Goal: Task Accomplishment & Management: Use online tool/utility

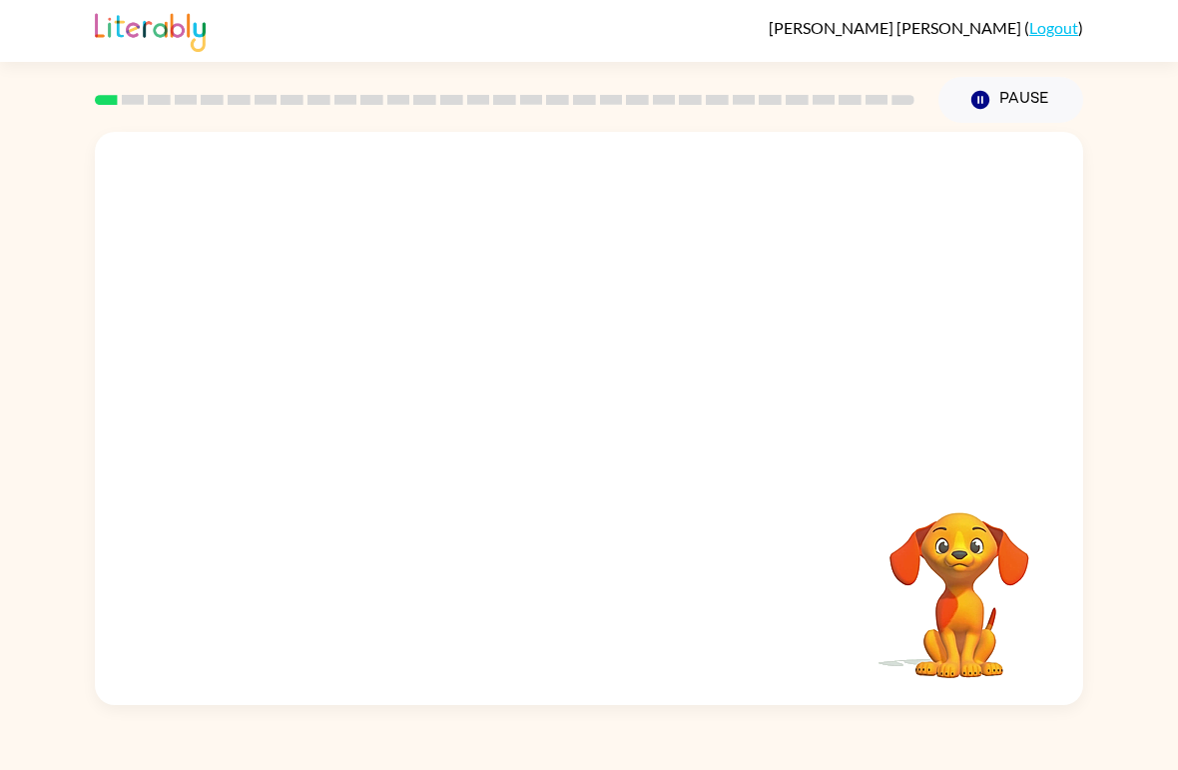
click at [762, 427] on div at bounding box center [589, 301] width 988 height 338
click at [955, 580] on video "Your browser must support playing .mp4 files to use Literably. Please try using…" at bounding box center [960, 581] width 200 height 200
click at [542, 324] on video "Your browser must support playing .mp4 files to use Literably. Please try using…" at bounding box center [589, 301] width 988 height 338
click at [537, 297] on video "Your browser must support playing .mp4 files to use Literably. Please try using…" at bounding box center [589, 301] width 988 height 338
click at [545, 301] on video "Your browser must support playing .mp4 files to use Literably. Please try using…" at bounding box center [589, 301] width 988 height 338
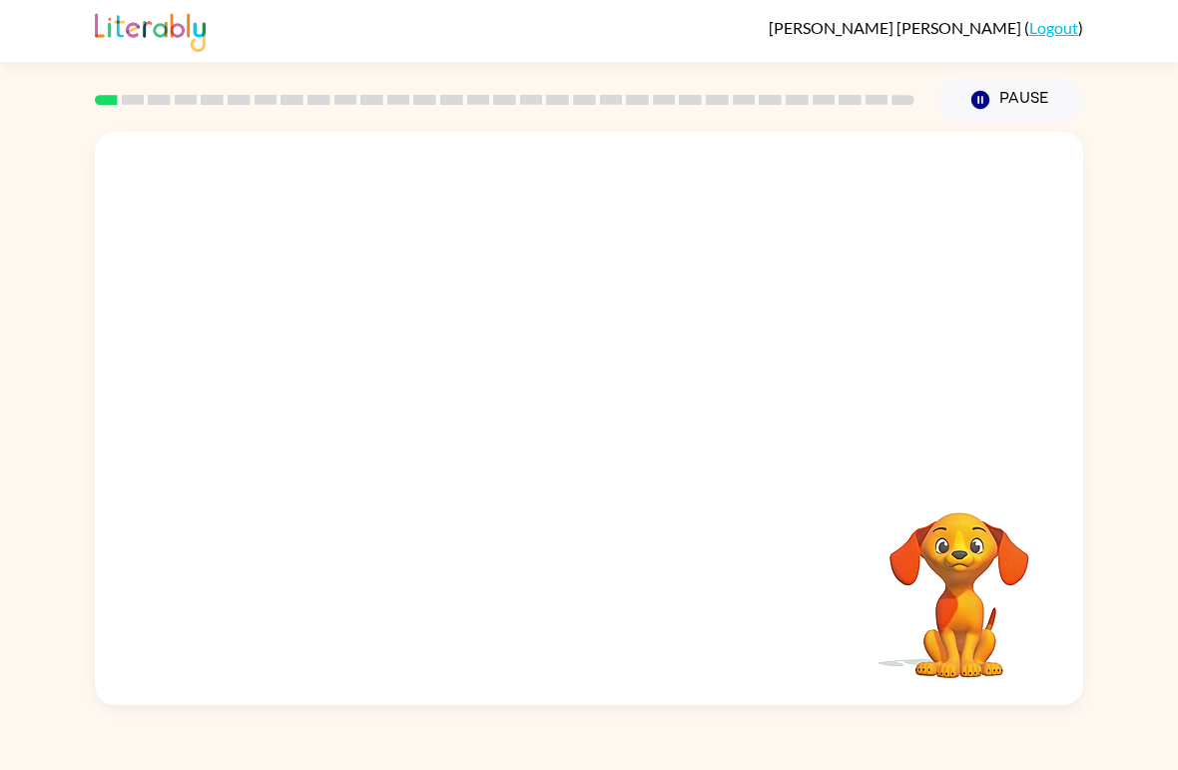
click at [549, 297] on video "Your browser must support playing .mp4 files to use Literably. Please try using…" at bounding box center [589, 301] width 988 height 338
click at [533, 271] on video "Your browser must support playing .mp4 files to use Literably. Please try using…" at bounding box center [589, 301] width 988 height 338
click at [506, 309] on video "Your browser must support playing .mp4 files to use Literably. Please try using…" at bounding box center [589, 301] width 988 height 338
click at [505, 461] on div at bounding box center [589, 418] width 988 height 573
click at [564, 441] on button "button" at bounding box center [589, 428] width 128 height 73
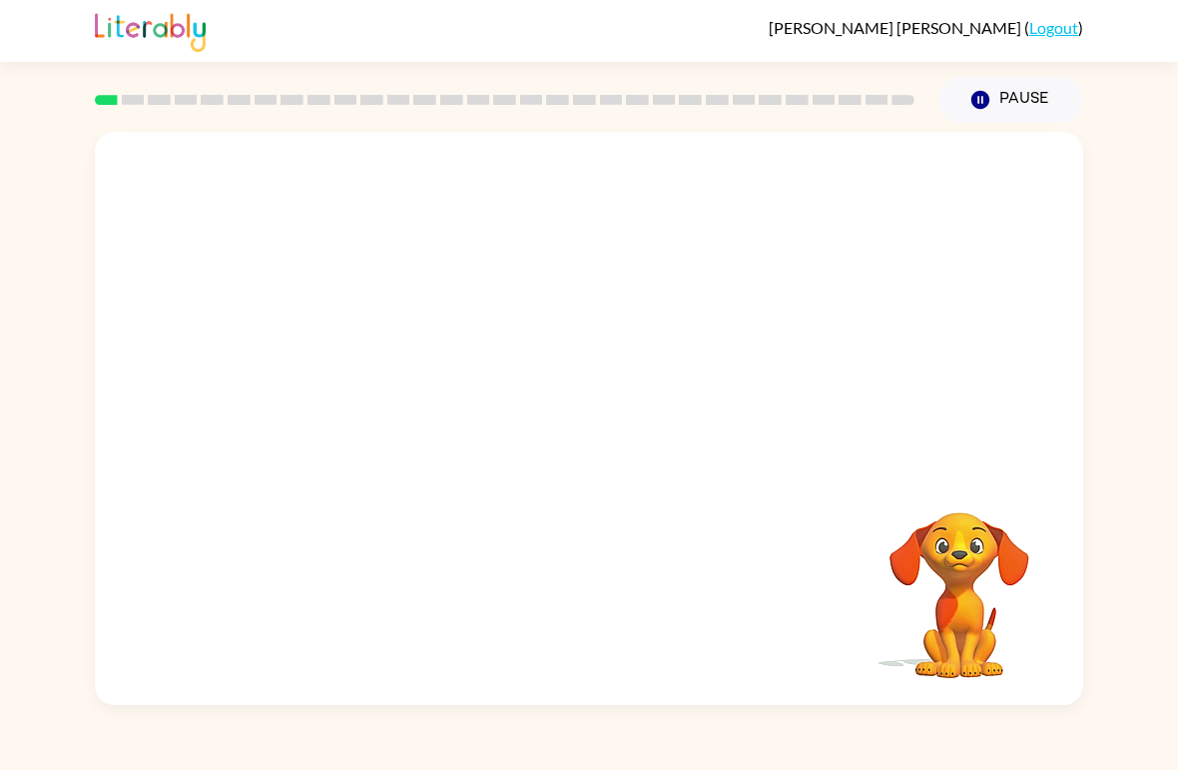
click at [787, 428] on div at bounding box center [589, 301] width 988 height 338
click at [960, 580] on video "Your browser must support playing .mp4 files to use Literably. Please try using…" at bounding box center [960, 581] width 200 height 200
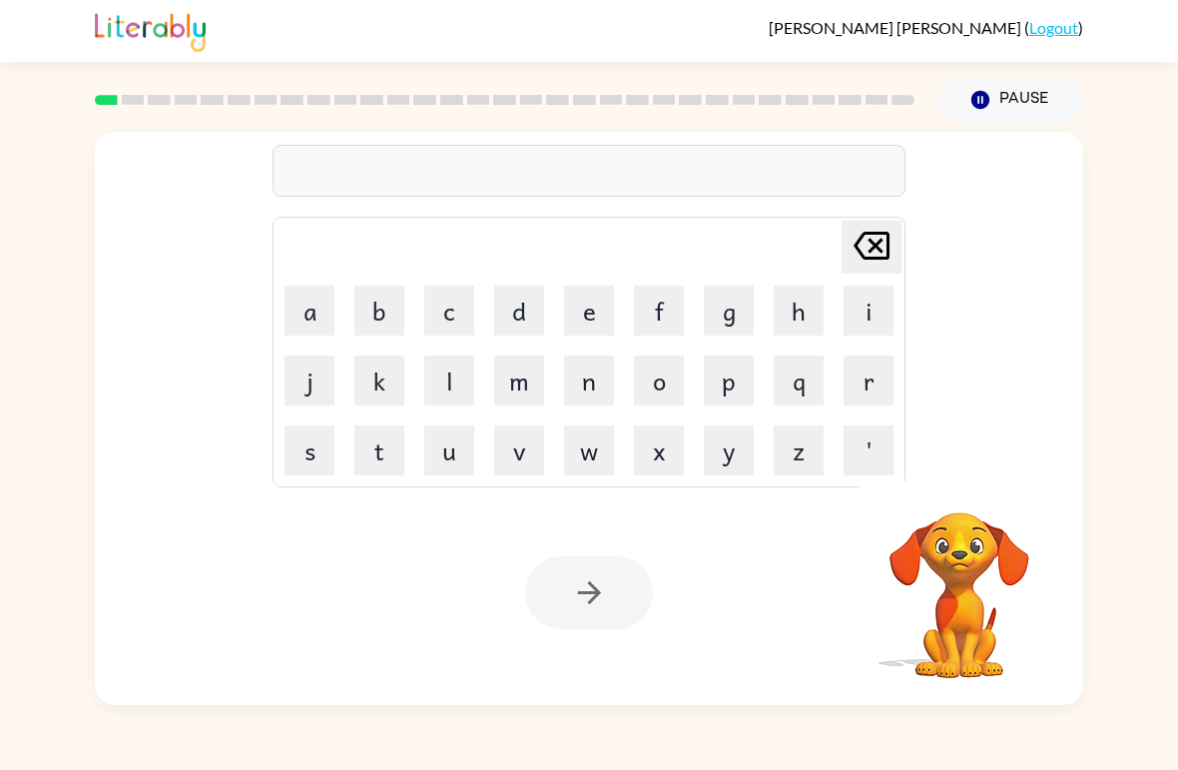
click at [372, 321] on button "b" at bounding box center [379, 311] width 50 height 50
click at [658, 379] on button "o" at bounding box center [659, 380] width 50 height 50
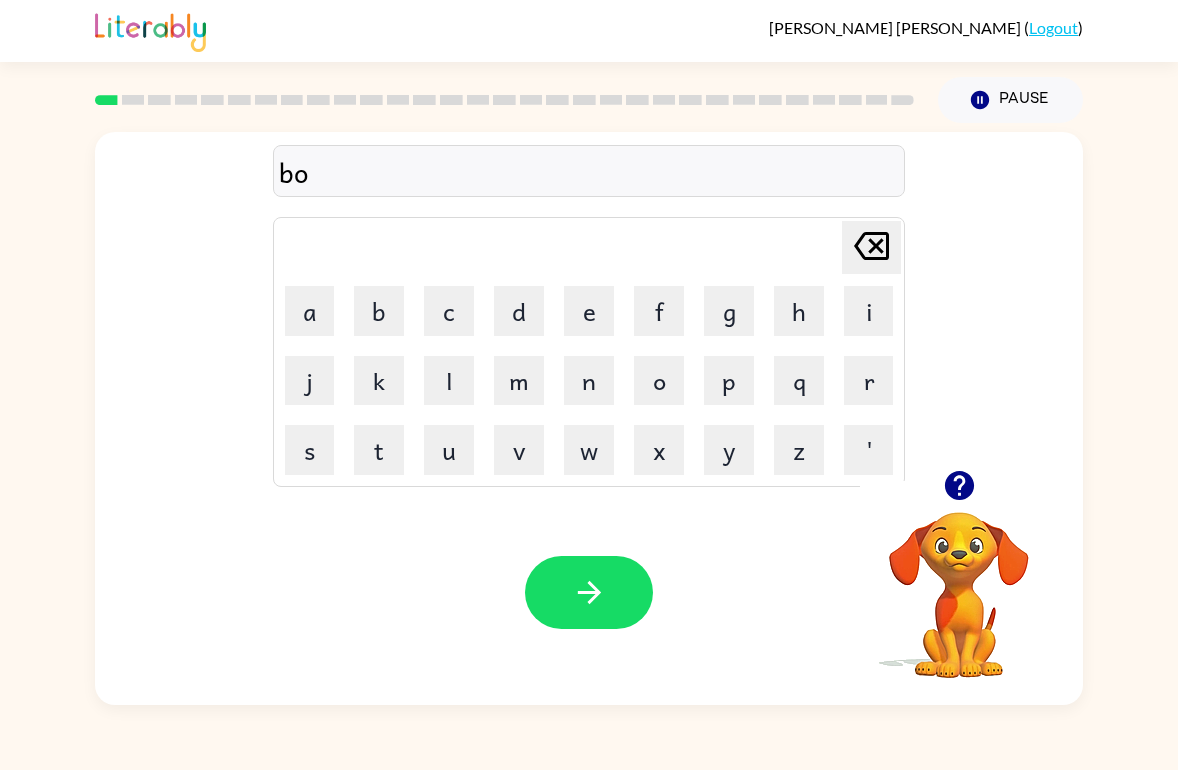
click at [859, 376] on button "r" at bounding box center [869, 380] width 50 height 50
click at [498, 294] on button "d" at bounding box center [519, 311] width 50 height 50
click at [587, 302] on button "e" at bounding box center [589, 311] width 50 height 50
click at [845, 392] on button "r" at bounding box center [869, 380] width 50 height 50
click at [625, 600] on button "button" at bounding box center [589, 592] width 128 height 73
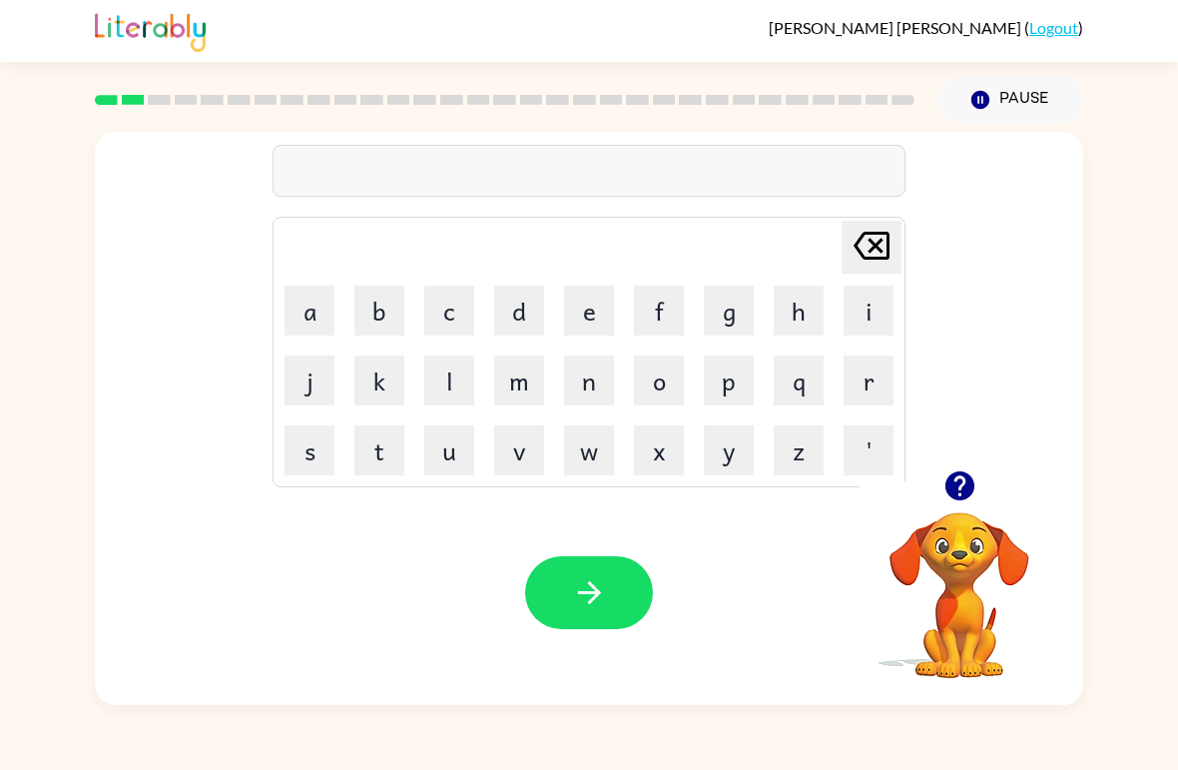
click at [867, 373] on button "r" at bounding box center [869, 380] width 50 height 50
click at [666, 375] on button "o" at bounding box center [659, 380] width 50 height 50
click at [446, 441] on button "u" at bounding box center [449, 450] width 50 height 50
click at [587, 372] on button "n" at bounding box center [589, 380] width 50 height 50
click at [517, 329] on button "d" at bounding box center [519, 311] width 50 height 50
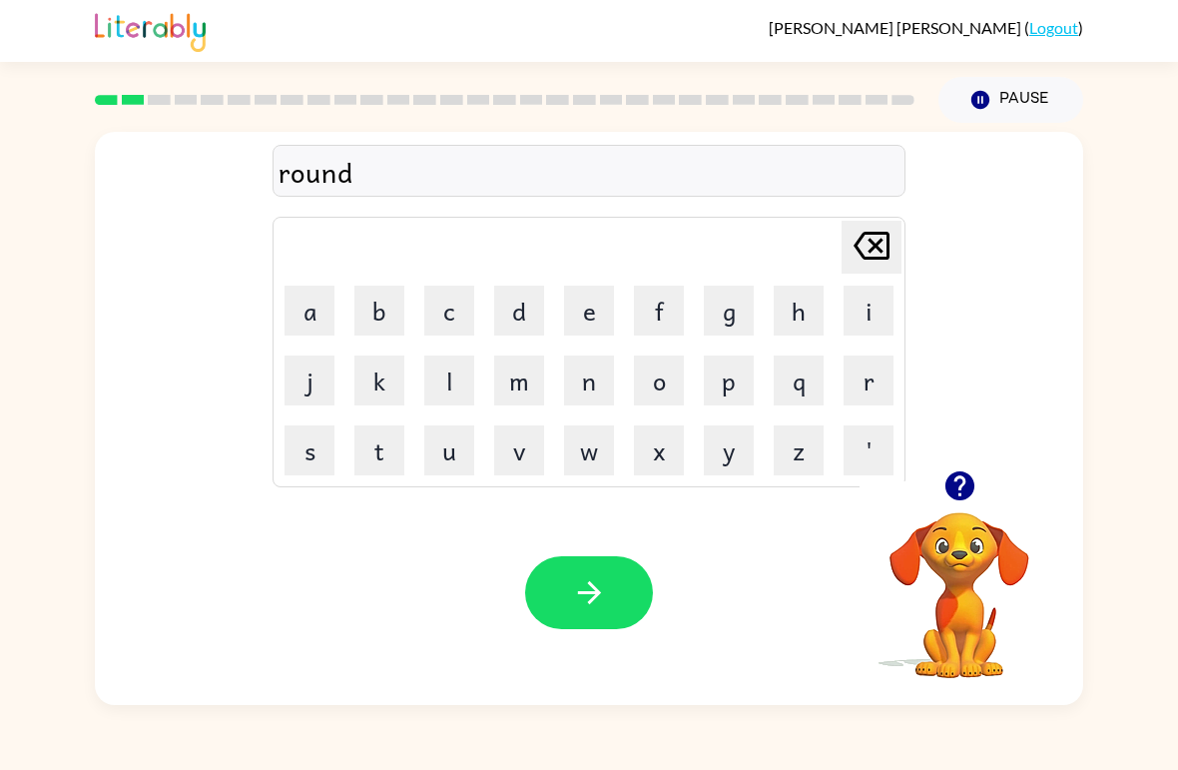
click at [605, 608] on icon "button" at bounding box center [589, 592] width 35 height 35
click at [536, 393] on button "m" at bounding box center [519, 380] width 50 height 50
click at [325, 299] on button "a" at bounding box center [310, 311] width 50 height 50
click at [449, 311] on button "c" at bounding box center [449, 311] width 50 height 50
click at [793, 313] on button "h" at bounding box center [799, 311] width 50 height 50
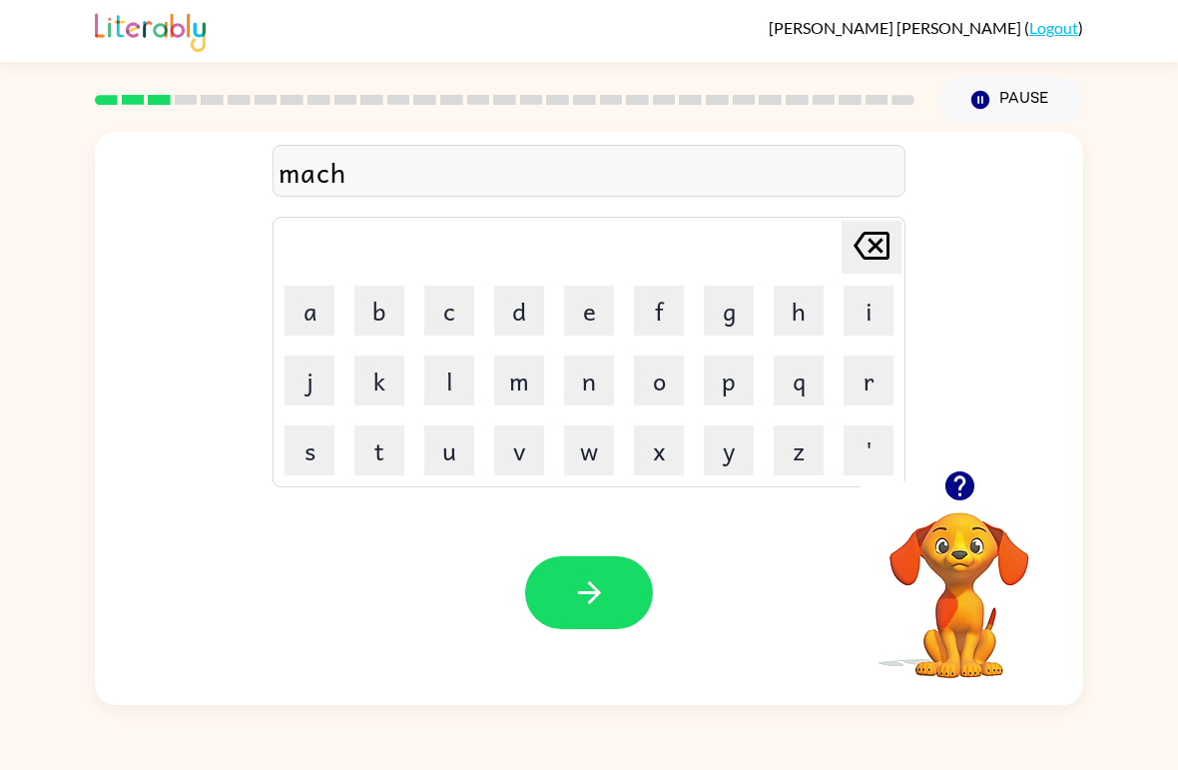
click at [852, 312] on button "i" at bounding box center [869, 311] width 50 height 50
click at [598, 377] on button "n" at bounding box center [589, 380] width 50 height 50
click at [585, 317] on button "e" at bounding box center [589, 311] width 50 height 50
click at [589, 594] on icon "button" at bounding box center [588, 592] width 23 height 23
click at [983, 477] on button "button" at bounding box center [959, 485] width 51 height 51
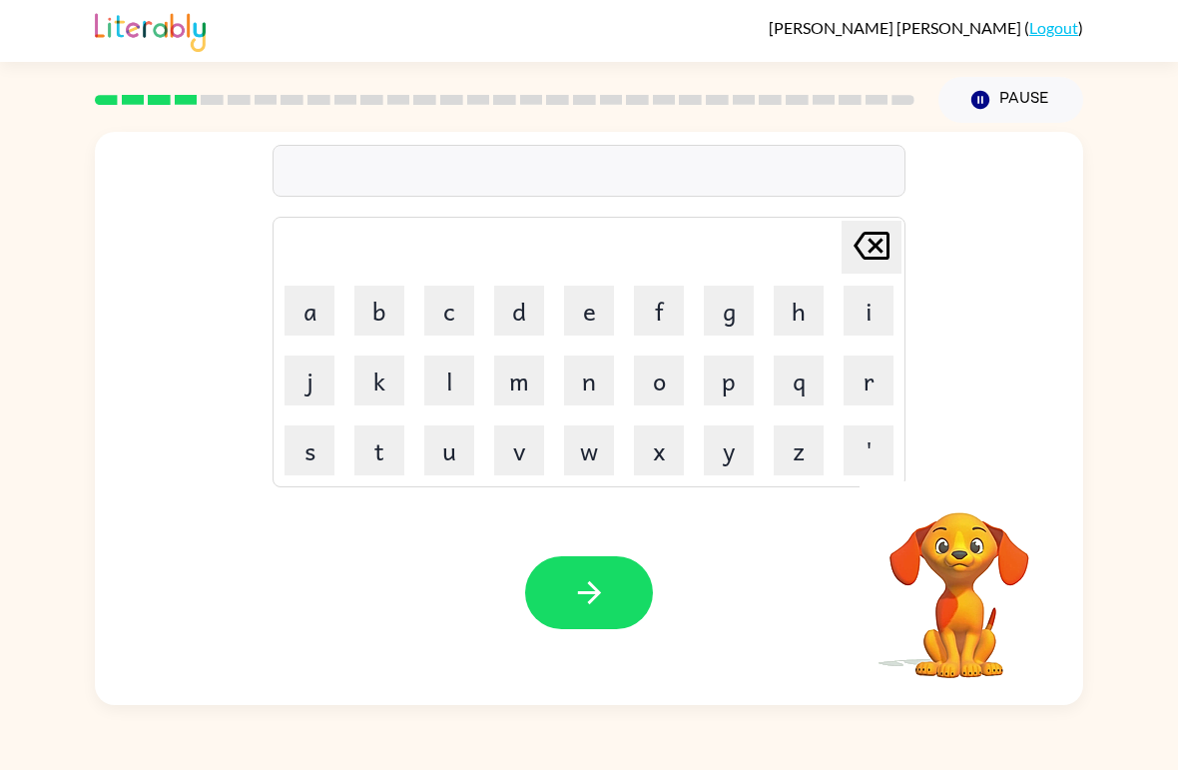
click at [983, 477] on div "Delete Delete last character input a b c d e f g h i j k l m n o p q r s t u v …" at bounding box center [589, 418] width 988 height 573
click at [387, 442] on button "t" at bounding box center [379, 450] width 50 height 50
click at [855, 375] on button "r" at bounding box center [869, 380] width 50 height 50
click at [311, 315] on button "a" at bounding box center [310, 311] width 50 height 50
click at [874, 310] on button "i" at bounding box center [869, 311] width 50 height 50
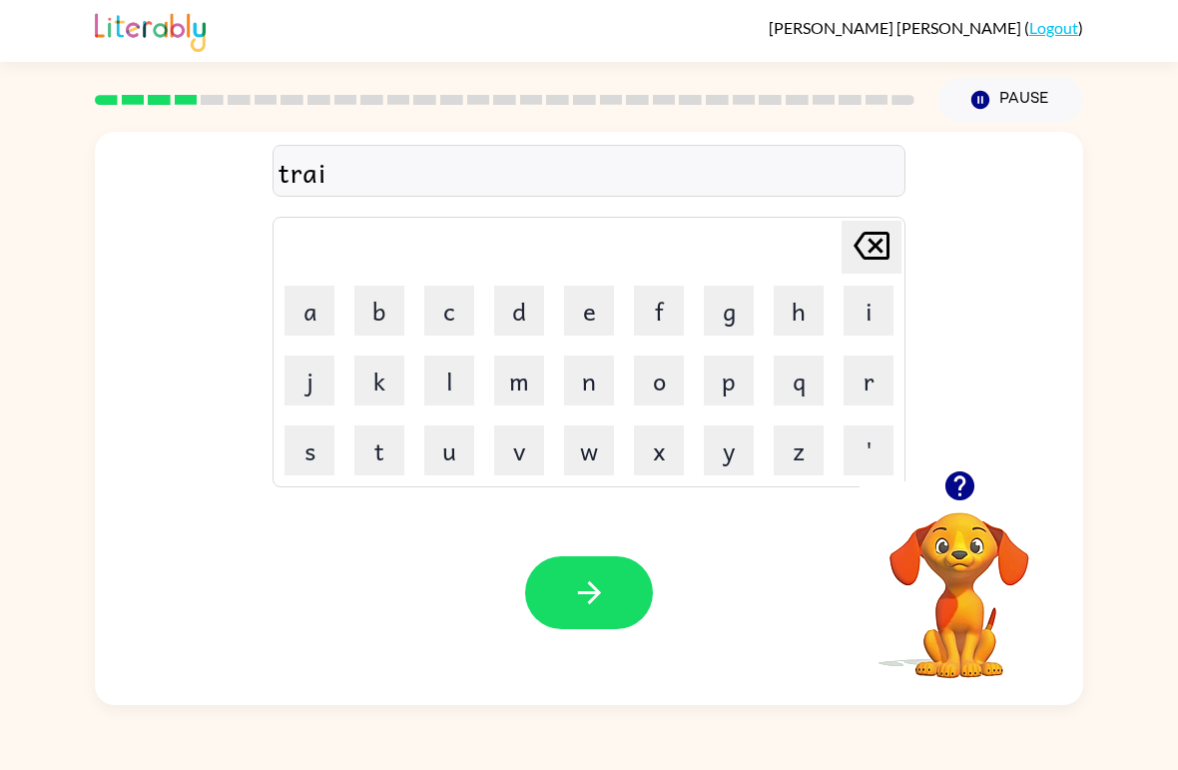
click at [582, 380] on button "n" at bounding box center [589, 380] width 50 height 50
click at [570, 597] on button "button" at bounding box center [589, 592] width 128 height 73
click at [524, 307] on button "d" at bounding box center [519, 311] width 50 height 50
click at [886, 333] on button "i" at bounding box center [869, 311] width 50 height 50
click at [661, 305] on button "f" at bounding box center [659, 311] width 50 height 50
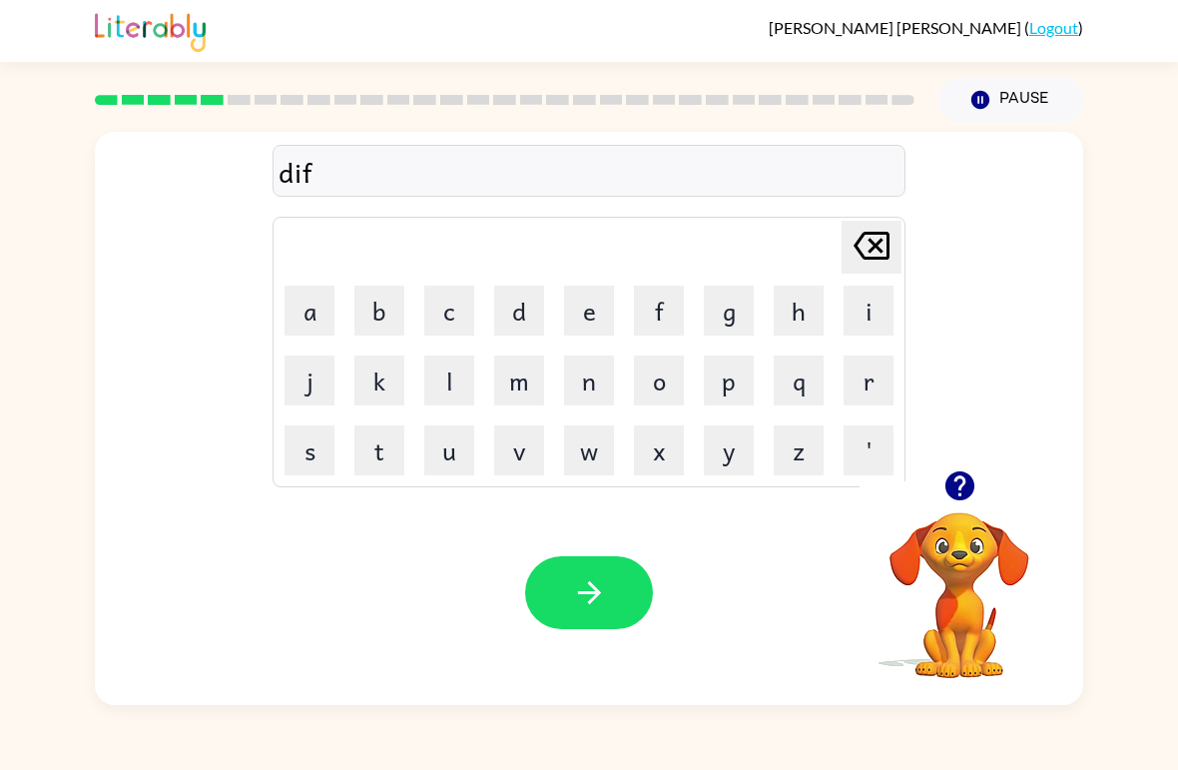
click at [584, 315] on button "e" at bounding box center [589, 311] width 50 height 50
click at [589, 385] on button "n" at bounding box center [589, 380] width 50 height 50
click at [468, 313] on button "c" at bounding box center [449, 311] width 50 height 50
click at [882, 307] on button "i" at bounding box center [869, 311] width 50 height 50
click at [541, 451] on button "v" at bounding box center [519, 450] width 50 height 50
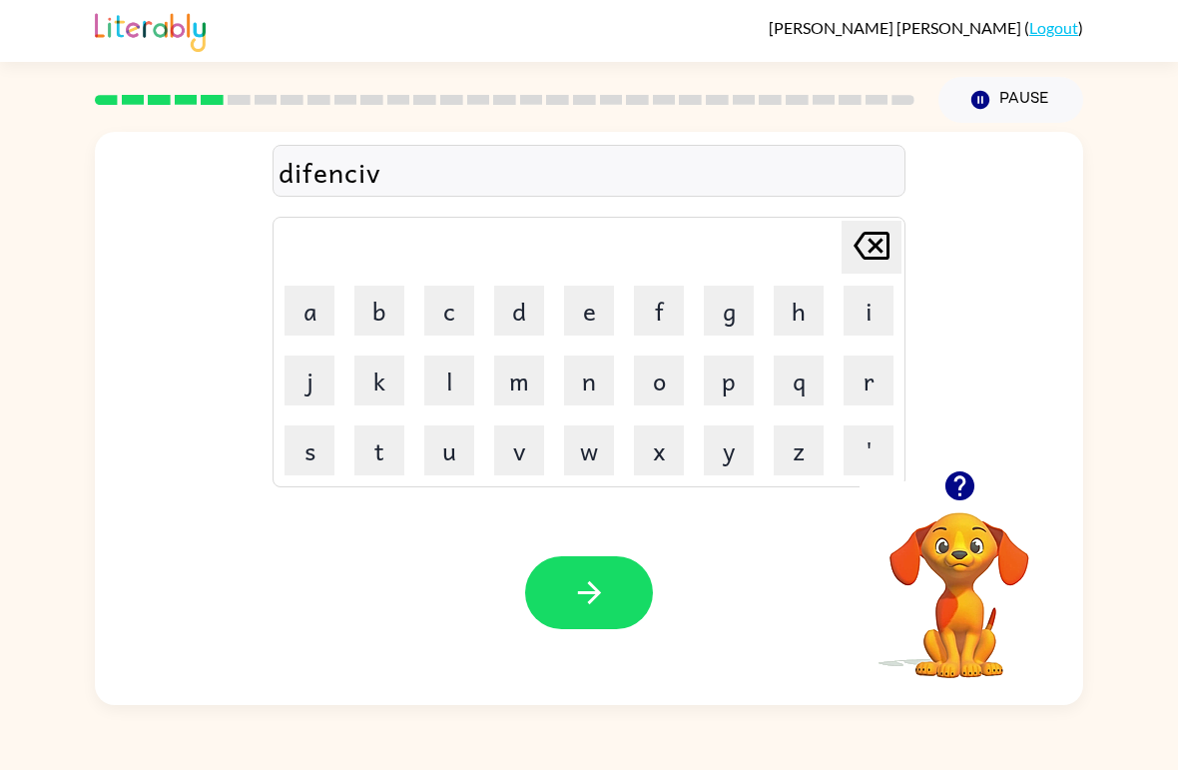
click at [588, 317] on button "e" at bounding box center [589, 311] width 50 height 50
click at [576, 613] on button "button" at bounding box center [589, 592] width 128 height 73
click at [513, 445] on button "v" at bounding box center [519, 450] width 50 height 50
click at [323, 322] on button "a" at bounding box center [310, 311] width 50 height 50
click at [459, 316] on button "c" at bounding box center [449, 311] width 50 height 50
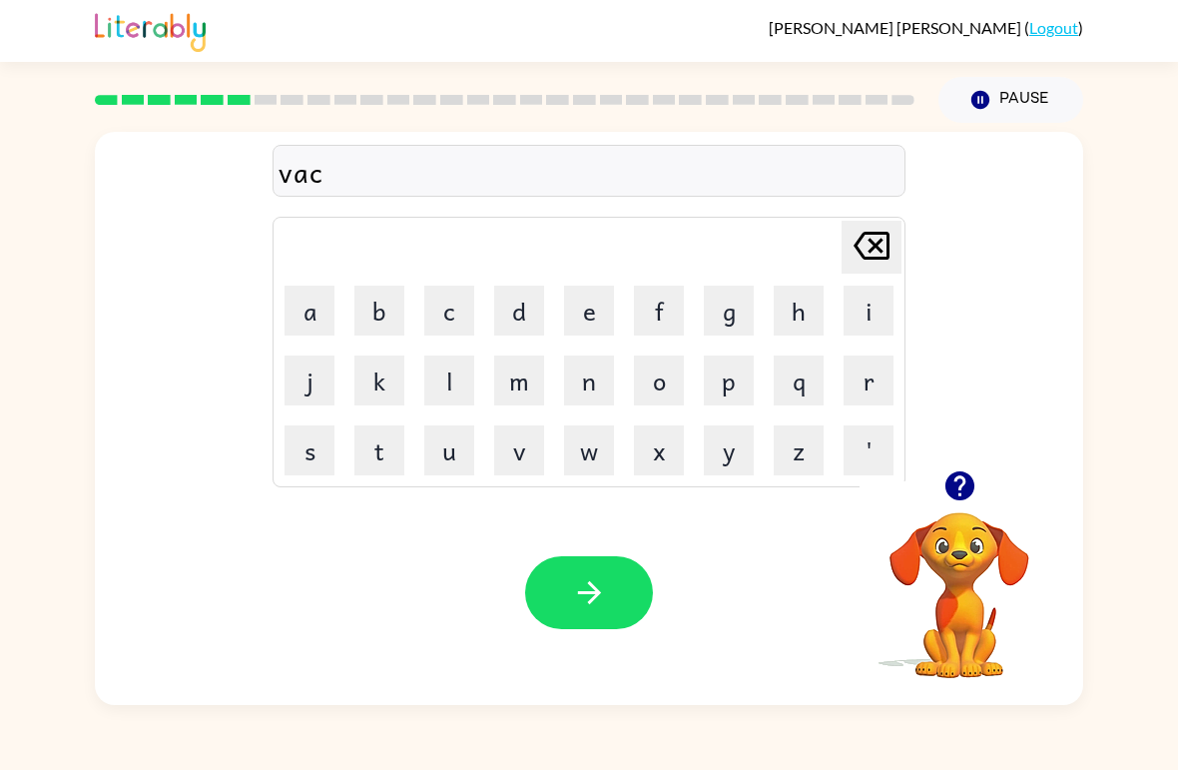
click at [458, 315] on button "c" at bounding box center [449, 311] width 50 height 50
click at [310, 325] on button "a" at bounding box center [310, 311] width 50 height 50
click at [471, 305] on button "c" at bounding box center [449, 311] width 50 height 50
click at [887, 317] on button "i" at bounding box center [869, 311] width 50 height 50
click at [666, 386] on button "o" at bounding box center [659, 380] width 50 height 50
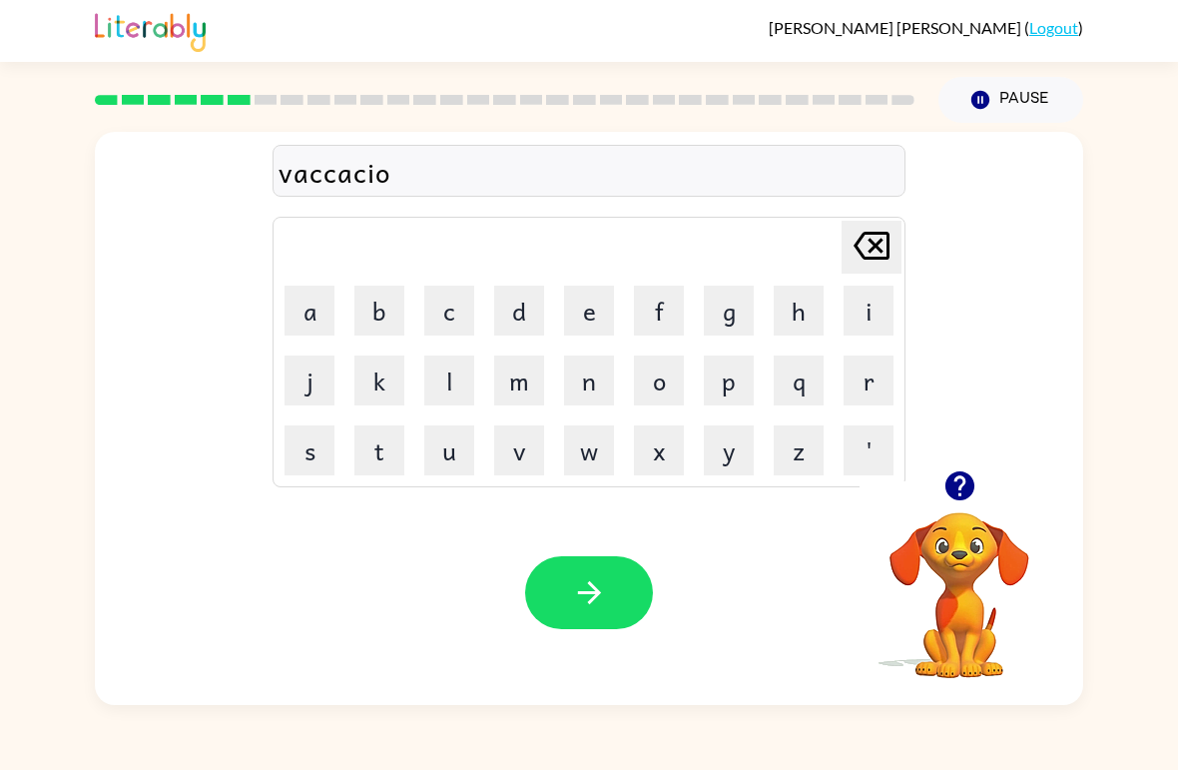
click at [597, 385] on button "n" at bounding box center [589, 380] width 50 height 50
click at [580, 584] on icon "button" at bounding box center [589, 592] width 35 height 35
click at [731, 376] on button "p" at bounding box center [729, 380] width 50 height 50
click at [446, 472] on button "u" at bounding box center [449, 450] width 50 height 50
click at [523, 315] on button "d" at bounding box center [519, 311] width 50 height 50
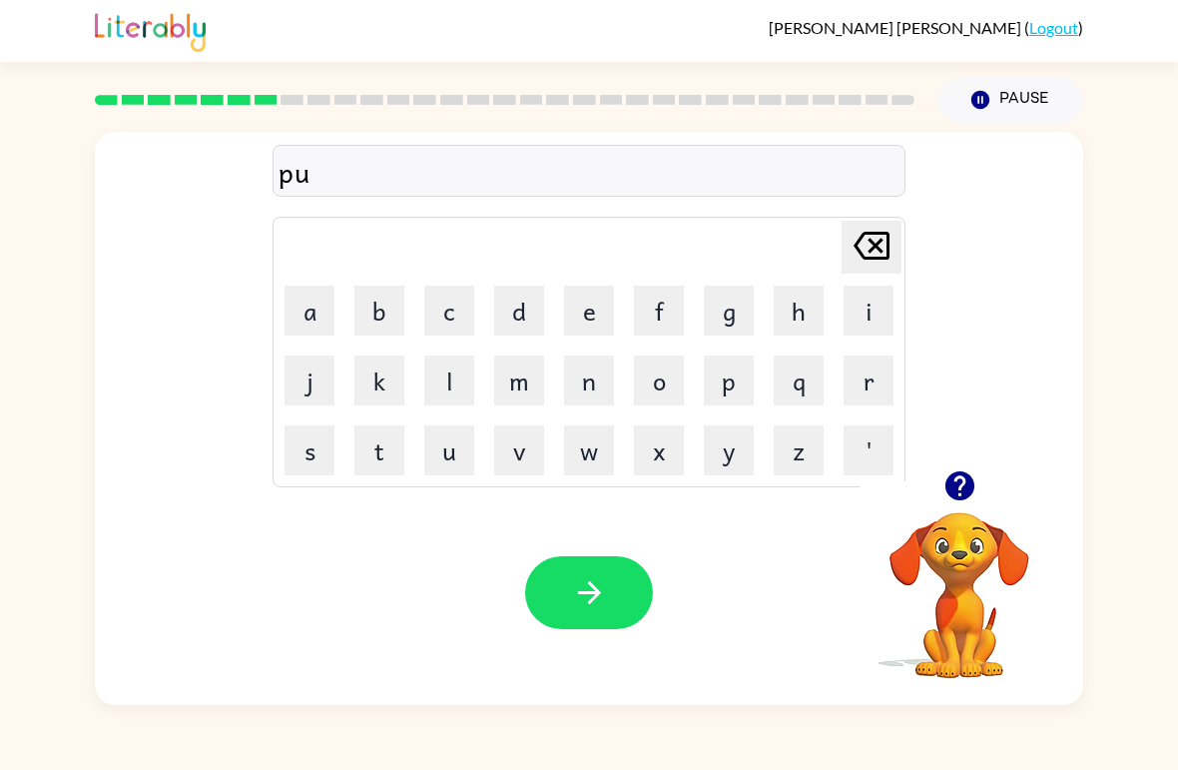
click at [523, 314] on button "d" at bounding box center [519, 311] width 50 height 50
click at [464, 395] on button "l" at bounding box center [449, 380] width 50 height 50
click at [599, 333] on button "e" at bounding box center [589, 311] width 50 height 50
click at [577, 597] on icon "button" at bounding box center [589, 592] width 35 height 35
click at [531, 381] on button "m" at bounding box center [519, 380] width 50 height 50
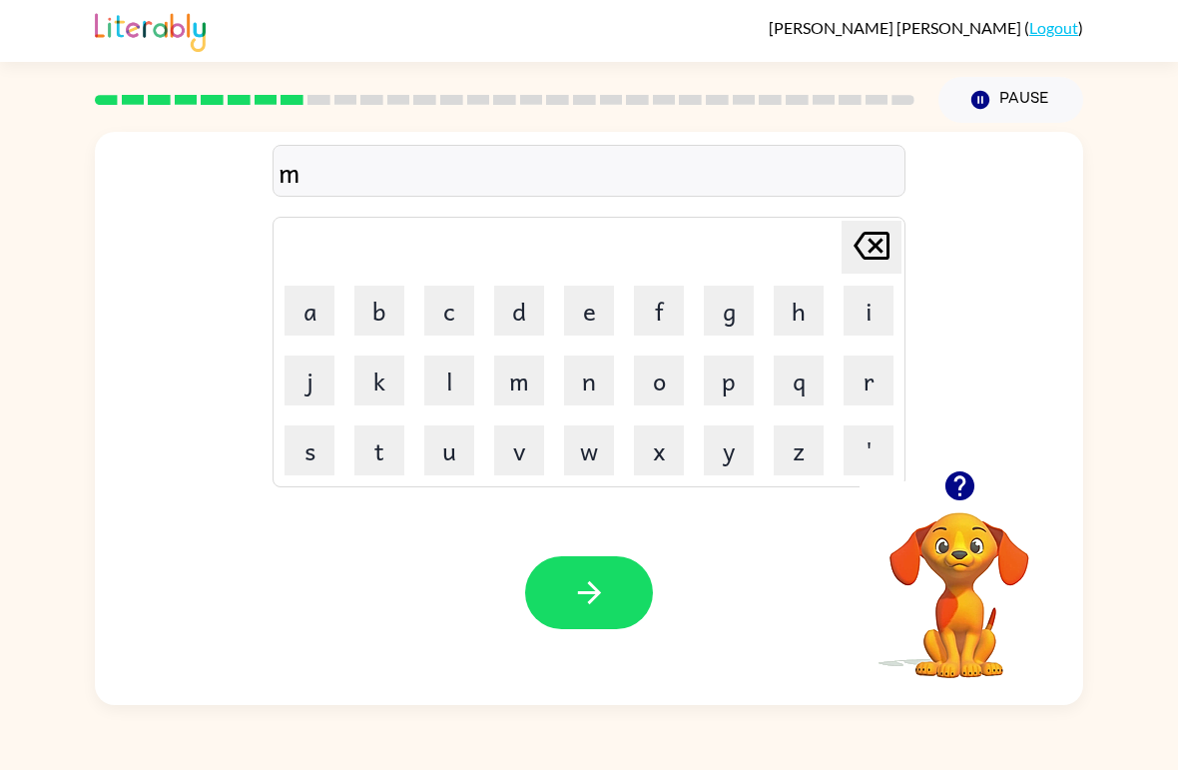
click at [870, 311] on button "i" at bounding box center [869, 311] width 50 height 50
click at [862, 384] on button "r" at bounding box center [869, 380] width 50 height 50
click at [310, 330] on button "a" at bounding box center [310, 311] width 50 height 50
click at [466, 301] on button "c" at bounding box center [449, 311] width 50 height 50
click at [600, 302] on button "e" at bounding box center [589, 311] width 50 height 50
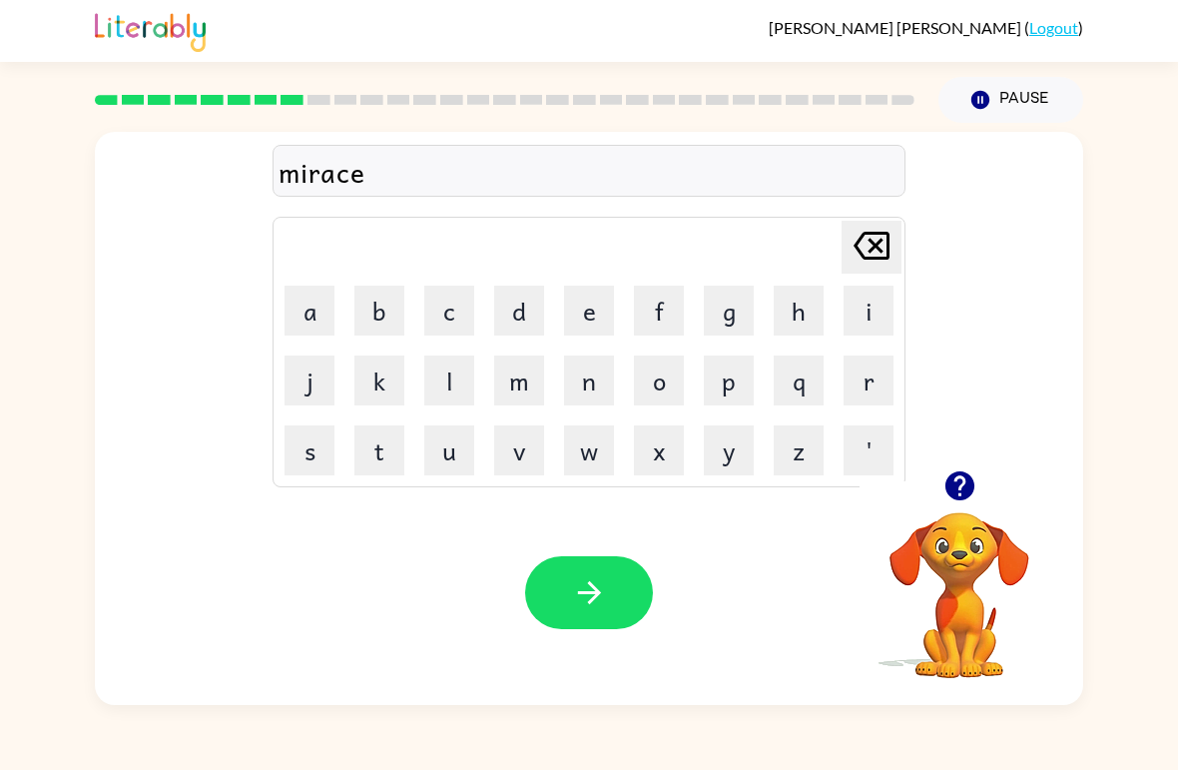
click at [453, 397] on button "l" at bounding box center [449, 380] width 50 height 50
click at [567, 575] on button "button" at bounding box center [589, 592] width 128 height 73
click at [943, 496] on icon "button" at bounding box center [959, 485] width 35 height 35
click at [522, 393] on button "m" at bounding box center [519, 380] width 50 height 50
click at [579, 333] on button "e" at bounding box center [589, 311] width 50 height 50
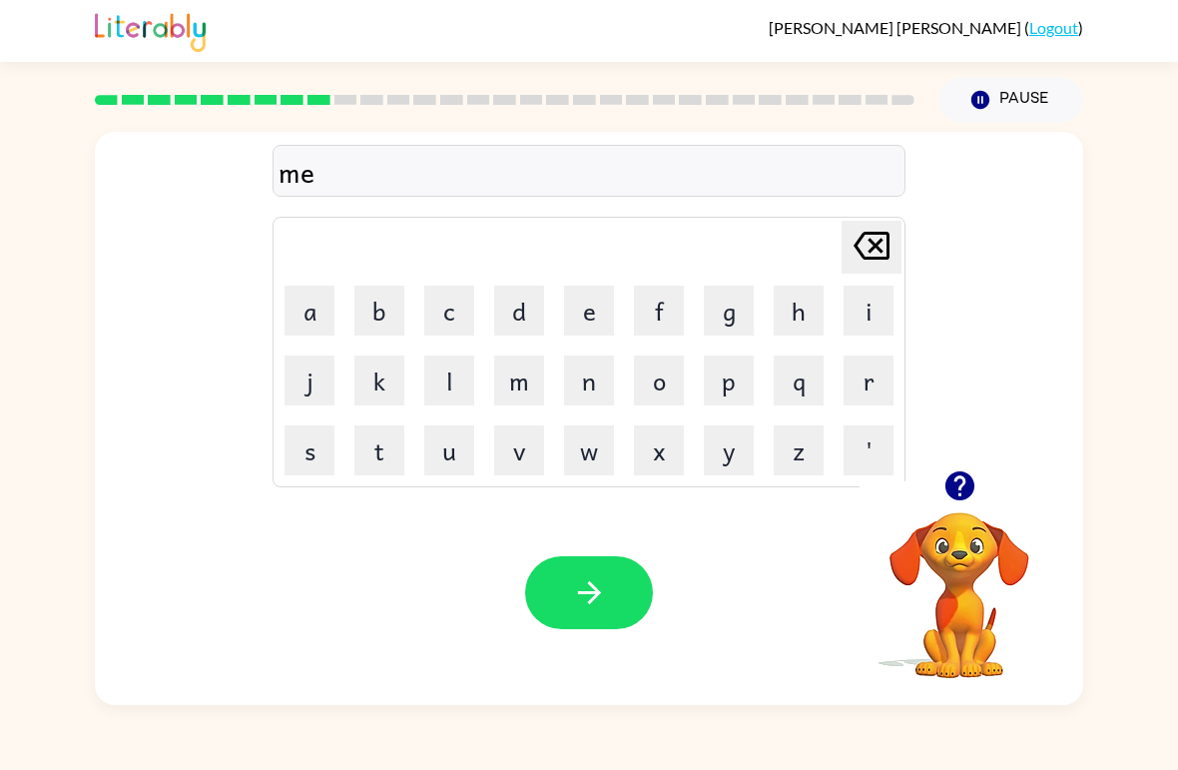
click at [580, 388] on button "n" at bounding box center [589, 380] width 50 height 50
click at [536, 394] on button "m" at bounding box center [519, 380] width 50 height 50
click at [663, 388] on button "o" at bounding box center [659, 380] width 50 height 50
click at [869, 389] on button "r" at bounding box center [869, 380] width 50 height 50
click at [869, 234] on icon at bounding box center [872, 246] width 36 height 28
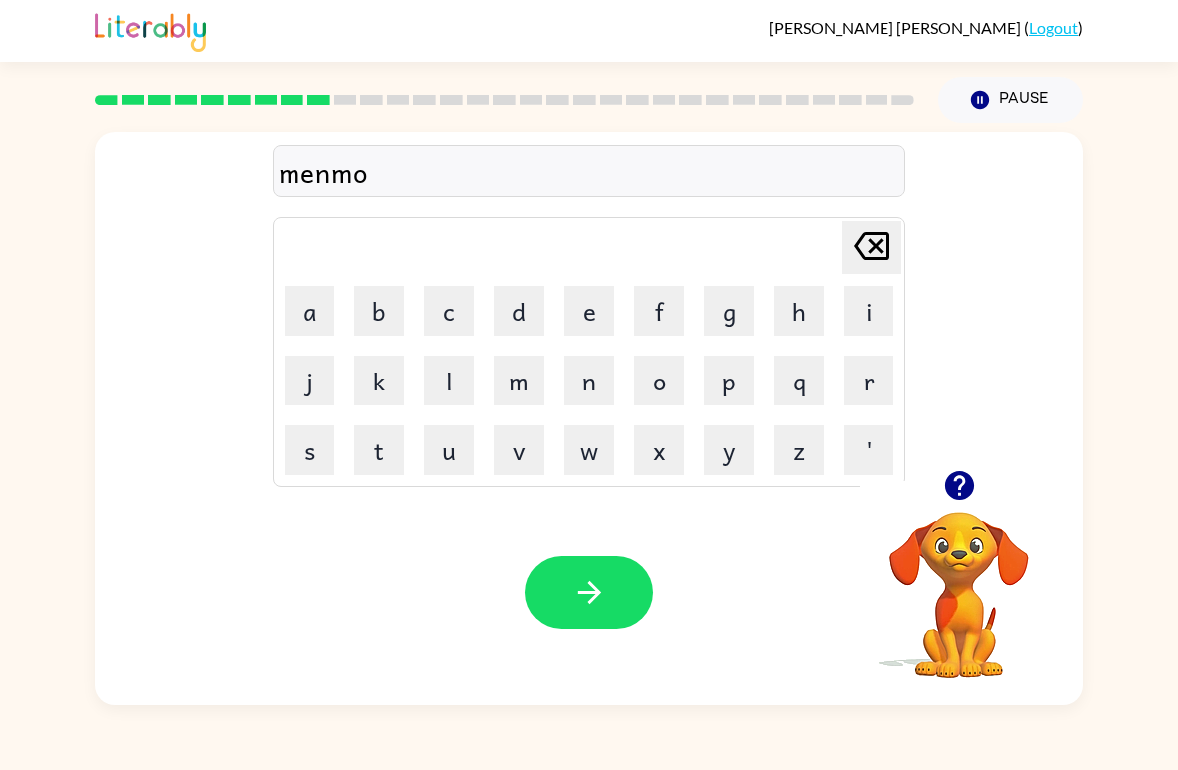
click at [869, 233] on icon at bounding box center [872, 246] width 36 height 28
click at [874, 213] on div "menm Delete Delete last character input a b c d e f g h i j k l m n o p q r s t…" at bounding box center [589, 301] width 633 height 372
click at [886, 200] on div "menm Delete Delete last character input a b c d e f g h i j k l m n o p q r s t…" at bounding box center [589, 301] width 633 height 372
click at [873, 246] on icon at bounding box center [872, 246] width 36 height 28
click at [873, 245] on icon at bounding box center [872, 246] width 36 height 28
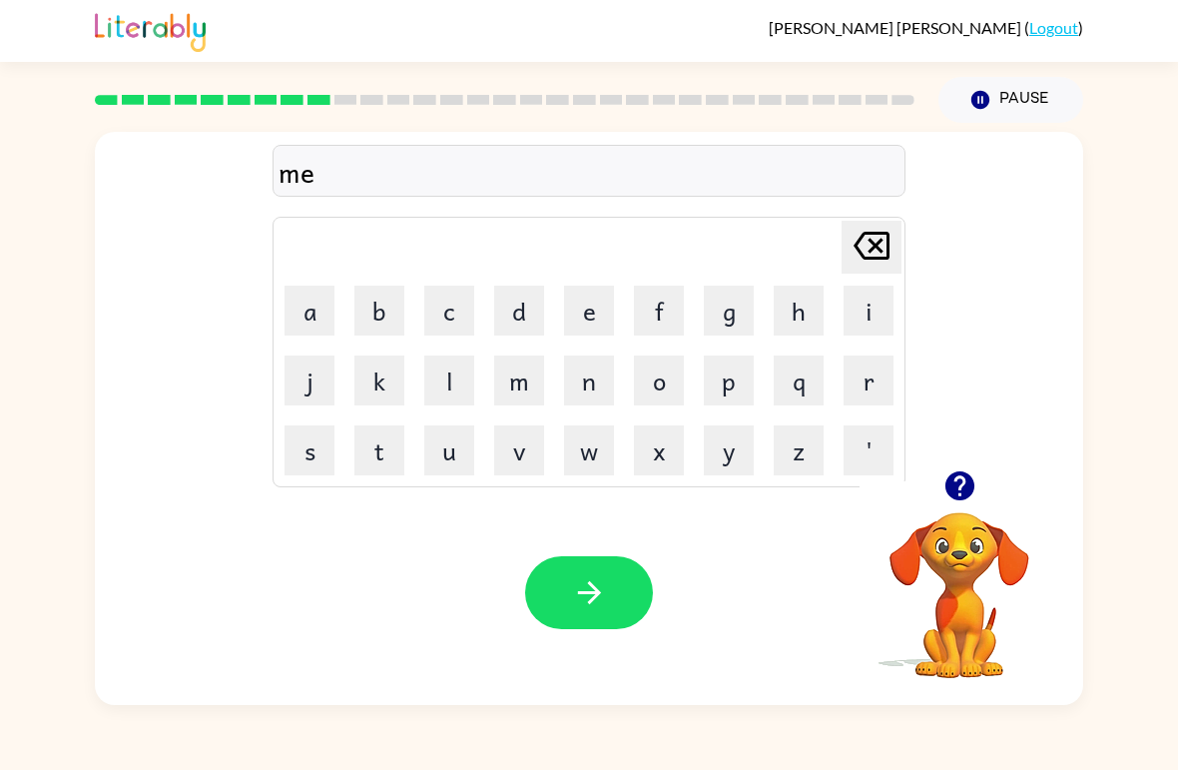
click at [867, 249] on icon "[PERSON_NAME] last character input" at bounding box center [872, 246] width 48 height 48
click at [867, 248] on icon "[PERSON_NAME] last character input" at bounding box center [872, 246] width 48 height 48
click at [870, 224] on icon "[PERSON_NAME] last character input" at bounding box center [872, 246] width 48 height 48
click at [956, 496] on icon "button" at bounding box center [958, 485] width 29 height 29
click at [802, 768] on div "Valentina Tena-Ceja ( Logout ) Pause Pause Delete Delete last character input a…" at bounding box center [589, 385] width 1178 height 770
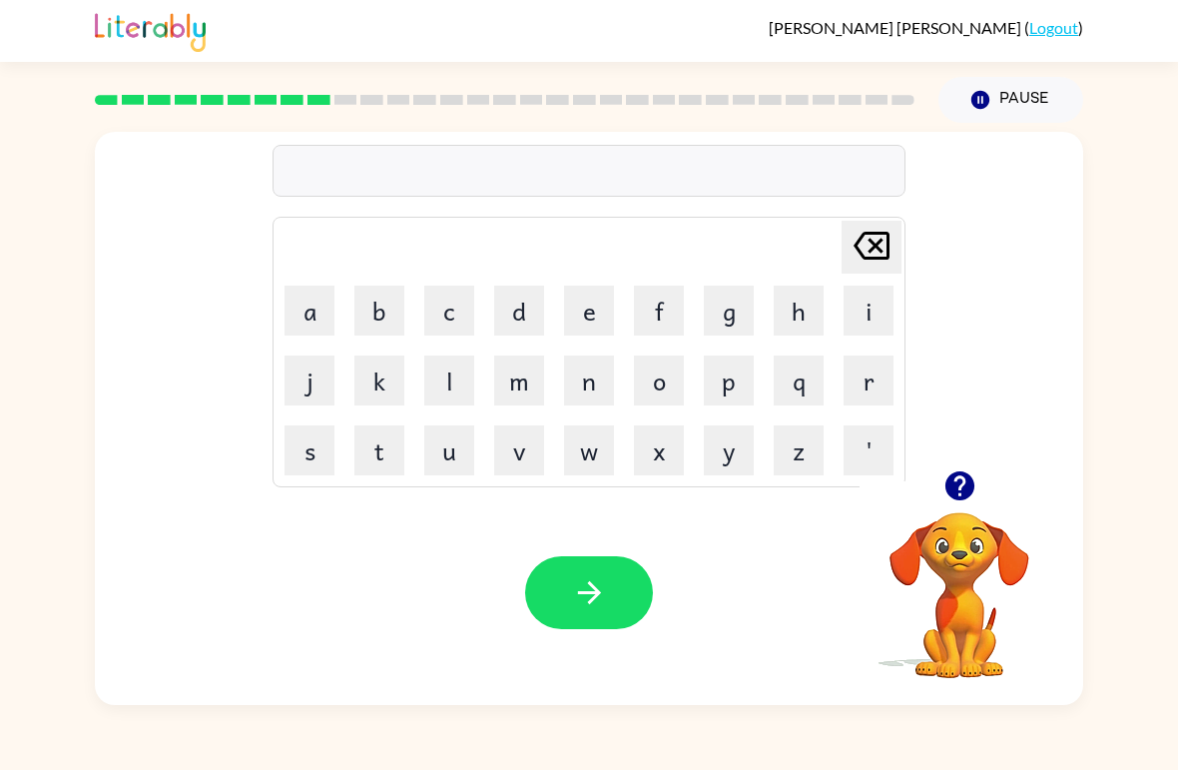
click at [509, 347] on td "m" at bounding box center [519, 380] width 68 height 68
click at [532, 373] on button "m" at bounding box center [519, 380] width 50 height 50
click at [599, 312] on button "e" at bounding box center [589, 311] width 50 height 50
click at [314, 303] on button "a" at bounding box center [310, 311] width 50 height 50
click at [393, 455] on button "t" at bounding box center [379, 450] width 50 height 50
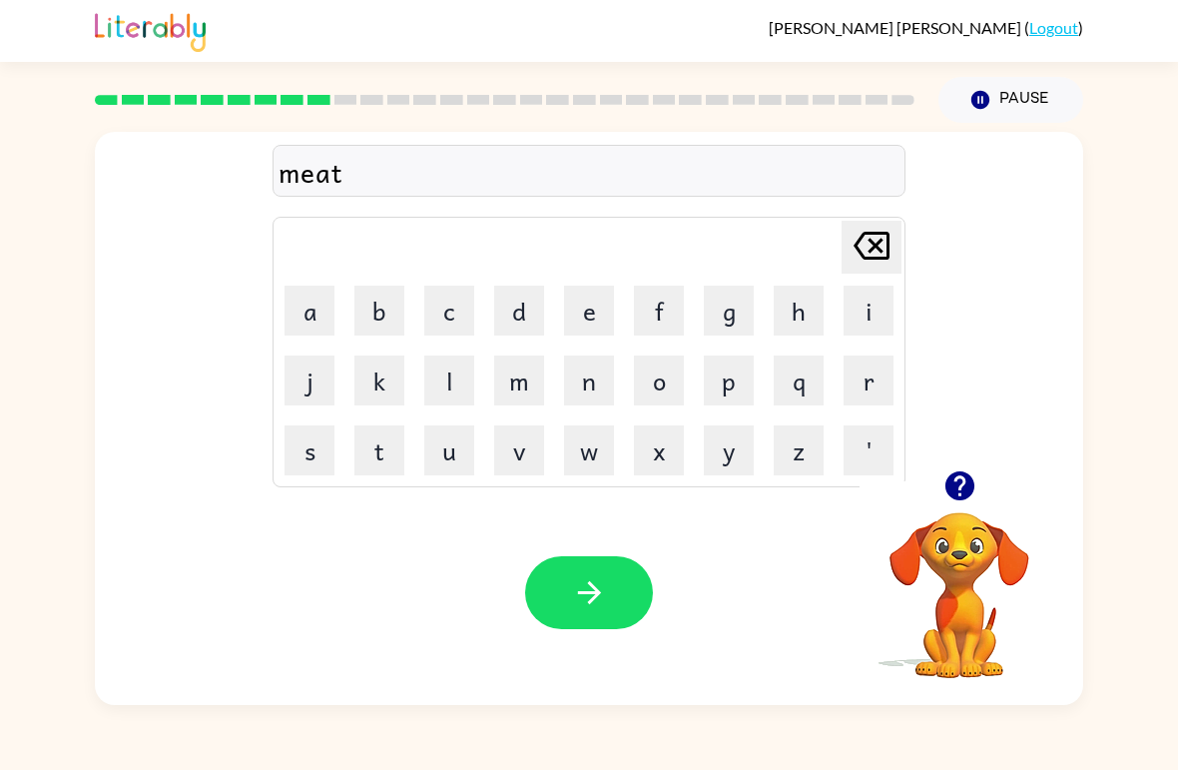
click at [530, 378] on button "m" at bounding box center [519, 380] width 50 height 50
click at [675, 382] on button "o" at bounding box center [659, 380] width 50 height 50
click at [872, 398] on button "r" at bounding box center [869, 380] width 50 height 50
click at [591, 382] on button "n" at bounding box center [589, 380] width 50 height 50
click at [869, 322] on button "i" at bounding box center [869, 311] width 50 height 50
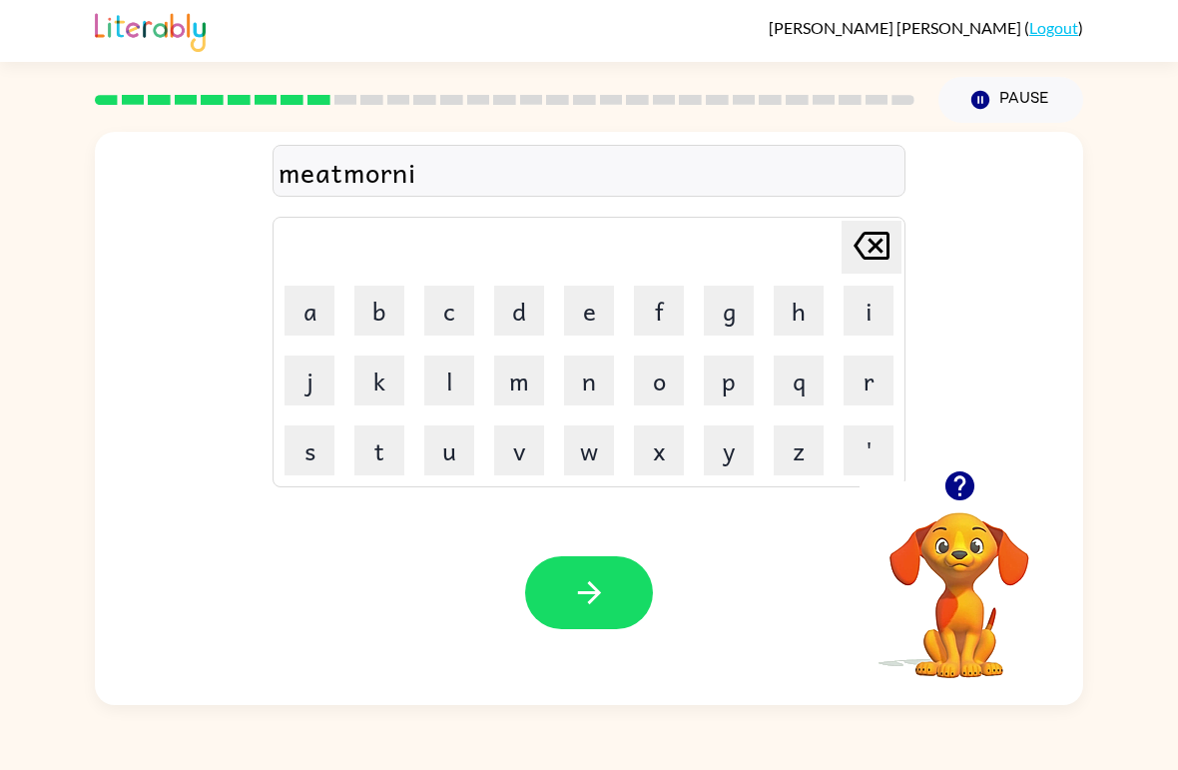
click at [589, 375] on button "n" at bounding box center [589, 380] width 50 height 50
click at [727, 321] on button "g" at bounding box center [729, 311] width 50 height 50
click at [569, 557] on button "button" at bounding box center [589, 592] width 128 height 73
click at [514, 316] on button "d" at bounding box center [519, 311] width 50 height 50
click at [853, 317] on button "i" at bounding box center [869, 311] width 50 height 50
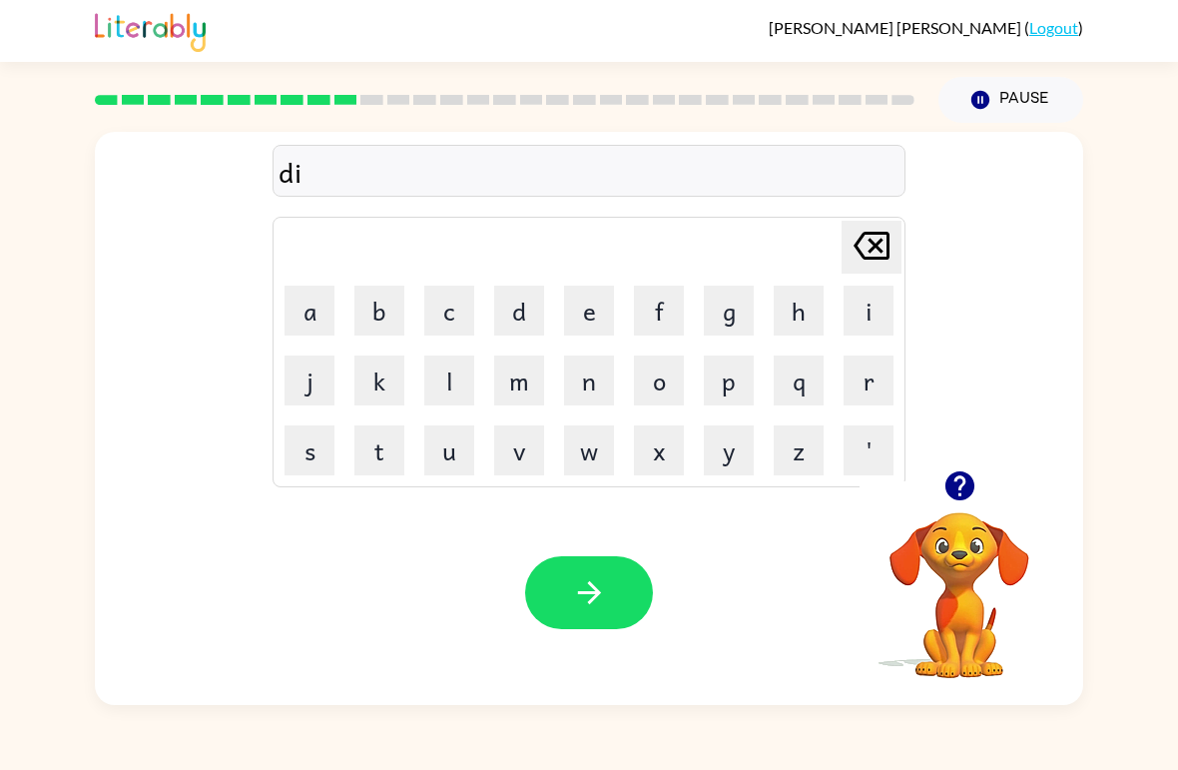
click at [313, 455] on button "s" at bounding box center [310, 450] width 50 height 50
click at [373, 443] on button "t" at bounding box center [379, 450] width 50 height 50
click at [855, 379] on button "r" at bounding box center [869, 380] width 50 height 50
click at [455, 461] on button "u" at bounding box center [449, 450] width 50 height 50
click at [313, 438] on button "s" at bounding box center [310, 450] width 50 height 50
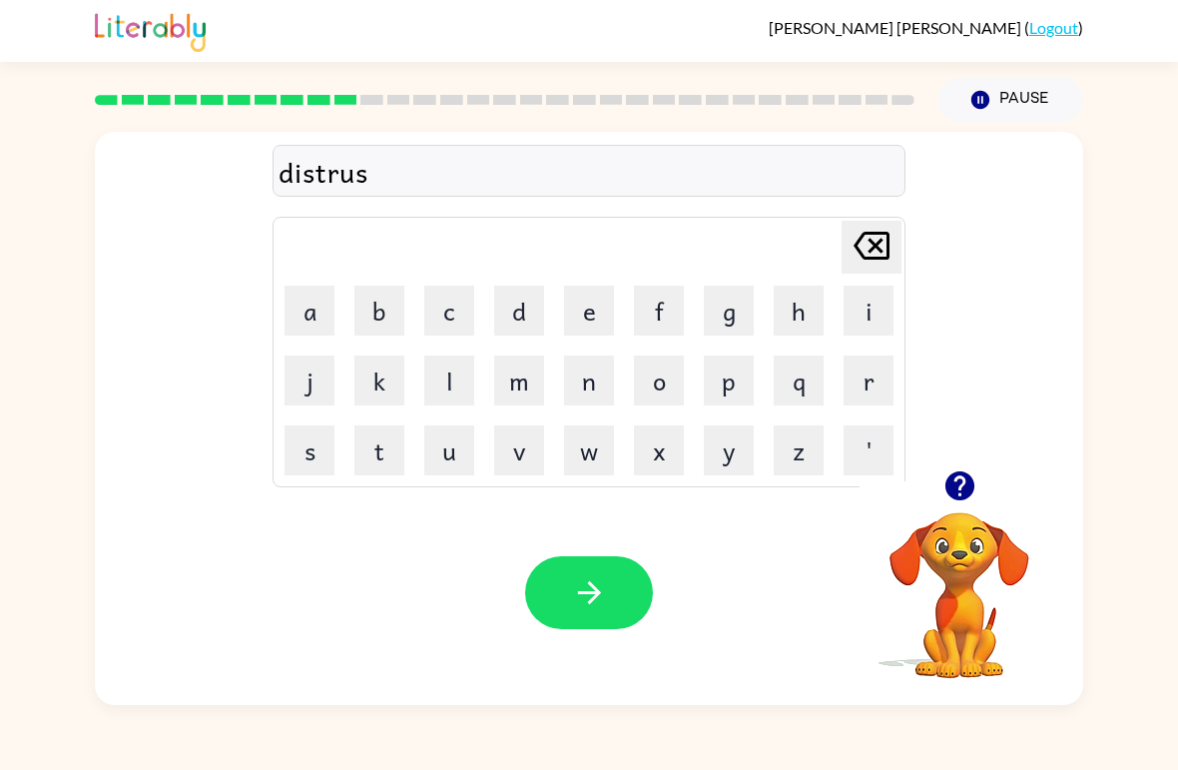
click at [416, 459] on td "u" at bounding box center [449, 450] width 68 height 68
click at [403, 448] on button "t" at bounding box center [379, 450] width 50 height 50
click at [598, 560] on button "button" at bounding box center [589, 592] width 128 height 73
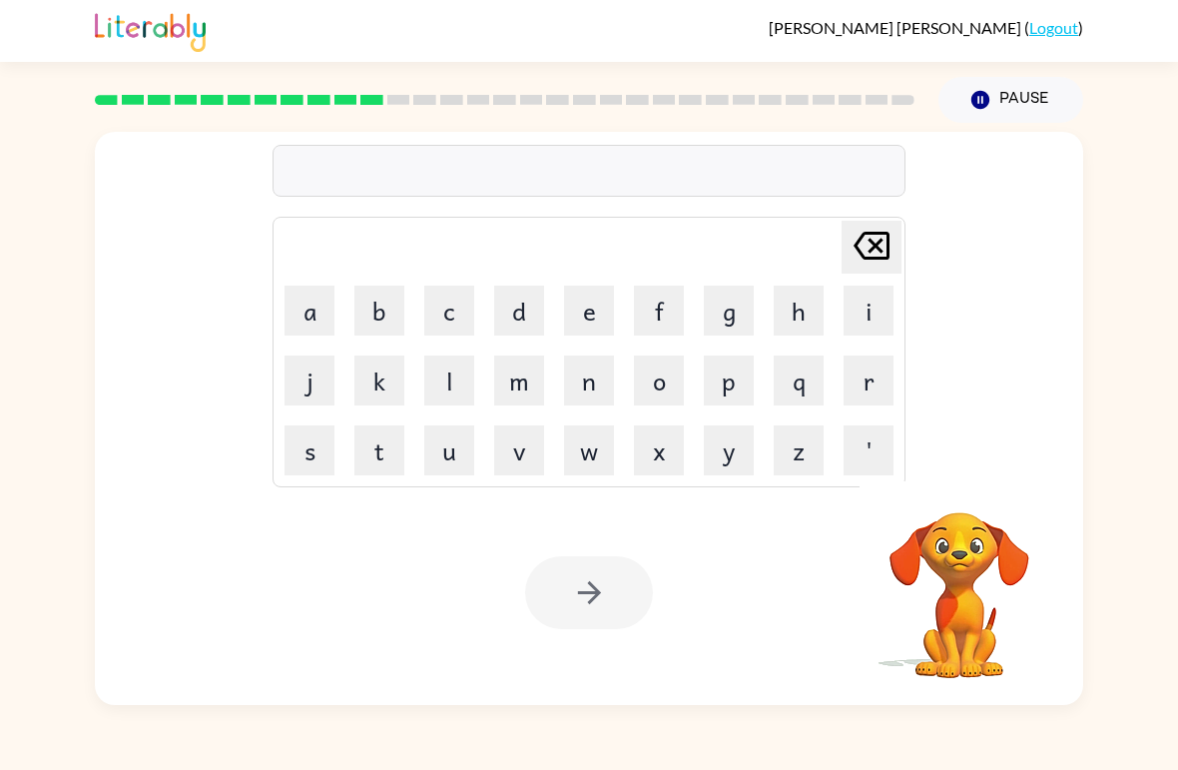
click at [849, 383] on button "r" at bounding box center [869, 380] width 50 height 50
click at [658, 387] on button "o" at bounding box center [659, 380] width 50 height 50
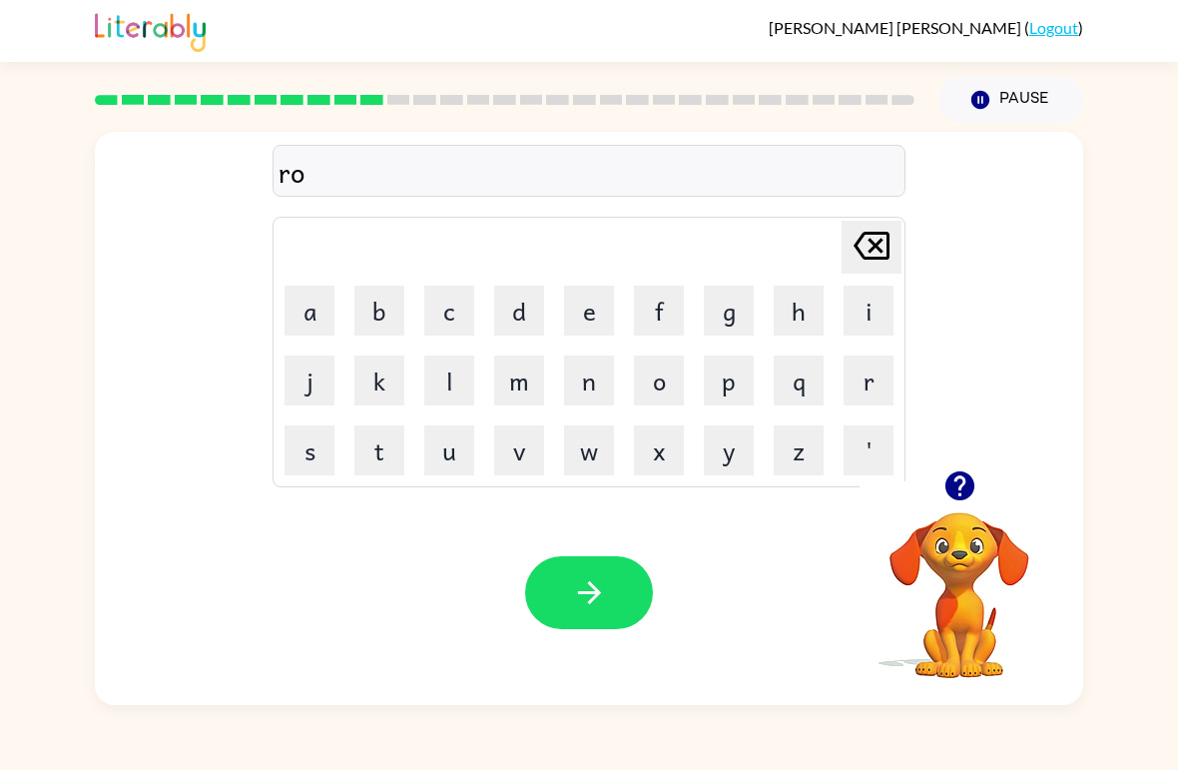
click at [520, 304] on button "d" at bounding box center [519, 311] width 50 height 50
click at [453, 307] on button "c" at bounding box center [449, 311] width 50 height 50
click at [880, 247] on icon "[PERSON_NAME] last character input" at bounding box center [872, 246] width 48 height 48
click at [601, 311] on button "e" at bounding box center [589, 311] width 50 height 50
click at [557, 601] on button "button" at bounding box center [589, 592] width 128 height 73
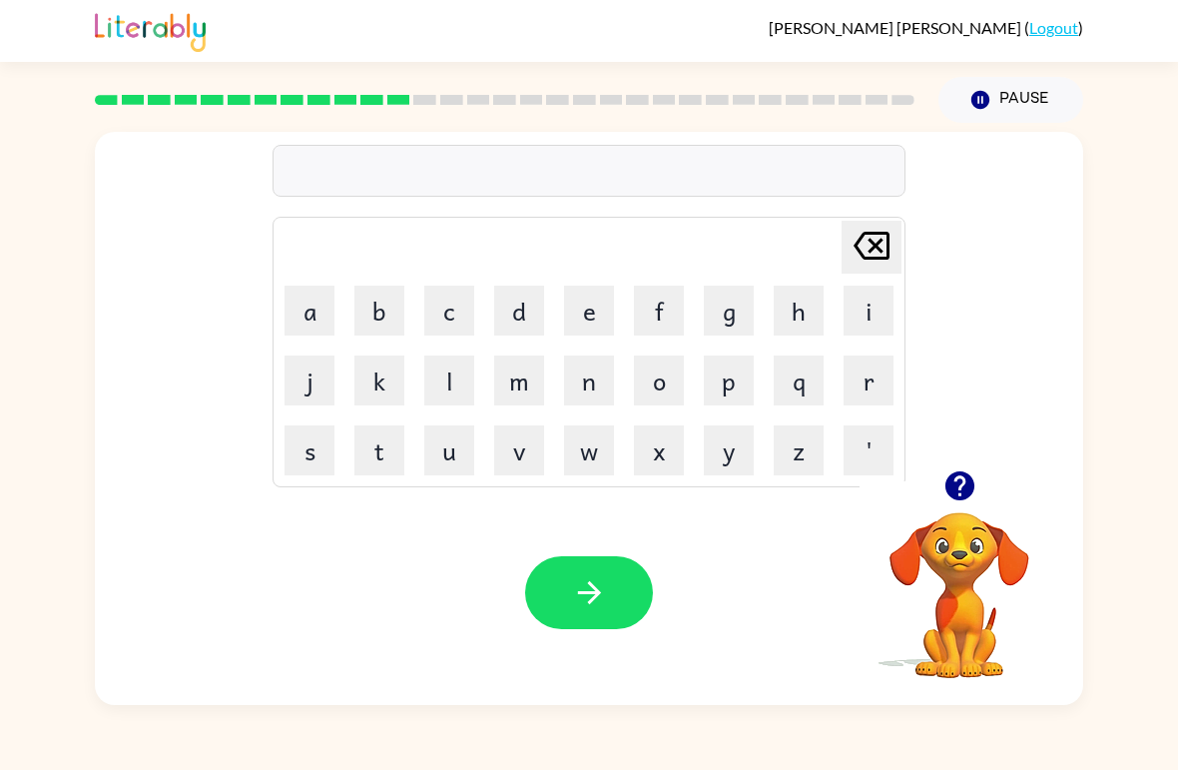
click at [441, 447] on button "u" at bounding box center [449, 450] width 50 height 50
click at [724, 383] on button "p" at bounding box center [729, 380] width 50 height 50
click at [724, 298] on button "g" at bounding box center [729, 311] width 50 height 50
click at [838, 391] on td "r" at bounding box center [869, 380] width 68 height 68
click at [305, 302] on button "a" at bounding box center [310, 311] width 50 height 50
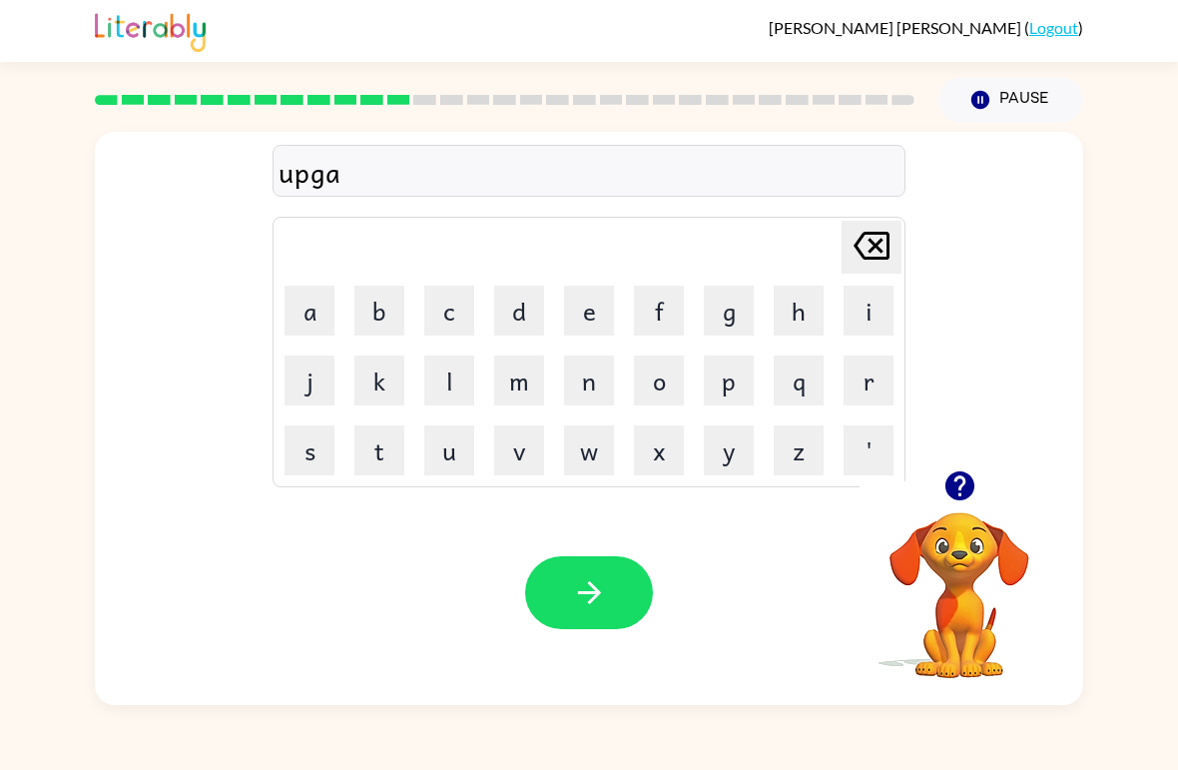
click at [528, 321] on button "d" at bounding box center [519, 311] width 50 height 50
click at [598, 329] on button "e" at bounding box center [589, 311] width 50 height 50
click at [554, 576] on button "button" at bounding box center [589, 592] width 128 height 73
click at [518, 380] on button "m" at bounding box center [519, 380] width 50 height 50
click at [951, 499] on icon "button" at bounding box center [959, 485] width 35 height 35
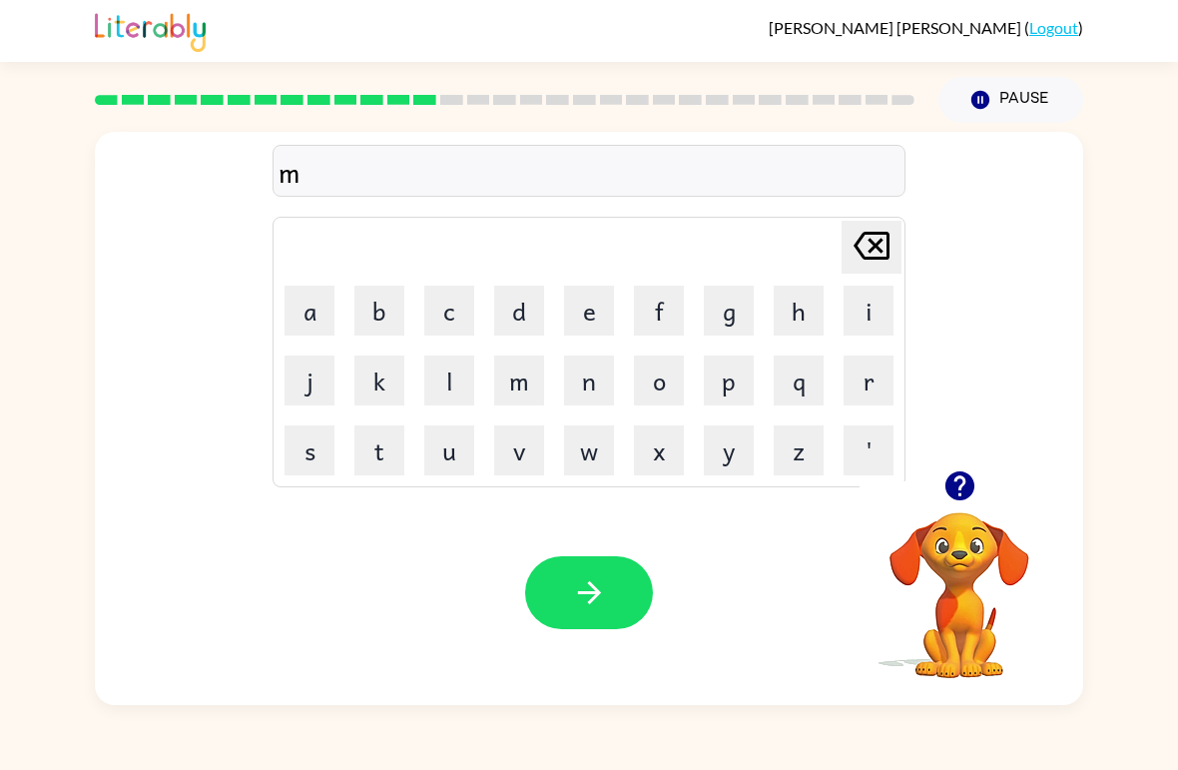
click at [329, 310] on button "a" at bounding box center [310, 311] width 50 height 50
click at [707, 313] on button "g" at bounding box center [729, 311] width 50 height 50
click at [578, 389] on button "n" at bounding box center [589, 380] width 50 height 50
click at [569, 324] on button "e" at bounding box center [589, 311] width 50 height 50
click at [309, 446] on button "s" at bounding box center [310, 450] width 50 height 50
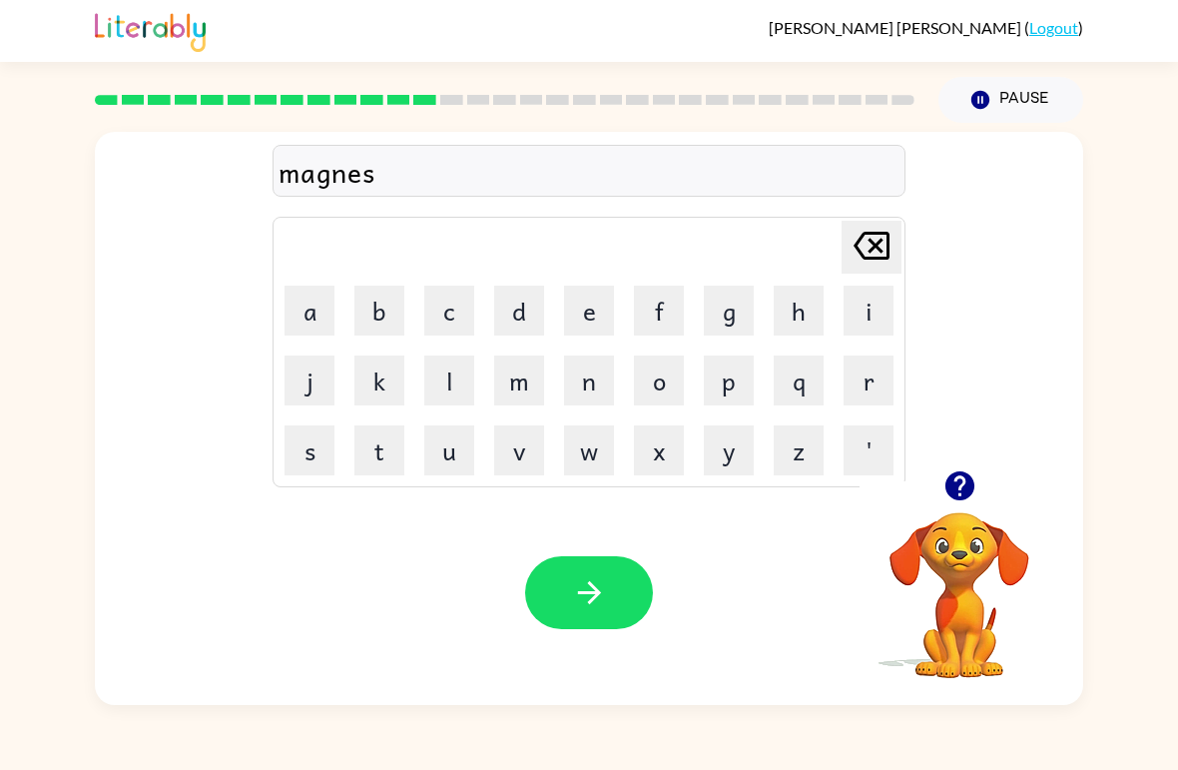
click at [308, 446] on button "s" at bounding box center [310, 450] width 50 height 50
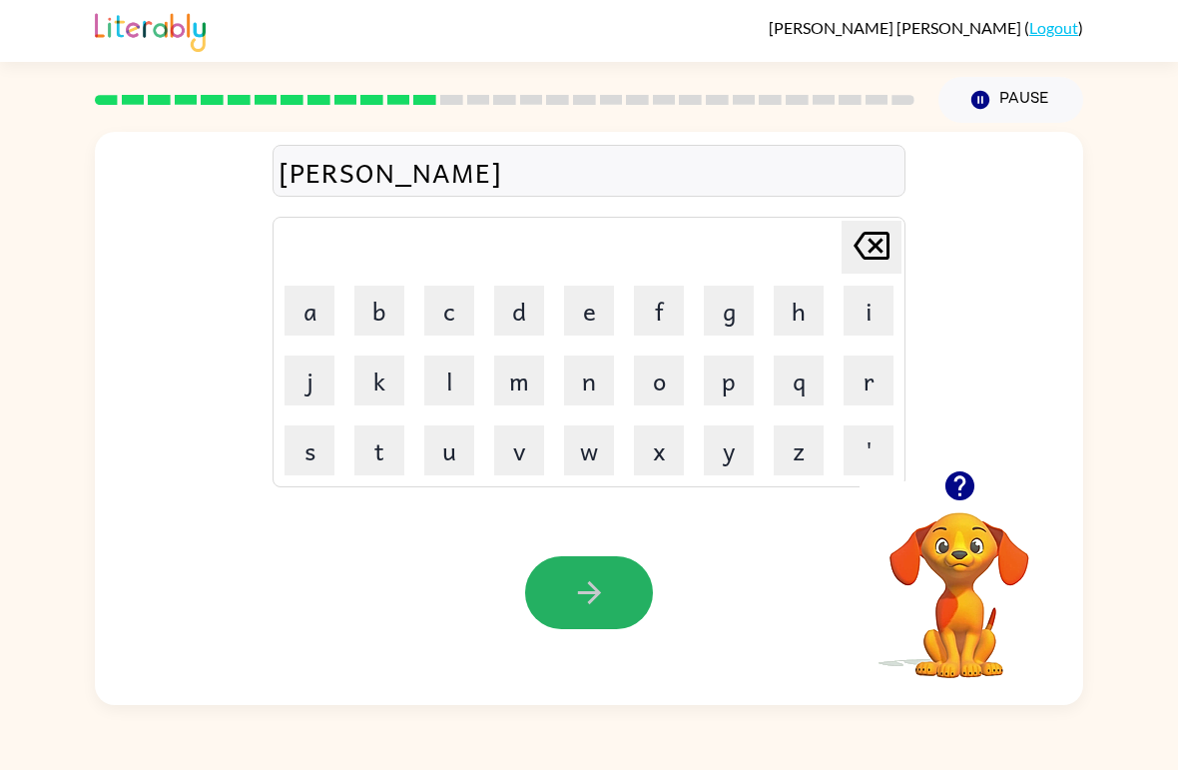
click at [563, 619] on button "button" at bounding box center [589, 592] width 128 height 73
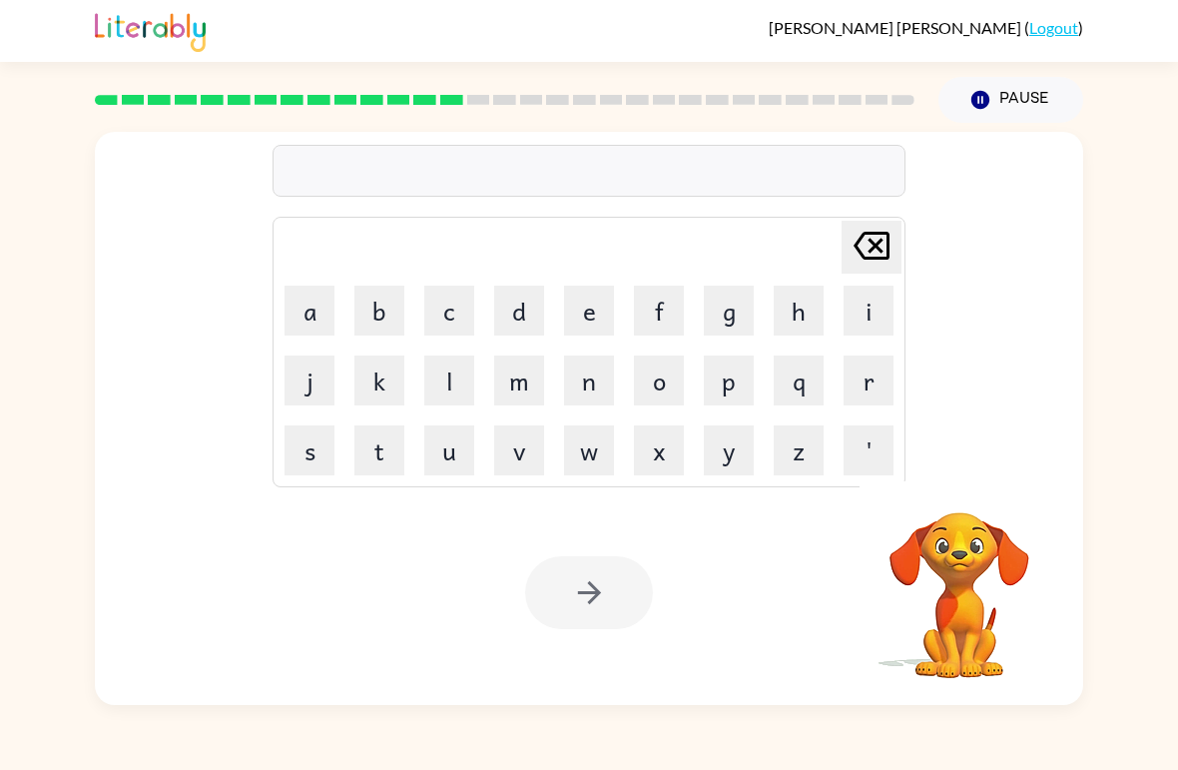
click at [396, 317] on button "b" at bounding box center [379, 311] width 50 height 50
click at [673, 374] on button "o" at bounding box center [659, 380] width 50 height 50
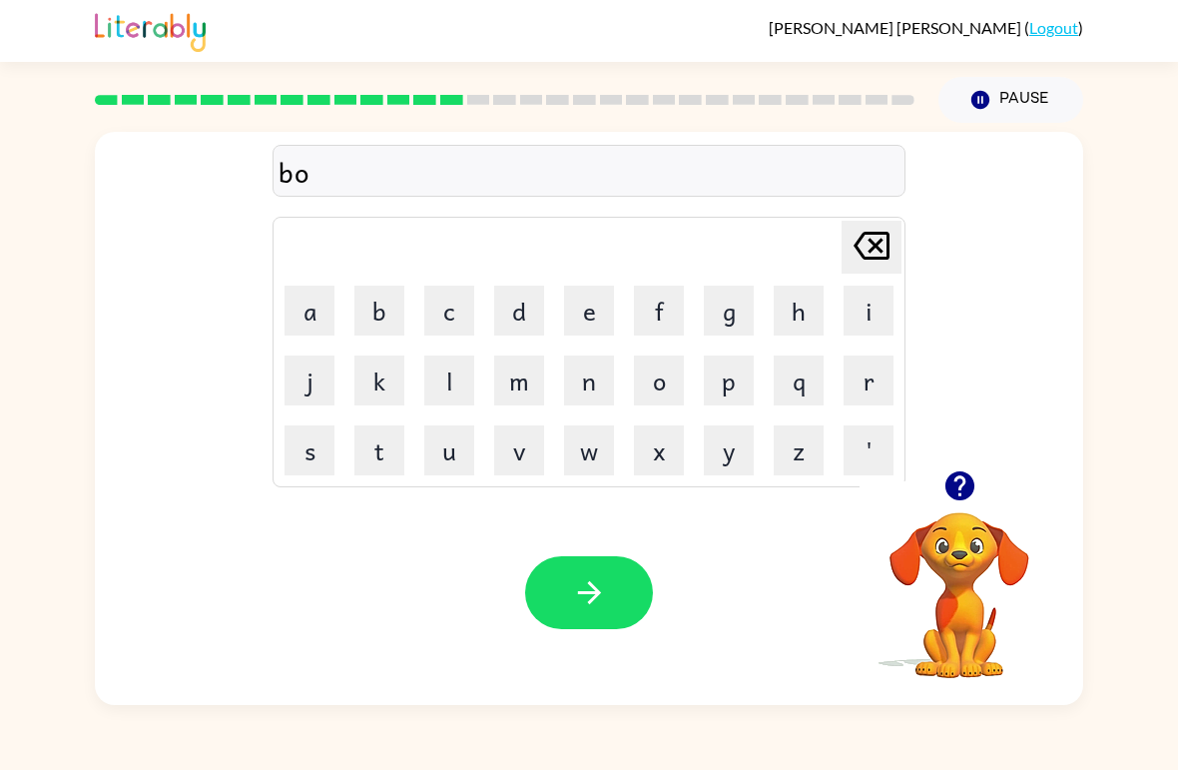
click at [880, 241] on icon at bounding box center [872, 246] width 36 height 28
click at [458, 441] on button "u" at bounding box center [449, 450] width 50 height 50
click at [577, 378] on button "n" at bounding box center [589, 380] width 50 height 50
click at [579, 321] on button "e" at bounding box center [589, 311] width 50 height 50
click at [317, 436] on button "s" at bounding box center [310, 450] width 50 height 50
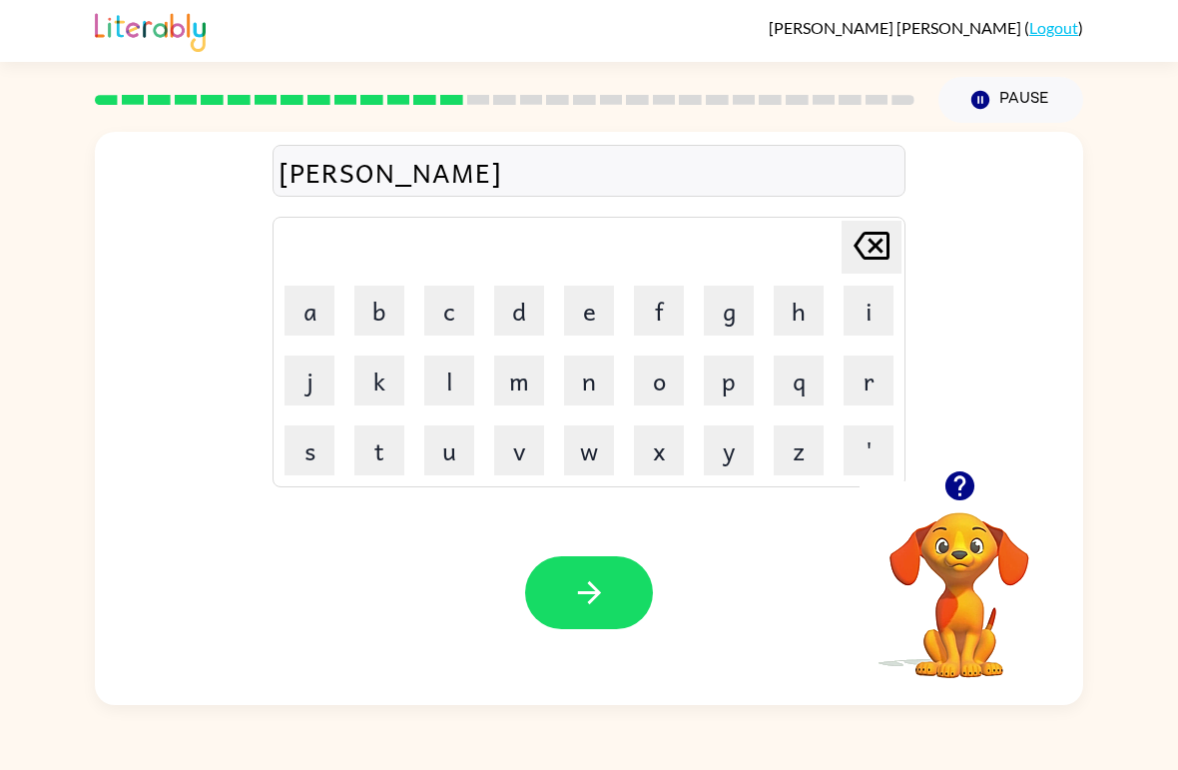
click at [315, 450] on button "s" at bounding box center [310, 450] width 50 height 50
click at [872, 249] on icon at bounding box center [872, 246] width 36 height 28
click at [640, 615] on button "button" at bounding box center [589, 592] width 128 height 73
click at [330, 425] on button "s" at bounding box center [310, 450] width 50 height 50
click at [571, 456] on button "w" at bounding box center [589, 450] width 50 height 50
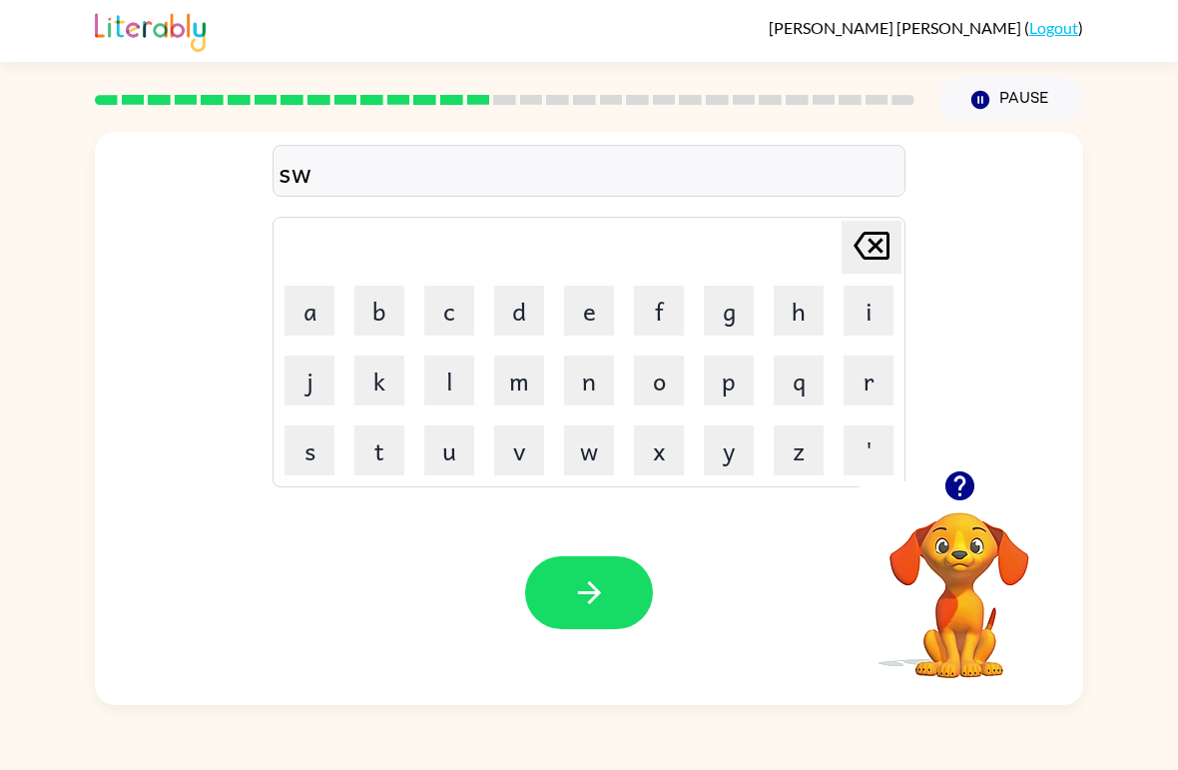
click at [653, 384] on button "o" at bounding box center [659, 380] width 50 height 50
click at [858, 390] on button "r" at bounding box center [869, 380] width 50 height 50
click at [516, 392] on button "m" at bounding box center [519, 380] width 50 height 50
click at [630, 560] on button "button" at bounding box center [589, 592] width 128 height 73
click at [324, 310] on button "a" at bounding box center [310, 311] width 50 height 50
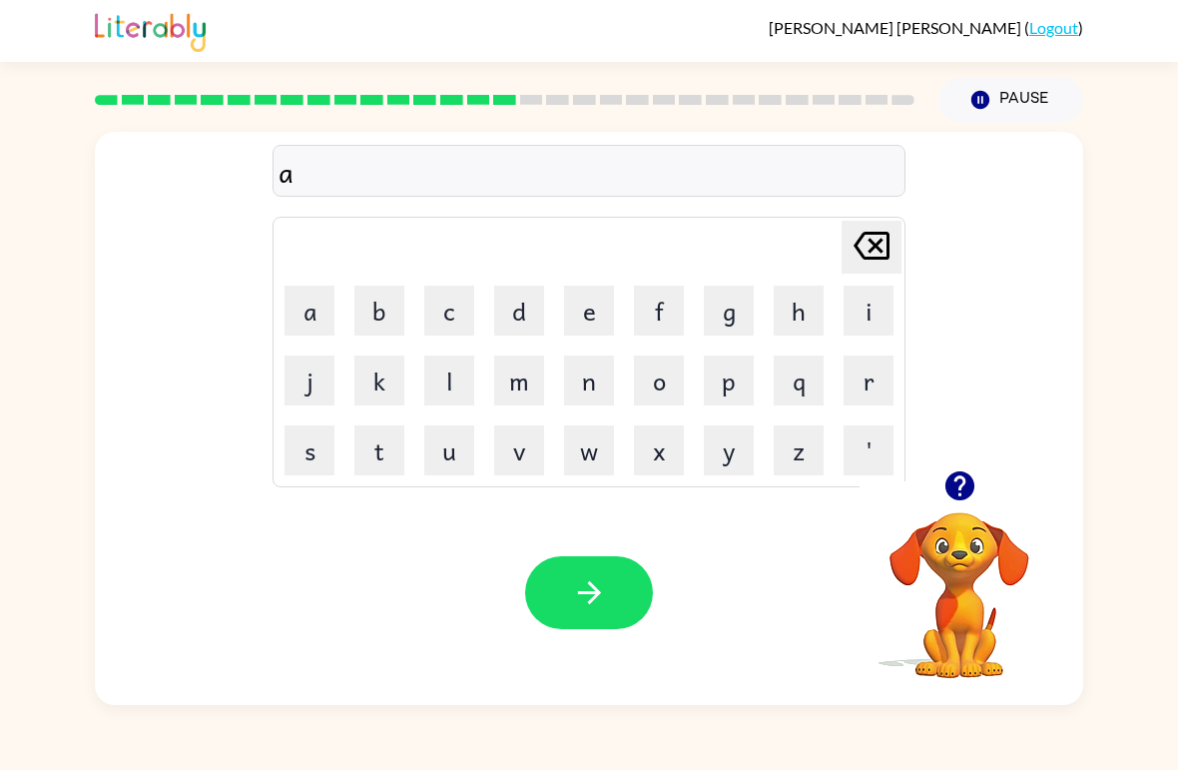
click at [527, 388] on button "m" at bounding box center [519, 380] width 50 height 50
click at [599, 574] on button "button" at bounding box center [589, 592] width 128 height 73
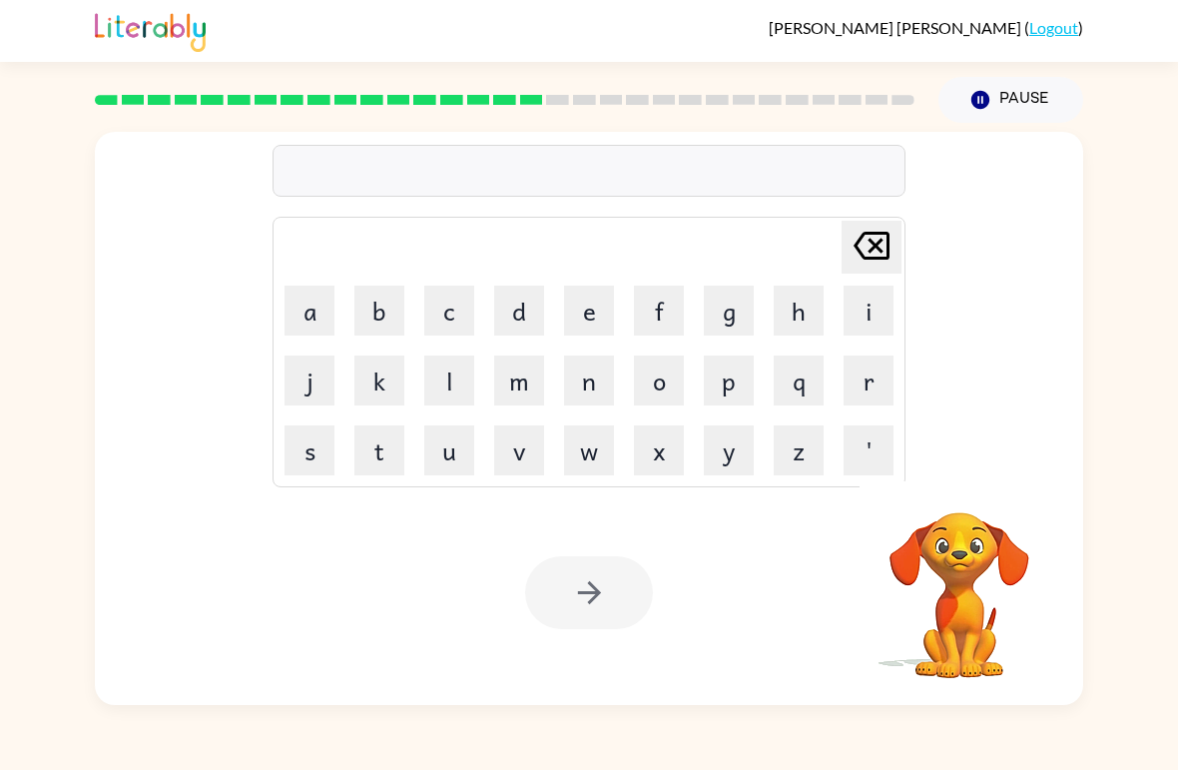
click at [546, 110] on div at bounding box center [505, 100] width 844 height 70
click at [528, 109] on div at bounding box center [505, 100] width 844 height 70
click at [1011, 101] on button "Pause Pause" at bounding box center [1010, 100] width 145 height 46
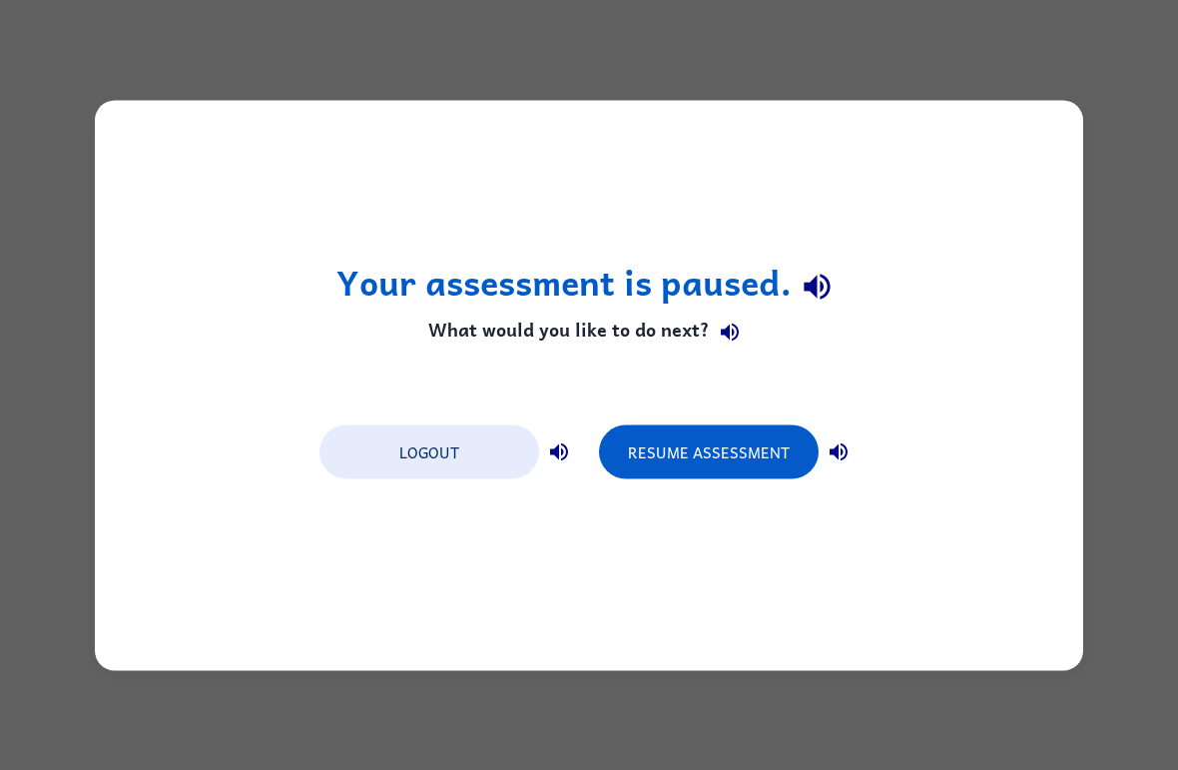
click at [1048, 123] on div "Your assessment is paused. What would you like to do next? Logout Resume Assess…" at bounding box center [589, 385] width 988 height 570
click at [1028, 138] on div "Your assessment is paused. What would you like to do next? Logout Resume Assess…" at bounding box center [589, 385] width 988 height 570
click at [1043, 164] on div "Your assessment is paused. What would you like to do next? Logout Resume Assess…" at bounding box center [589, 385] width 988 height 570
click at [1043, 163] on div "Your assessment is paused. What would you like to do next? Logout Resume Assess…" at bounding box center [589, 385] width 988 height 570
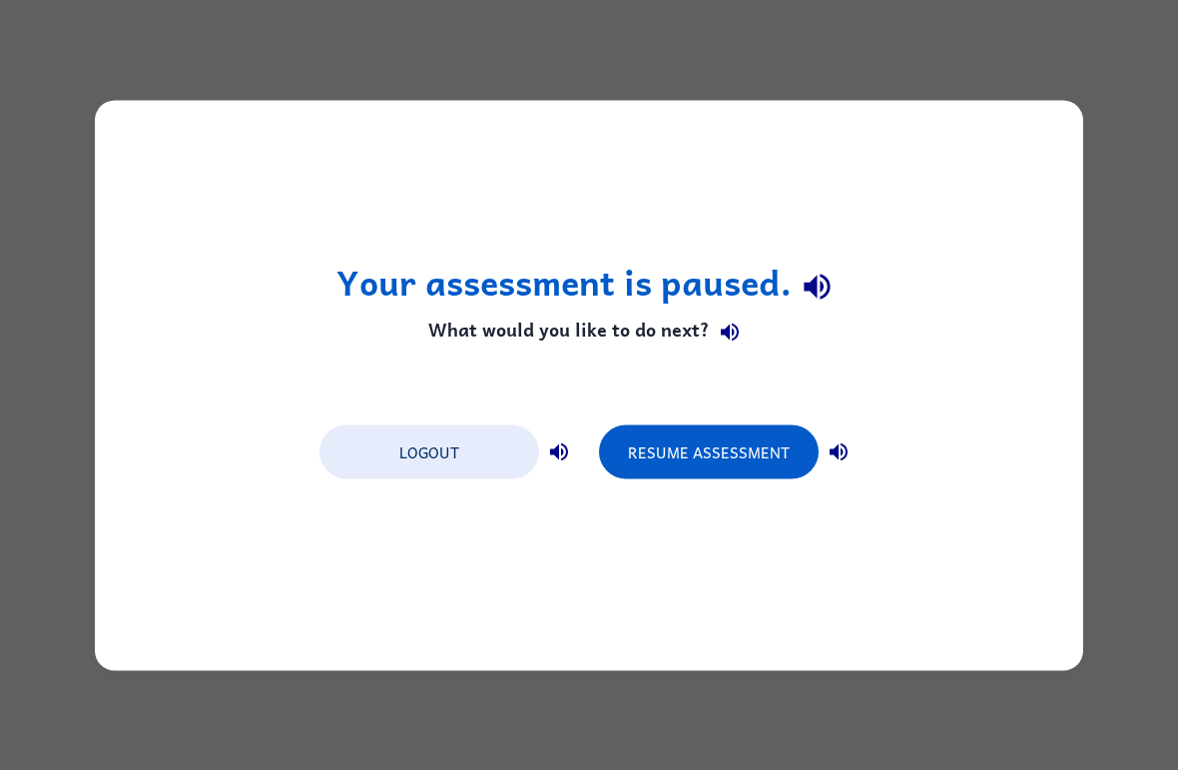
click at [1030, 196] on div "Your assessment is paused. What would you like to do next? Logout Resume Assess…" at bounding box center [589, 385] width 988 height 570
click at [1029, 195] on div "Your assessment is paused. What would you like to do next? Logout Resume Assess…" at bounding box center [589, 385] width 988 height 570
click at [1044, 148] on div "Your assessment is paused. What would you like to do next? Logout Resume Assess…" at bounding box center [589, 385] width 988 height 570
click at [1032, 132] on div "Your assessment is paused. What would you like to do next? Logout Resume Assess…" at bounding box center [589, 385] width 988 height 570
click at [1068, 104] on div "Your assessment is paused. What would you like to do next? Logout Resume Assess…" at bounding box center [589, 385] width 988 height 570
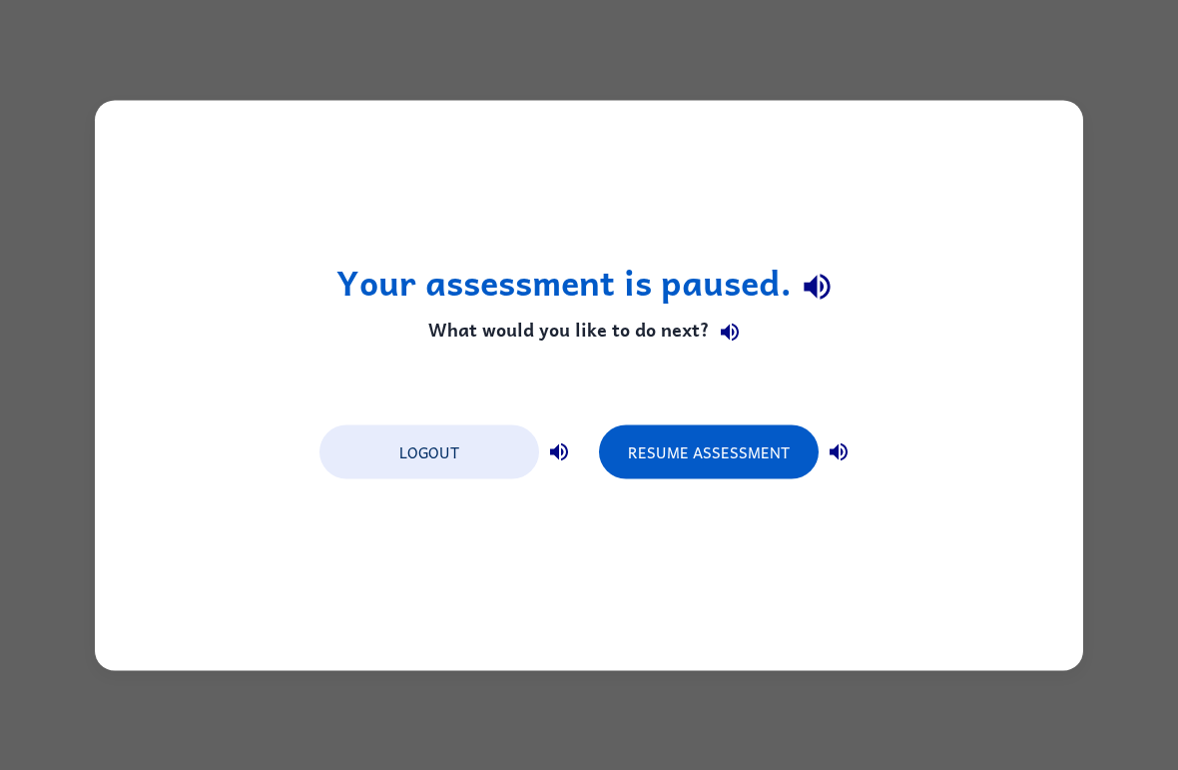
click at [1091, 99] on div "Your assessment is paused. What would you like to do next? Logout Resume Assess…" at bounding box center [589, 385] width 1178 height 770
click at [1070, 51] on div "Your assessment is paused. What would you like to do next? Logout Resume Assess…" at bounding box center [589, 385] width 1178 height 770
click at [1055, 72] on div "Your assessment is paused. What would you like to do next? Logout Resume Assess…" at bounding box center [589, 385] width 1178 height 770
click at [1055, 63] on div "Your assessment is paused. What would you like to do next? Logout Resume Assess…" at bounding box center [589, 385] width 1178 height 770
click at [1034, 60] on div "Your assessment is paused. What would you like to do next? Logout Resume Assess…" at bounding box center [589, 385] width 1178 height 770
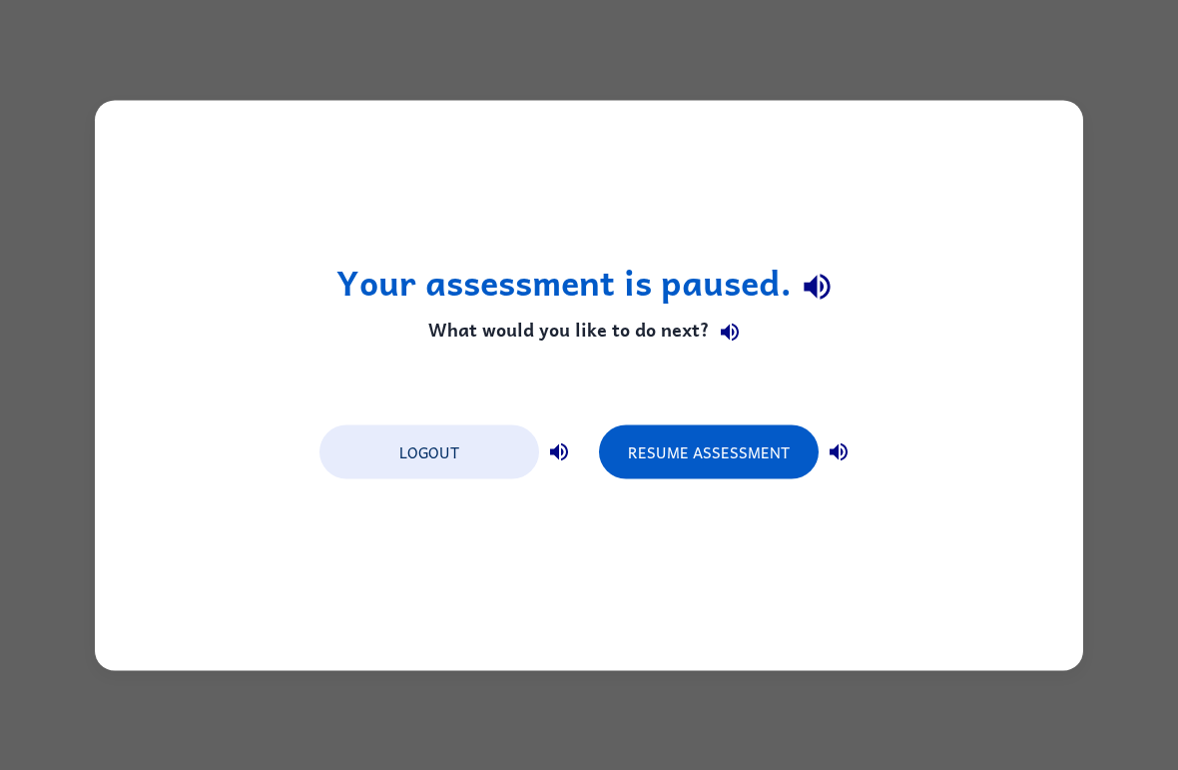
click at [919, 145] on div "Your assessment is paused. What would you like to do next? Logout Resume Assess…" at bounding box center [589, 385] width 988 height 570
click at [917, 124] on div "Your assessment is paused. What would you like to do next? Logout Resume Assess…" at bounding box center [589, 385] width 988 height 570
click at [947, 106] on div "Your assessment is paused. What would you like to do next? Logout Resume Assess…" at bounding box center [589, 385] width 988 height 570
click at [946, 105] on div "Your assessment is paused. What would you like to do next? Logout Resume Assess…" at bounding box center [589, 385] width 988 height 570
click at [931, 103] on div "Your assessment is paused. What would you like to do next? Logout Resume Assess…" at bounding box center [589, 385] width 988 height 570
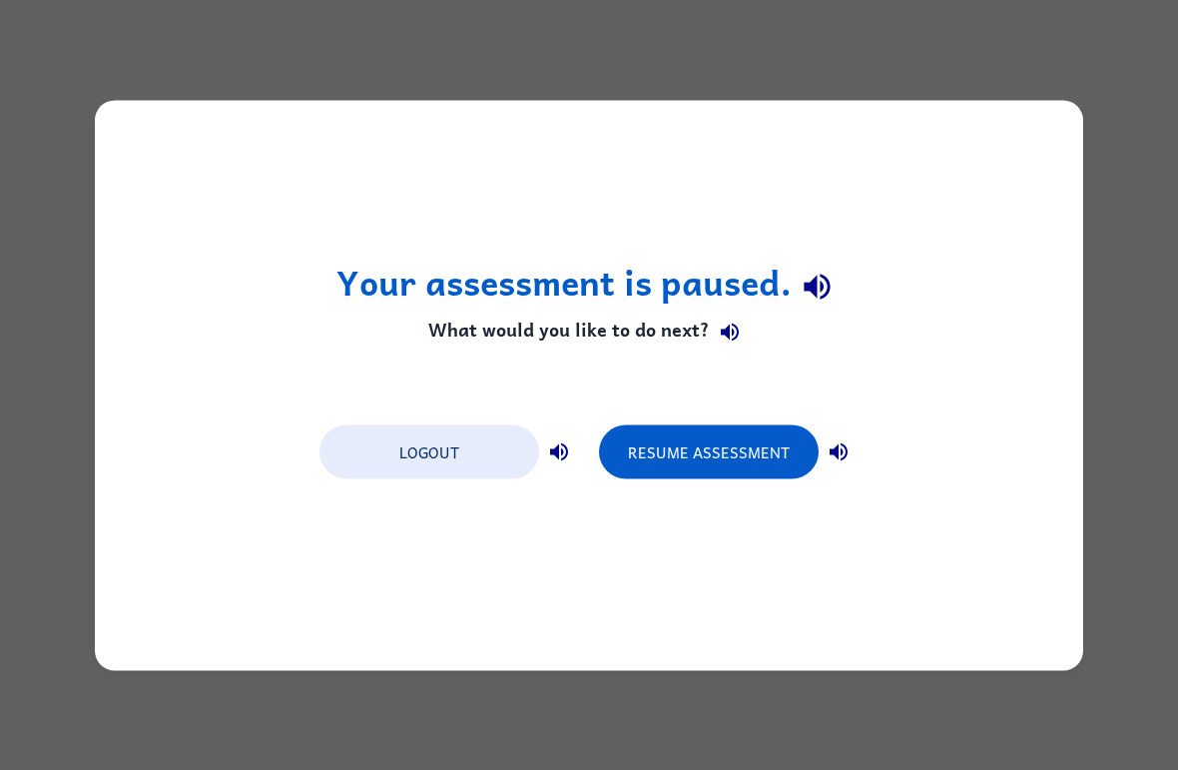
click at [930, 102] on div "Your assessment is paused. What would you like to do next? Logout Resume Assess…" at bounding box center [589, 385] width 988 height 570
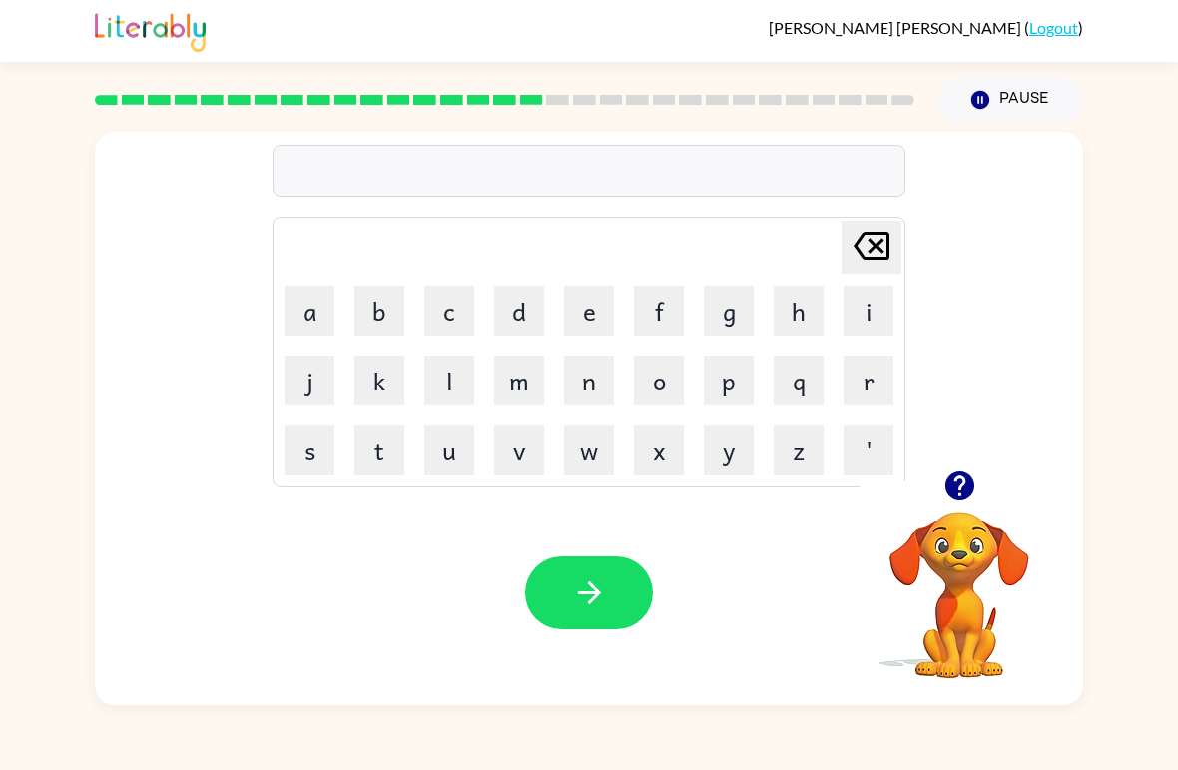
click at [384, 310] on button "b" at bounding box center [379, 311] width 50 height 50
click at [871, 397] on button "r" at bounding box center [869, 380] width 50 height 50
click at [866, 325] on button "i" at bounding box center [869, 311] width 50 height 50
click at [542, 381] on button "m" at bounding box center [519, 380] width 50 height 50
click at [869, 319] on button "i" at bounding box center [869, 311] width 50 height 50
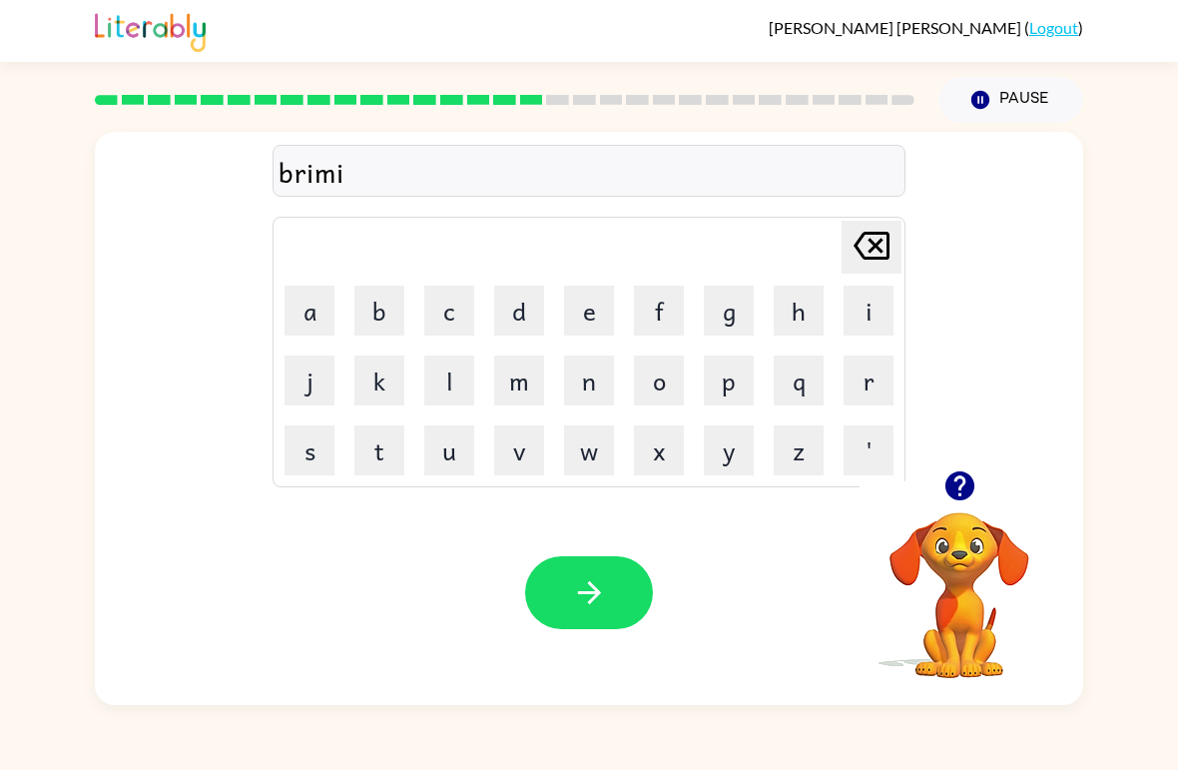
click at [598, 372] on button "n" at bounding box center [589, 380] width 50 height 50
click at [716, 313] on button "g" at bounding box center [729, 311] width 50 height 50
click at [620, 575] on button "button" at bounding box center [589, 592] width 128 height 73
click at [854, 372] on button "r" at bounding box center [869, 380] width 50 height 50
click at [846, 319] on button "i" at bounding box center [869, 311] width 50 height 50
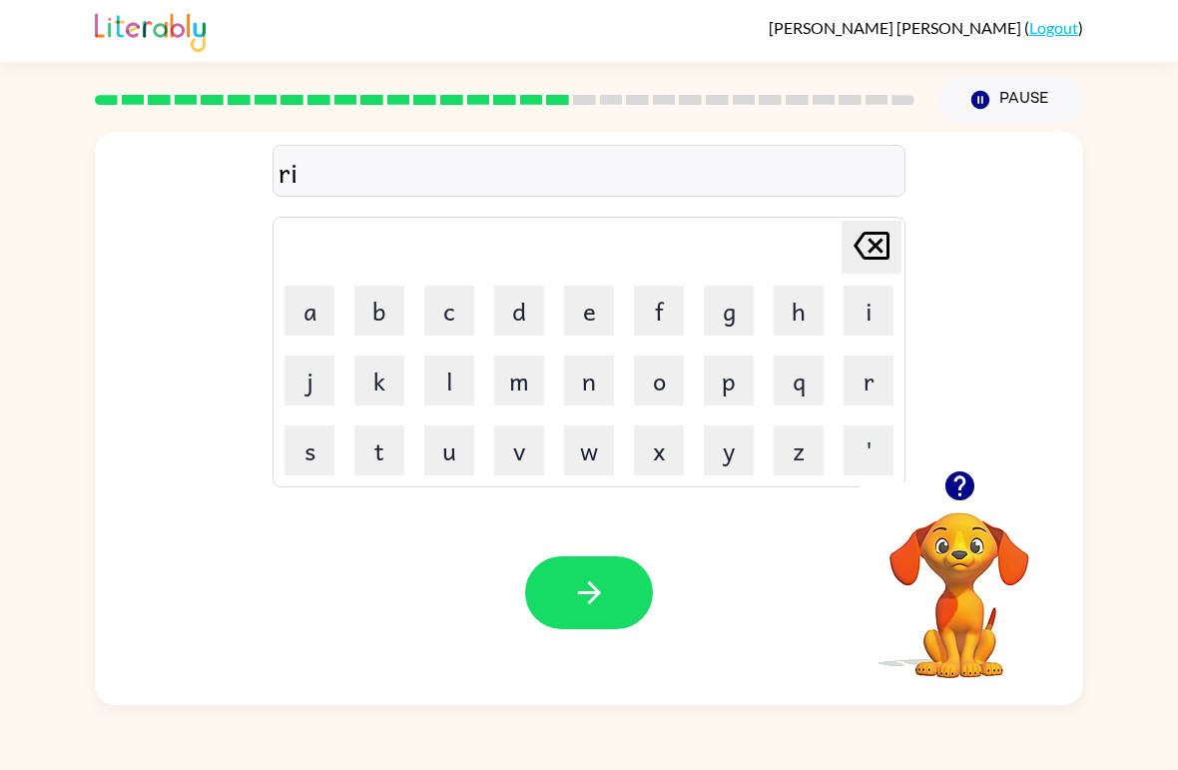
click at [309, 441] on button "s" at bounding box center [310, 450] width 50 height 50
click at [401, 383] on button "k" at bounding box center [379, 380] width 50 height 50
click at [884, 313] on button "i" at bounding box center [869, 311] width 50 height 50
click at [570, 326] on button "e" at bounding box center [589, 311] width 50 height 50
click at [308, 460] on button "s" at bounding box center [310, 450] width 50 height 50
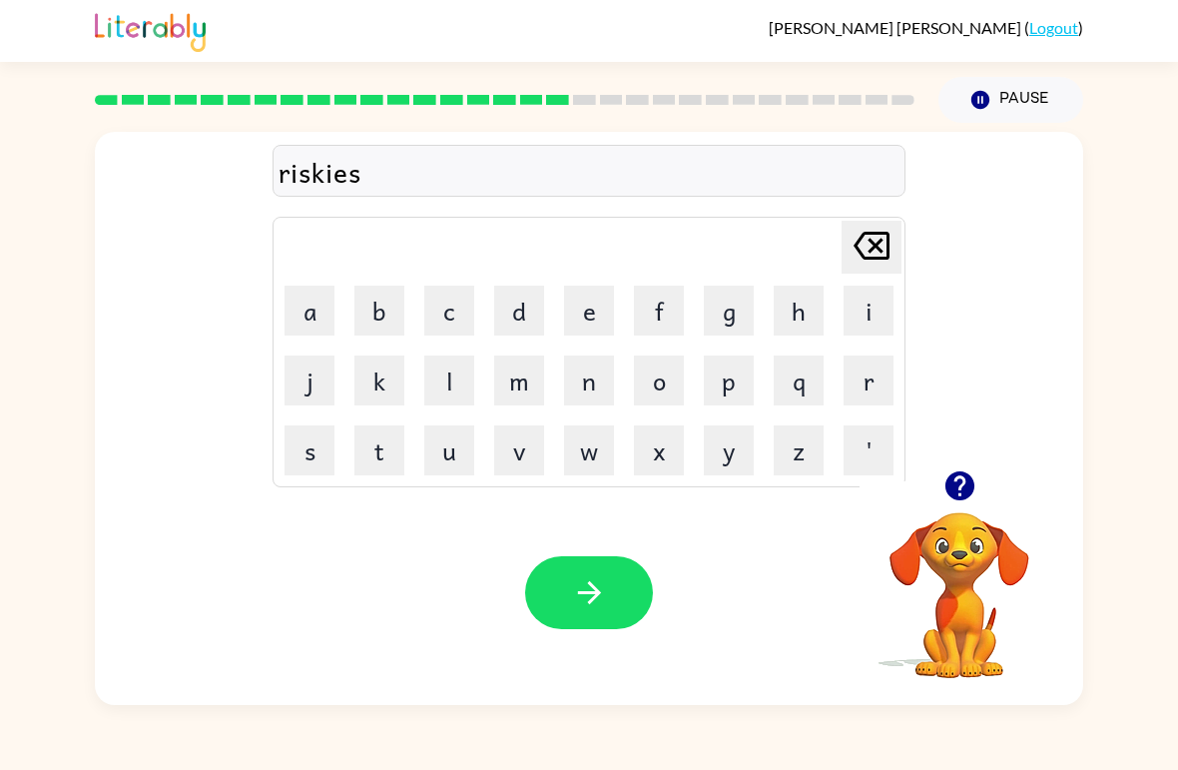
click at [392, 447] on button "t" at bounding box center [379, 450] width 50 height 50
click at [604, 620] on button "button" at bounding box center [589, 592] width 128 height 73
click at [107, 117] on div at bounding box center [505, 100] width 844 height 70
click at [963, 497] on icon "button" at bounding box center [958, 485] width 29 height 29
click at [328, 316] on button "a" at bounding box center [310, 311] width 50 height 50
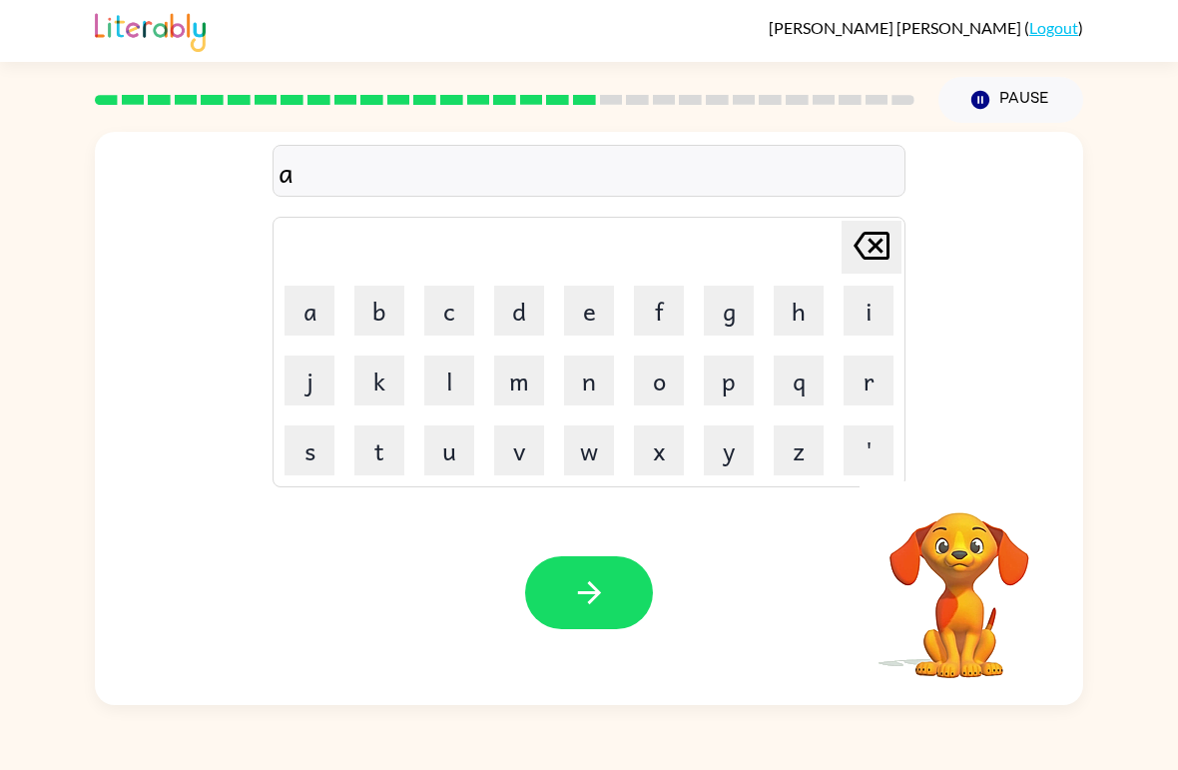
click at [594, 445] on button "w" at bounding box center [589, 450] width 50 height 50
click at [402, 450] on button "t" at bounding box center [379, 450] width 50 height 50
click at [892, 376] on button "r" at bounding box center [869, 380] width 50 height 50
click at [303, 309] on button "a" at bounding box center [310, 311] width 50 height 50
click at [727, 465] on button "y" at bounding box center [729, 450] width 50 height 50
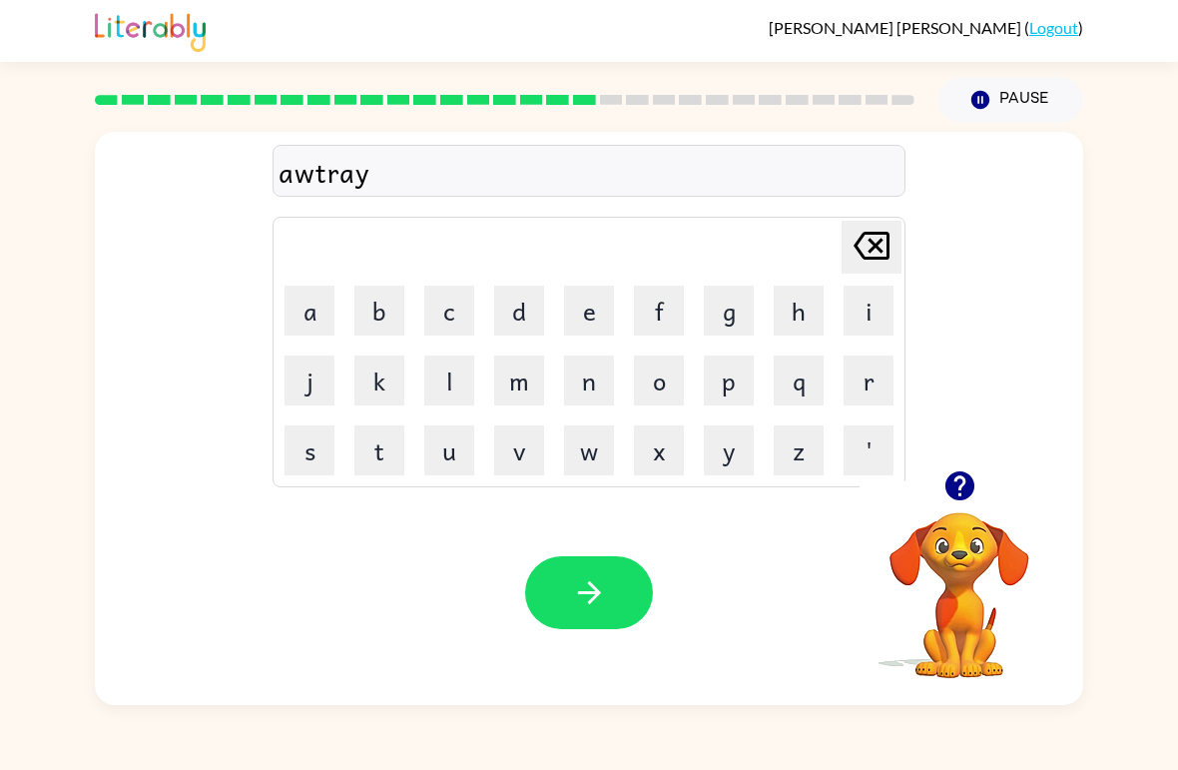
click at [579, 597] on icon "button" at bounding box center [589, 592] width 35 height 35
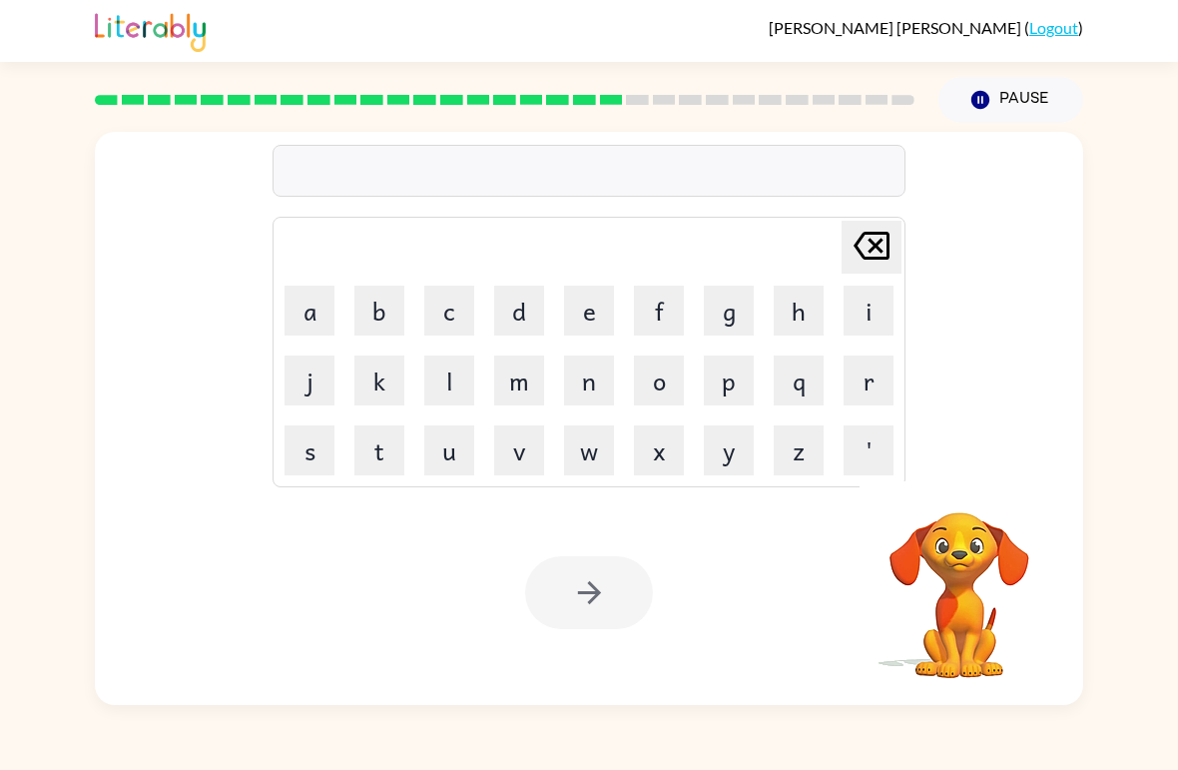
click at [637, 334] on button "f" at bounding box center [659, 311] width 50 height 50
click at [676, 383] on button "o" at bounding box center [659, 380] width 50 height 50
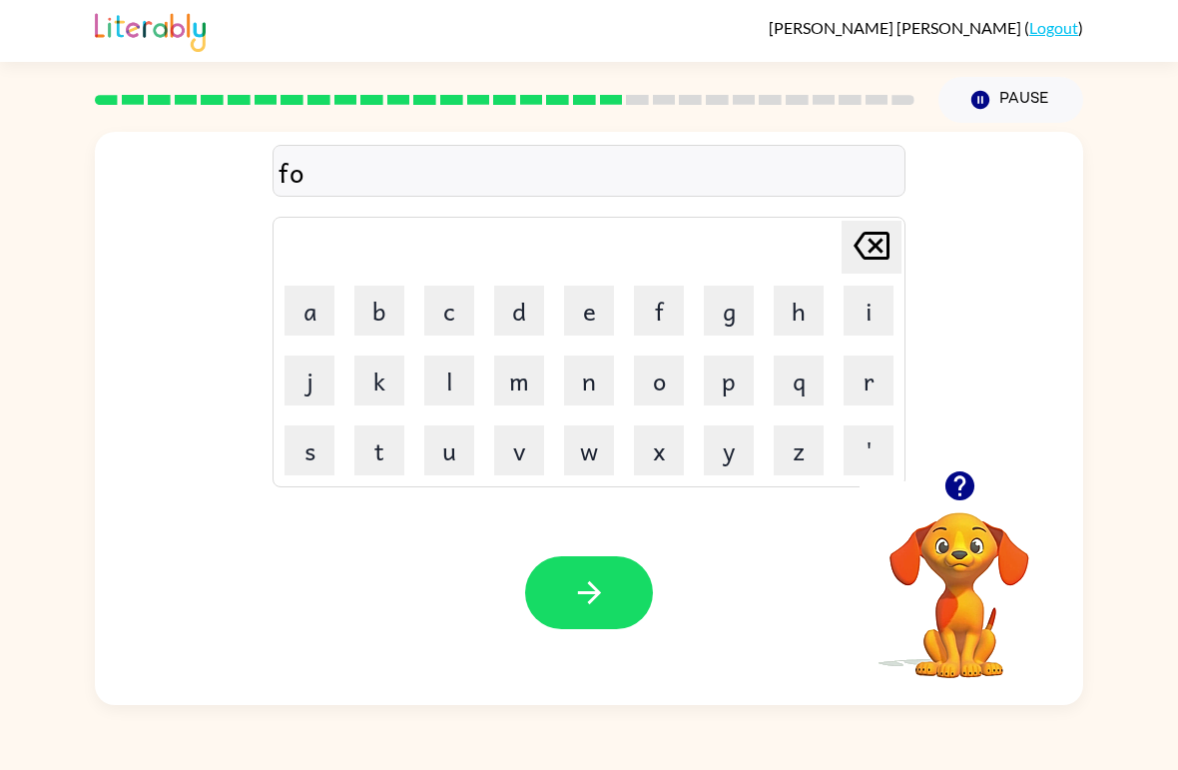
click at [459, 383] on button "l" at bounding box center [449, 380] width 50 height 50
click at [458, 383] on button "l" at bounding box center [449, 380] width 50 height 50
click at [674, 379] on button "o" at bounding box center [659, 380] width 50 height 50
click at [589, 448] on button "w" at bounding box center [589, 450] width 50 height 50
click at [589, 594] on icon "button" at bounding box center [588, 592] width 23 height 23
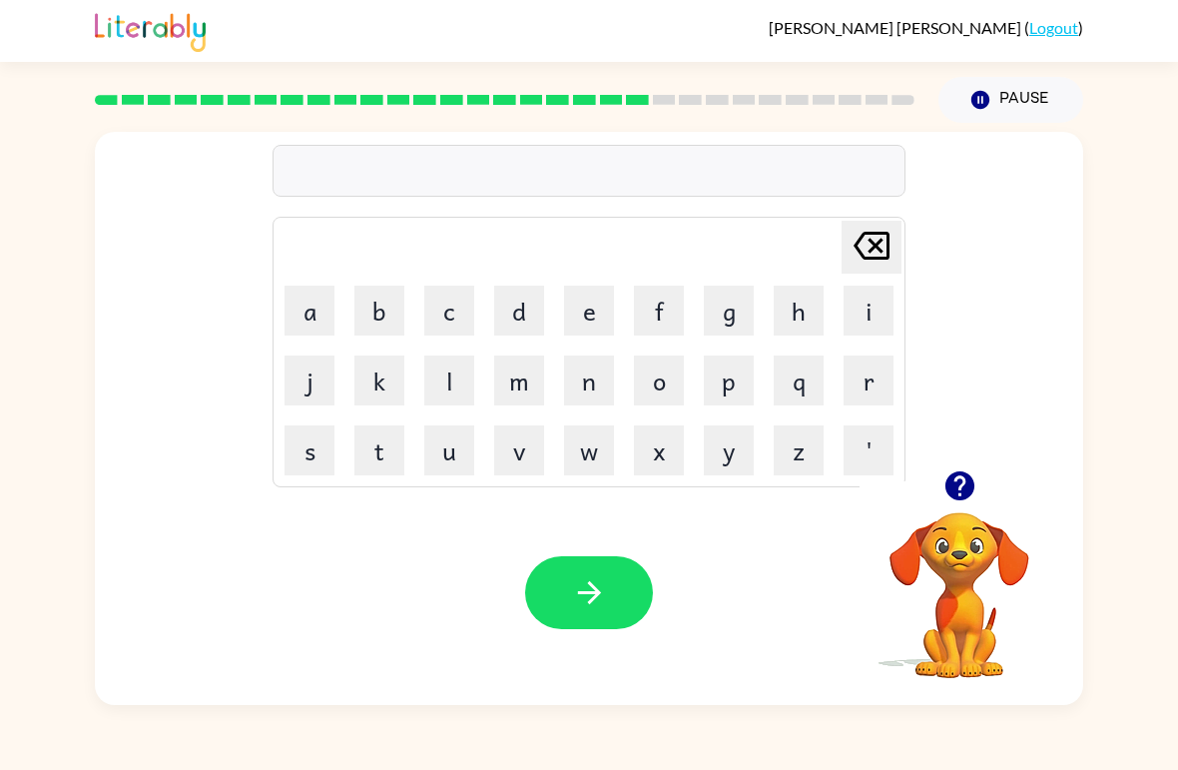
click at [489, 286] on td "d" at bounding box center [519, 311] width 68 height 68
click at [447, 312] on button "c" at bounding box center [449, 311] width 50 height 50
click at [584, 312] on button "e" at bounding box center [589, 311] width 50 height 50
click at [574, 394] on button "n" at bounding box center [589, 380] width 50 height 50
click at [377, 449] on button "t" at bounding box center [379, 450] width 50 height 50
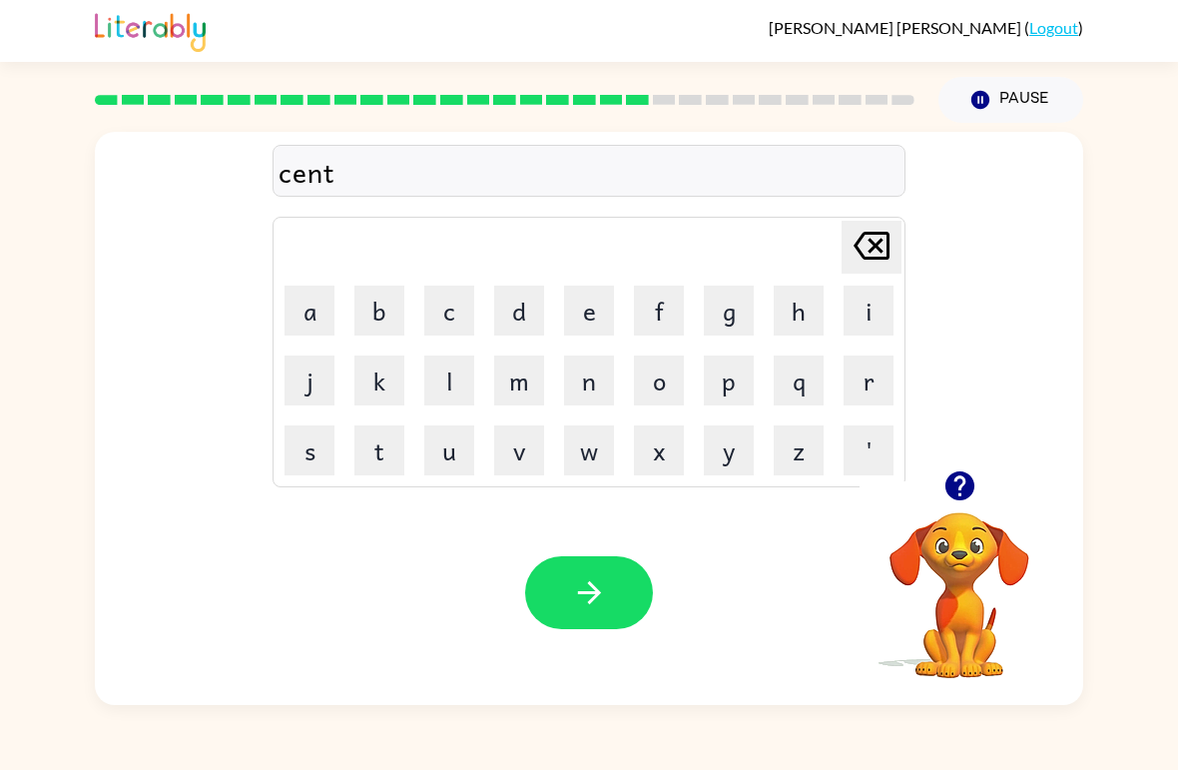
click at [868, 312] on button "i" at bounding box center [869, 311] width 50 height 50
click at [733, 374] on button "p" at bounding box center [729, 380] width 50 height 50
click at [863, 325] on button "i" at bounding box center [869, 311] width 50 height 50
click at [521, 321] on button "d" at bounding box center [519, 311] width 50 height 50
click at [591, 578] on icon "button" at bounding box center [589, 592] width 35 height 35
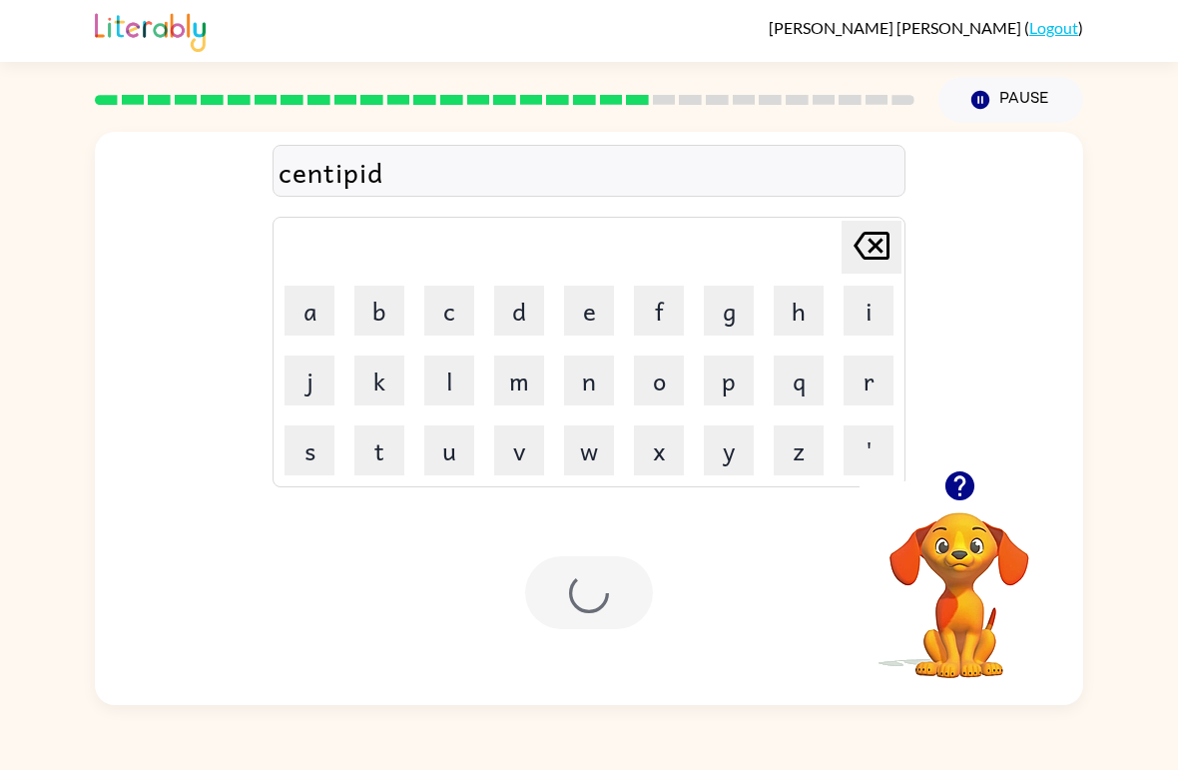
click at [590, 577] on div at bounding box center [589, 592] width 128 height 73
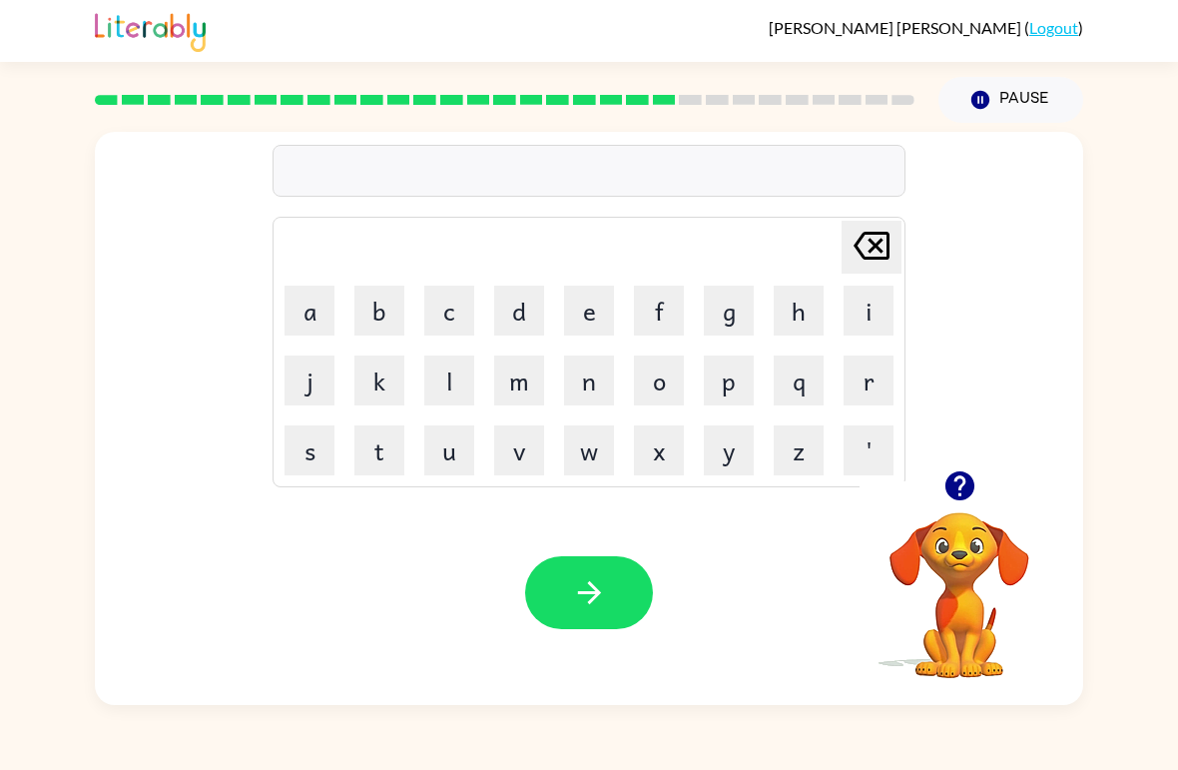
click at [329, 417] on td "s" at bounding box center [310, 450] width 68 height 68
click at [318, 444] on button "s" at bounding box center [310, 450] width 50 height 50
click at [469, 468] on button "u" at bounding box center [449, 450] width 50 height 50
click at [315, 468] on button "s" at bounding box center [310, 450] width 50 height 50
click at [393, 455] on button "t" at bounding box center [379, 450] width 50 height 50
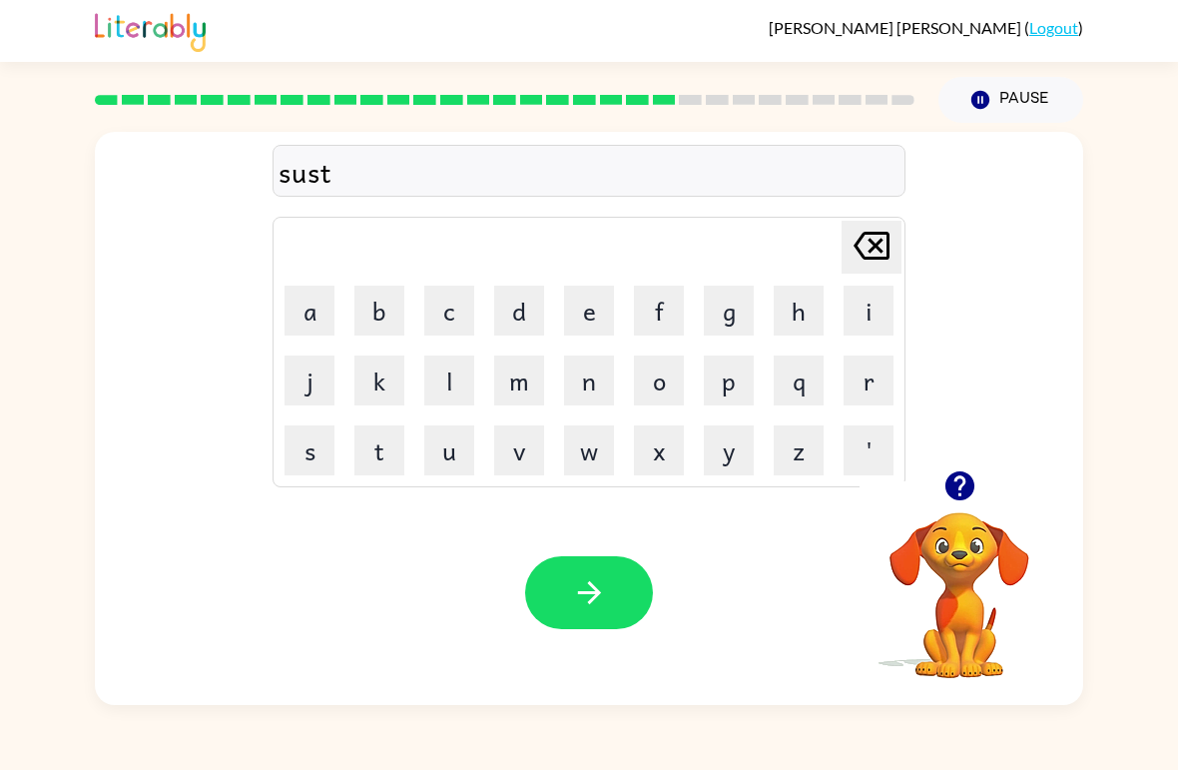
click at [330, 320] on button "a" at bounding box center [310, 311] width 50 height 50
click at [876, 306] on button "i" at bounding box center [869, 311] width 50 height 50
click at [589, 386] on button "n" at bounding box center [589, 380] width 50 height 50
click at [601, 615] on button "button" at bounding box center [589, 592] width 128 height 73
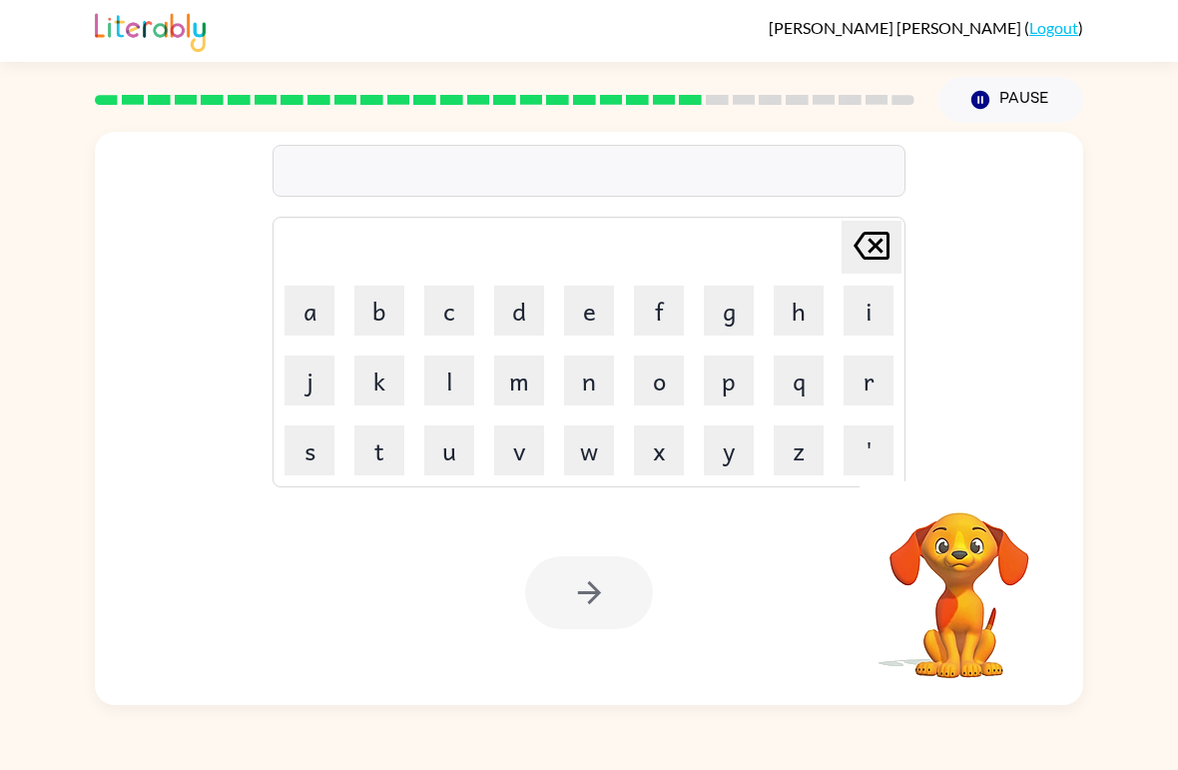
click at [663, 307] on button "f" at bounding box center [659, 311] width 50 height 50
click at [668, 381] on button "o" at bounding box center [659, 380] width 50 height 50
click at [872, 395] on button "r" at bounding box center [869, 380] width 50 height 50
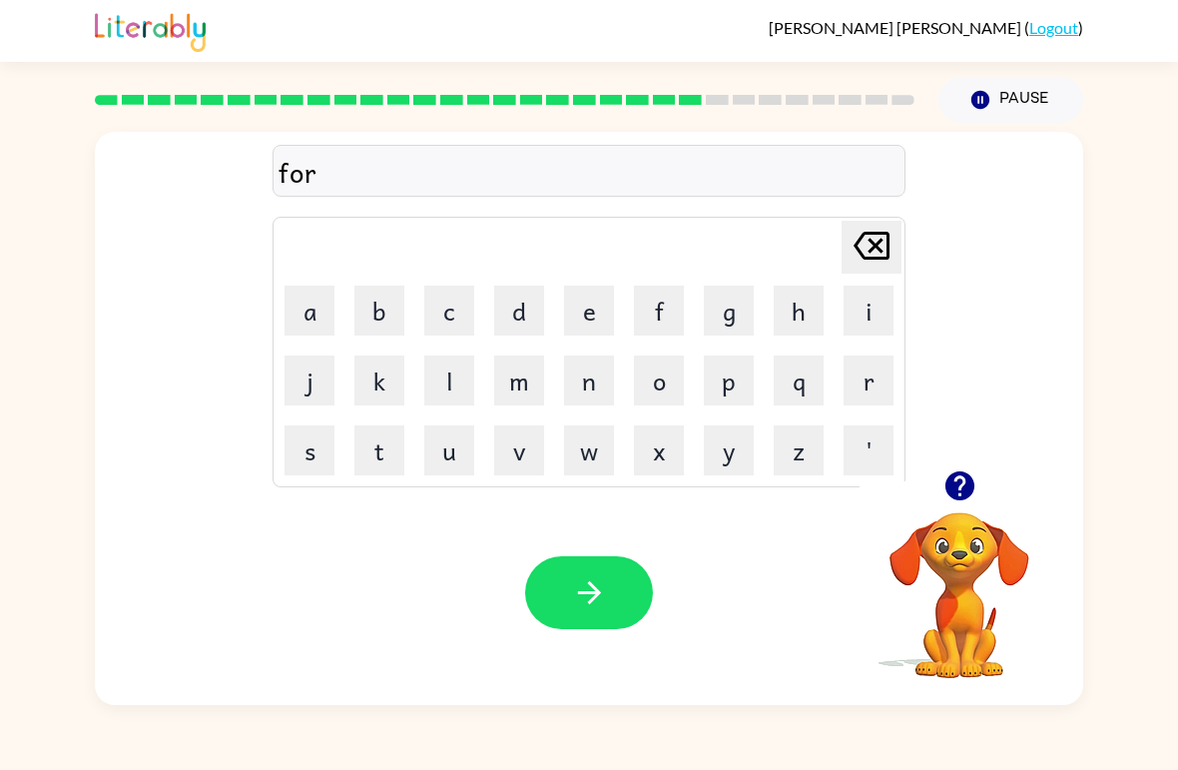
click at [585, 463] on button "w" at bounding box center [589, 450] width 50 height 50
click at [321, 321] on button "a" at bounding box center [310, 311] width 50 height 50
click at [867, 383] on button "r" at bounding box center [869, 380] width 50 height 50
click at [538, 306] on button "d" at bounding box center [519, 311] width 50 height 50
click at [621, 604] on button "button" at bounding box center [589, 592] width 128 height 73
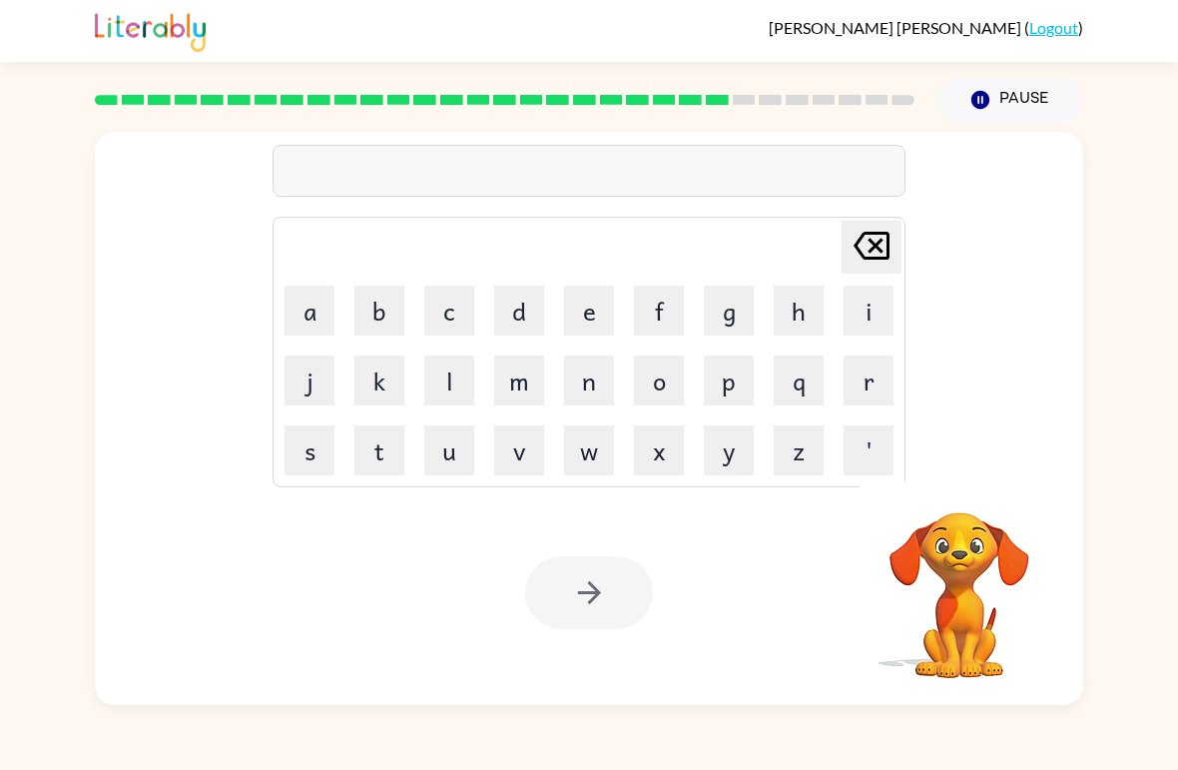
click at [866, 380] on button "r" at bounding box center [869, 380] width 50 height 50
click at [599, 320] on button "e" at bounding box center [589, 311] width 50 height 50
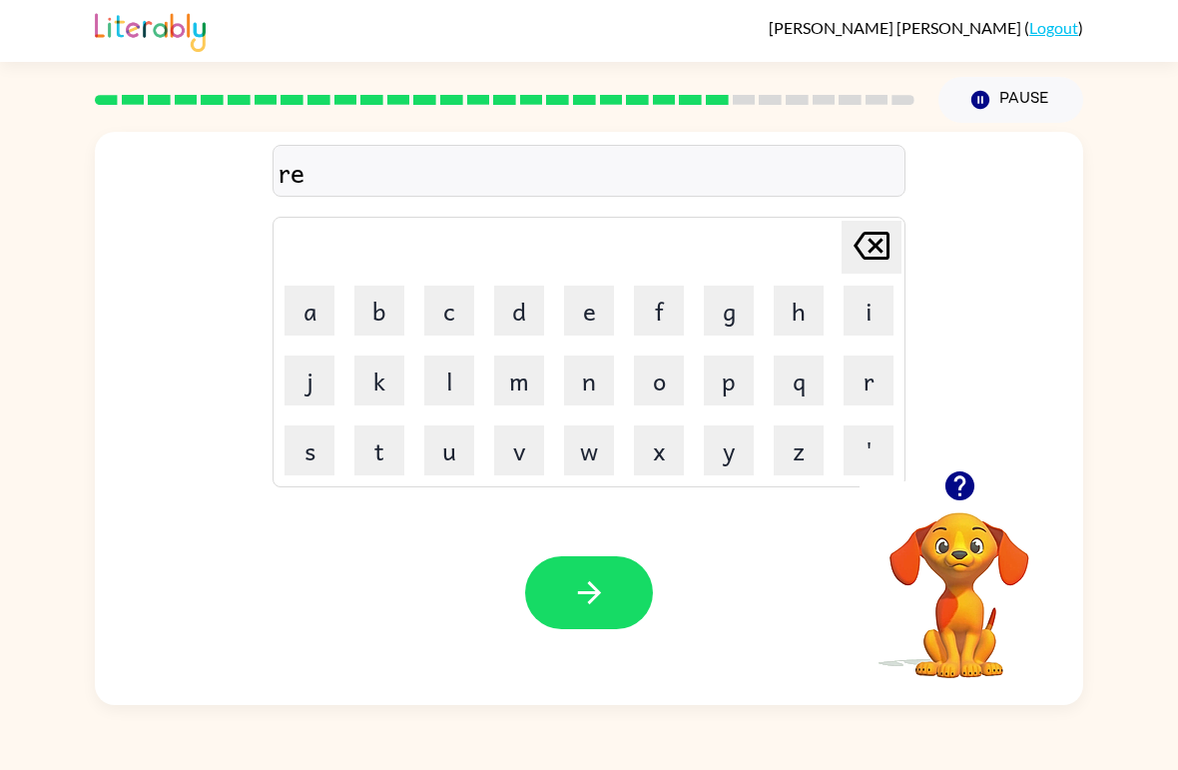
click at [463, 374] on button "l" at bounding box center [449, 380] width 50 height 50
click at [321, 318] on button "a" at bounding box center [310, 311] width 50 height 50
click at [538, 304] on button "d" at bounding box center [519, 311] width 50 height 50
click at [592, 326] on button "e" at bounding box center [589, 311] width 50 height 50
click at [519, 309] on button "d" at bounding box center [519, 311] width 50 height 50
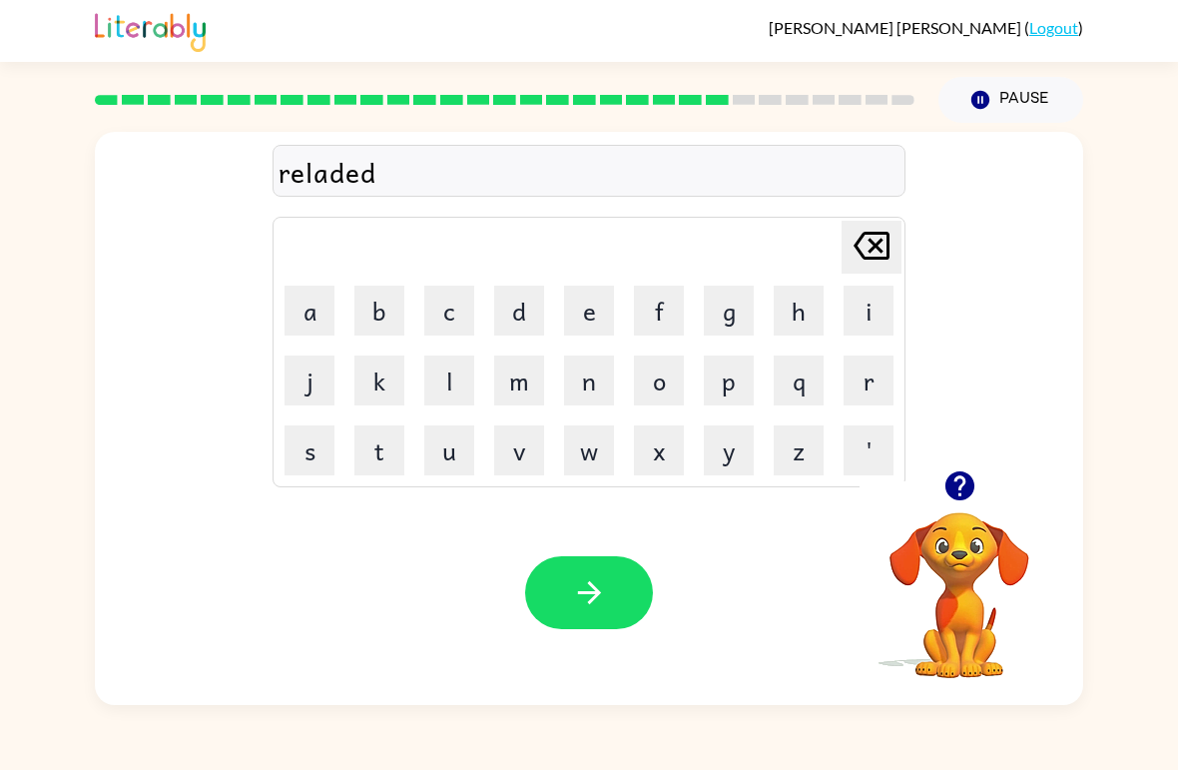
click at [579, 584] on icon "button" at bounding box center [589, 592] width 35 height 35
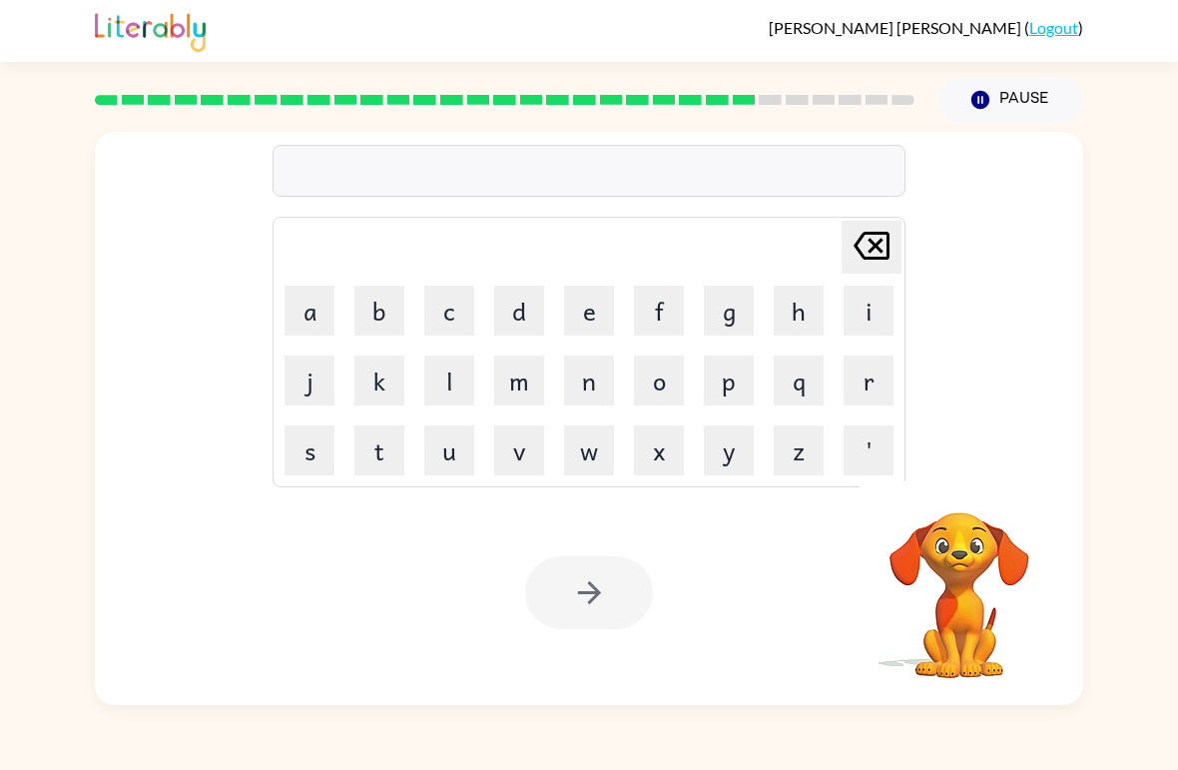
click at [723, 308] on button "g" at bounding box center [729, 311] width 50 height 50
click at [661, 381] on button "o" at bounding box center [659, 380] width 50 height 50
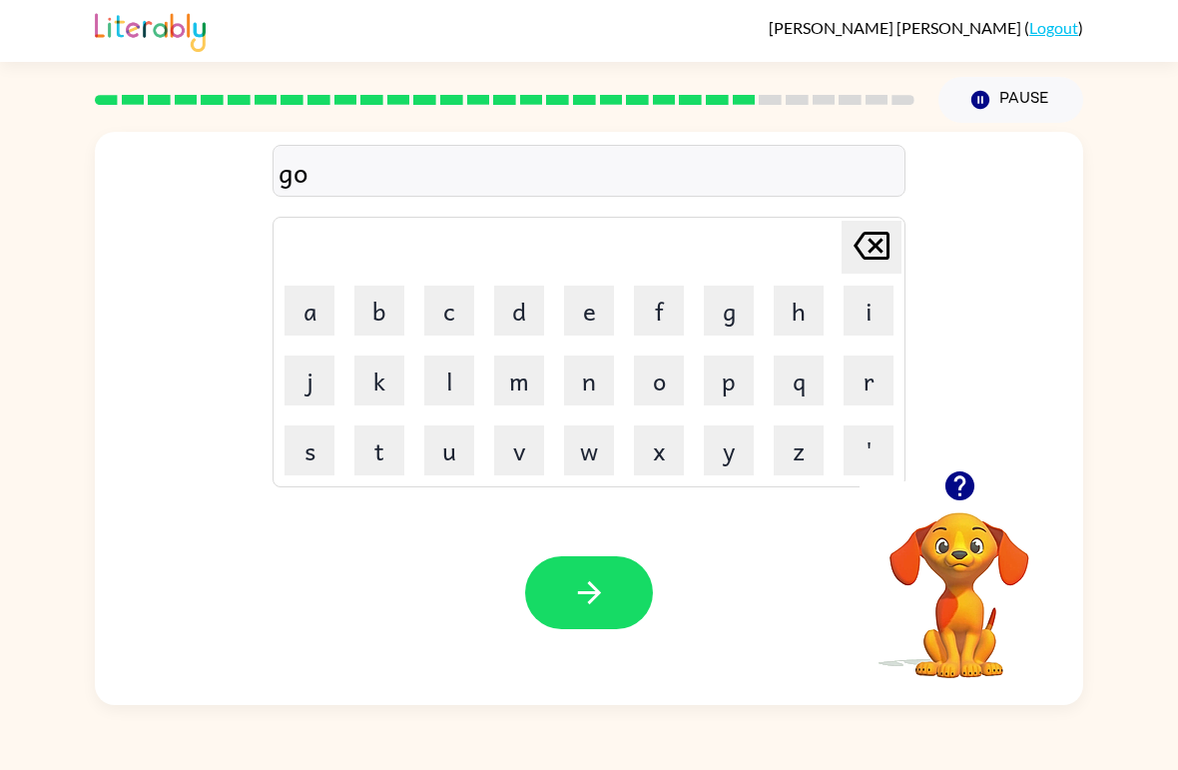
click at [401, 320] on button "b" at bounding box center [379, 311] width 50 height 50
click at [449, 399] on button "l" at bounding box center [449, 380] width 50 height 50
click at [873, 324] on button "i" at bounding box center [869, 311] width 50 height 50
click at [595, 391] on button "n" at bounding box center [589, 380] width 50 height 50
click at [594, 546] on div "Your browser must support playing .mp4 files to use Literably. Please try using…" at bounding box center [589, 592] width 988 height 225
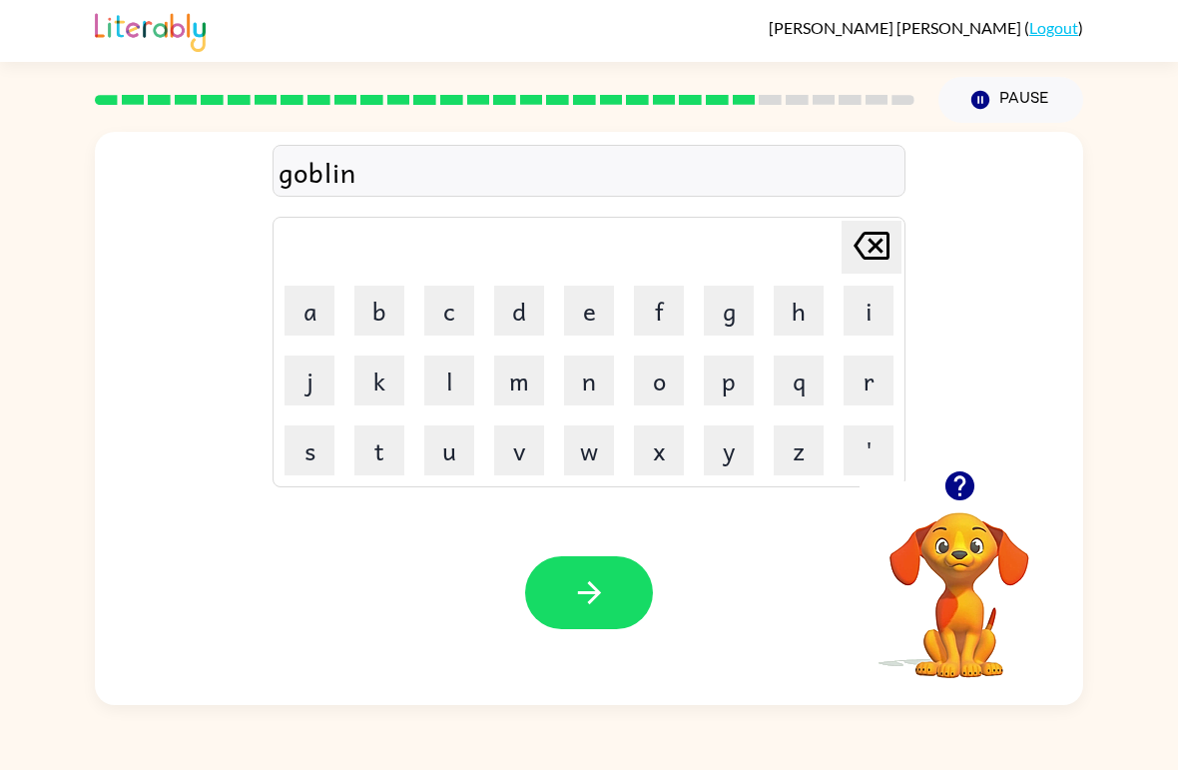
click at [585, 589] on icon "button" at bounding box center [589, 592] width 35 height 35
click at [956, 490] on icon "button" at bounding box center [958, 485] width 29 height 29
click at [453, 375] on button "l" at bounding box center [449, 380] width 50 height 50
click at [457, 457] on button "u" at bounding box center [449, 450] width 50 height 50
click at [516, 380] on button "m" at bounding box center [519, 380] width 50 height 50
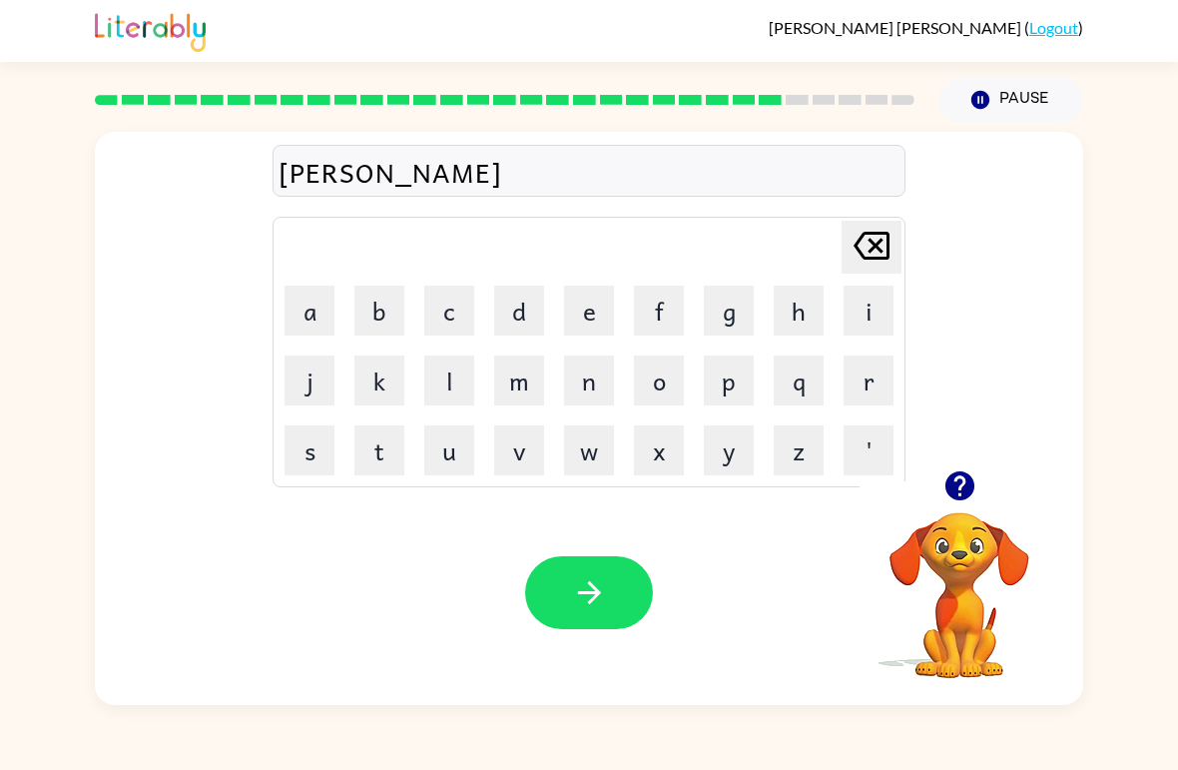
click at [387, 314] on button "b" at bounding box center [379, 311] width 50 height 50
click at [608, 329] on button "e" at bounding box center [589, 311] width 50 height 50
click at [822, 366] on button "q" at bounding box center [799, 380] width 50 height 50
click at [865, 264] on icon "[PERSON_NAME] last character input" at bounding box center [872, 246] width 48 height 48
click at [875, 382] on button "r" at bounding box center [869, 380] width 50 height 50
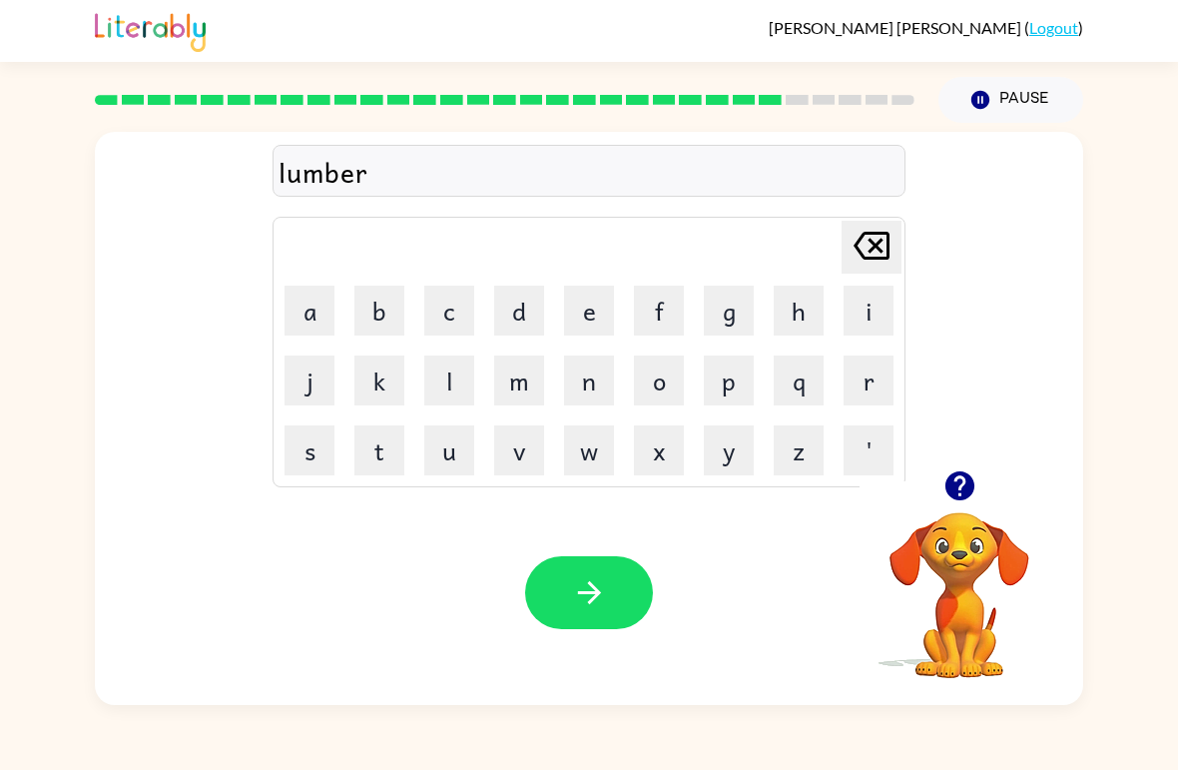
click at [969, 488] on icon "button" at bounding box center [958, 485] width 29 height 29
click at [725, 302] on button "g" at bounding box center [729, 311] width 50 height 50
click at [316, 311] on button "a" at bounding box center [310, 311] width 50 height 50
click at [465, 307] on button "c" at bounding box center [449, 311] width 50 height 50
click at [401, 380] on button "k" at bounding box center [379, 380] width 50 height 50
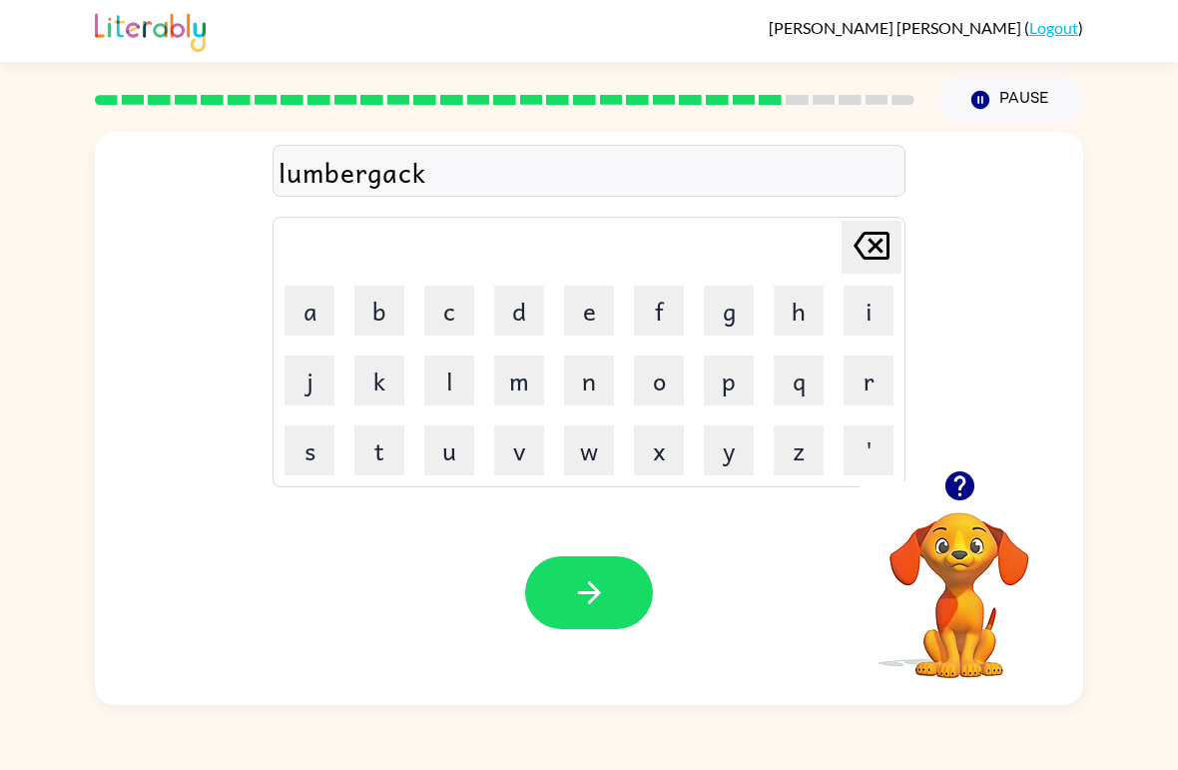
click at [616, 595] on button "button" at bounding box center [589, 592] width 128 height 73
click at [459, 317] on button "c" at bounding box center [449, 311] width 50 height 50
click at [472, 436] on button "u" at bounding box center [449, 450] width 50 height 50
click at [866, 383] on button "r" at bounding box center [869, 380] width 50 height 50
click at [318, 446] on button "s" at bounding box center [310, 450] width 50 height 50
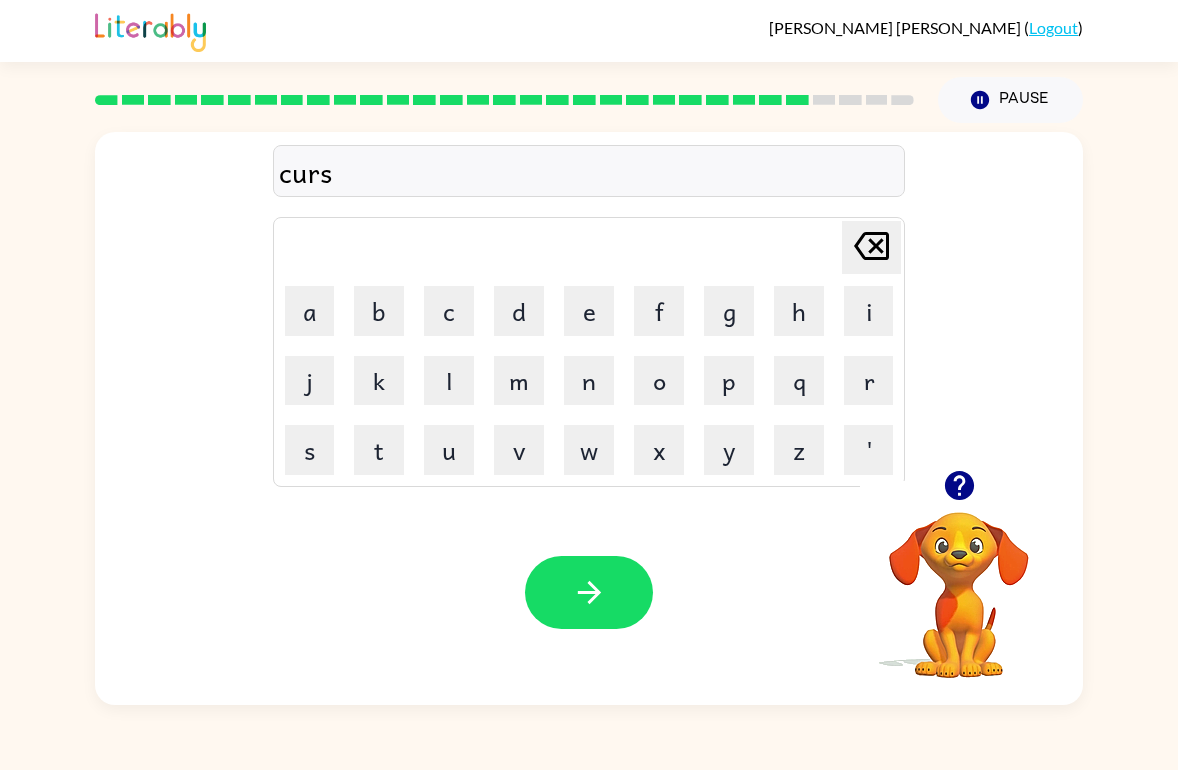
click at [589, 303] on button "e" at bounding box center [589, 311] width 50 height 50
click at [597, 591] on icon "button" at bounding box center [588, 592] width 23 height 23
click at [397, 449] on button "t" at bounding box center [379, 450] width 50 height 50
click at [805, 321] on button "h" at bounding box center [799, 311] width 50 height 50
click at [857, 315] on button "i" at bounding box center [869, 311] width 50 height 50
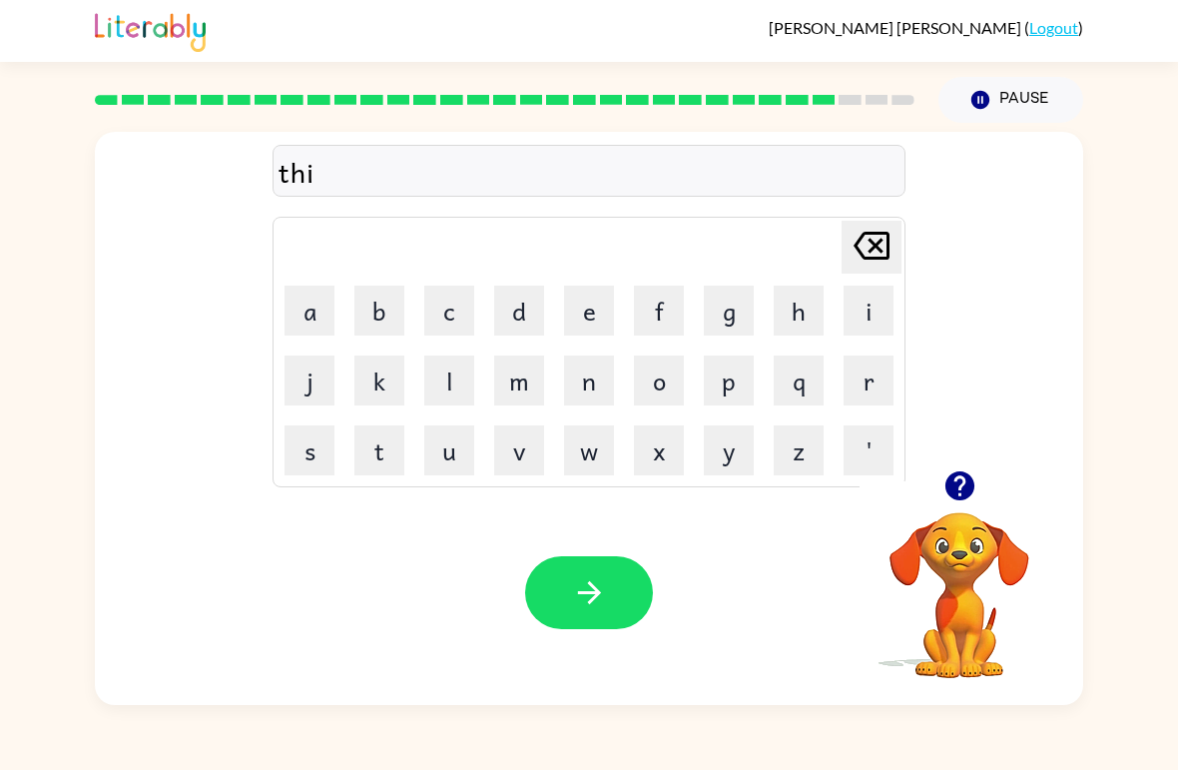
click at [594, 385] on button "n" at bounding box center [589, 380] width 50 height 50
click at [600, 613] on button "button" at bounding box center [589, 592] width 128 height 73
click at [322, 449] on button "s" at bounding box center [310, 450] width 50 height 50
click at [878, 322] on button "i" at bounding box center [869, 311] width 50 height 50
click at [445, 400] on button "l" at bounding box center [449, 380] width 50 height 50
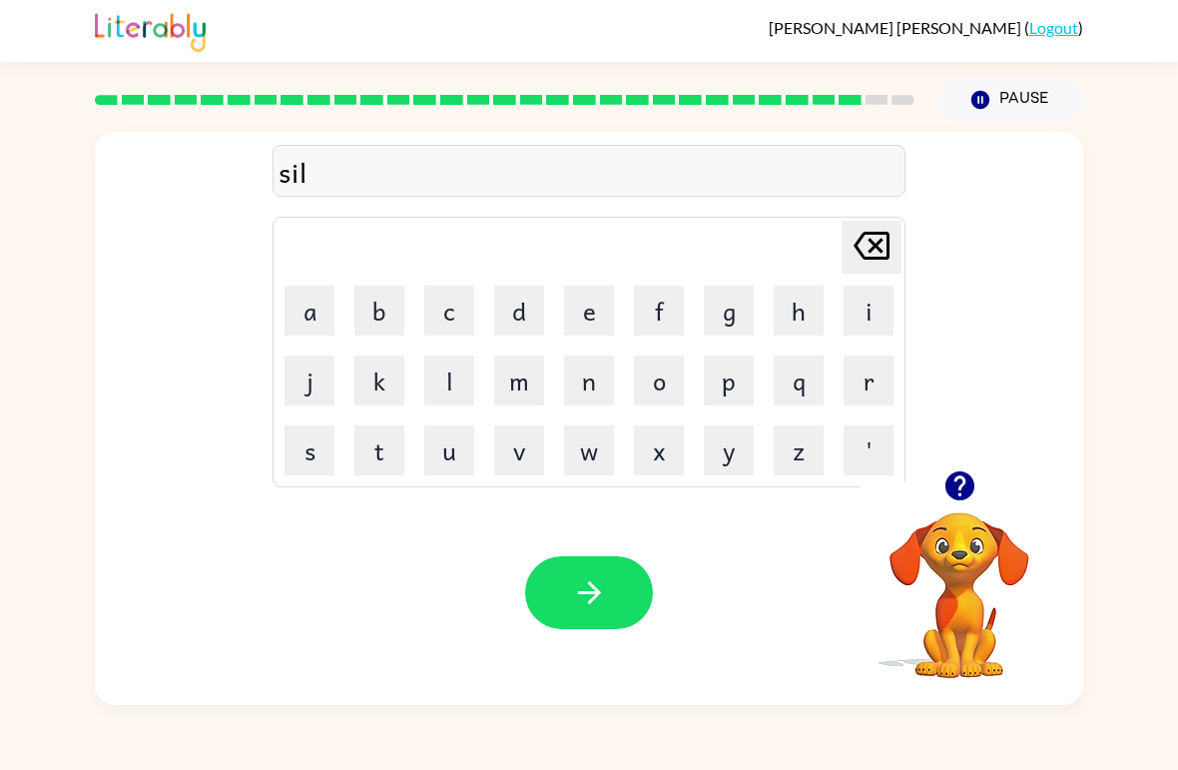
click at [526, 458] on button "v" at bounding box center [519, 450] width 50 height 50
click at [594, 305] on button "e" at bounding box center [589, 311] width 50 height 50
click at [854, 390] on button "r" at bounding box center [869, 380] width 50 height 50
click at [534, 449] on button "v" at bounding box center [519, 450] width 50 height 50
click at [599, 321] on button "e" at bounding box center [589, 311] width 50 height 50
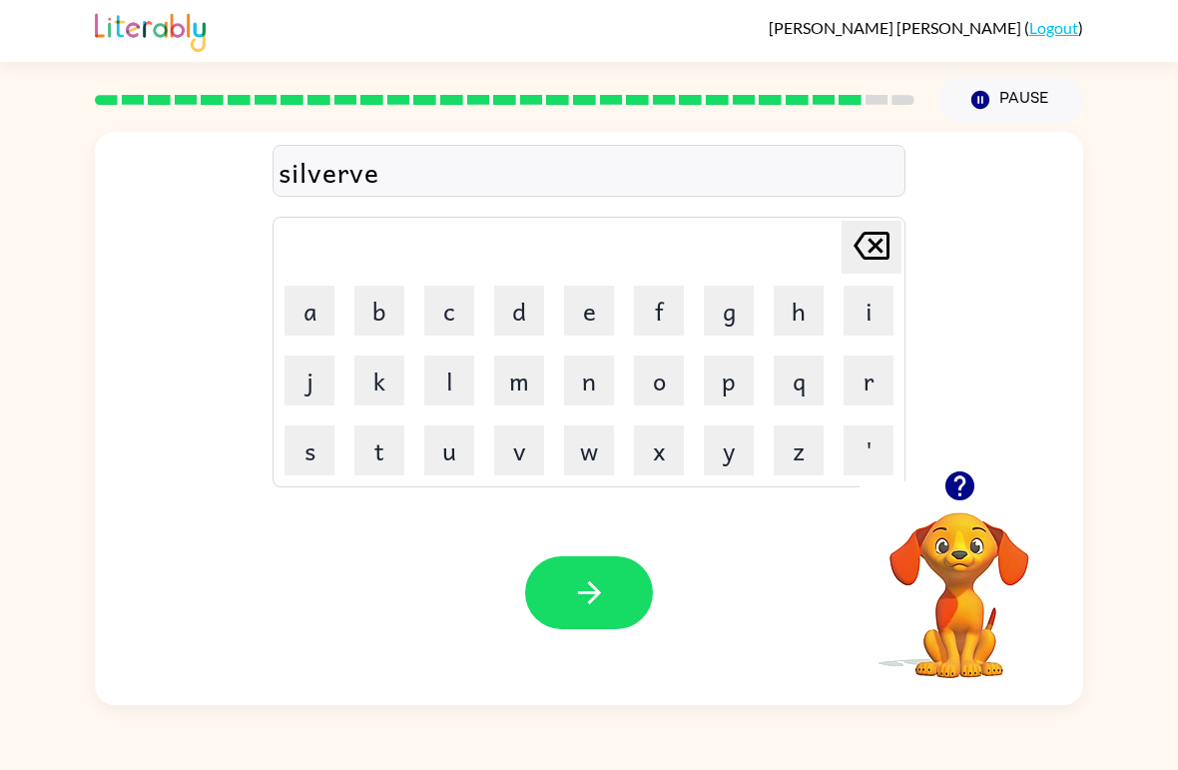
click at [870, 256] on icon "[PERSON_NAME] last character input" at bounding box center [872, 246] width 48 height 48
click at [863, 257] on icon at bounding box center [872, 246] width 36 height 28
click at [579, 442] on button "w" at bounding box center [589, 450] width 50 height 50
click at [325, 317] on button "a" at bounding box center [310, 311] width 50 height 50
click at [850, 373] on button "r" at bounding box center [869, 380] width 50 height 50
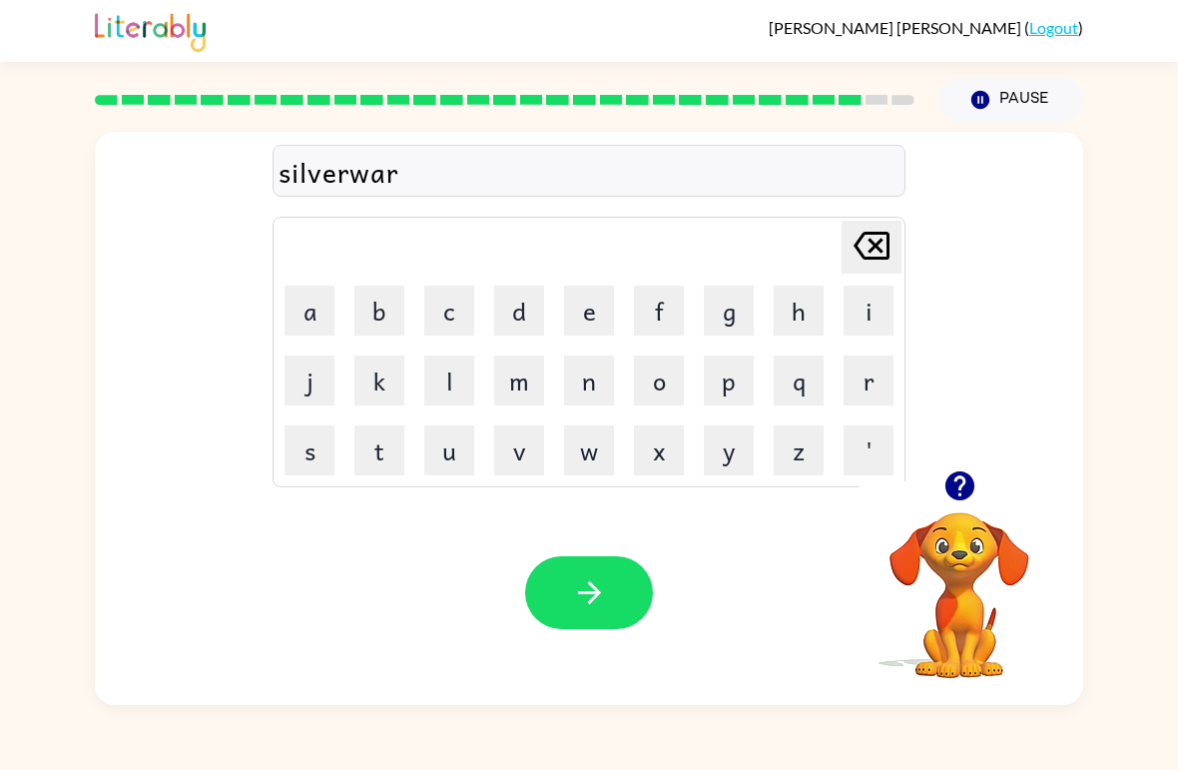
click at [586, 309] on button "e" at bounding box center [589, 311] width 50 height 50
click at [594, 618] on button "button" at bounding box center [589, 592] width 128 height 73
click at [467, 440] on button "u" at bounding box center [449, 450] width 50 height 50
click at [596, 378] on button "n" at bounding box center [589, 380] width 50 height 50
click at [333, 315] on button "a" at bounding box center [310, 311] width 50 height 50
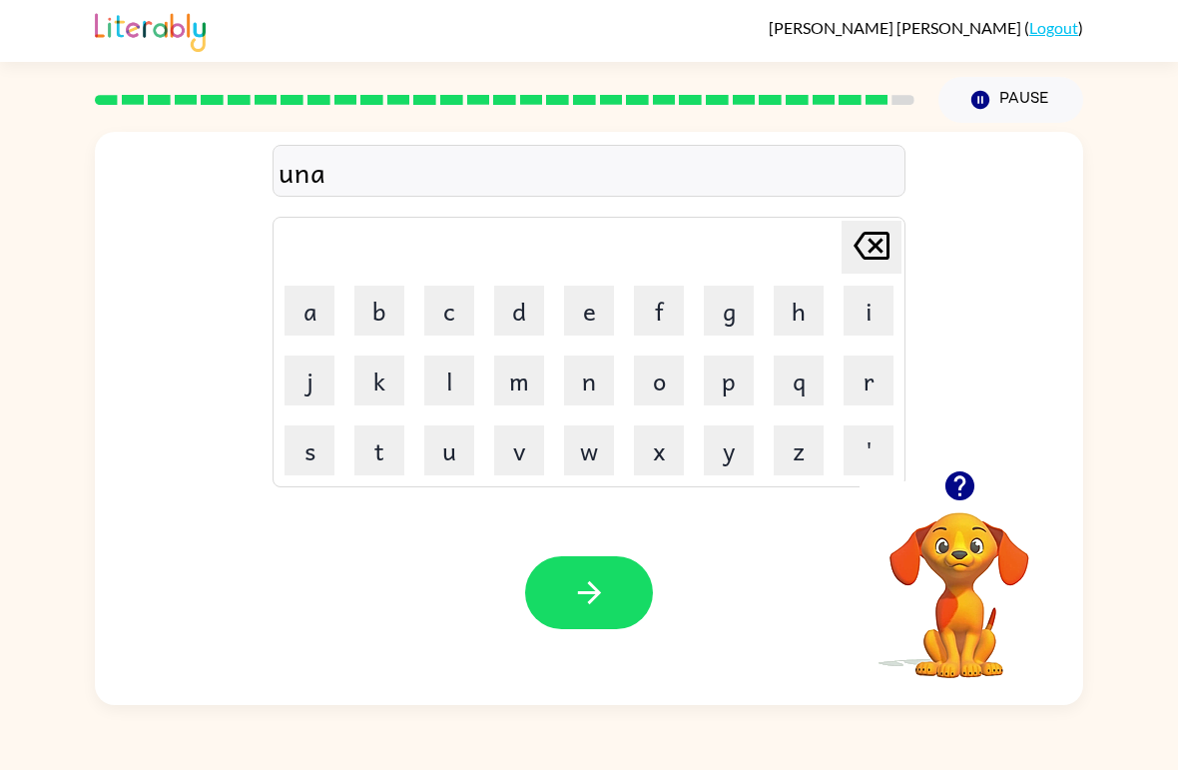
click at [662, 315] on button "f" at bounding box center [659, 311] width 50 height 50
click at [874, 385] on button "r" at bounding box center [869, 380] width 50 height 50
click at [322, 315] on button "a" at bounding box center [310, 311] width 50 height 50
click at [864, 318] on button "i" at bounding box center [869, 311] width 50 height 50
click at [511, 318] on button "d" at bounding box center [519, 311] width 50 height 50
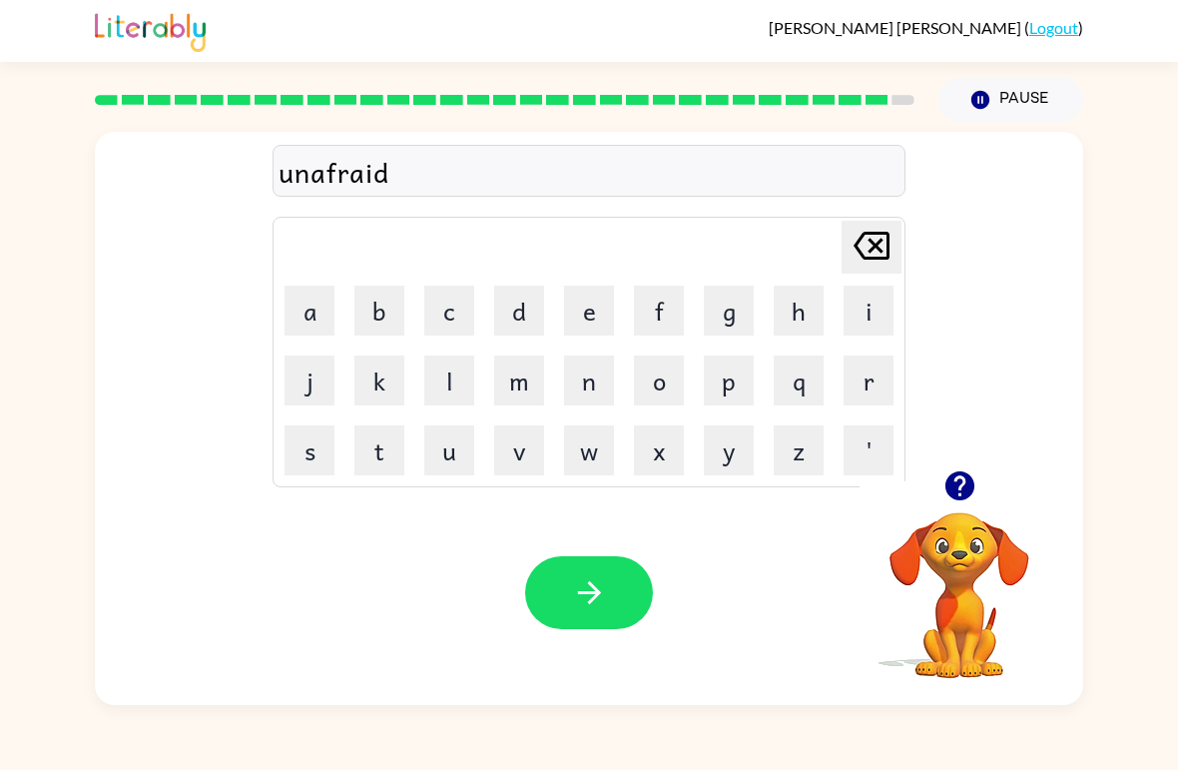
click at [600, 611] on button "button" at bounding box center [589, 592] width 128 height 73
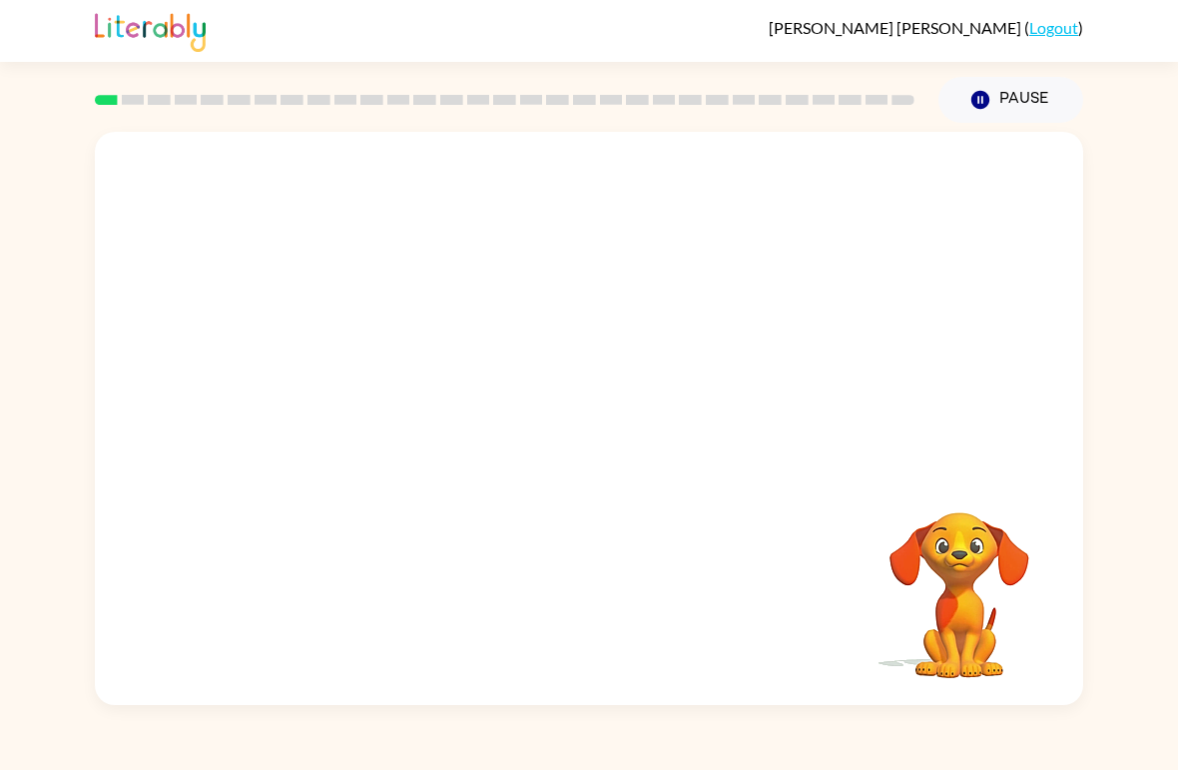
click at [1073, 531] on div "Your browser must support playing .mp4 files to use Literably. Please try using…" at bounding box center [589, 418] width 988 height 573
click at [948, 552] on video "Your browser must support playing .mp4 files to use Literably. Please try using…" at bounding box center [960, 581] width 200 height 200
click at [973, 556] on video "Your browser must support playing .mp4 files to use Literably. Please try using…" at bounding box center [960, 581] width 200 height 200
click at [179, 403] on div at bounding box center [589, 301] width 988 height 338
click at [944, 528] on video "Your browser must support playing .mp4 files to use Literably. Please try using…" at bounding box center [960, 581] width 200 height 200
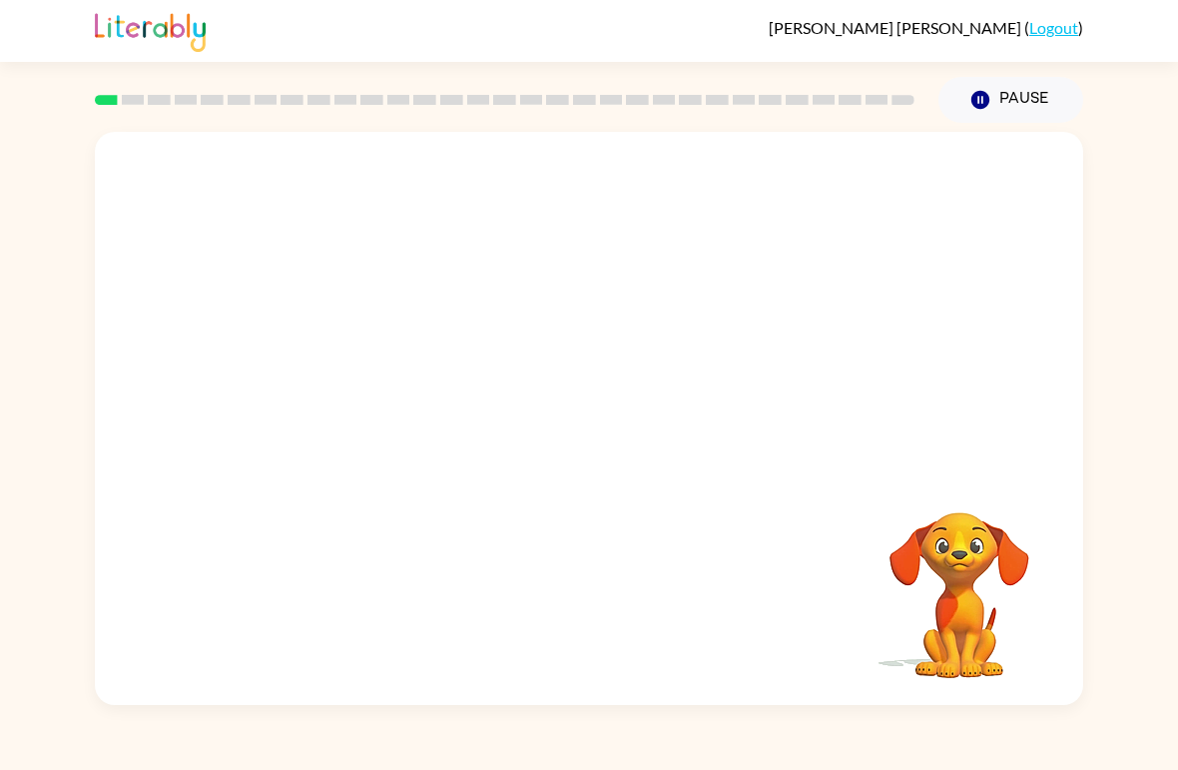
click at [1162, 405] on div "Your browser must support playing .mp4 files to use Literably. Please try using…" at bounding box center [589, 414] width 1178 height 582
click at [1075, 452] on div at bounding box center [589, 301] width 988 height 338
click at [1057, 467] on div at bounding box center [589, 301] width 988 height 338
click at [1096, 437] on div "Your browser must support playing .mp4 files to use Literably. Please try using…" at bounding box center [589, 414] width 1178 height 582
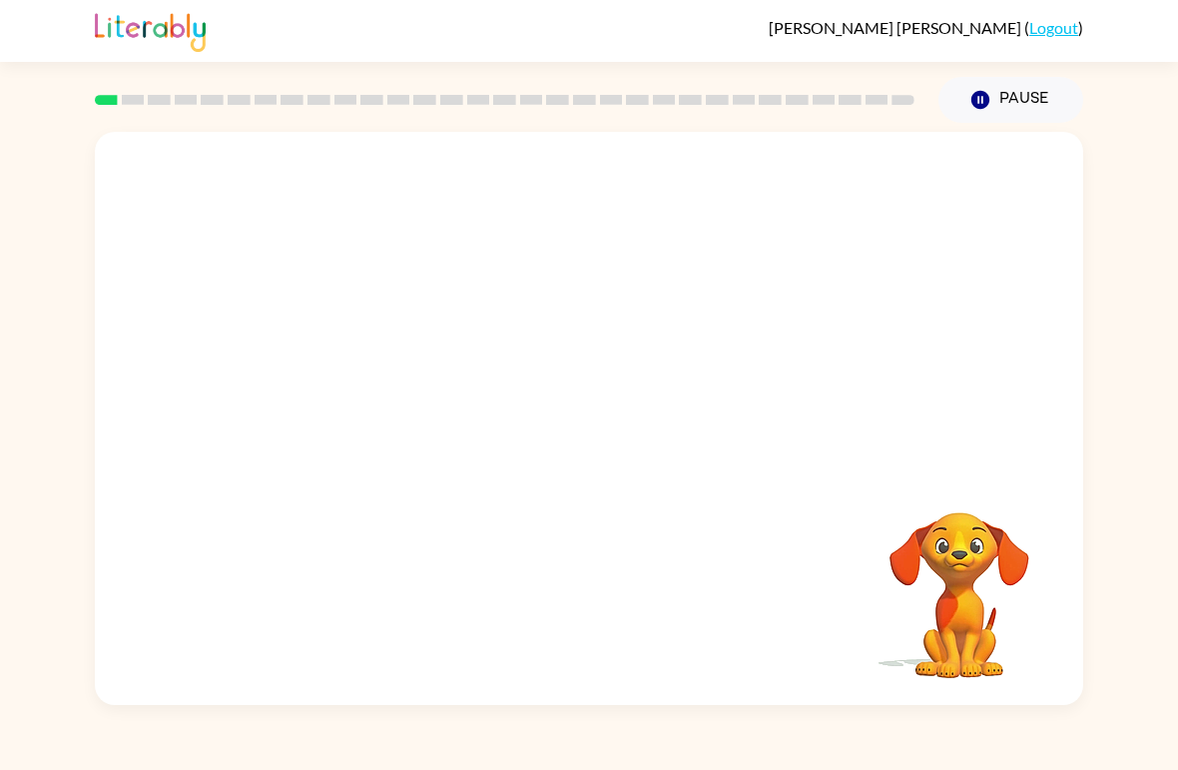
click at [358, 376] on video "Your browser must support playing .mp4 files to use Literably. Please try using…" at bounding box center [589, 301] width 988 height 338
click at [26, 92] on div "Valentina Tena-Ceja ( Logout ) Pause Pause Your browser must support playing .m…" at bounding box center [589, 385] width 1178 height 770
click at [552, 429] on div at bounding box center [589, 428] width 128 height 73
click at [556, 423] on div at bounding box center [589, 428] width 128 height 73
click at [532, 413] on div at bounding box center [589, 428] width 128 height 73
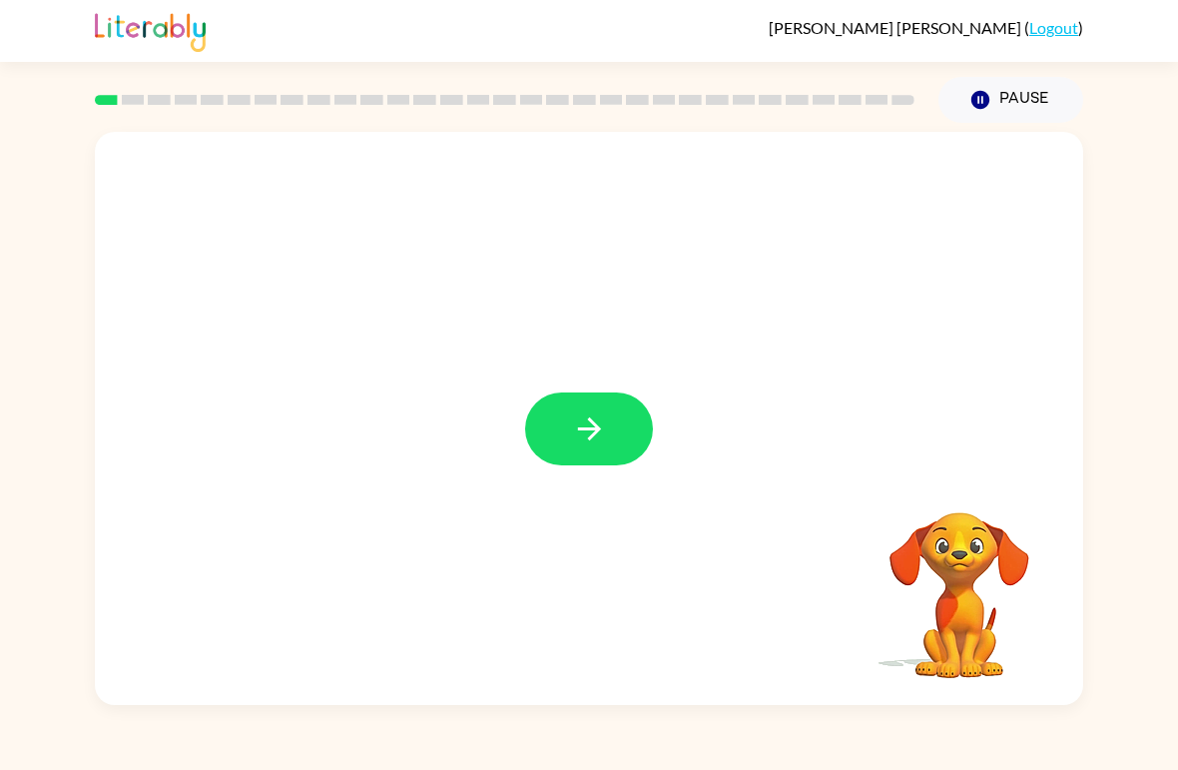
click at [552, 429] on button "button" at bounding box center [589, 428] width 128 height 73
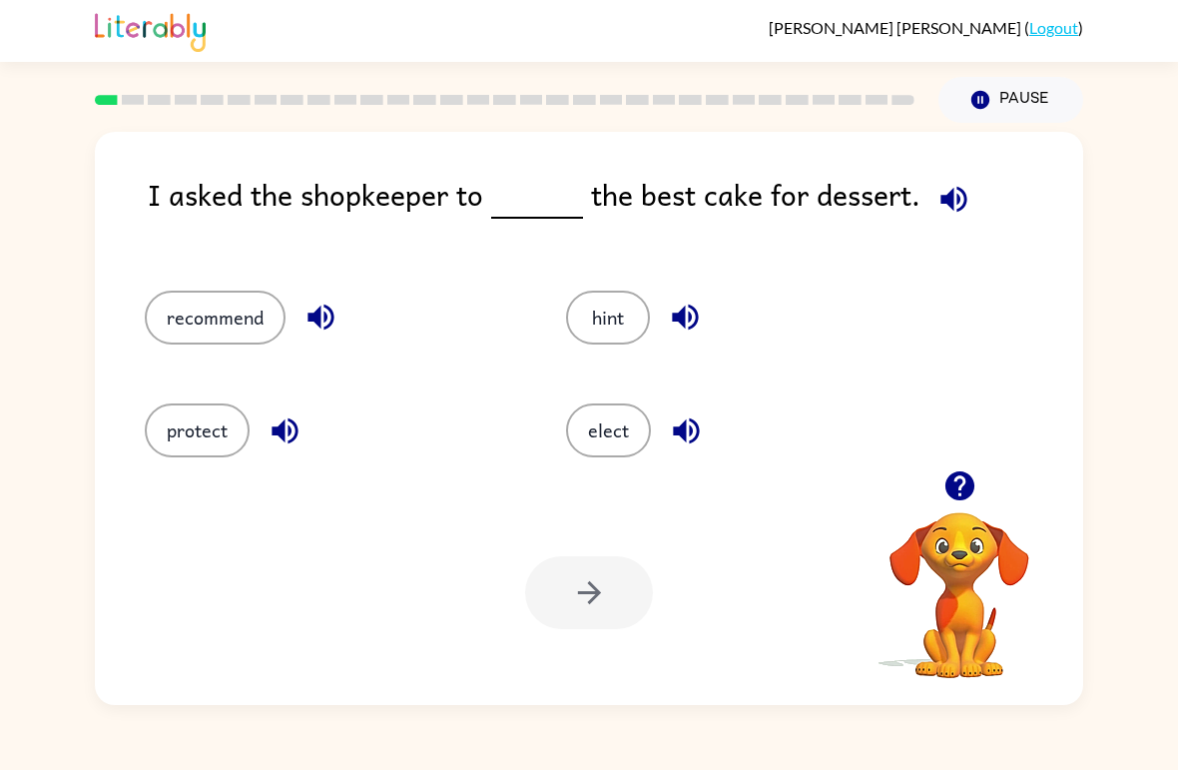
click at [208, 338] on button "recommend" at bounding box center [215, 318] width 141 height 54
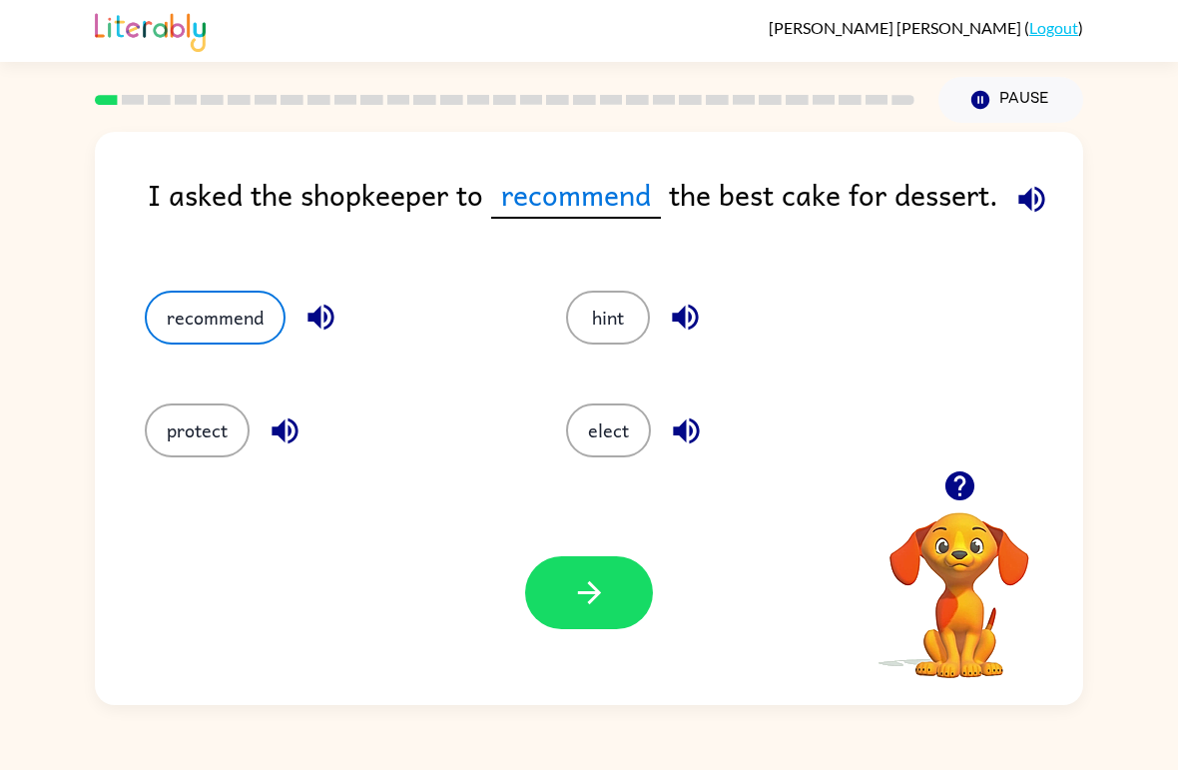
click at [577, 584] on icon "button" at bounding box center [589, 592] width 35 height 35
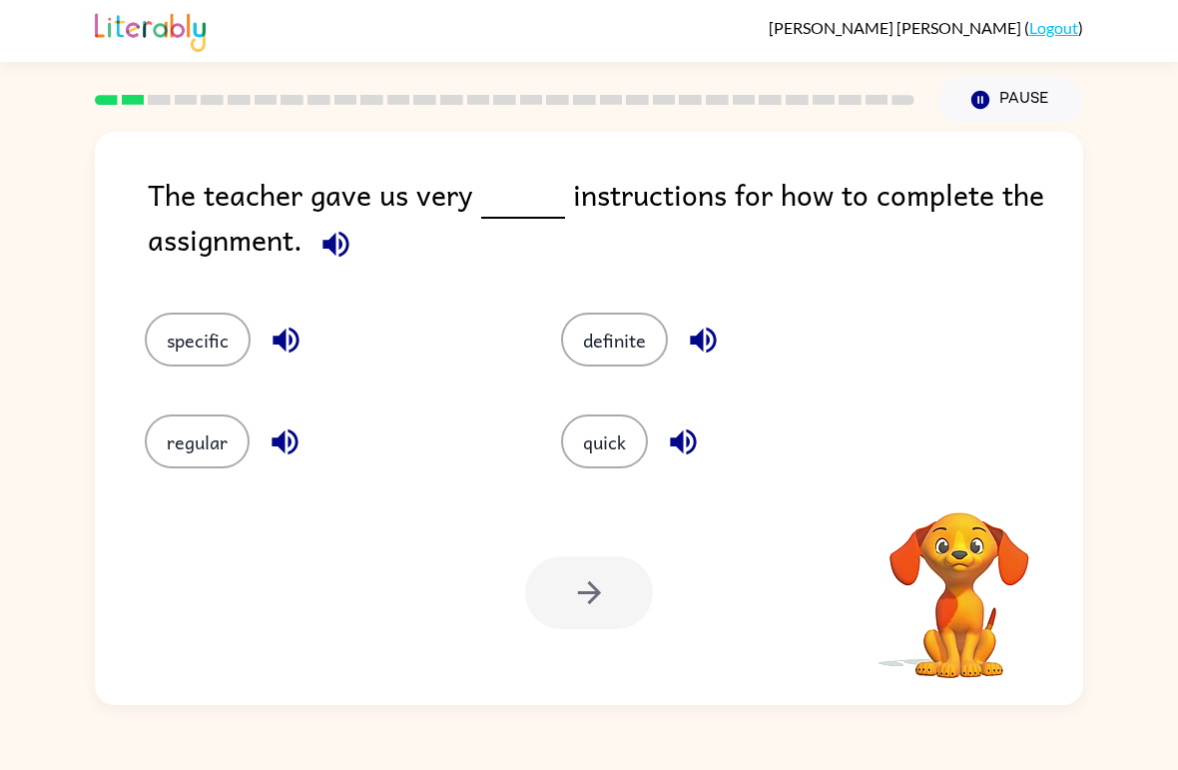
click at [192, 336] on button "specific" at bounding box center [198, 339] width 106 height 54
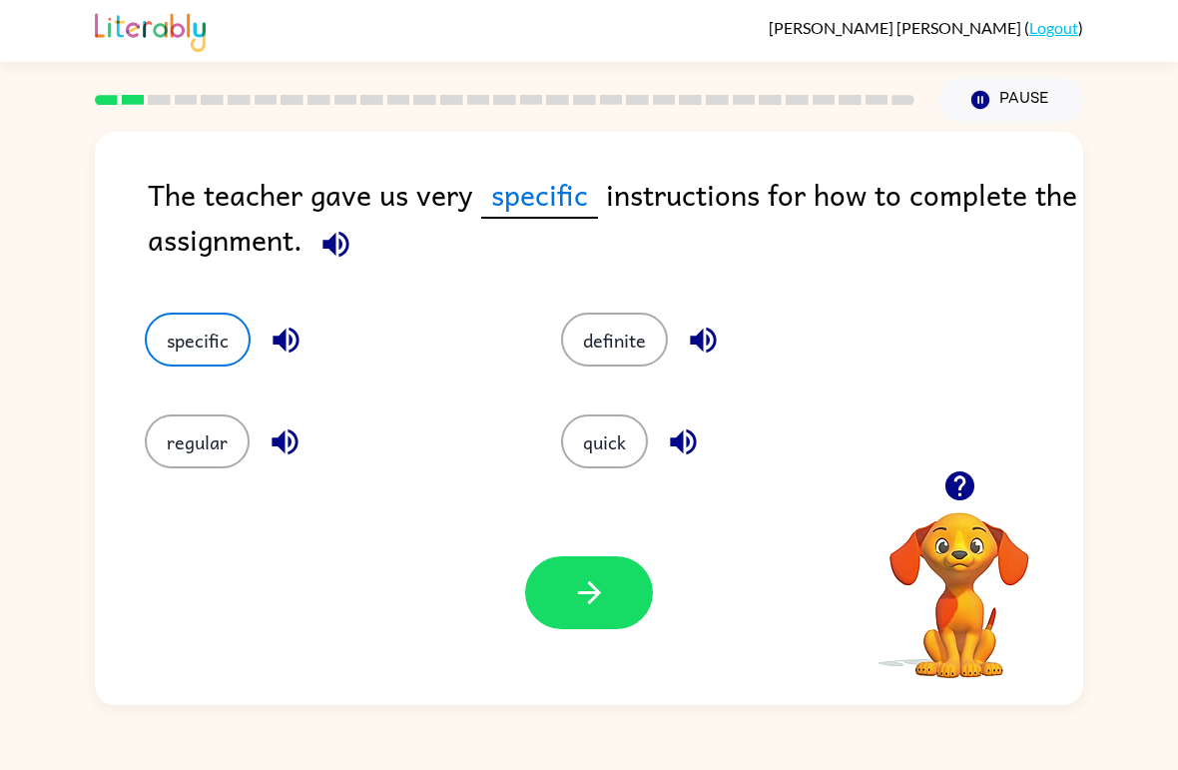
click at [568, 590] on button "button" at bounding box center [589, 592] width 128 height 73
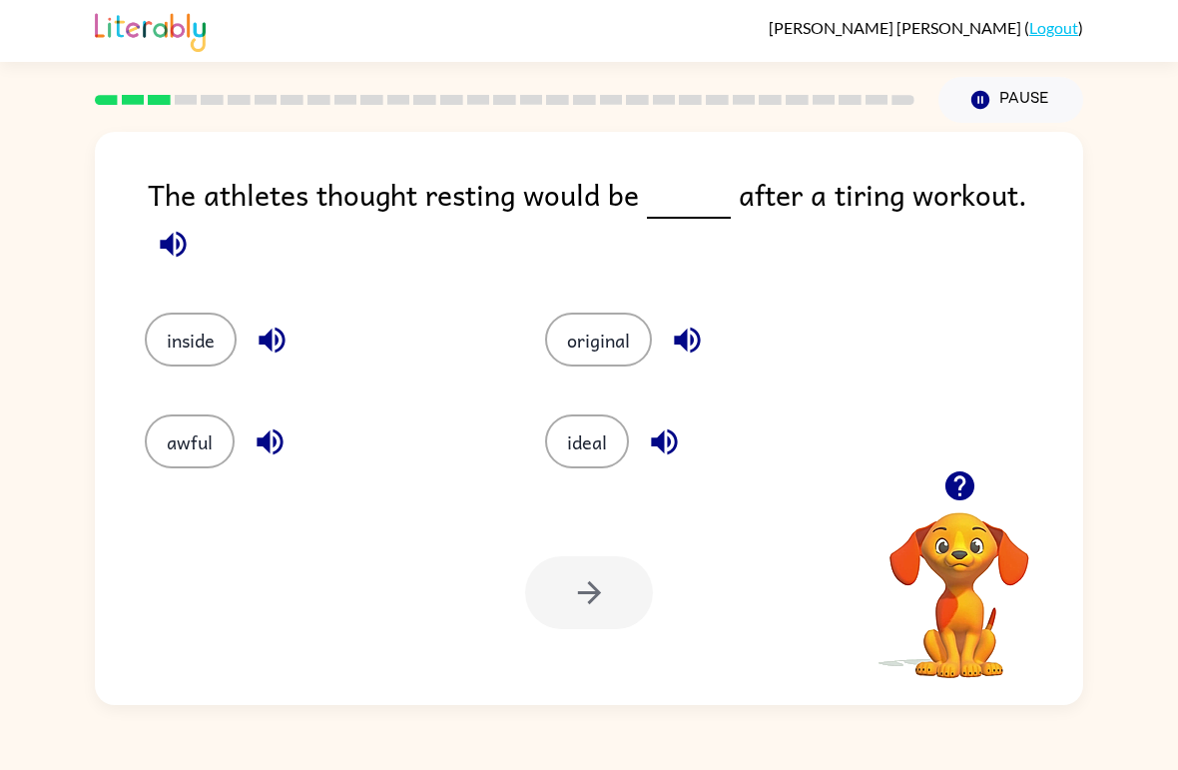
click at [593, 428] on button "ideal" at bounding box center [587, 441] width 84 height 54
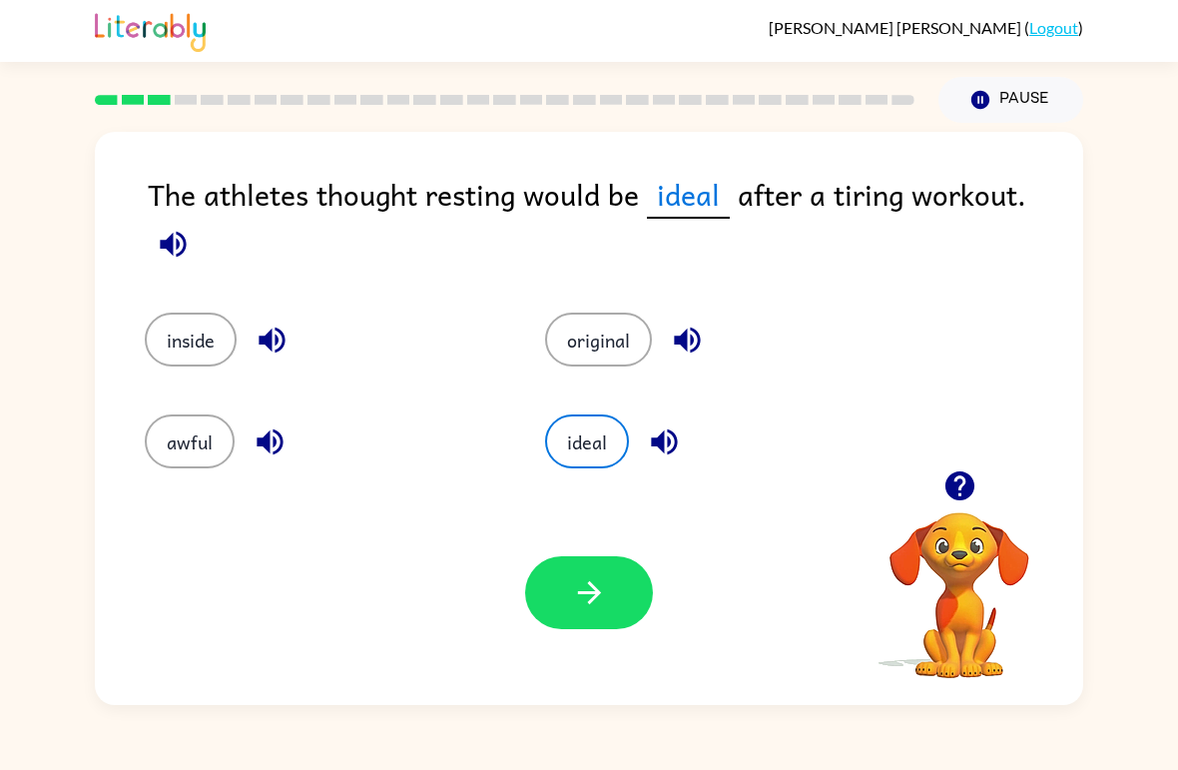
click at [622, 607] on button "button" at bounding box center [589, 592] width 128 height 73
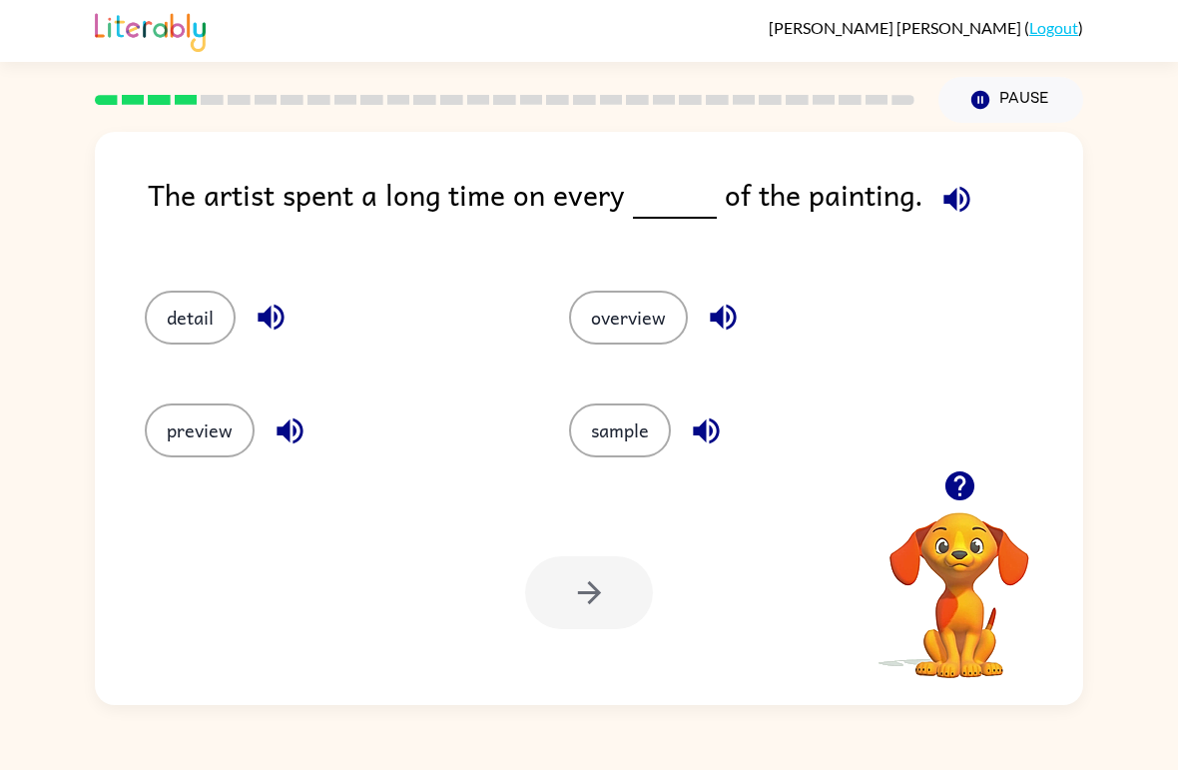
click at [957, 649] on video "Your browser must support playing .mp4 files to use Literably. Please try using…" at bounding box center [960, 581] width 200 height 200
click at [179, 314] on button "detail" at bounding box center [190, 318] width 91 height 54
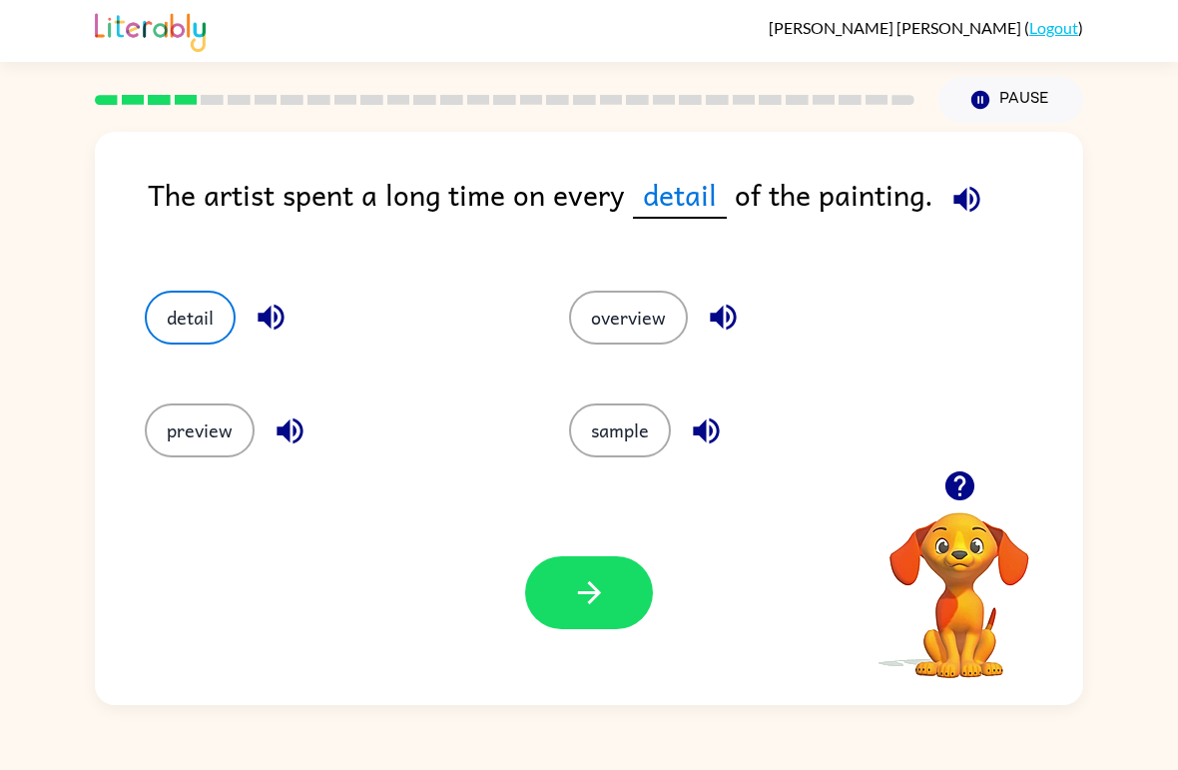
click at [637, 576] on button "button" at bounding box center [589, 592] width 128 height 73
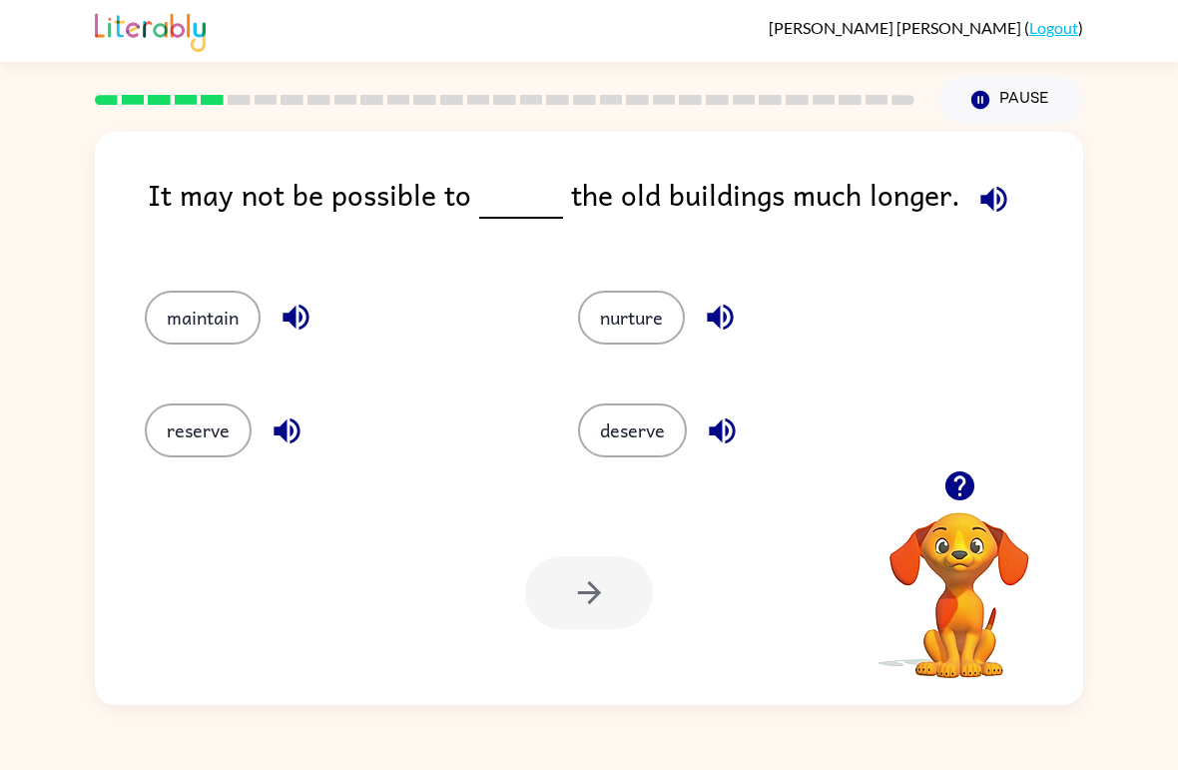
click at [191, 292] on button "maintain" at bounding box center [203, 318] width 116 height 54
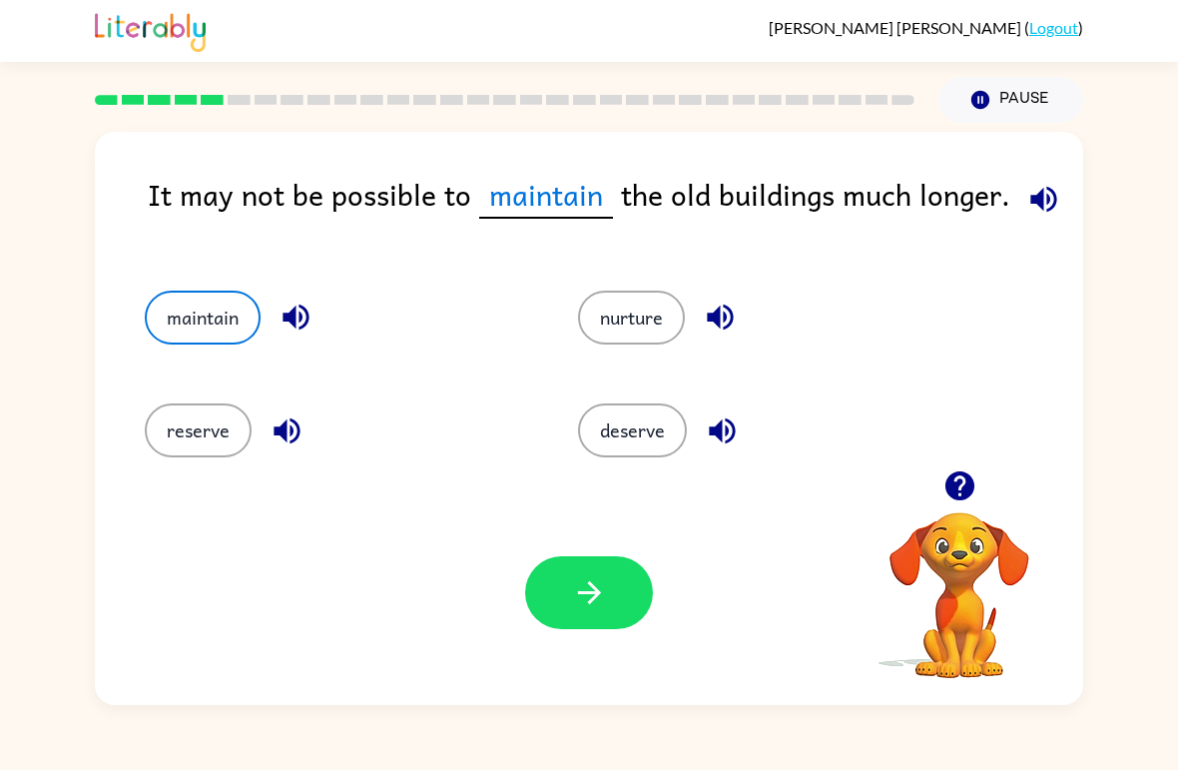
click at [595, 588] on icon "button" at bounding box center [588, 592] width 23 height 23
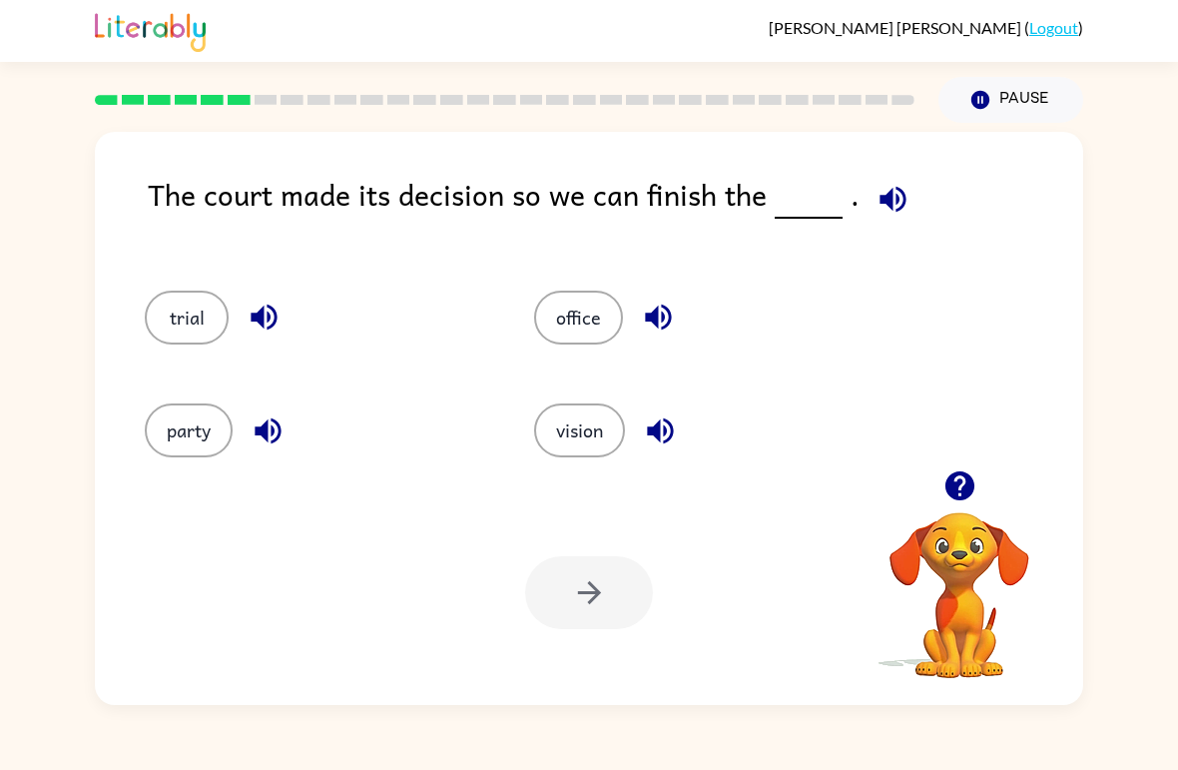
click at [548, 416] on button "vision" at bounding box center [579, 430] width 91 height 54
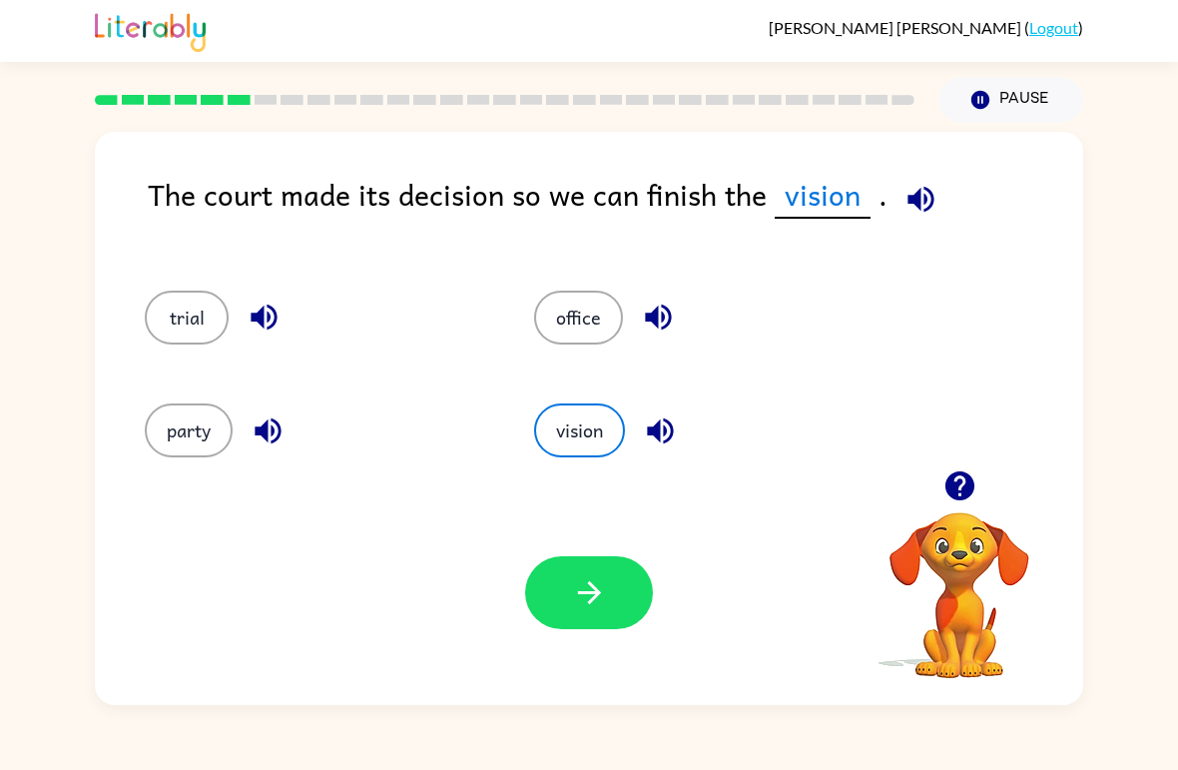
click at [562, 588] on button "button" at bounding box center [589, 592] width 128 height 73
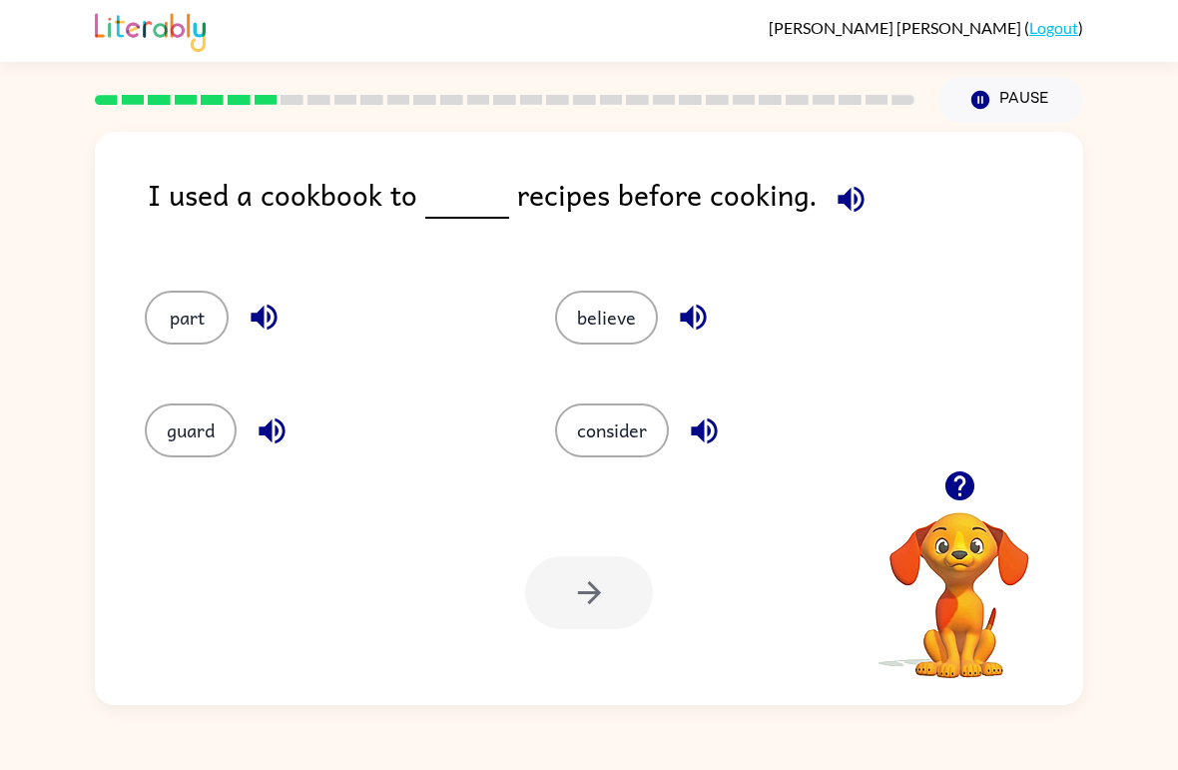
click at [173, 431] on button "guard" at bounding box center [191, 430] width 92 height 54
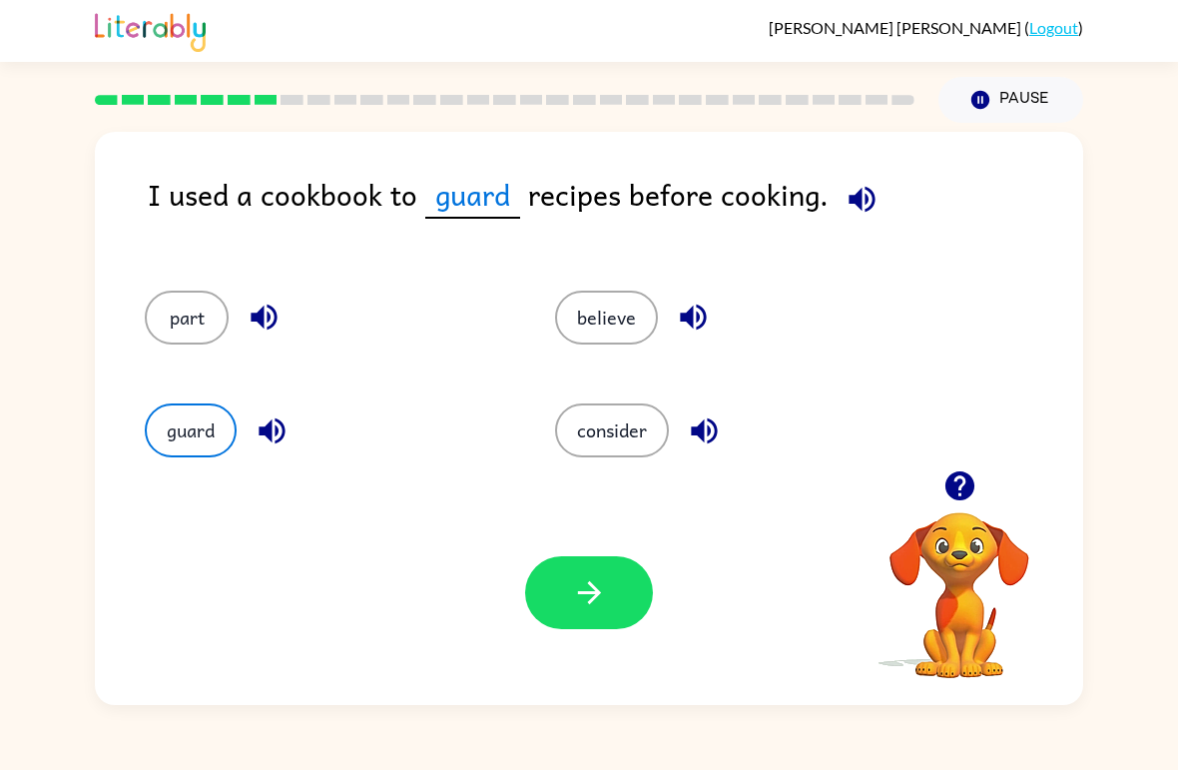
click at [568, 621] on button "button" at bounding box center [589, 592] width 128 height 73
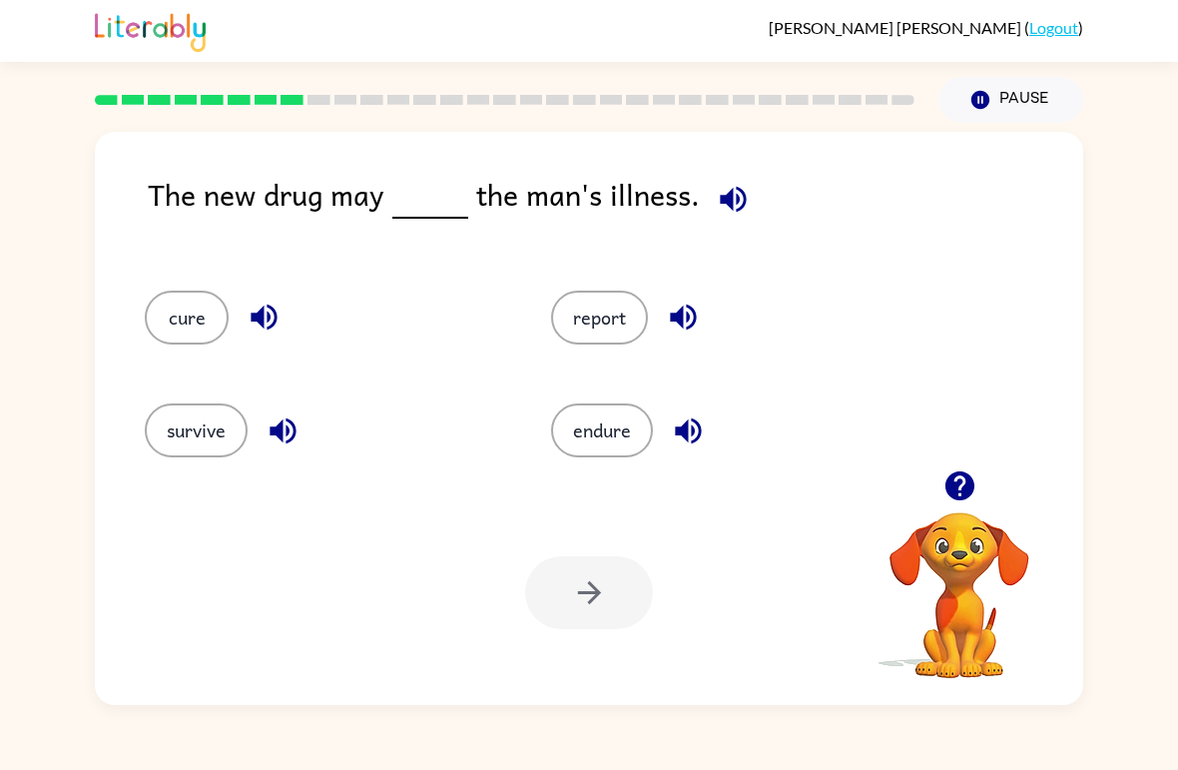
click at [161, 430] on button "survive" at bounding box center [196, 430] width 103 height 54
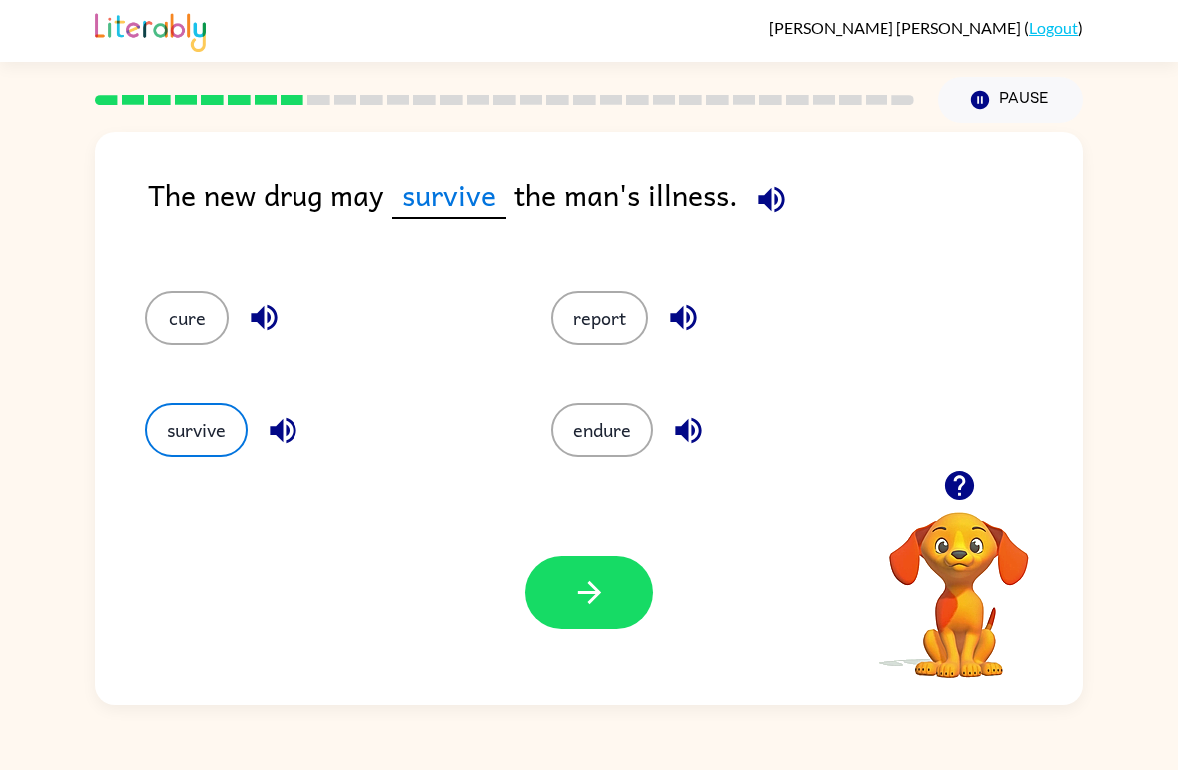
click at [600, 627] on button "button" at bounding box center [589, 592] width 128 height 73
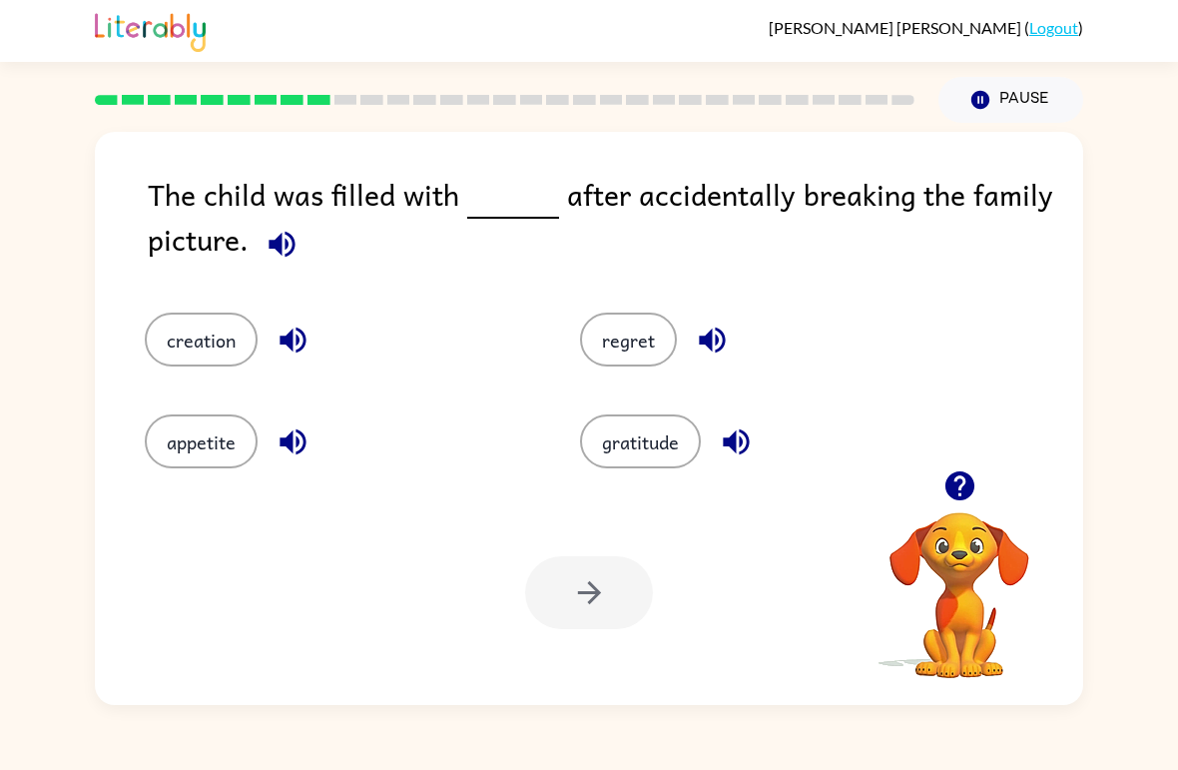
click at [664, 449] on button "gratitude" at bounding box center [640, 441] width 121 height 54
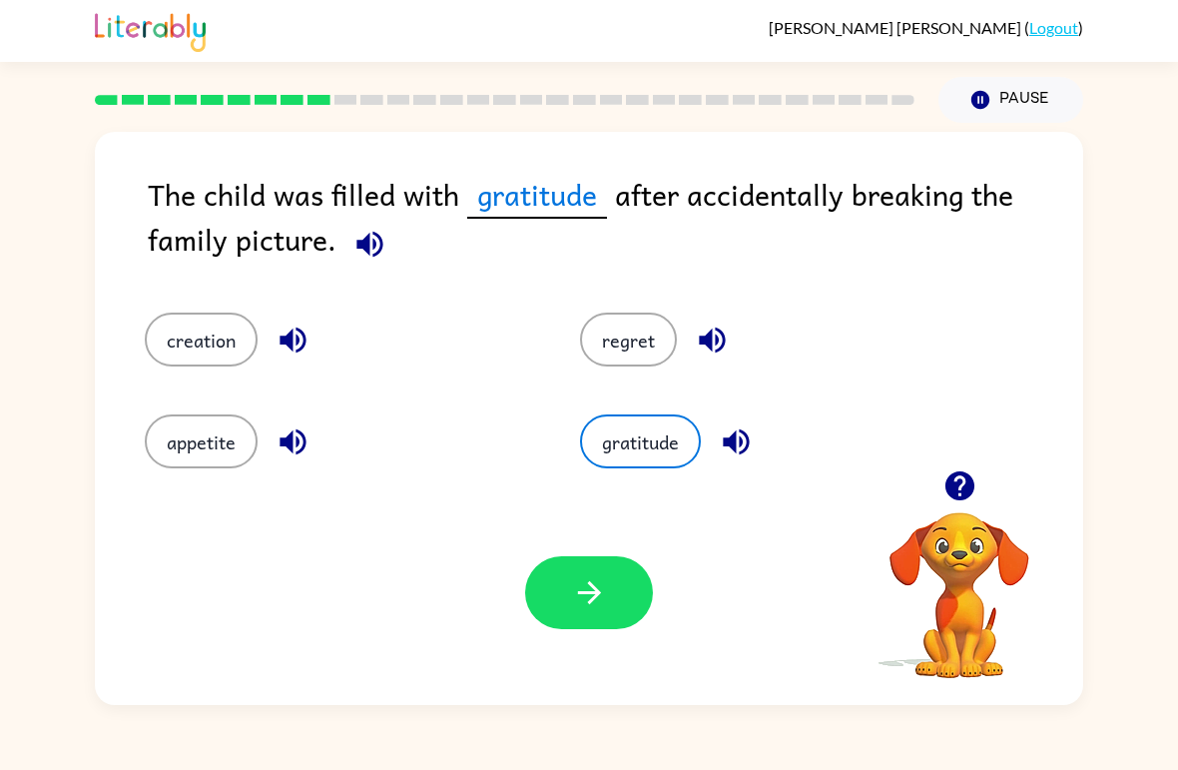
click at [596, 589] on icon "button" at bounding box center [588, 592] width 23 height 23
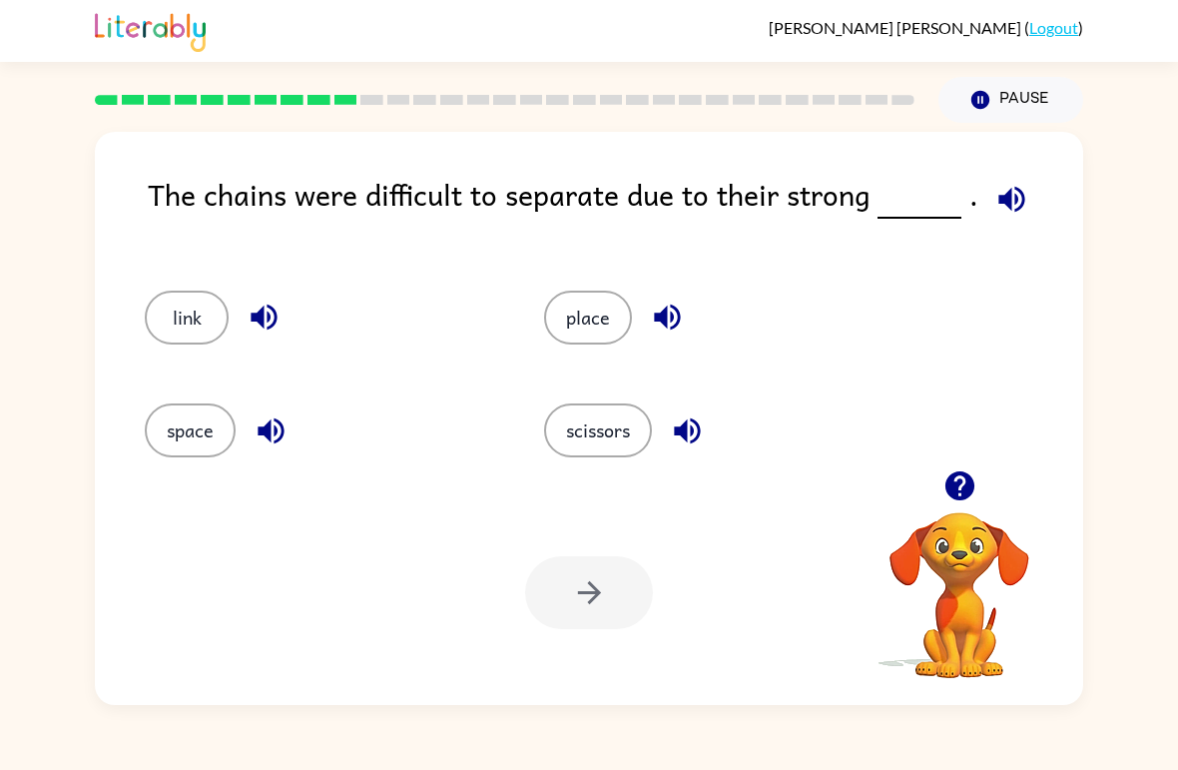
click at [198, 333] on button "link" at bounding box center [187, 318] width 84 height 54
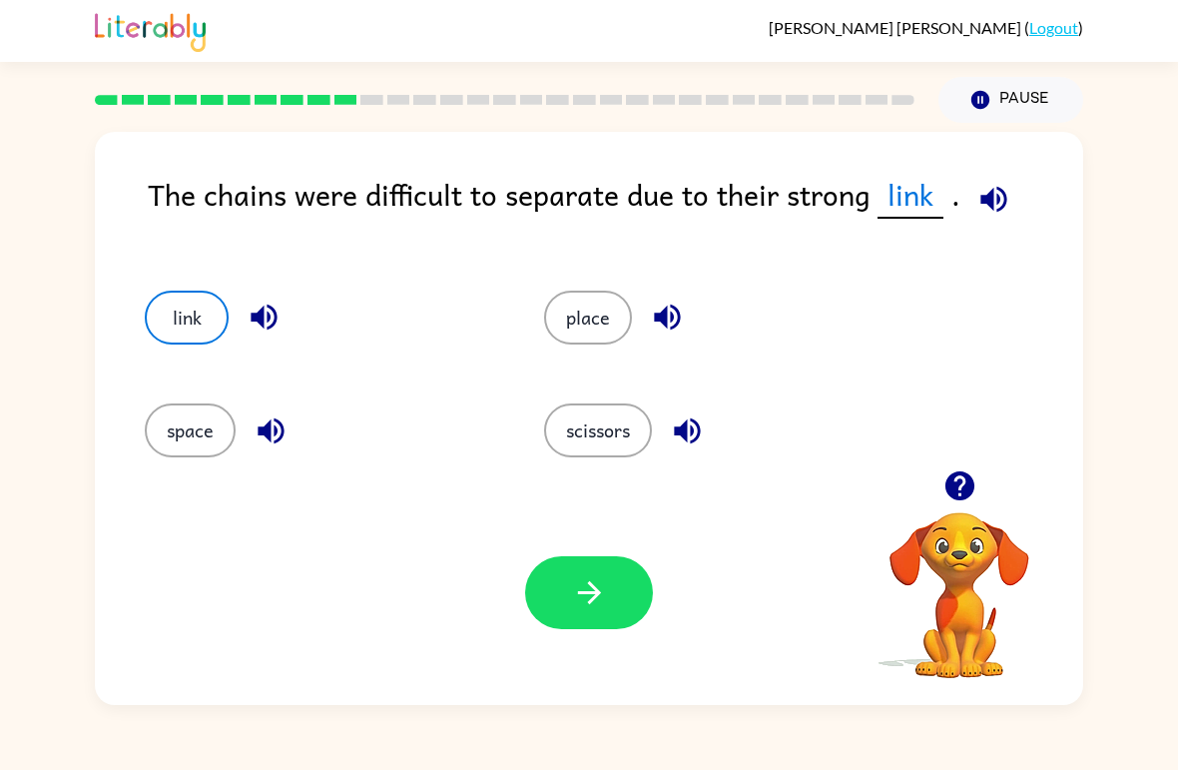
click at [1114, 751] on div "Valentina Tena-Ceja ( Logout ) Pause Pause The chains were difficult to separat…" at bounding box center [589, 385] width 1178 height 770
click at [589, 421] on button "scissors" at bounding box center [598, 430] width 108 height 54
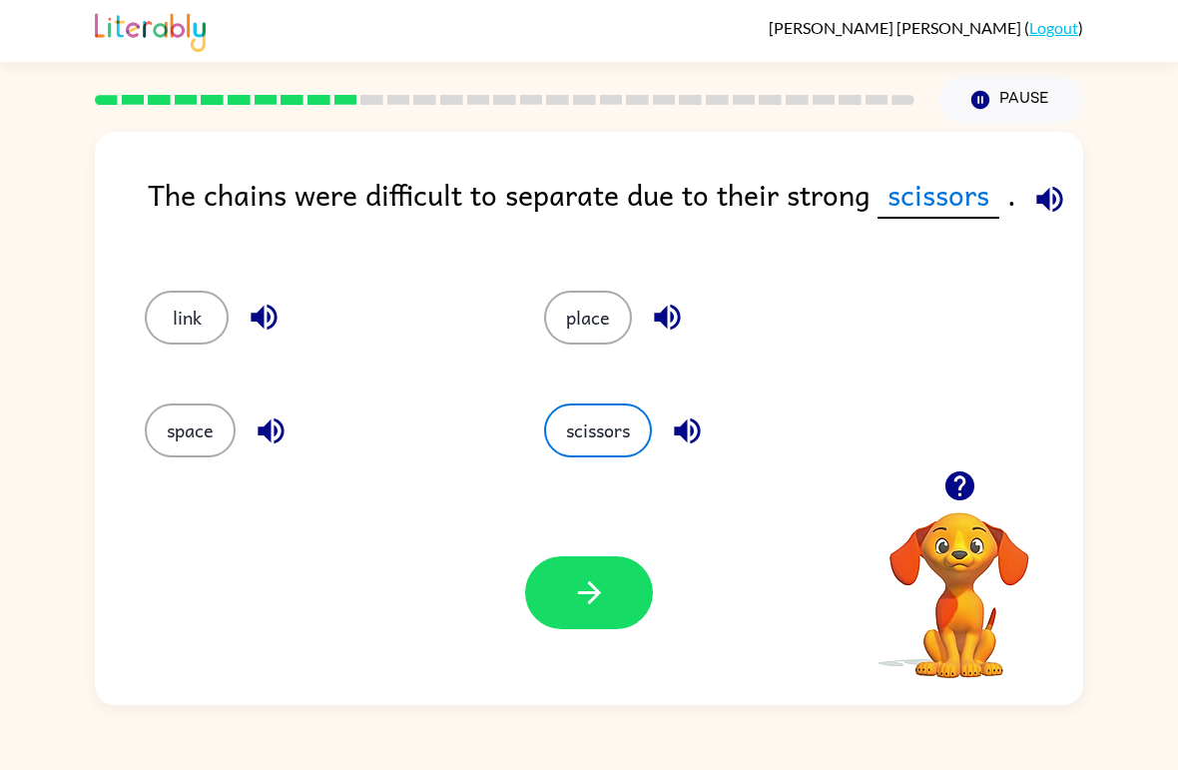
click at [609, 612] on button "button" at bounding box center [589, 592] width 128 height 73
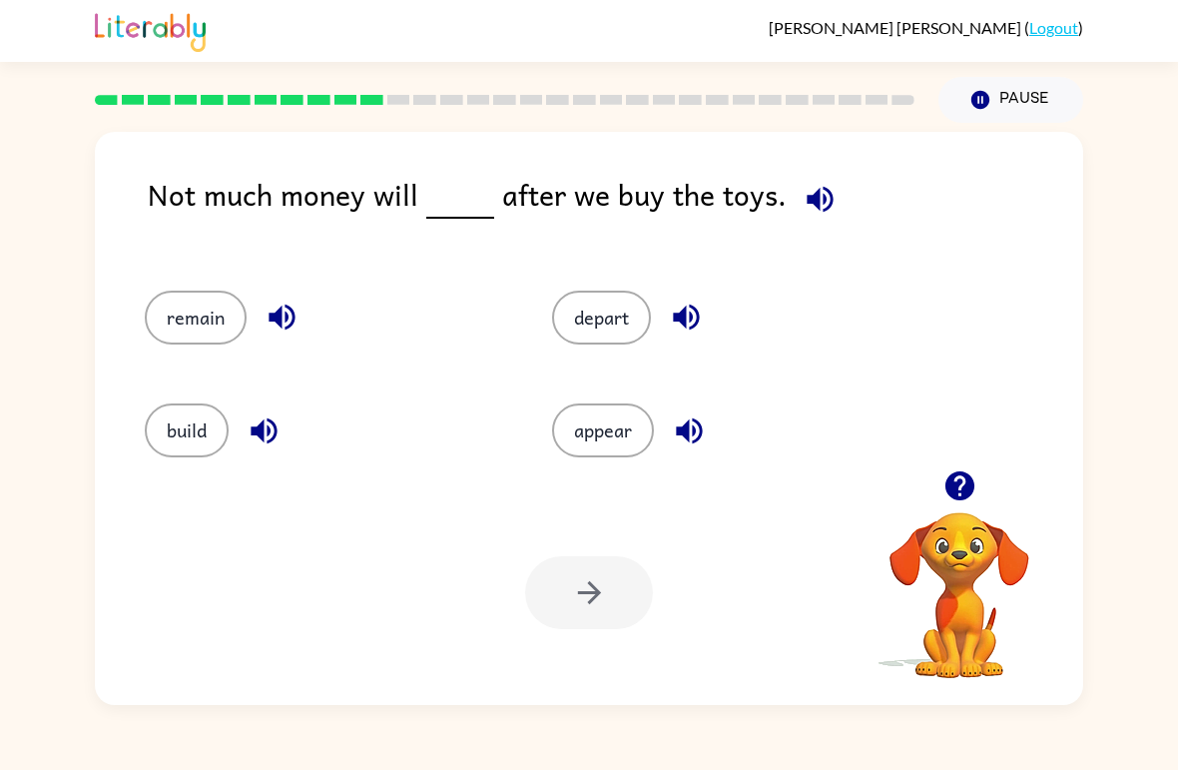
click at [187, 405] on button "build" at bounding box center [187, 430] width 84 height 54
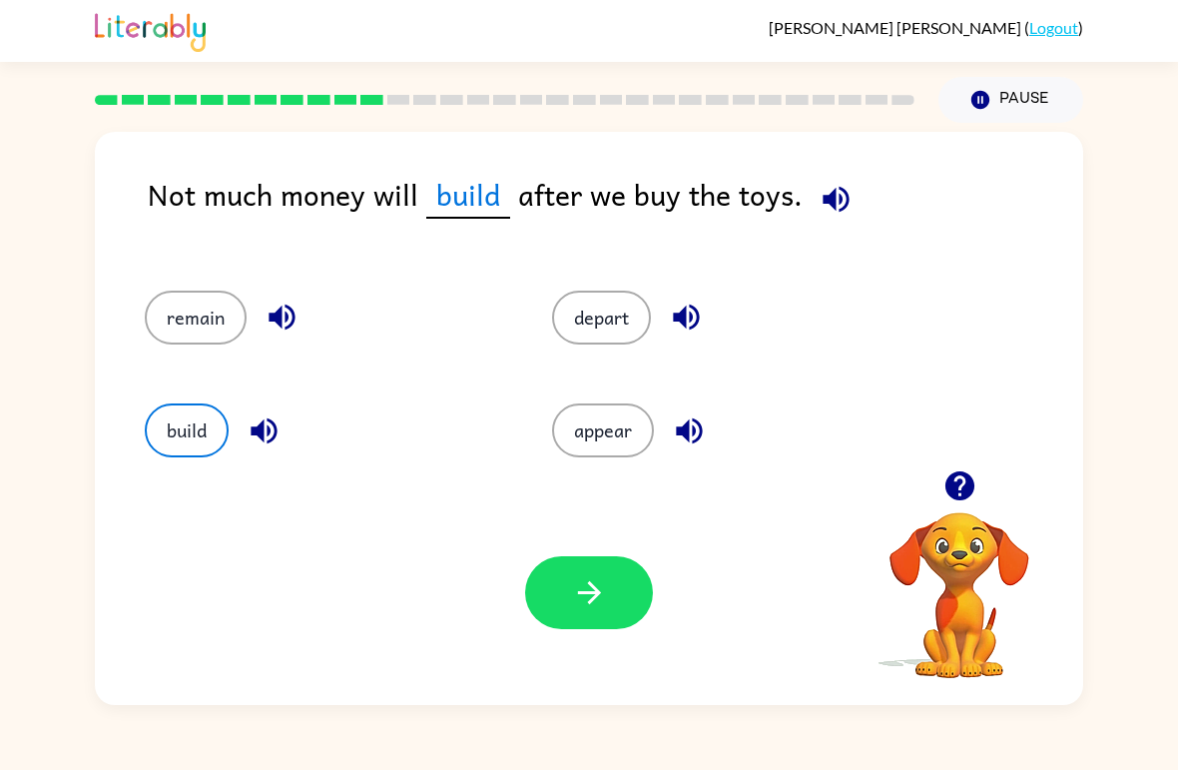
click at [583, 592] on icon "button" at bounding box center [589, 592] width 35 height 35
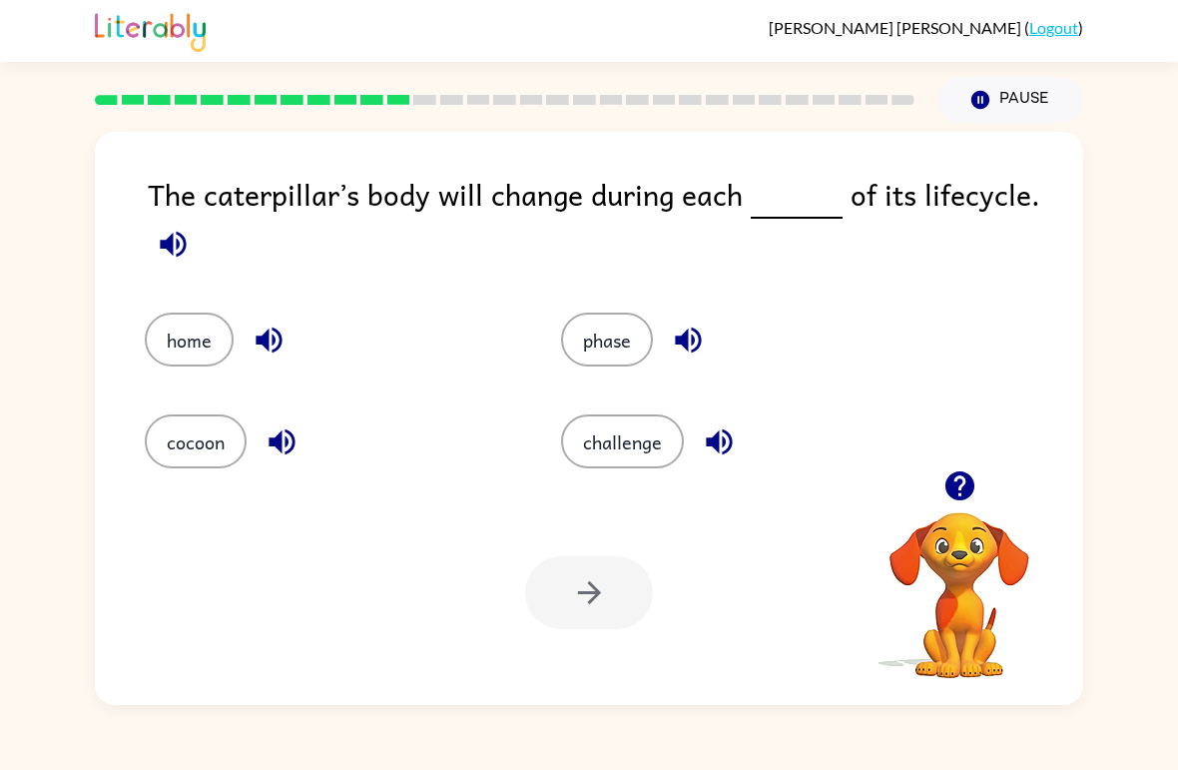
click at [618, 358] on button "phase" at bounding box center [607, 339] width 92 height 54
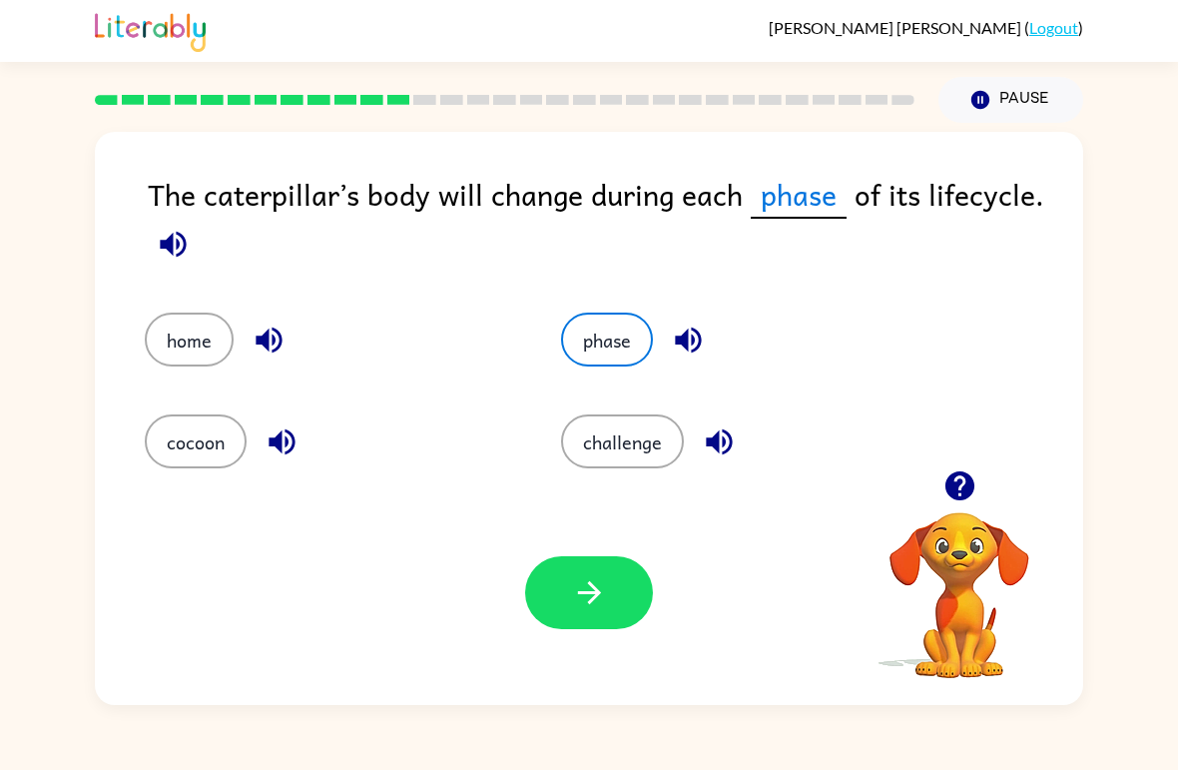
click at [611, 601] on button "button" at bounding box center [589, 592] width 128 height 73
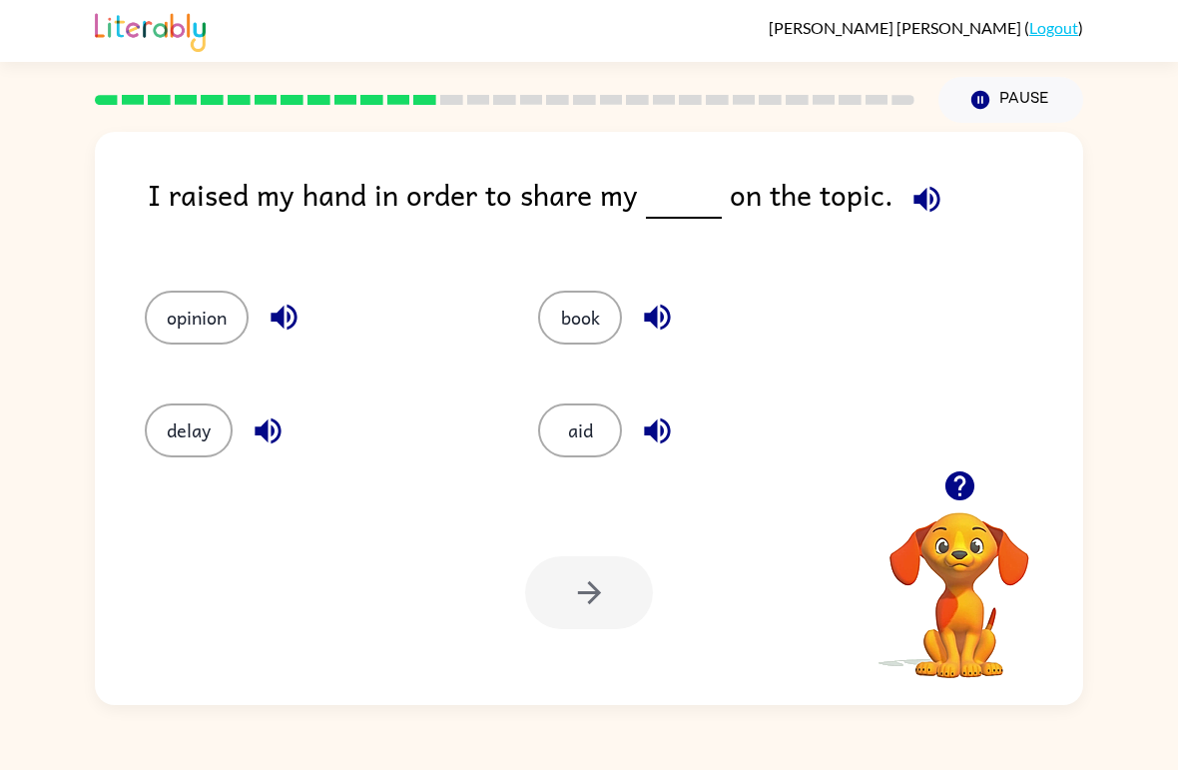
click at [177, 343] on button "opinion" at bounding box center [197, 318] width 104 height 54
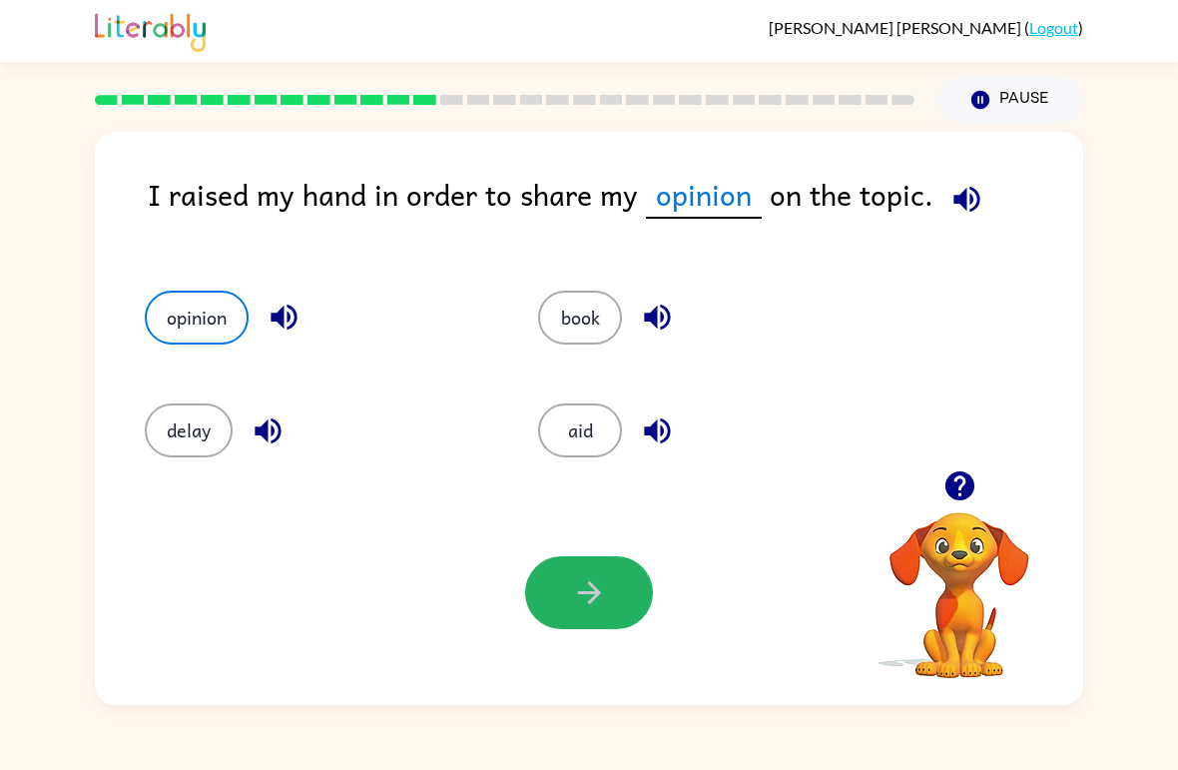
click at [636, 598] on button "button" at bounding box center [589, 592] width 128 height 73
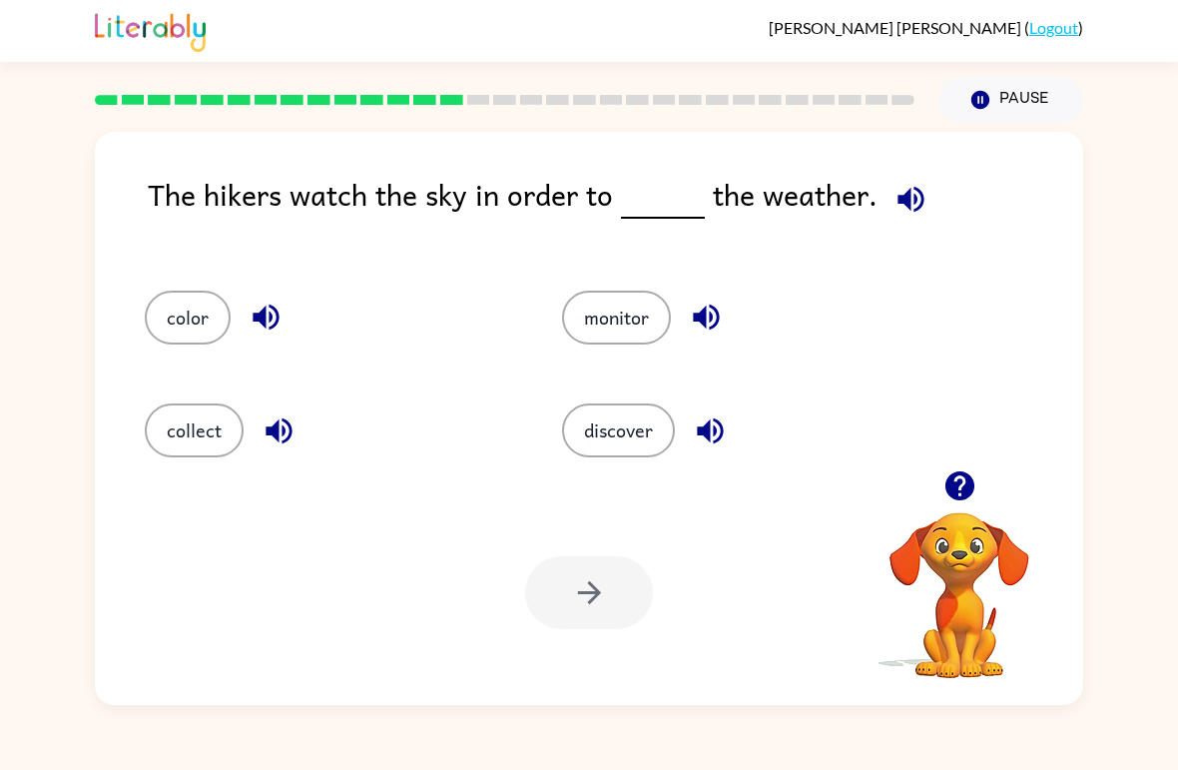
click at [646, 428] on button "discover" at bounding box center [618, 430] width 113 height 54
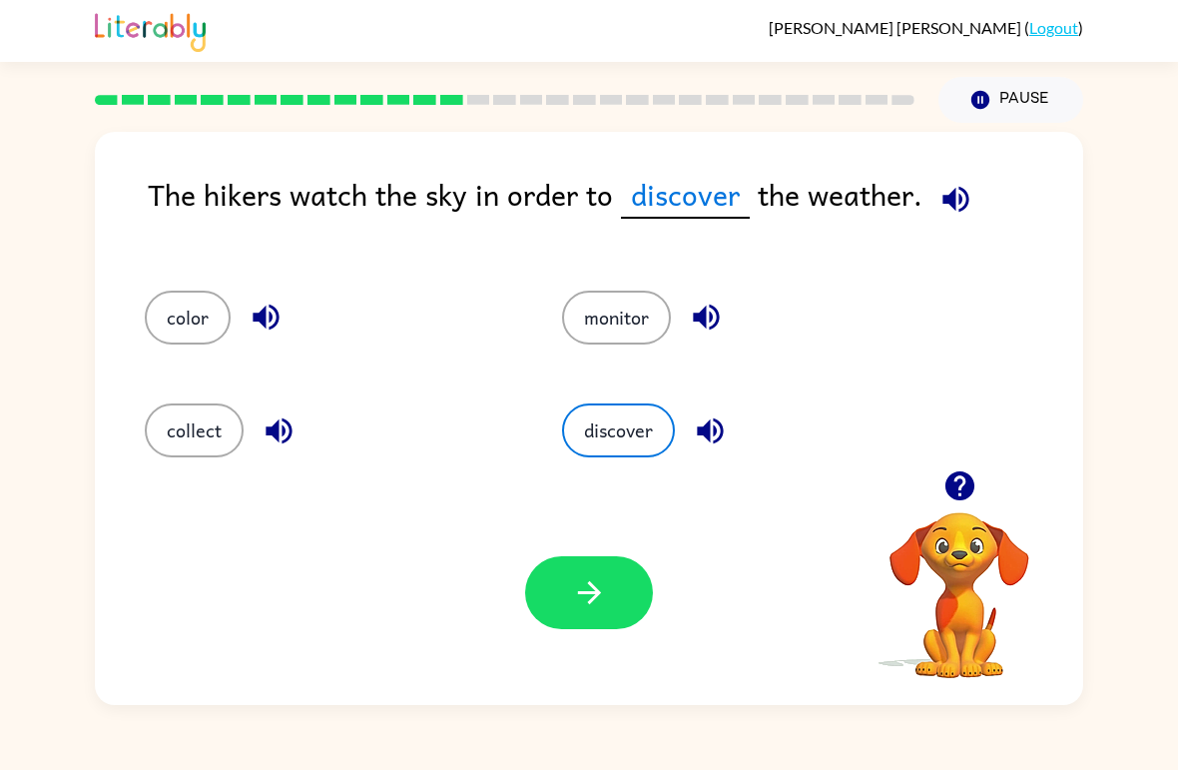
click at [624, 583] on button "button" at bounding box center [589, 592] width 128 height 73
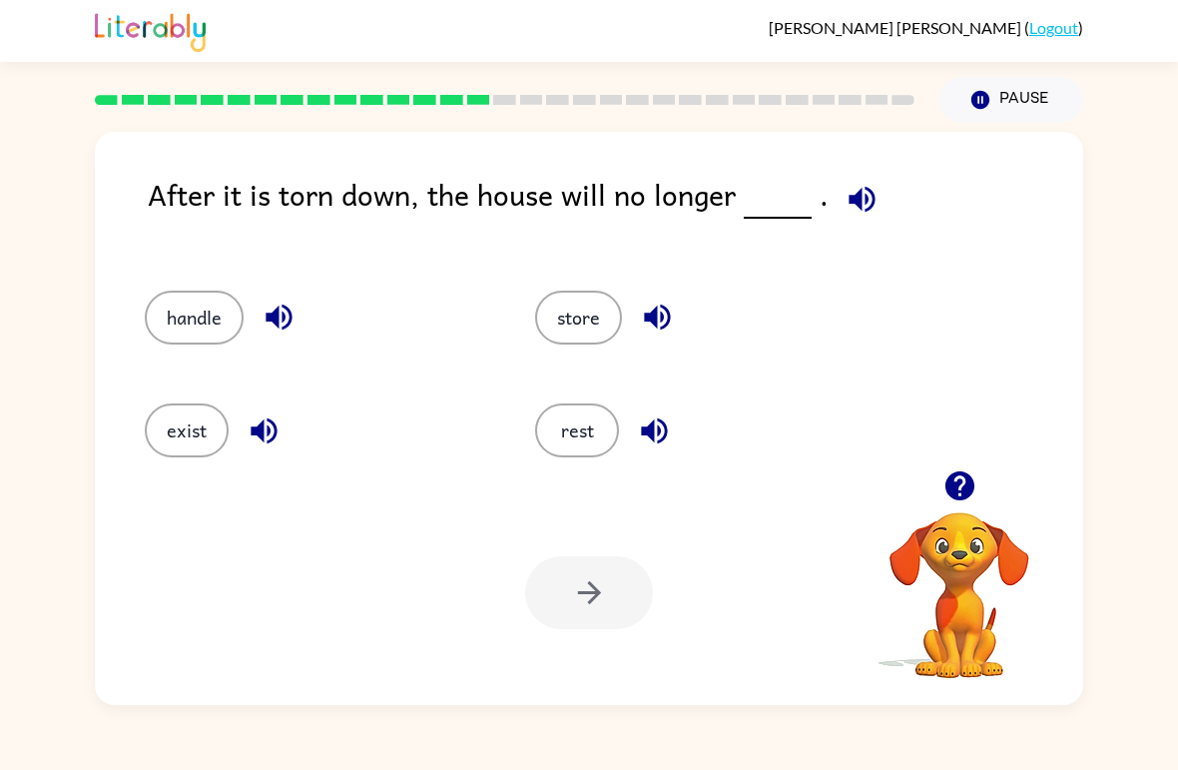
click at [598, 429] on button "rest" at bounding box center [577, 430] width 84 height 54
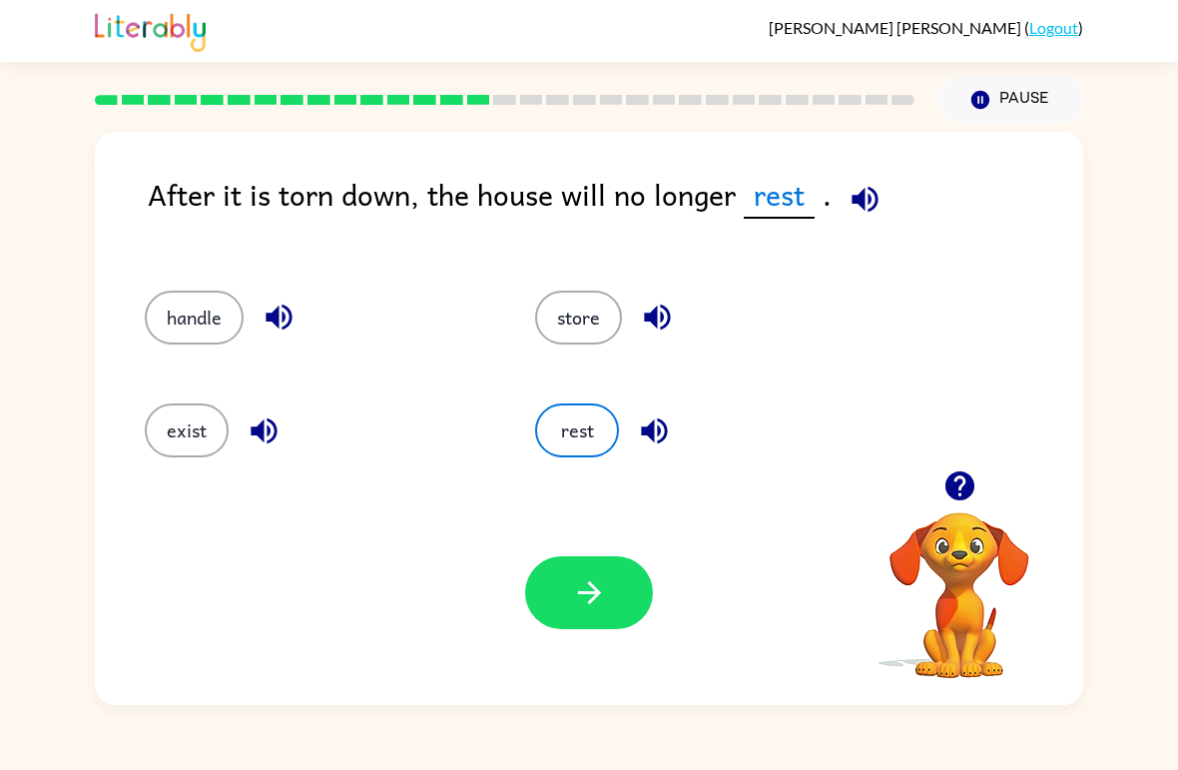
click at [642, 581] on button "button" at bounding box center [589, 592] width 128 height 73
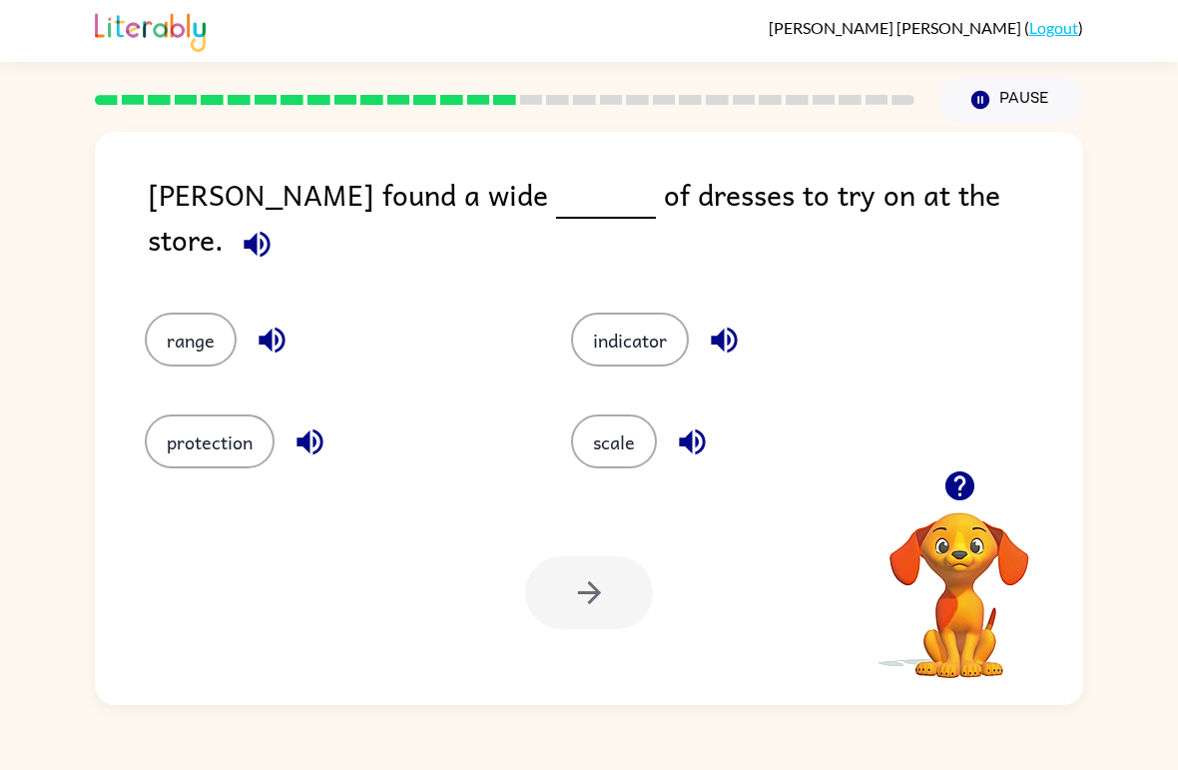
click at [185, 331] on button "range" at bounding box center [191, 339] width 92 height 54
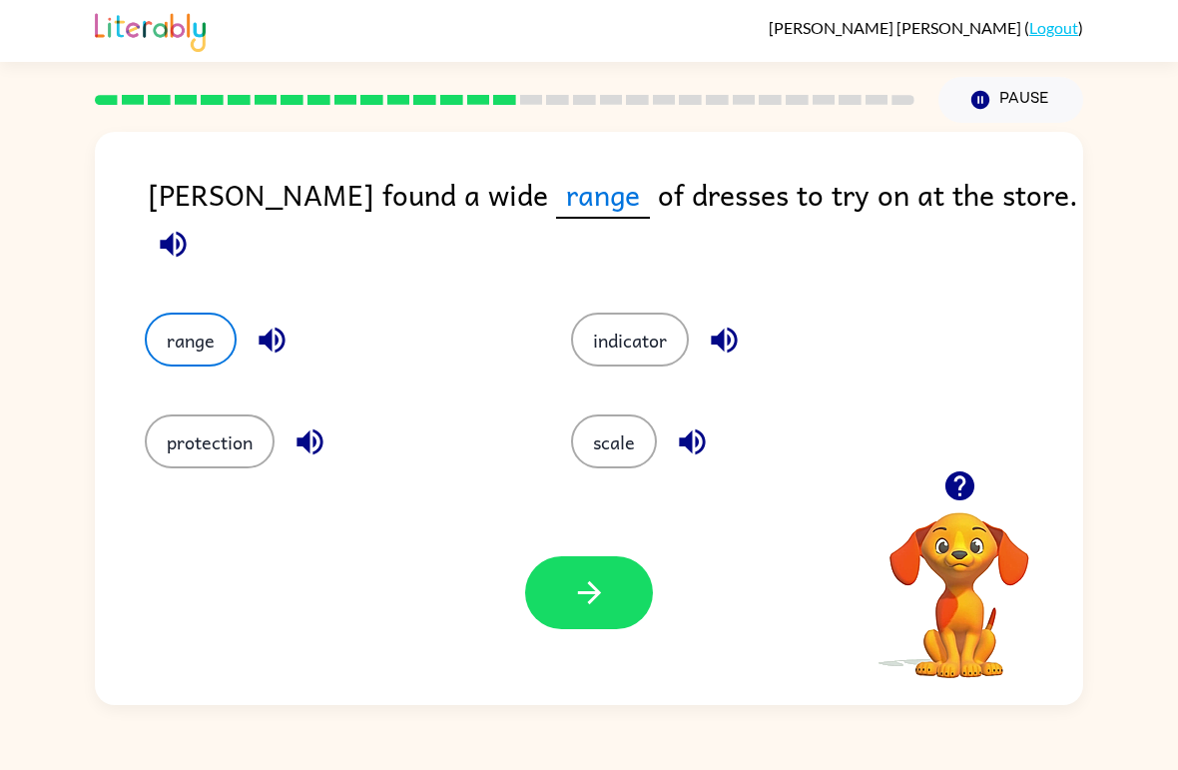
click at [1163, 578] on div "Alma found a wide range of dresses to try on at the store. range indicator prot…" at bounding box center [589, 414] width 1178 height 582
click at [650, 559] on div at bounding box center [589, 592] width 128 height 73
click at [617, 578] on button "button" at bounding box center [589, 592] width 128 height 73
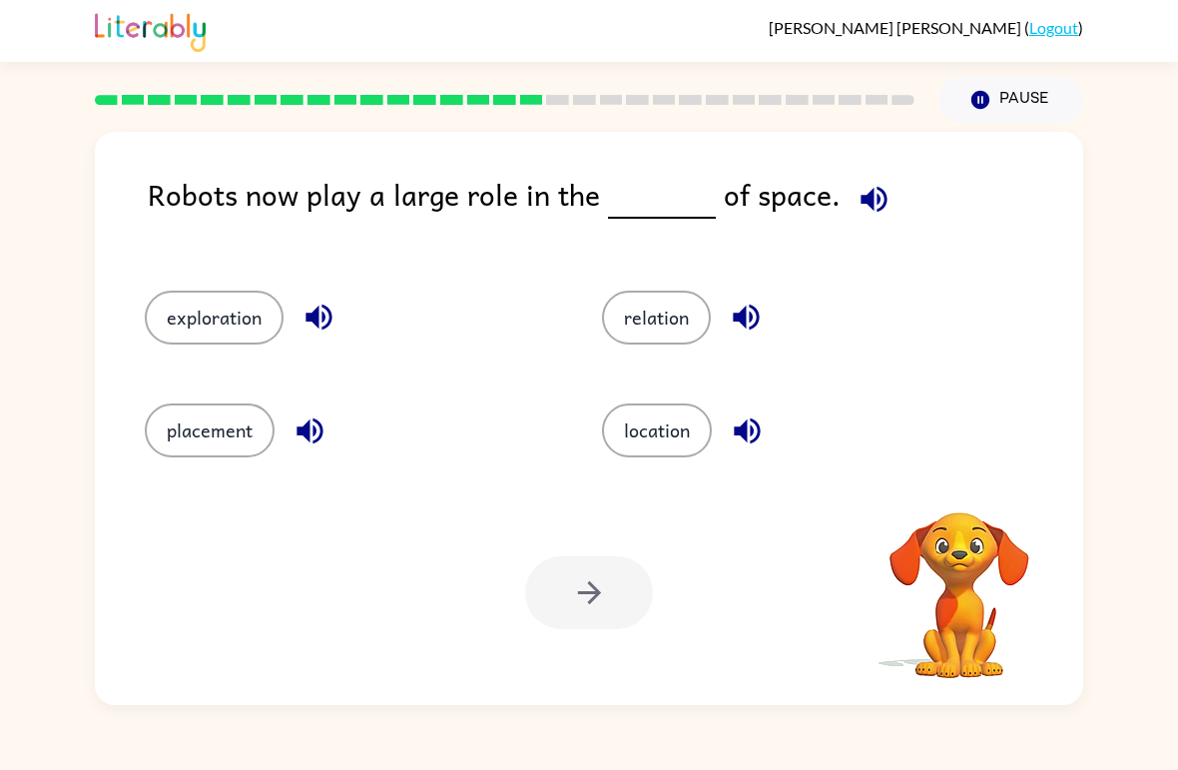
click at [50, 762] on div "Valentina Tena-Ceja ( Logout ) Pause Pause Robots now play a large role in the …" at bounding box center [589, 385] width 1178 height 770
click at [222, 447] on button "placement" at bounding box center [210, 430] width 130 height 54
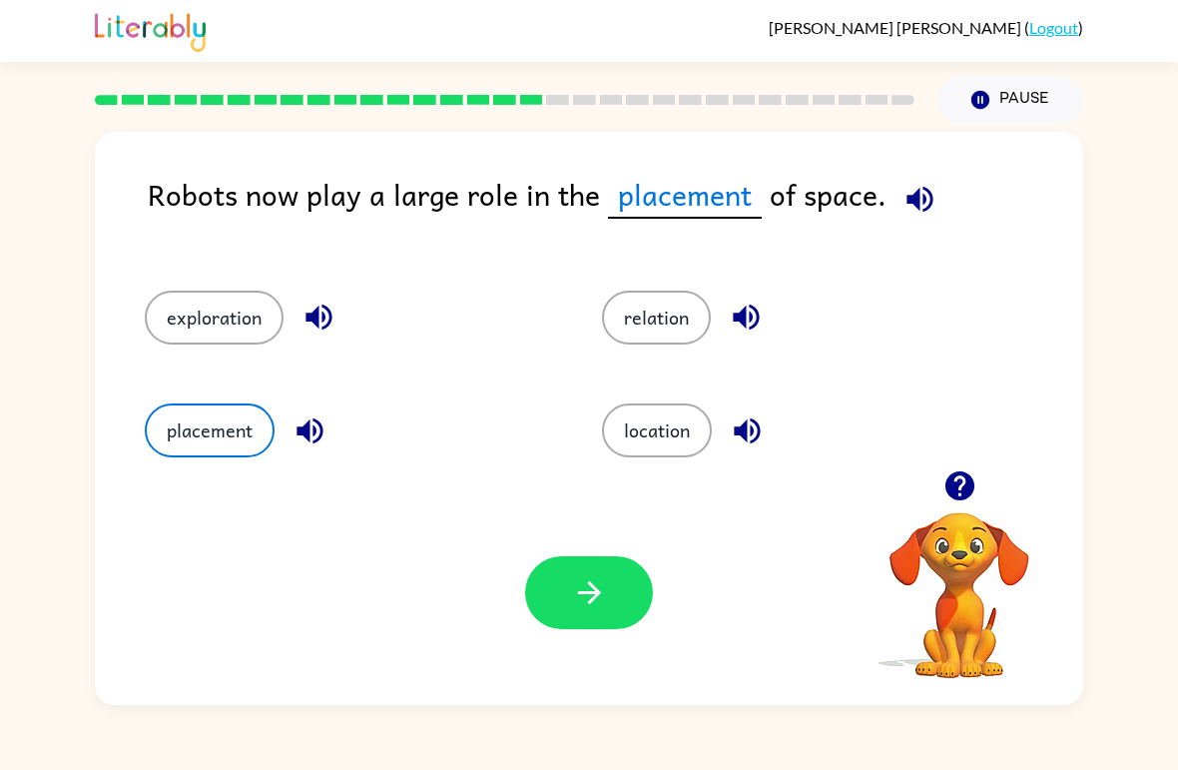
click at [223, 333] on button "exploration" at bounding box center [214, 318] width 139 height 54
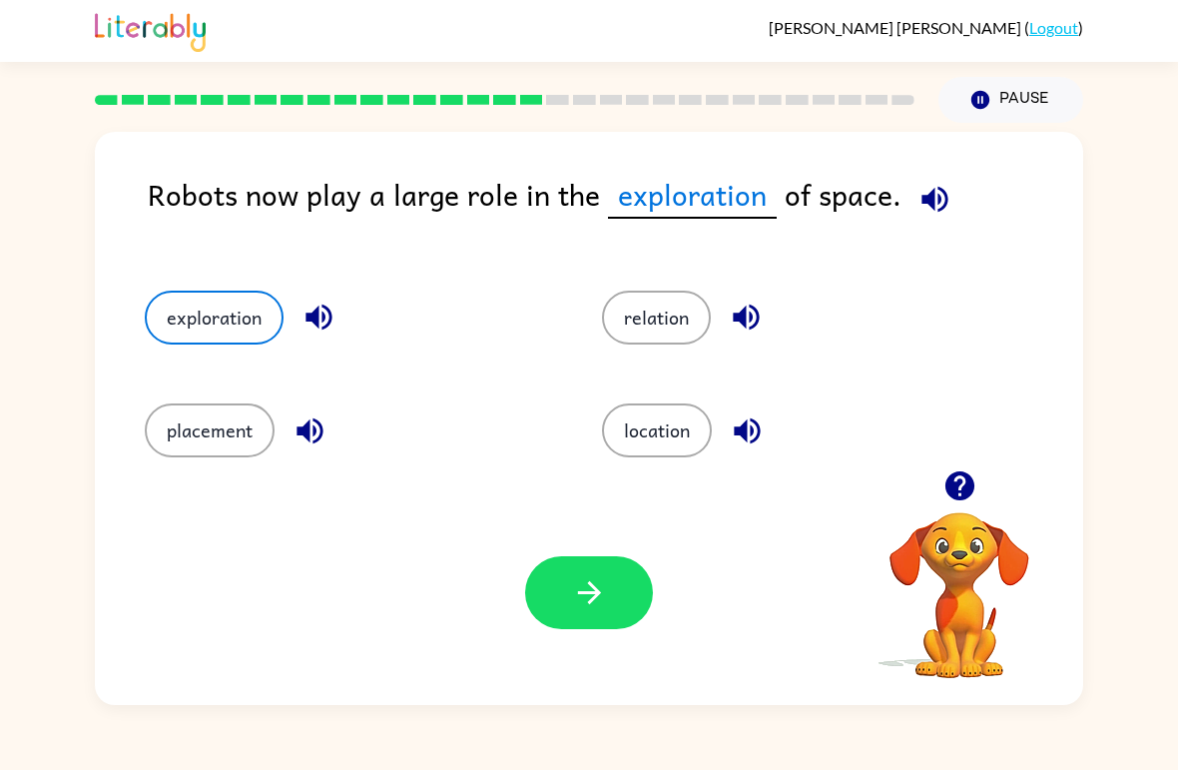
click at [628, 622] on button "button" at bounding box center [589, 592] width 128 height 73
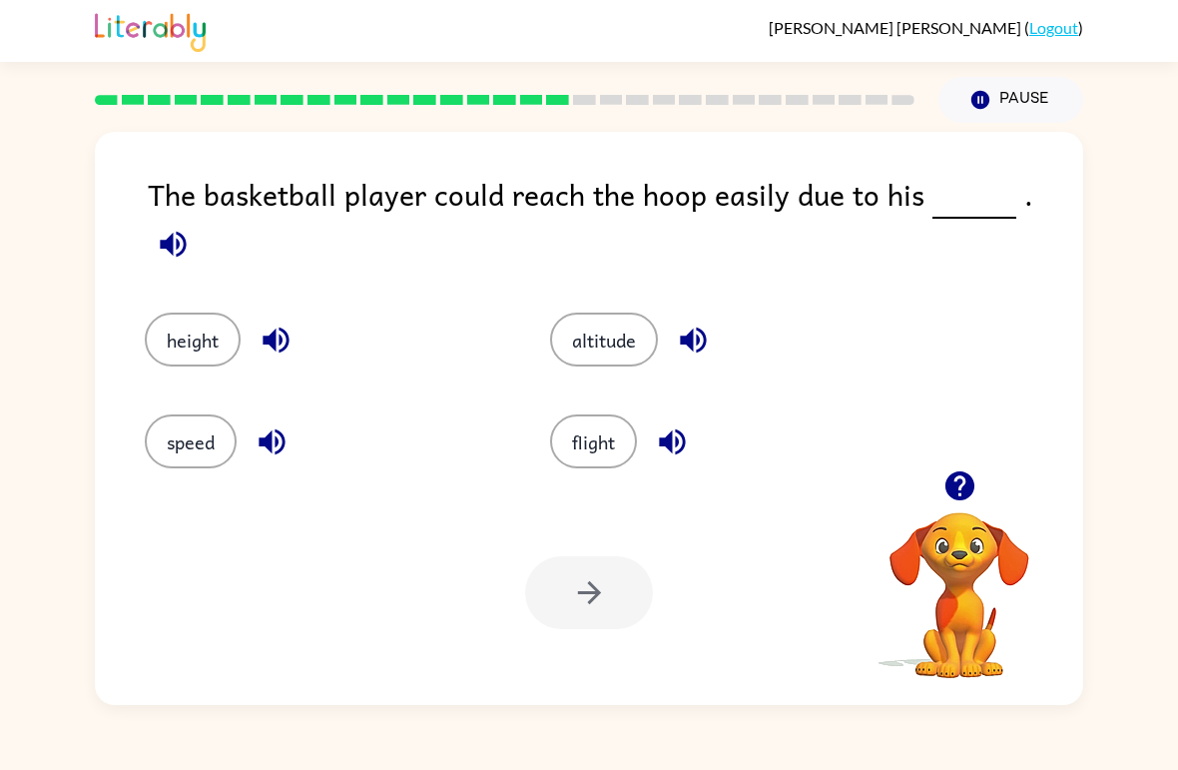
click at [176, 312] on button "height" at bounding box center [193, 339] width 96 height 54
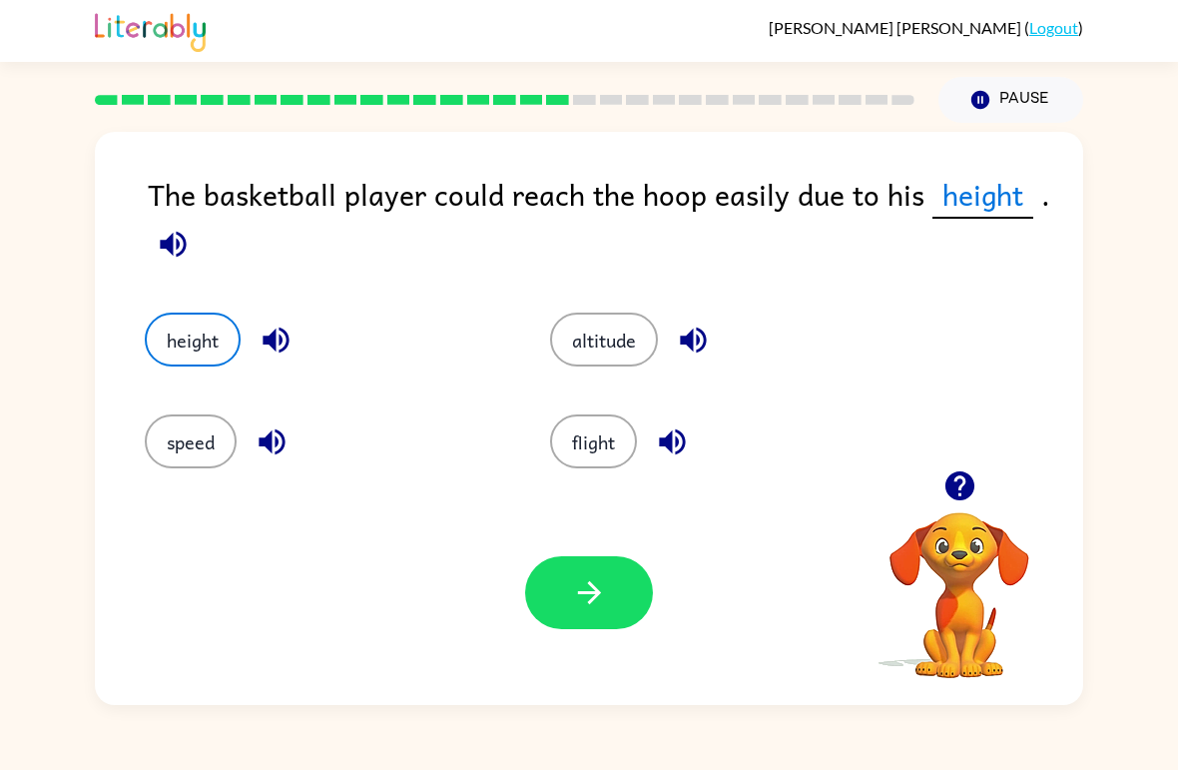
click at [577, 592] on icon "button" at bounding box center [589, 592] width 35 height 35
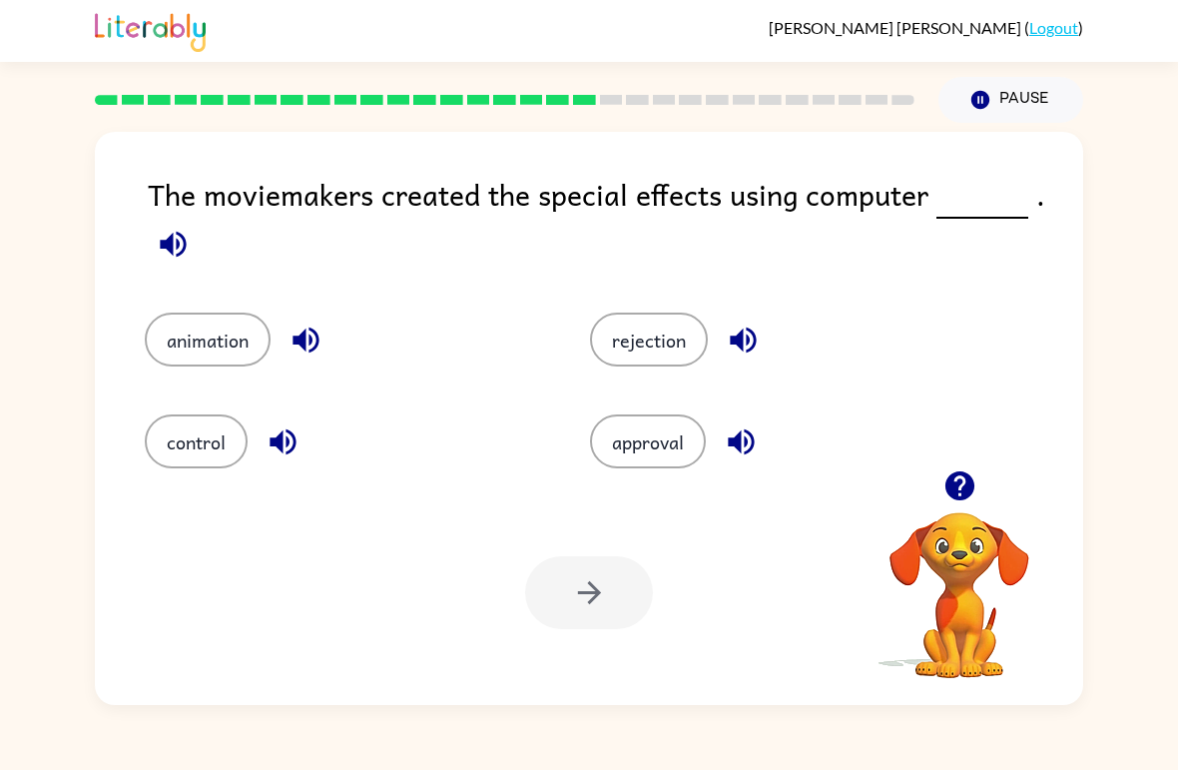
click at [21, 442] on div "The moviemakers created the special effects using computer . animation rejectio…" at bounding box center [589, 414] width 1178 height 582
click at [197, 450] on button "control" at bounding box center [196, 441] width 103 height 54
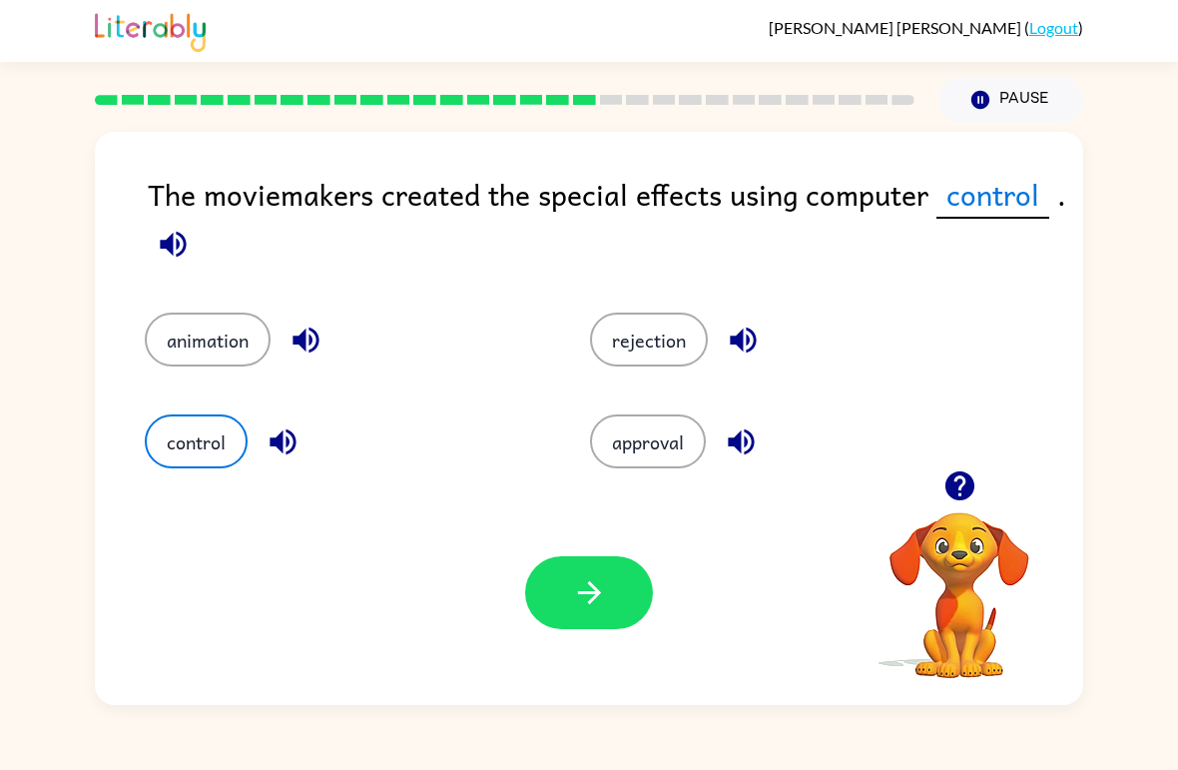
click at [655, 416] on button "approval" at bounding box center [648, 441] width 116 height 54
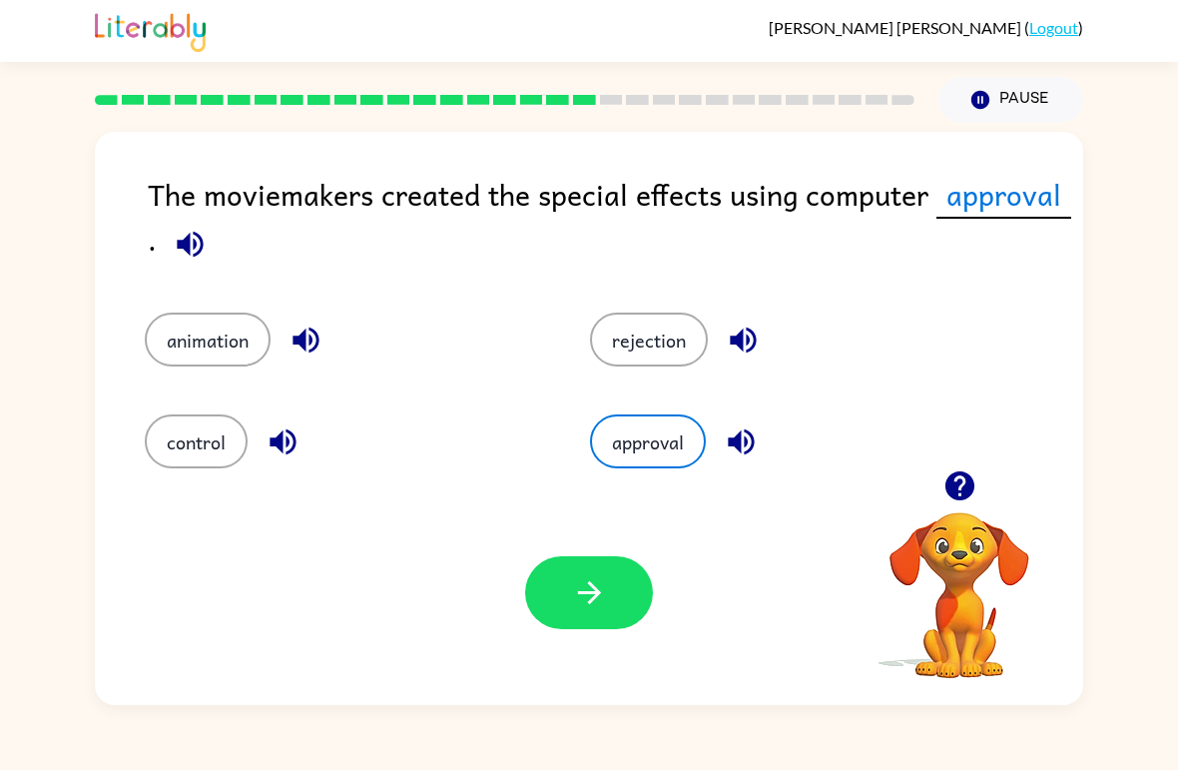
click at [607, 614] on button "button" at bounding box center [589, 592] width 128 height 73
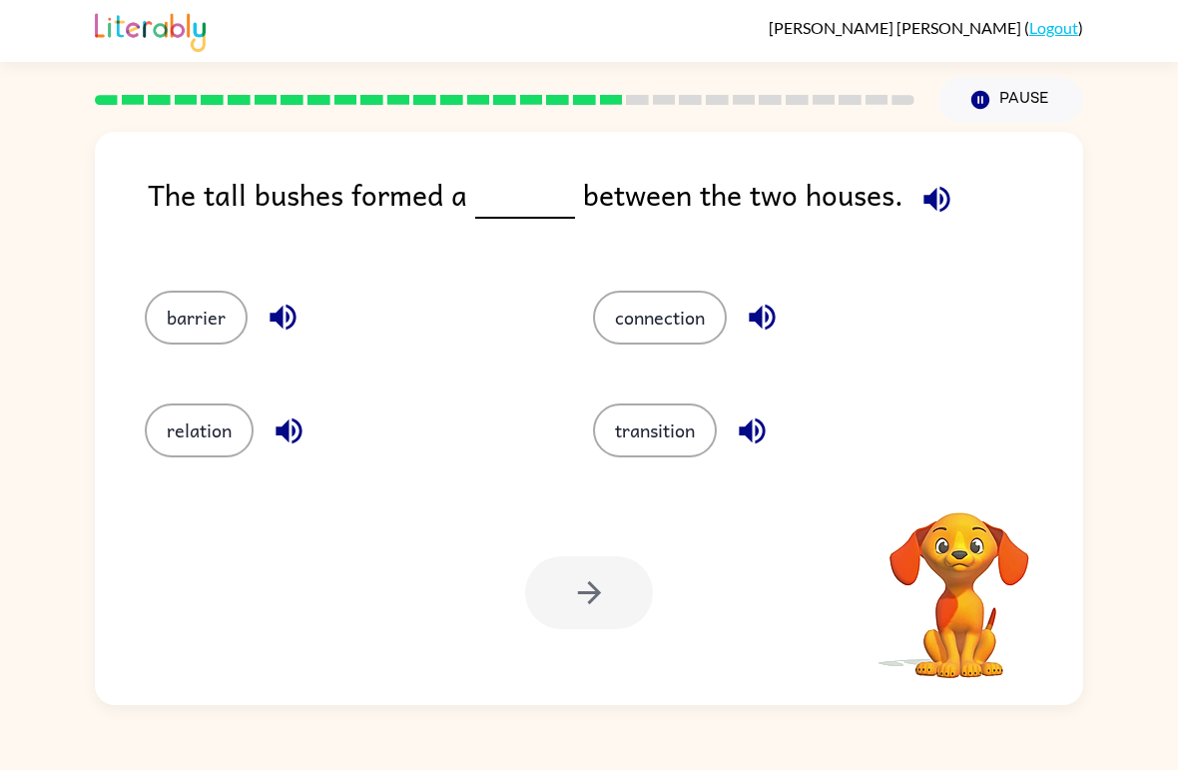
click at [1162, 760] on div "Valentina Tena-Ceja ( Logout ) Pause Pause The tall bushes formed a between the…" at bounding box center [589, 385] width 1178 height 770
click at [621, 316] on button "connection" at bounding box center [660, 318] width 134 height 54
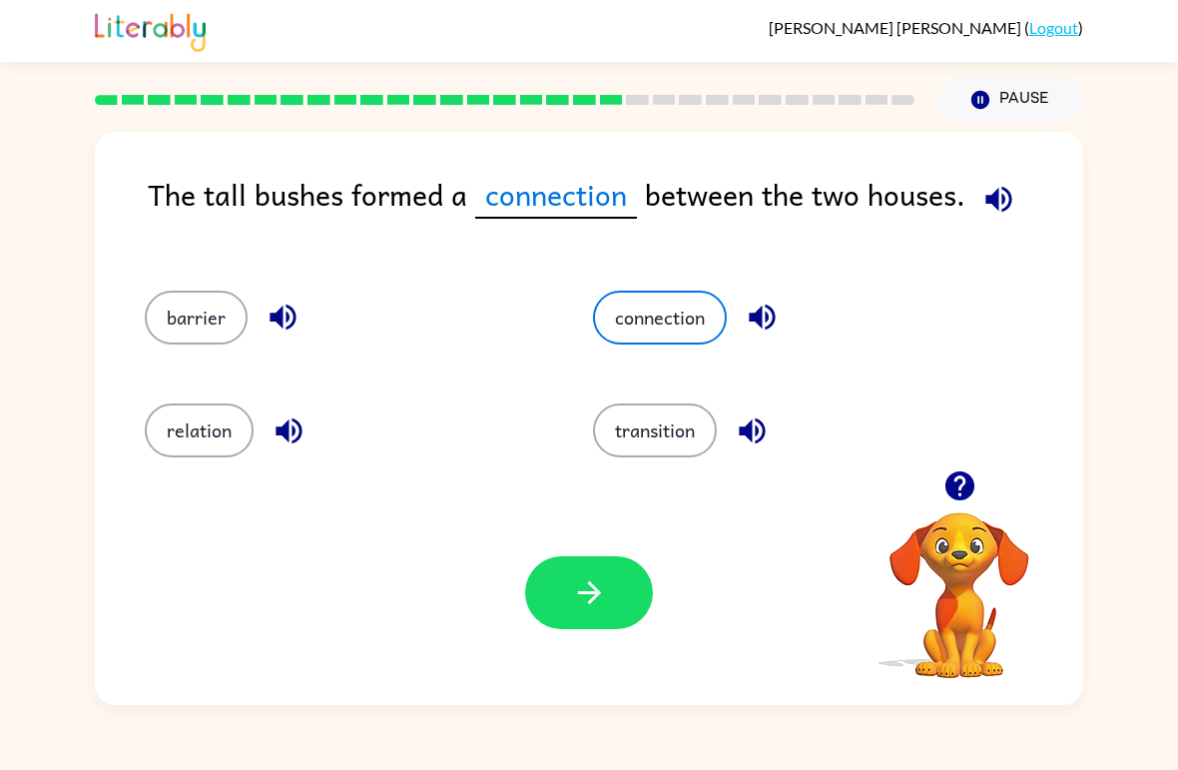
click at [599, 586] on icon "button" at bounding box center [589, 592] width 35 height 35
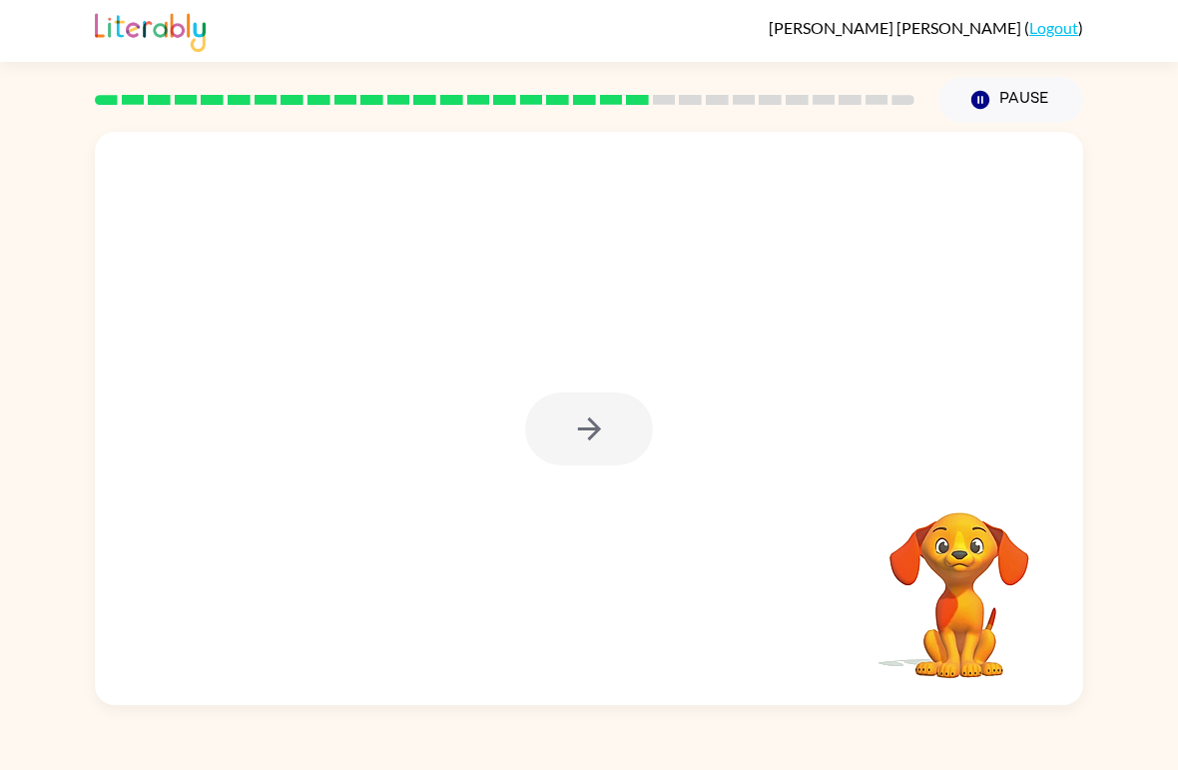
click at [540, 428] on div at bounding box center [589, 428] width 128 height 73
click at [557, 443] on div at bounding box center [589, 428] width 128 height 73
click at [101, 762] on div "Valentina Tena-Ceja ( Logout ) Pause Pause Your browser must support playing .m…" at bounding box center [589, 385] width 1178 height 770
click at [573, 431] on icon "button" at bounding box center [589, 428] width 35 height 35
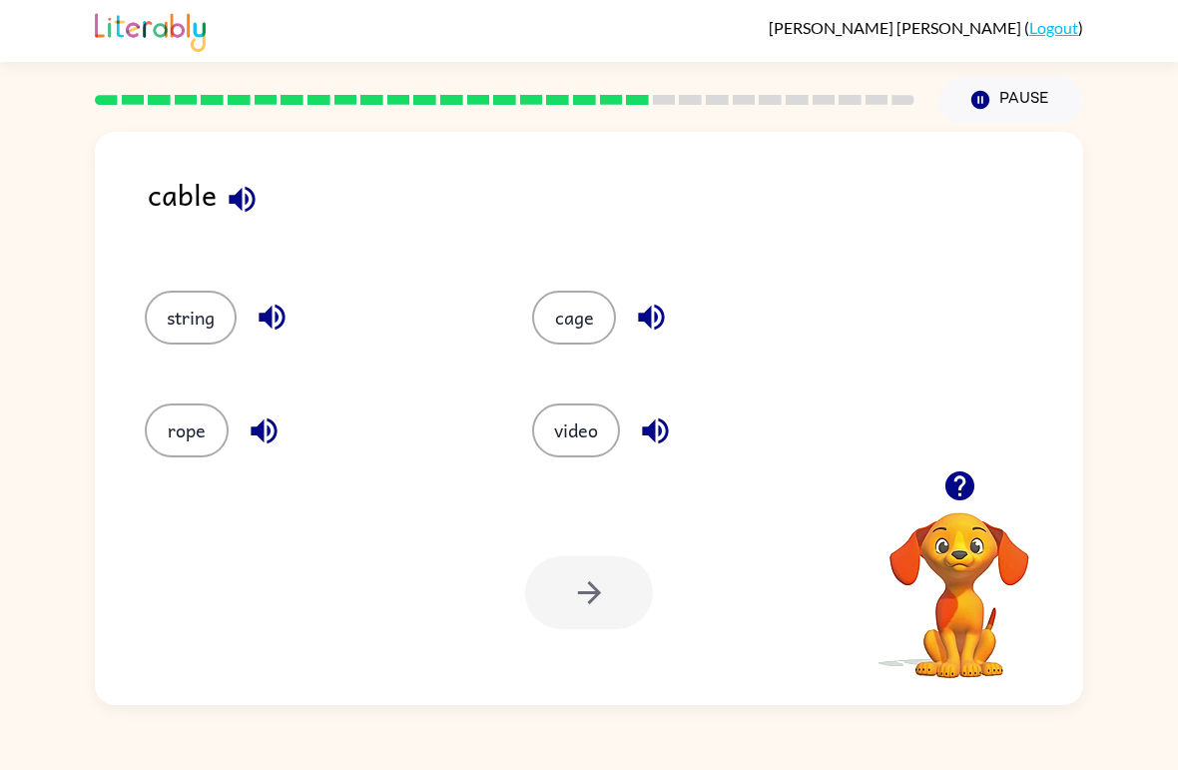
click at [189, 332] on button "string" at bounding box center [191, 318] width 92 height 54
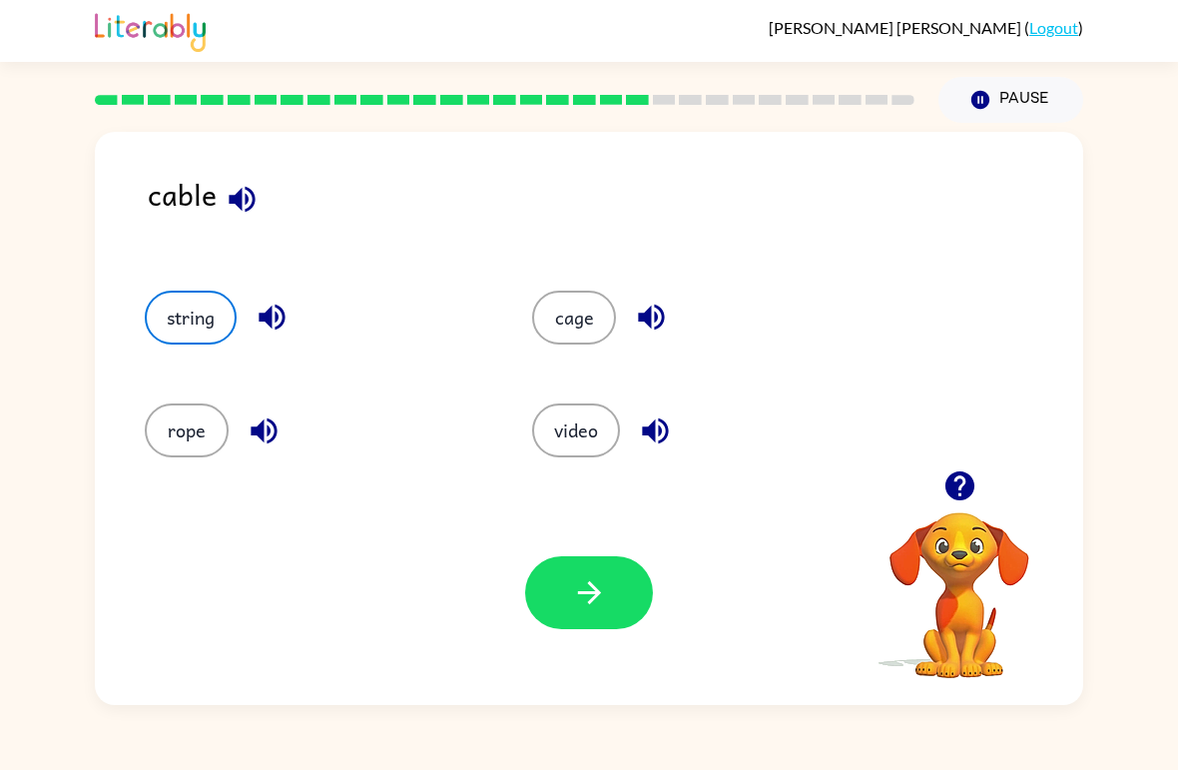
click at [1175, 359] on div "cable string cage rope video Your browser must support playing .mp4 files to us…" at bounding box center [589, 414] width 1178 height 582
click at [578, 596] on icon "button" at bounding box center [589, 592] width 35 height 35
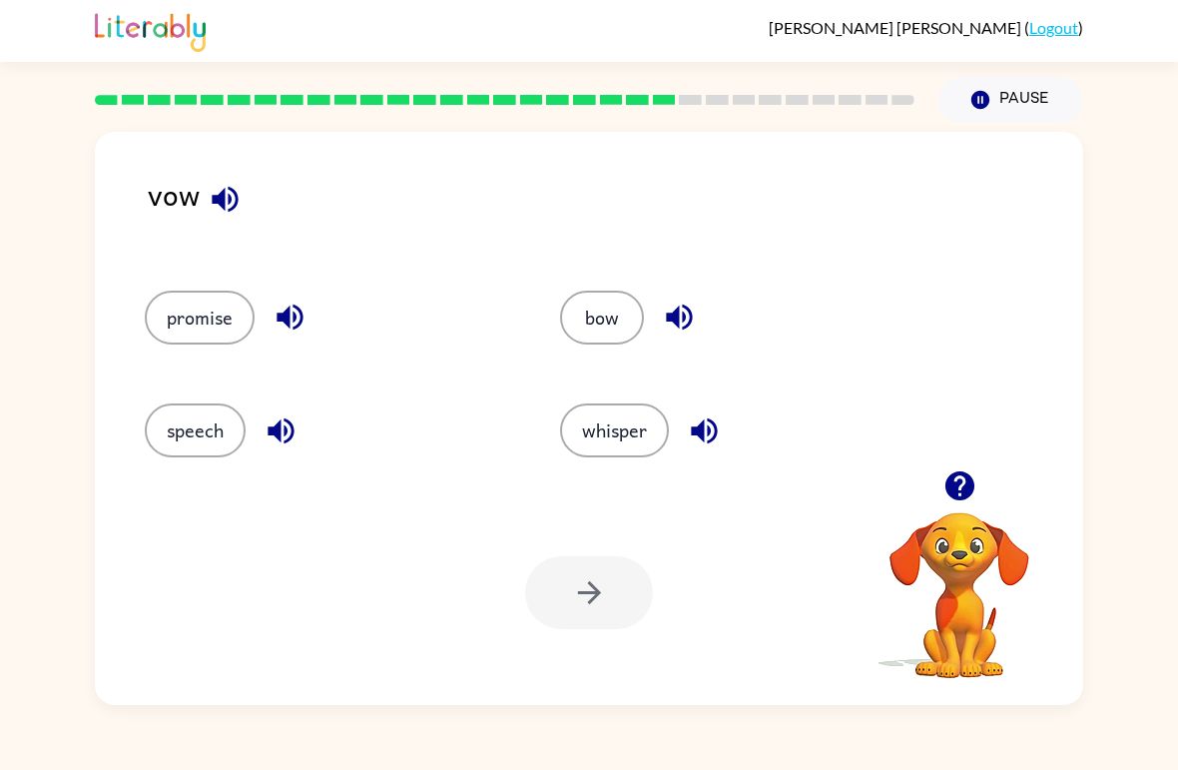
click at [216, 224] on button "button" at bounding box center [225, 199] width 51 height 51
click at [215, 223] on button "button" at bounding box center [225, 199] width 51 height 51
click at [925, 649] on video "Your browser must support playing .mp4 files to use Literably. Please try using…" at bounding box center [960, 581] width 200 height 200
click at [924, 648] on video "Your browser must support playing .mp4 files to use Literably. Please try using…" at bounding box center [960, 581] width 200 height 200
click at [939, 645] on video "Your browser must support playing .mp4 files to use Literably. Please try using…" at bounding box center [960, 581] width 200 height 200
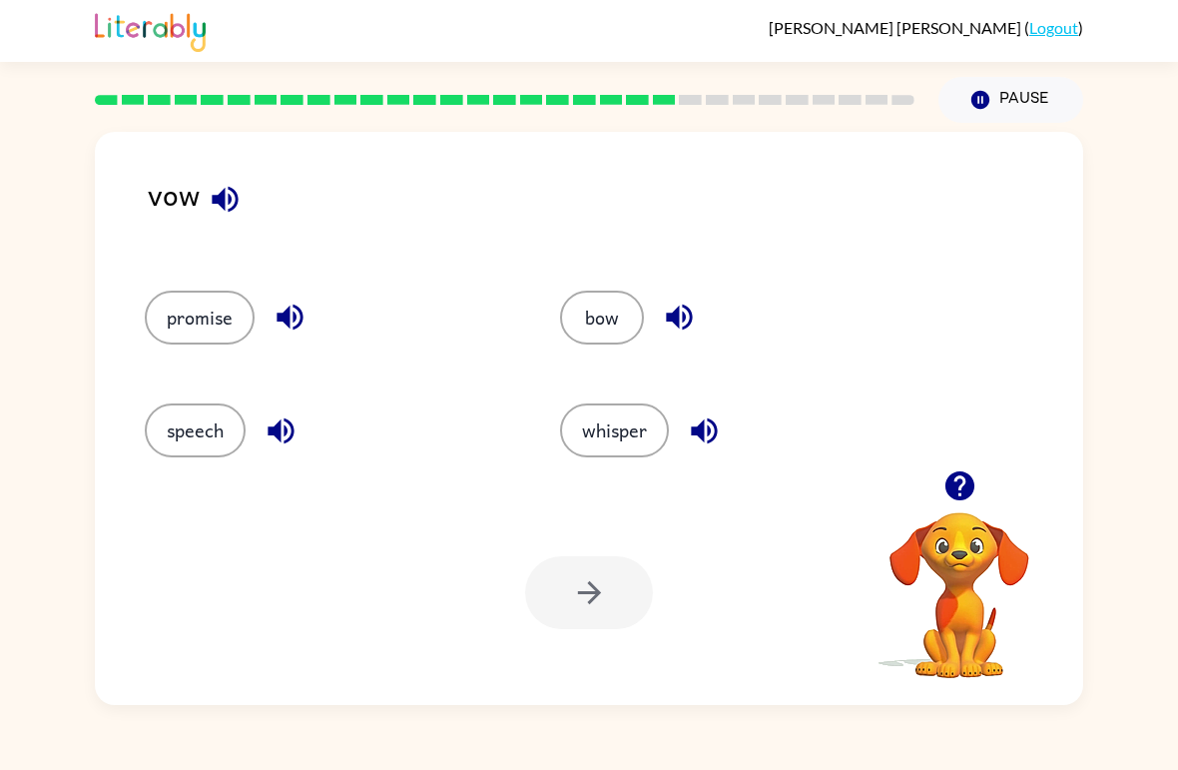
click at [971, 635] on video "Your browser must support playing .mp4 files to use Literably. Please try using…" at bounding box center [960, 581] width 200 height 200
click at [227, 201] on icon "button" at bounding box center [225, 199] width 35 height 35
click at [142, 181] on div "vow promise bow speech whisper Your browser must support playing .mp4 files to …" at bounding box center [589, 418] width 988 height 573
click at [141, 180] on div "vow promise bow speech whisper Your browser must support playing .mp4 files to …" at bounding box center [589, 418] width 988 height 573
click at [227, 198] on icon "button" at bounding box center [225, 199] width 35 height 35
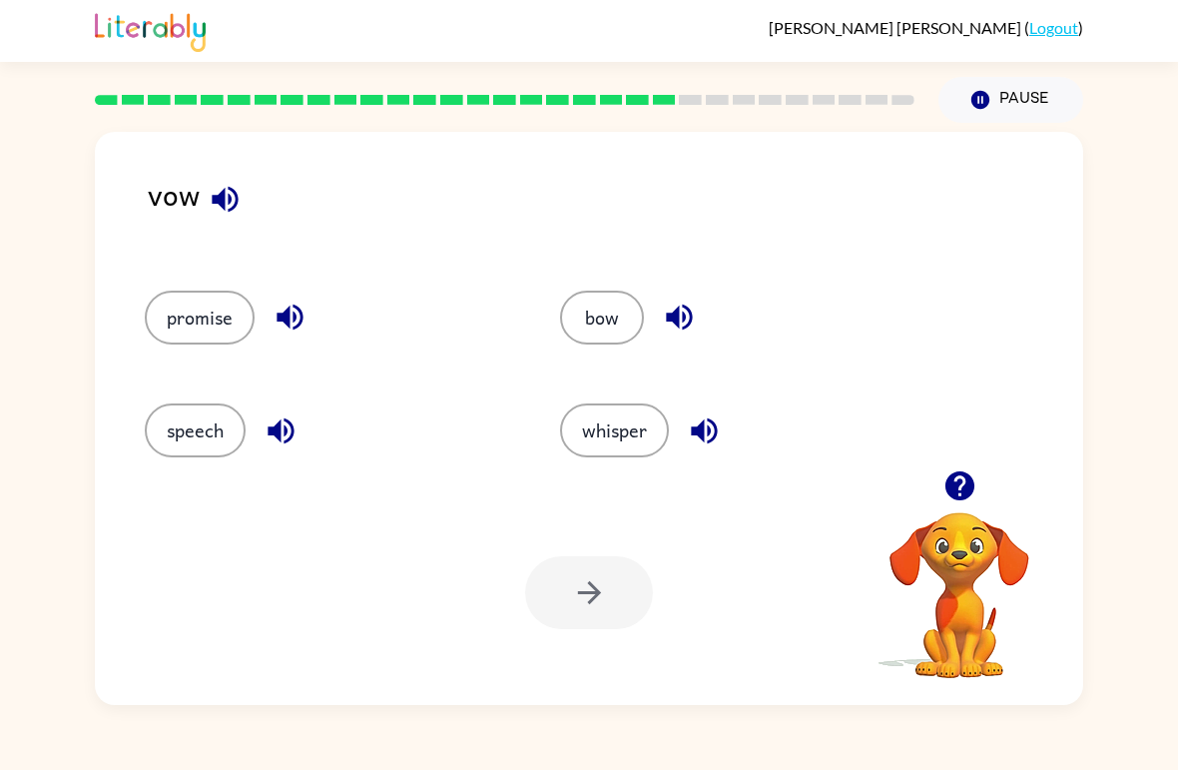
click at [204, 215] on button "button" at bounding box center [225, 199] width 51 height 51
click at [203, 214] on button "button" at bounding box center [225, 199] width 51 height 51
click at [239, 187] on icon "button" at bounding box center [225, 199] width 35 height 35
click at [239, 186] on icon "button" at bounding box center [225, 199] width 35 height 35
click at [616, 317] on button "bow" at bounding box center [602, 318] width 84 height 54
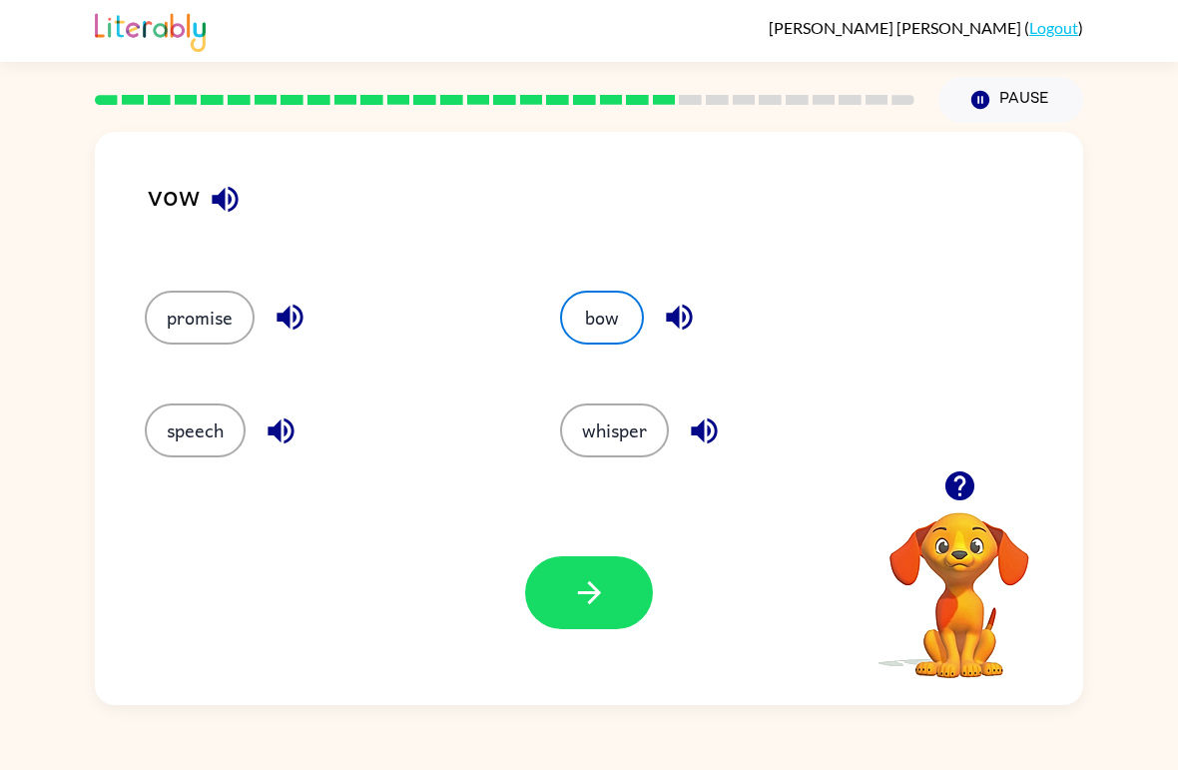
click at [592, 609] on icon "button" at bounding box center [589, 592] width 35 height 35
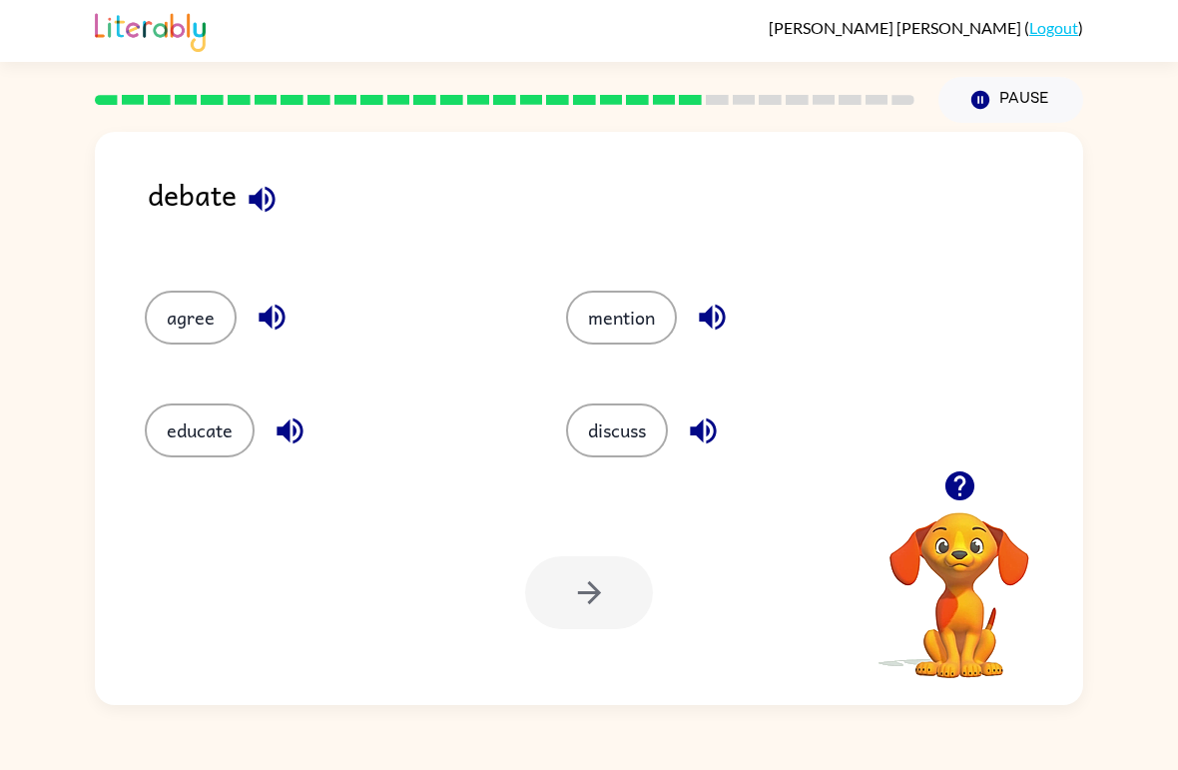
click at [619, 438] on button "discuss" at bounding box center [617, 430] width 102 height 54
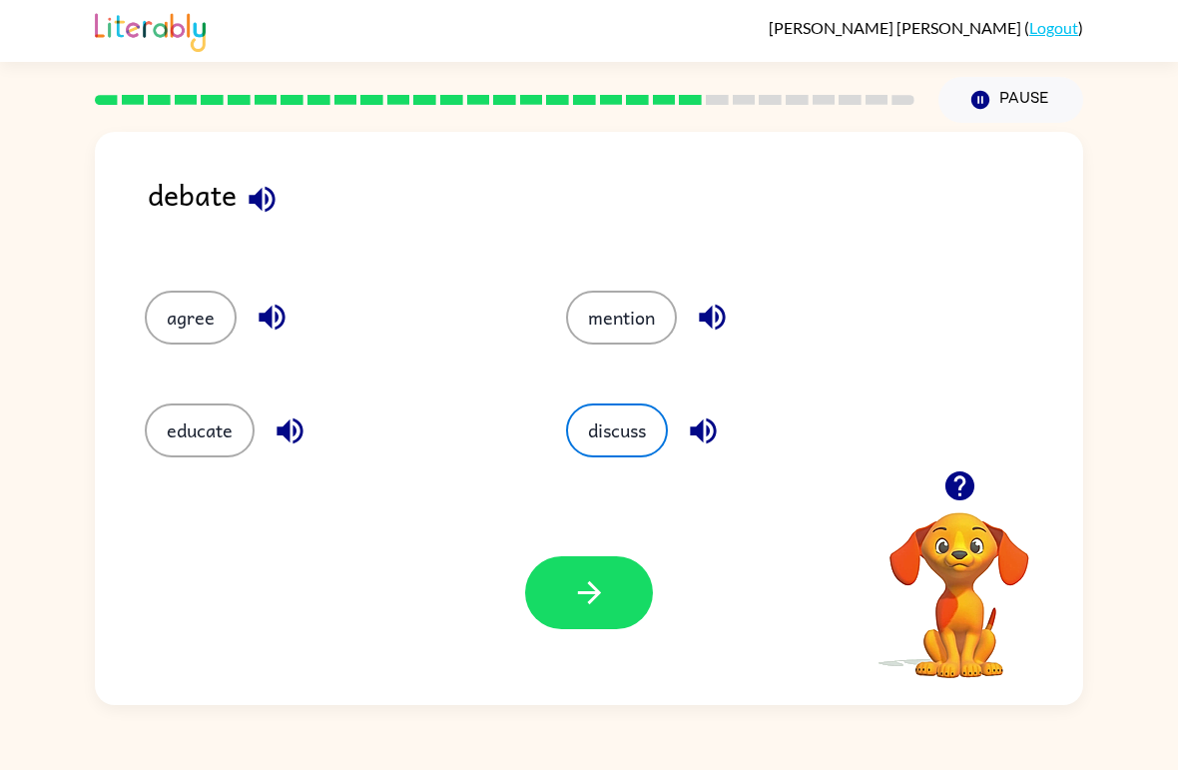
click at [603, 611] on button "button" at bounding box center [589, 592] width 128 height 73
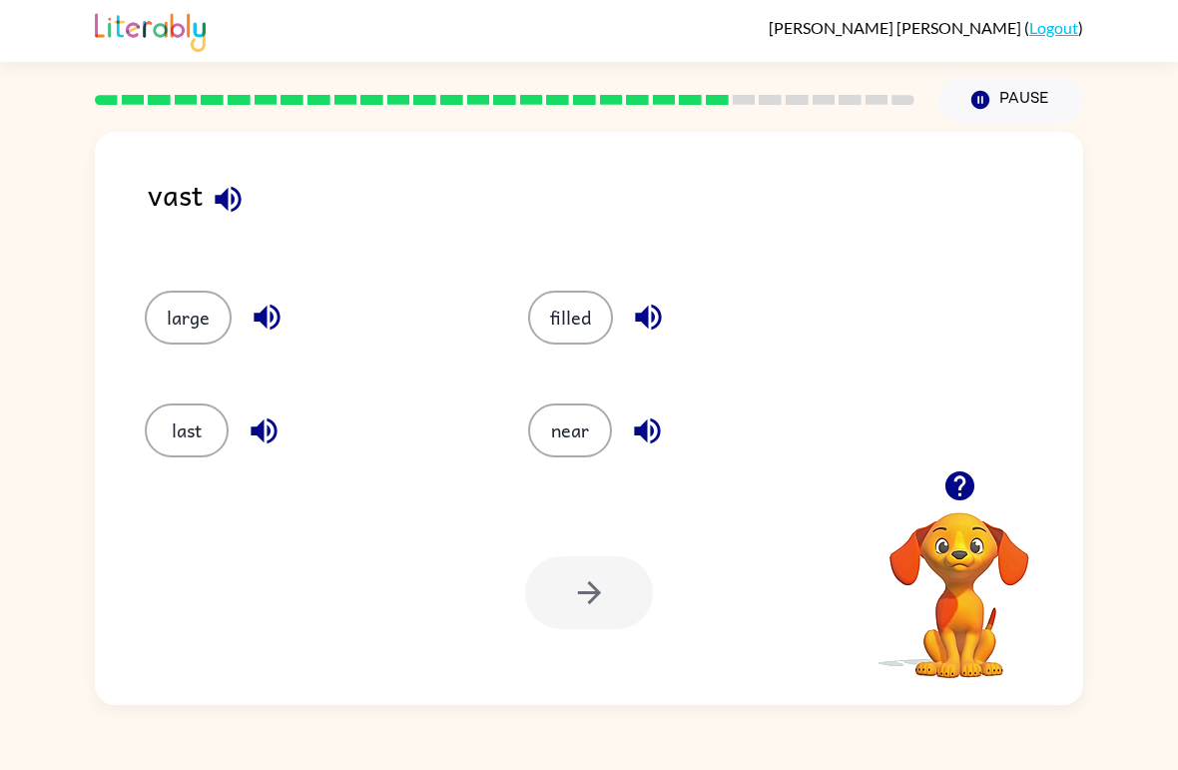
click at [639, 93] on div at bounding box center [505, 100] width 844 height 70
click at [180, 197] on div "vast" at bounding box center [615, 211] width 935 height 79
click at [176, 204] on div "vast" at bounding box center [615, 211] width 935 height 79
click at [150, 201] on div "vast" at bounding box center [615, 211] width 935 height 79
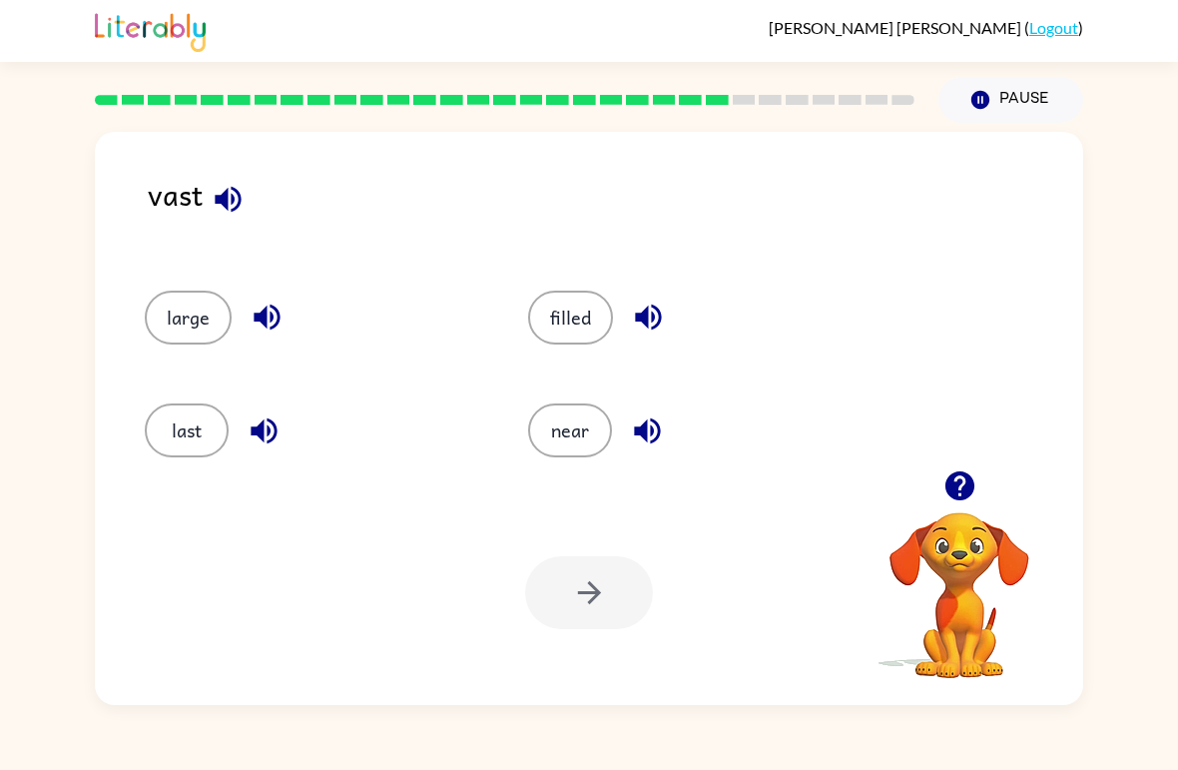
click at [150, 201] on div "vast" at bounding box center [615, 211] width 935 height 79
click at [171, 197] on div "vast" at bounding box center [615, 211] width 935 height 79
click at [166, 316] on button "large" at bounding box center [188, 318] width 87 height 54
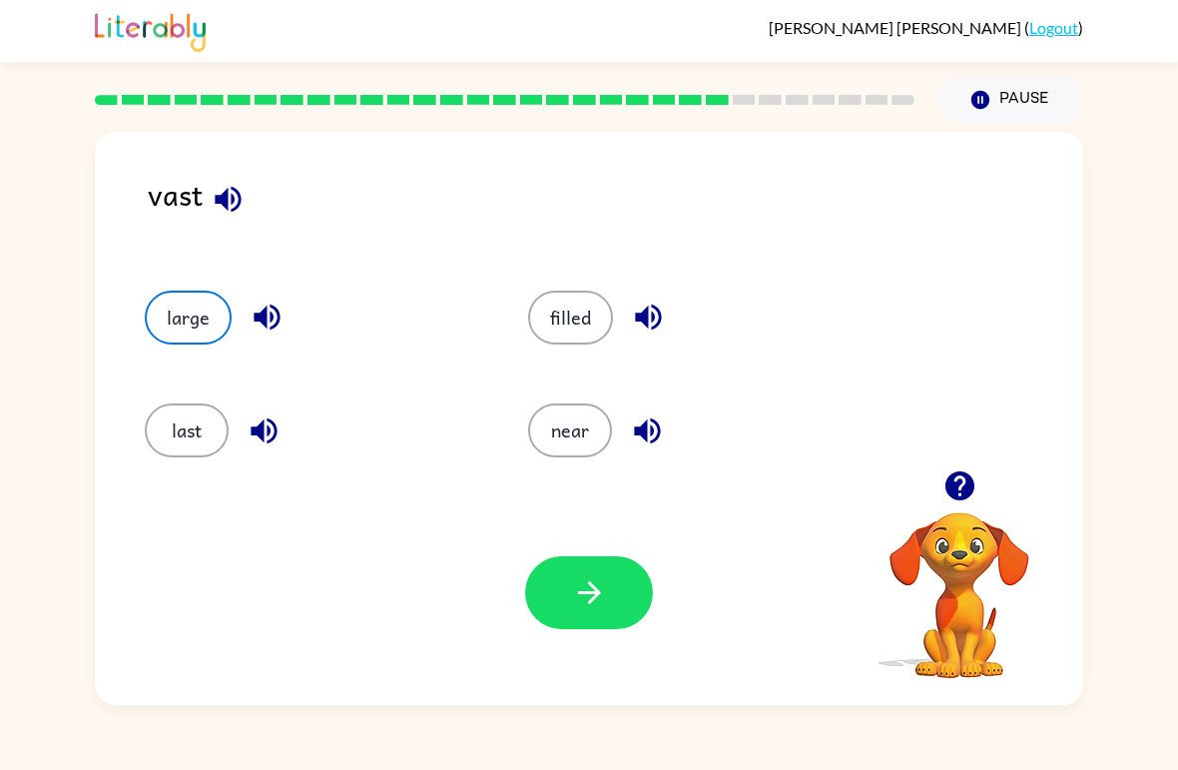
click at [194, 429] on button "last" at bounding box center [187, 430] width 84 height 54
click at [625, 572] on button "button" at bounding box center [589, 592] width 128 height 73
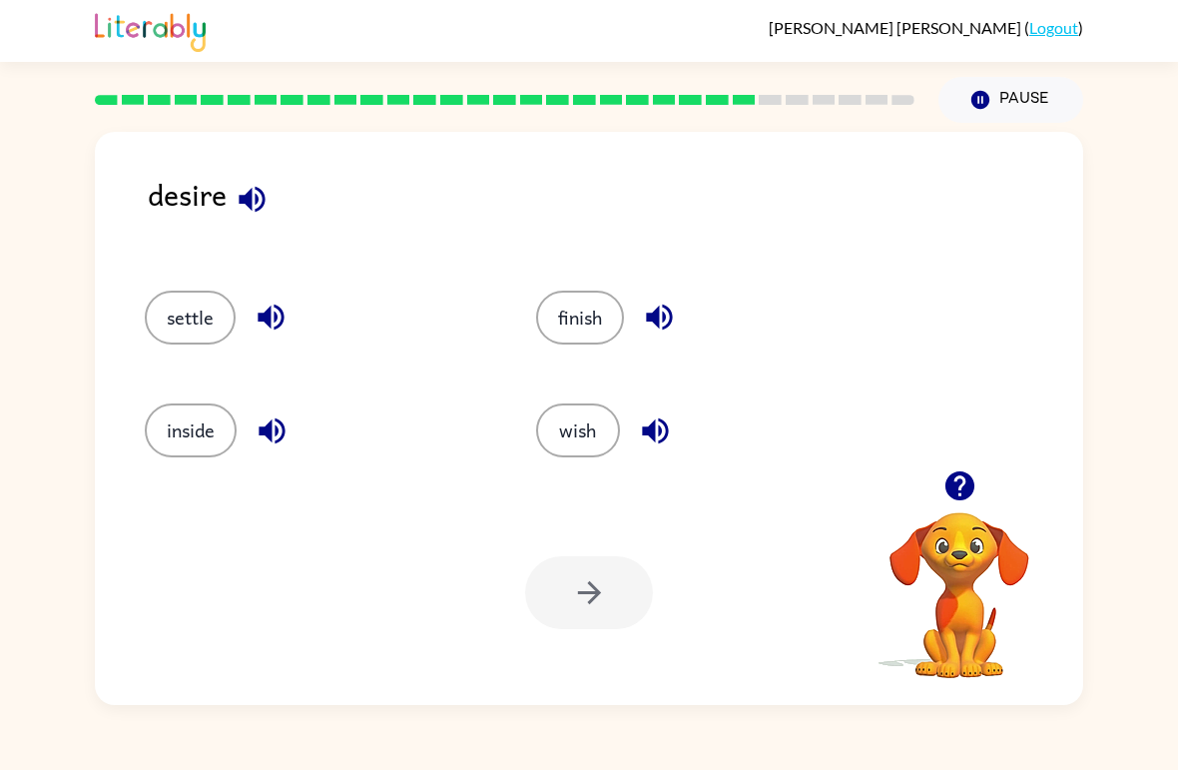
click at [566, 457] on button "wish" at bounding box center [578, 430] width 84 height 54
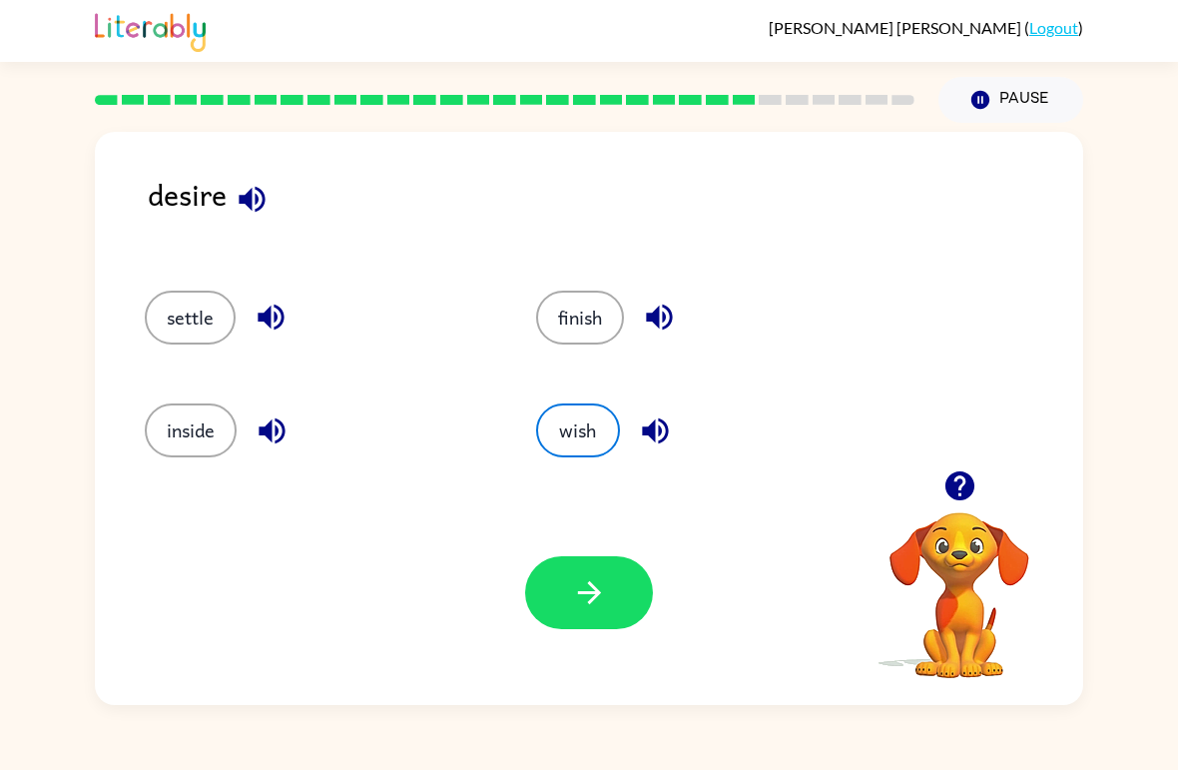
click at [589, 616] on button "button" at bounding box center [589, 592] width 128 height 73
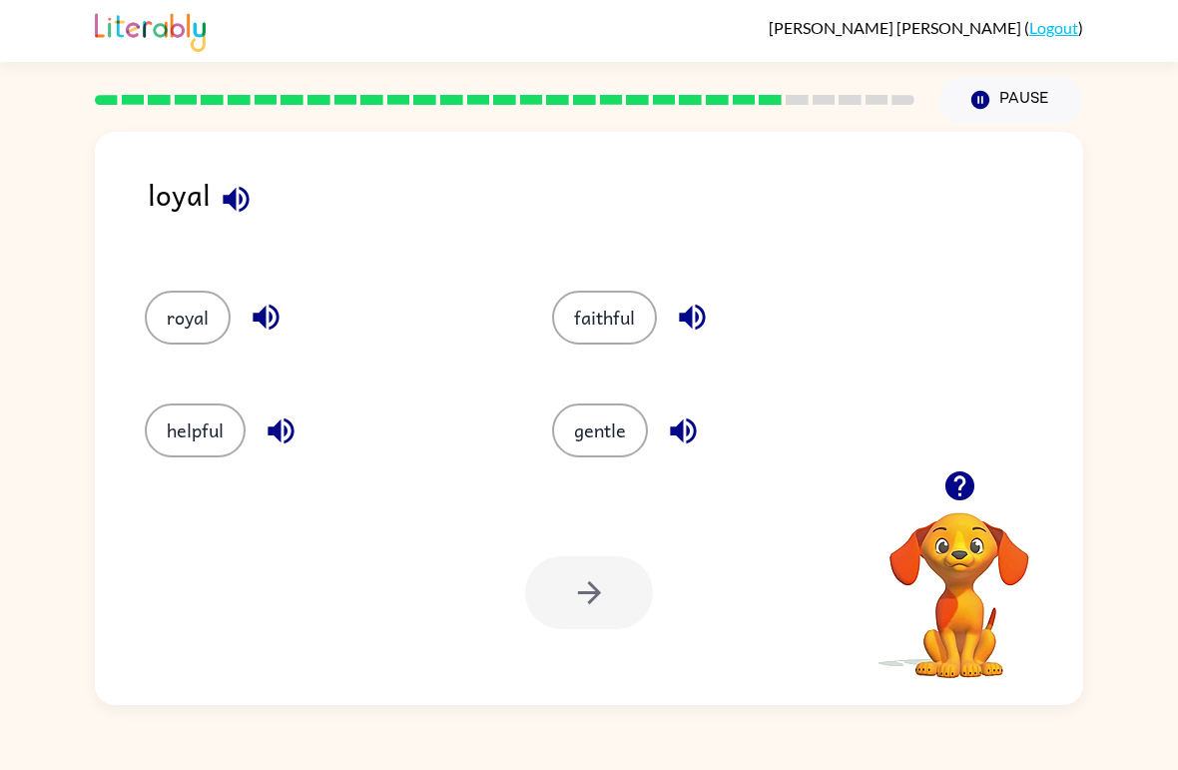
click at [587, 420] on button "gentle" at bounding box center [600, 430] width 96 height 54
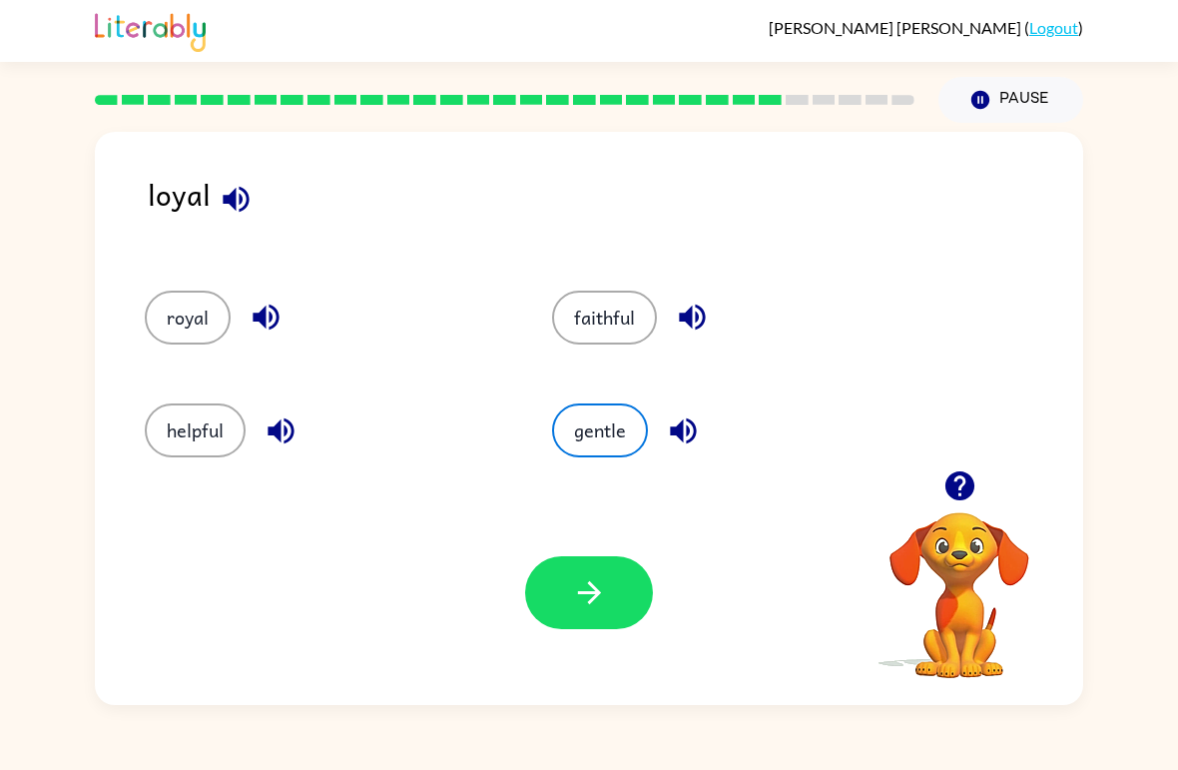
click at [601, 600] on icon "button" at bounding box center [589, 592] width 35 height 35
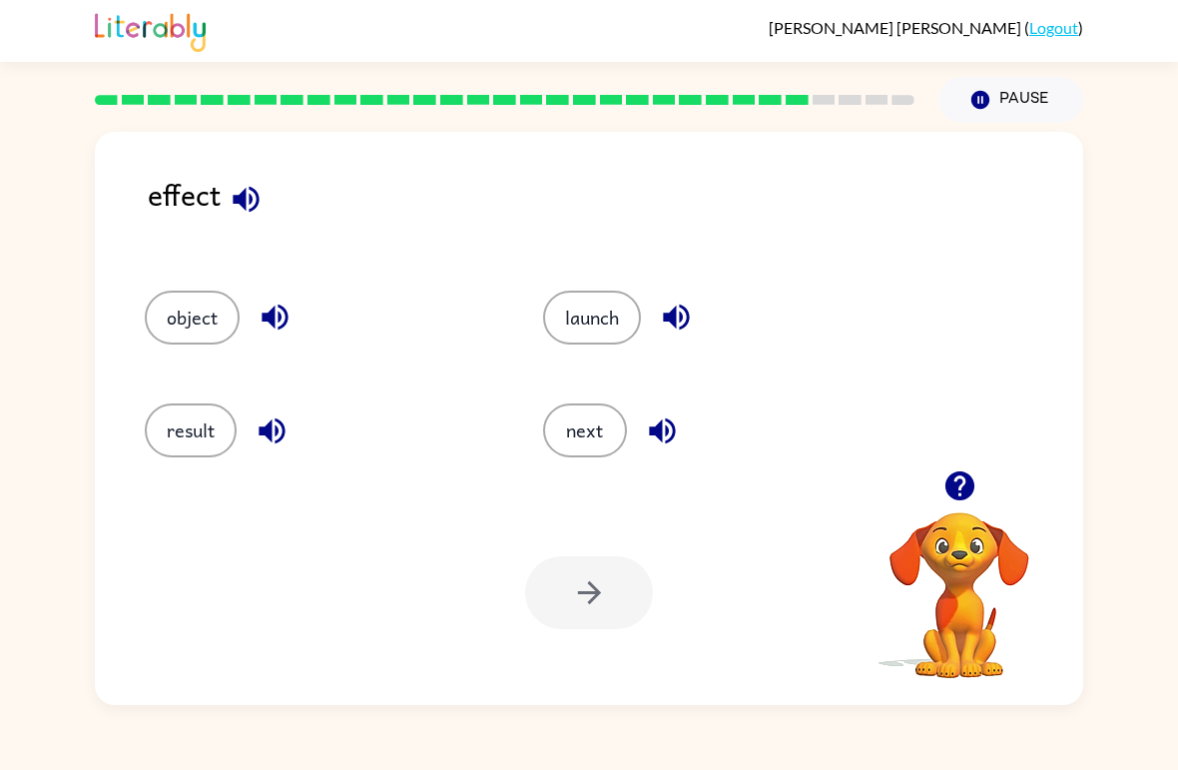
click at [198, 425] on button "result" at bounding box center [191, 430] width 92 height 54
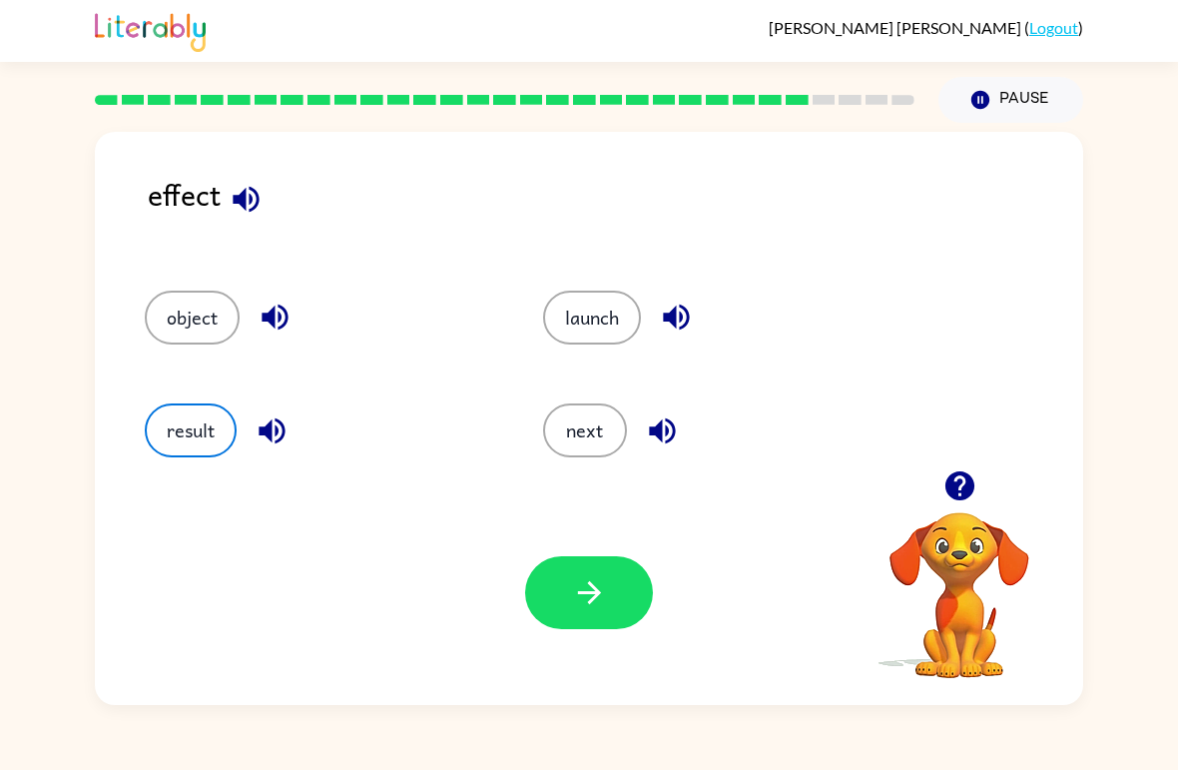
click at [561, 594] on button "button" at bounding box center [589, 592] width 128 height 73
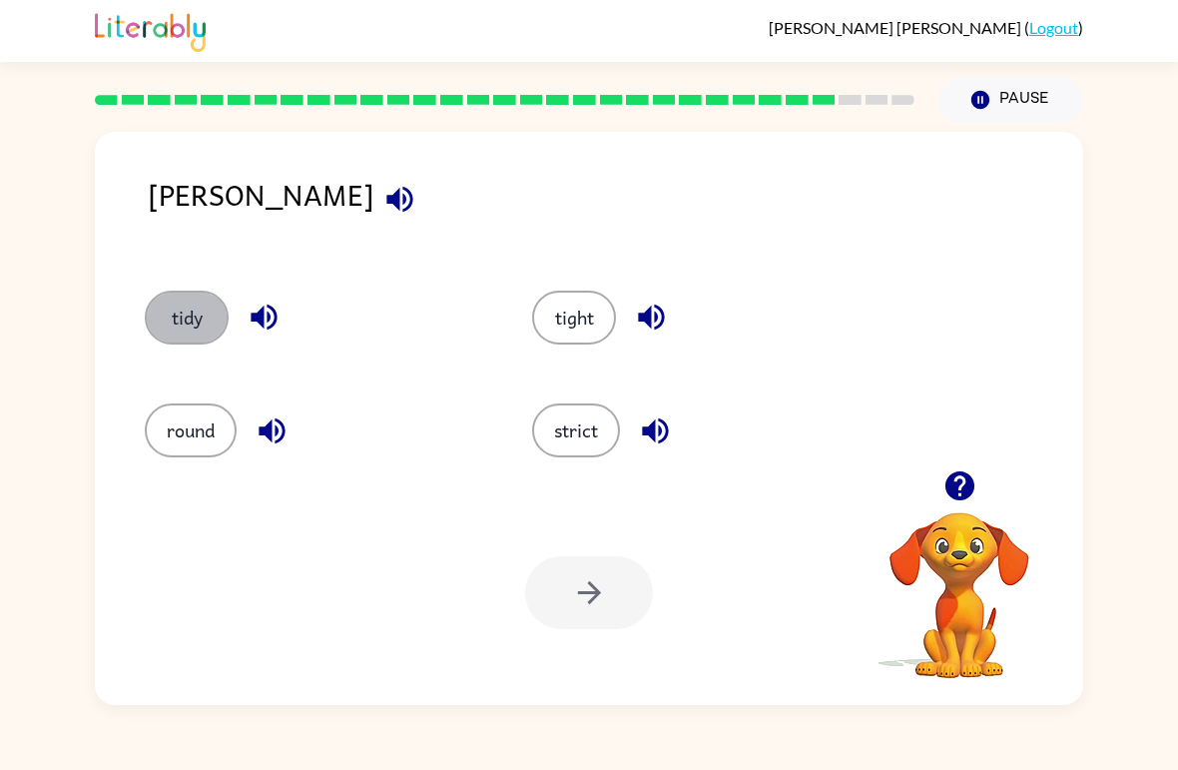
click at [200, 336] on button "tidy" at bounding box center [187, 318] width 84 height 54
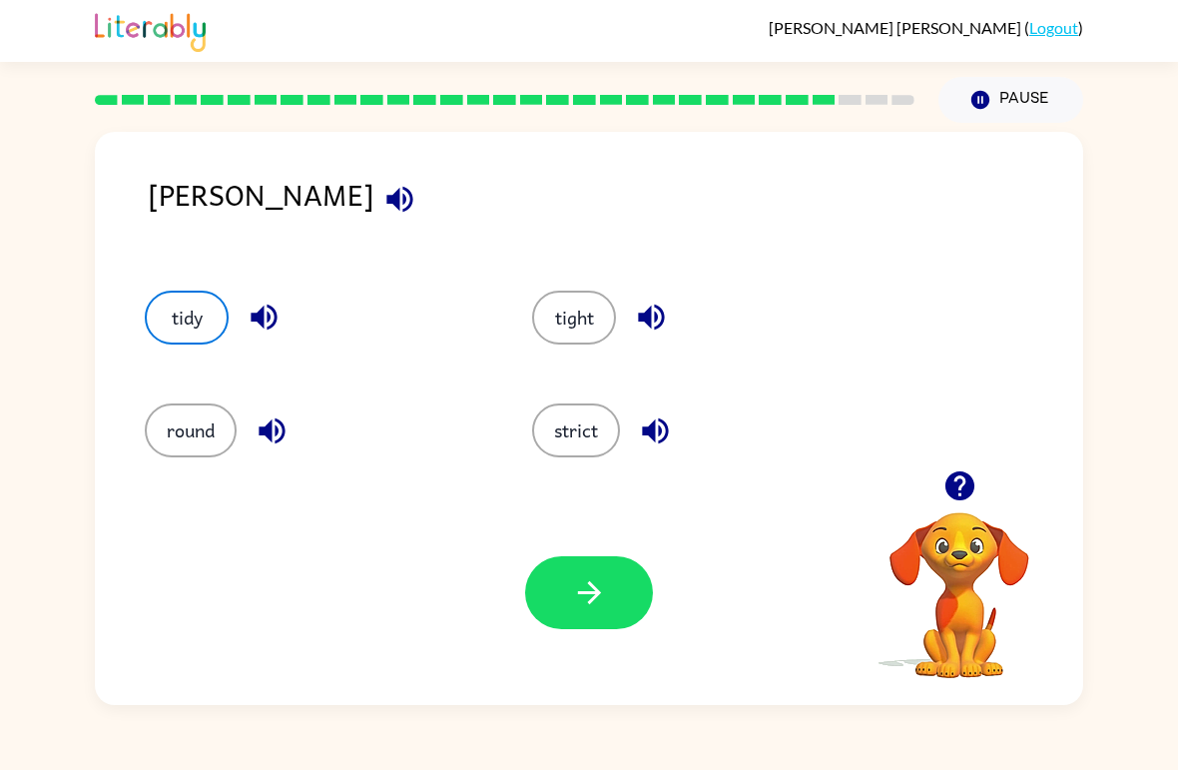
click at [611, 564] on button "button" at bounding box center [589, 592] width 128 height 73
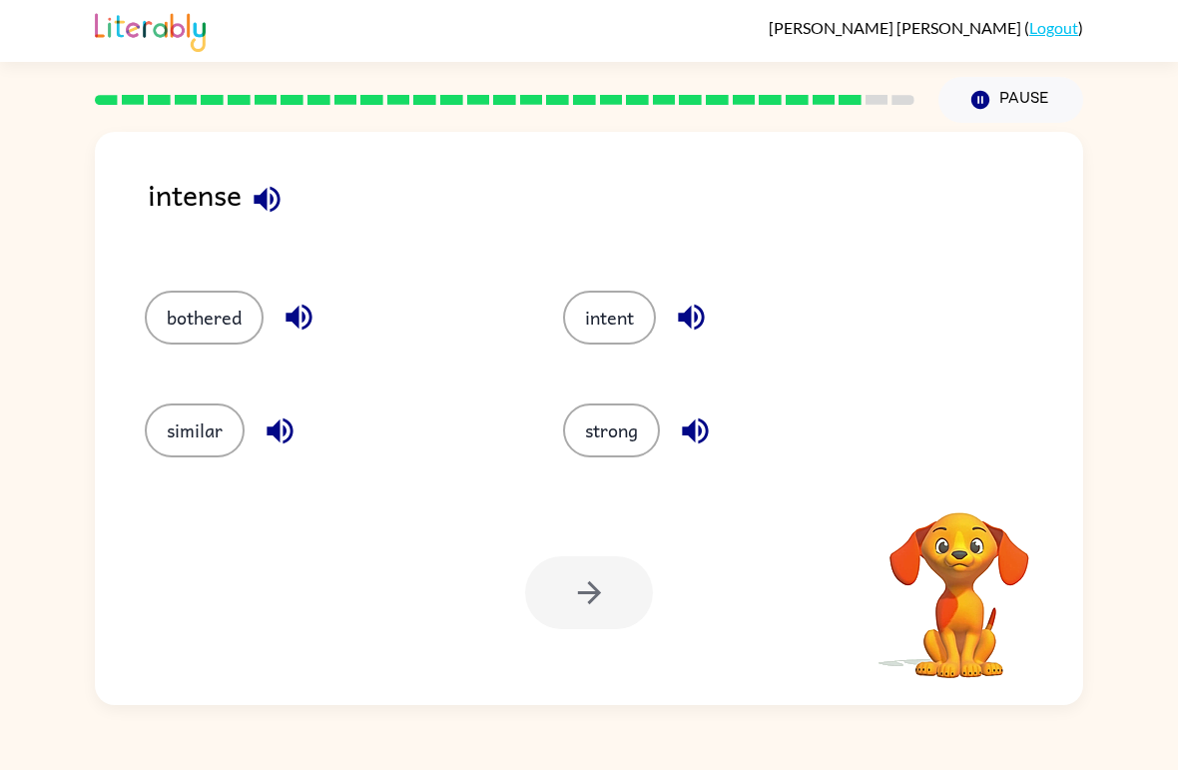
click at [613, 419] on button "strong" at bounding box center [611, 430] width 97 height 54
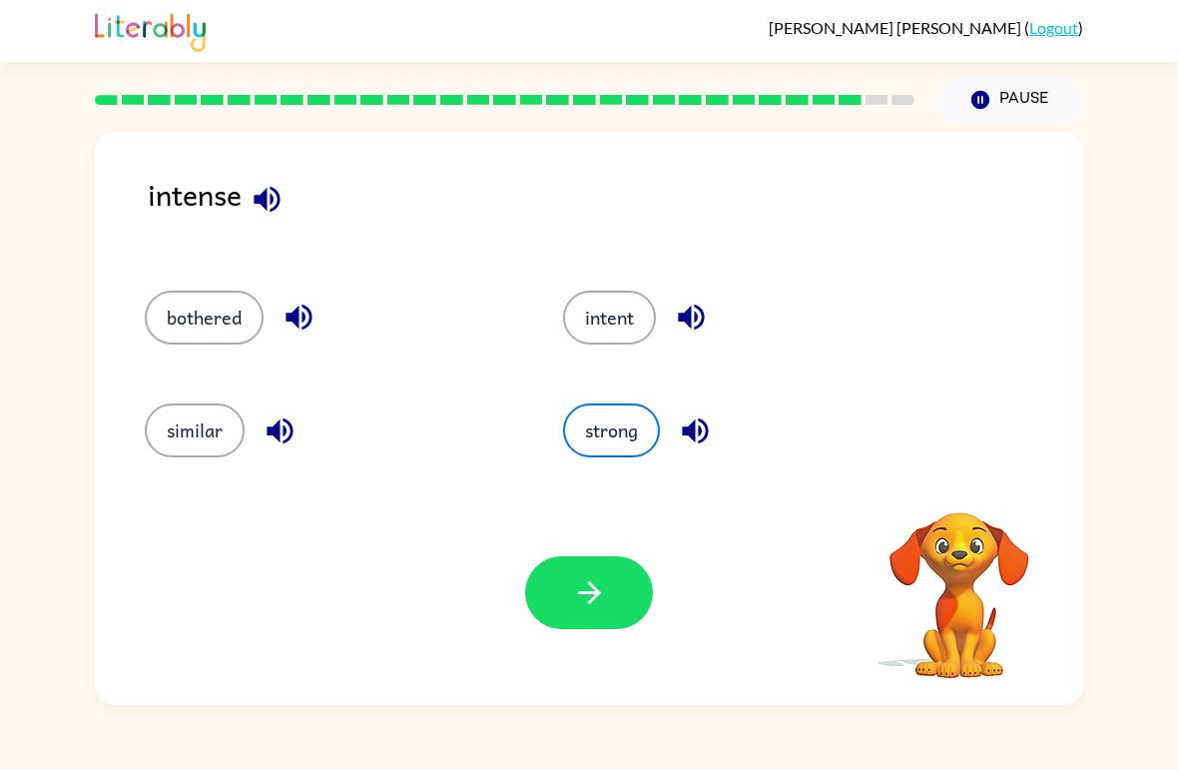
click at [596, 583] on icon "button" at bounding box center [589, 592] width 35 height 35
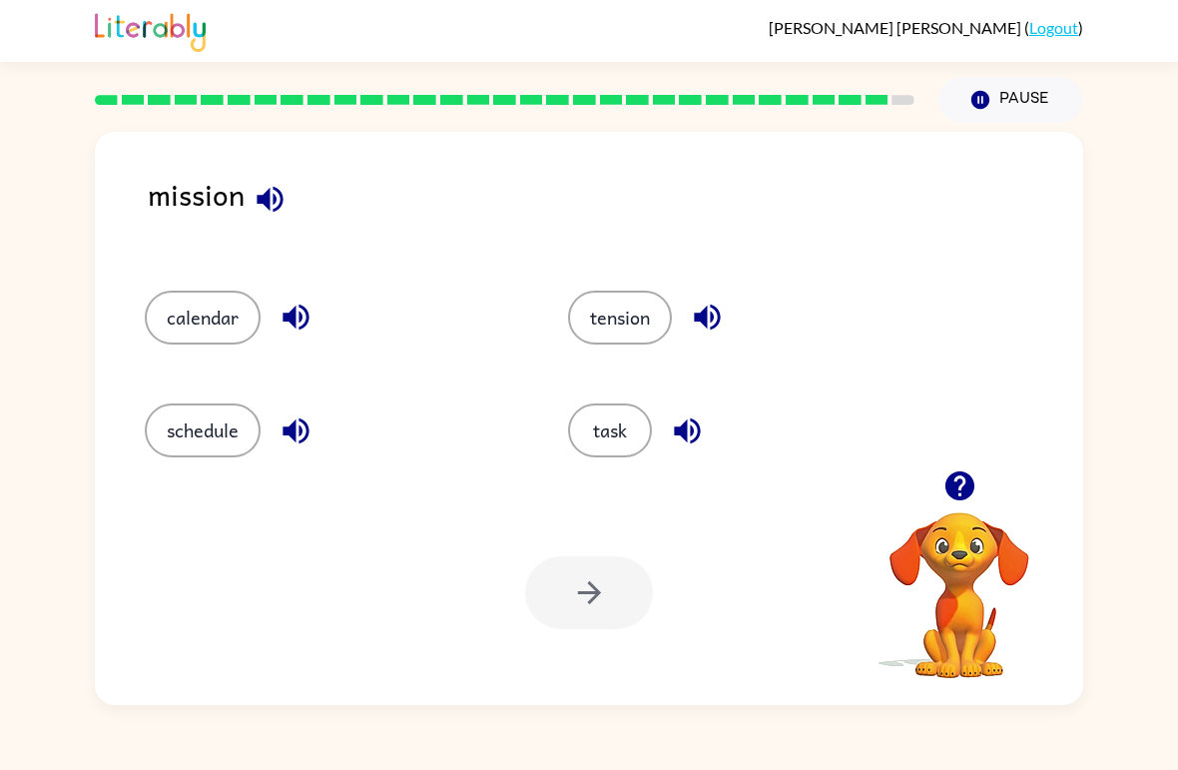
click at [592, 433] on button "task" at bounding box center [610, 430] width 84 height 54
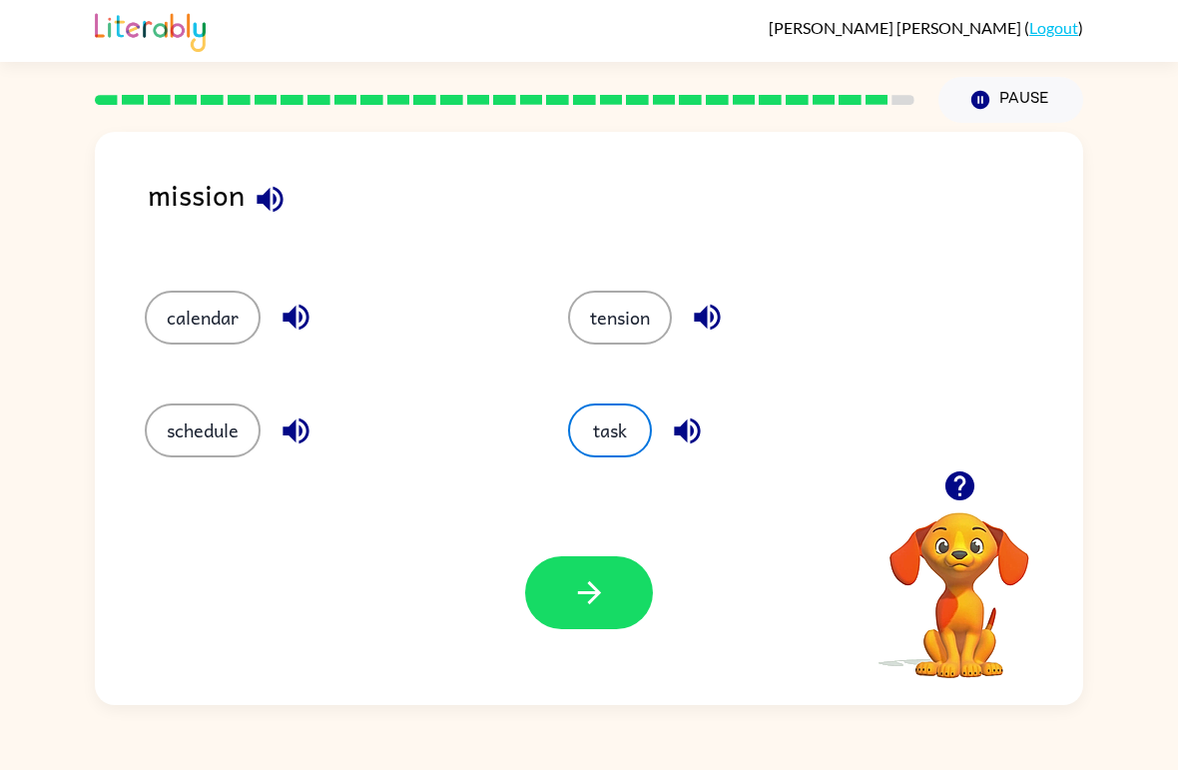
click at [562, 591] on button "button" at bounding box center [589, 592] width 128 height 73
